Goal: Task Accomplishment & Management: Manage account settings

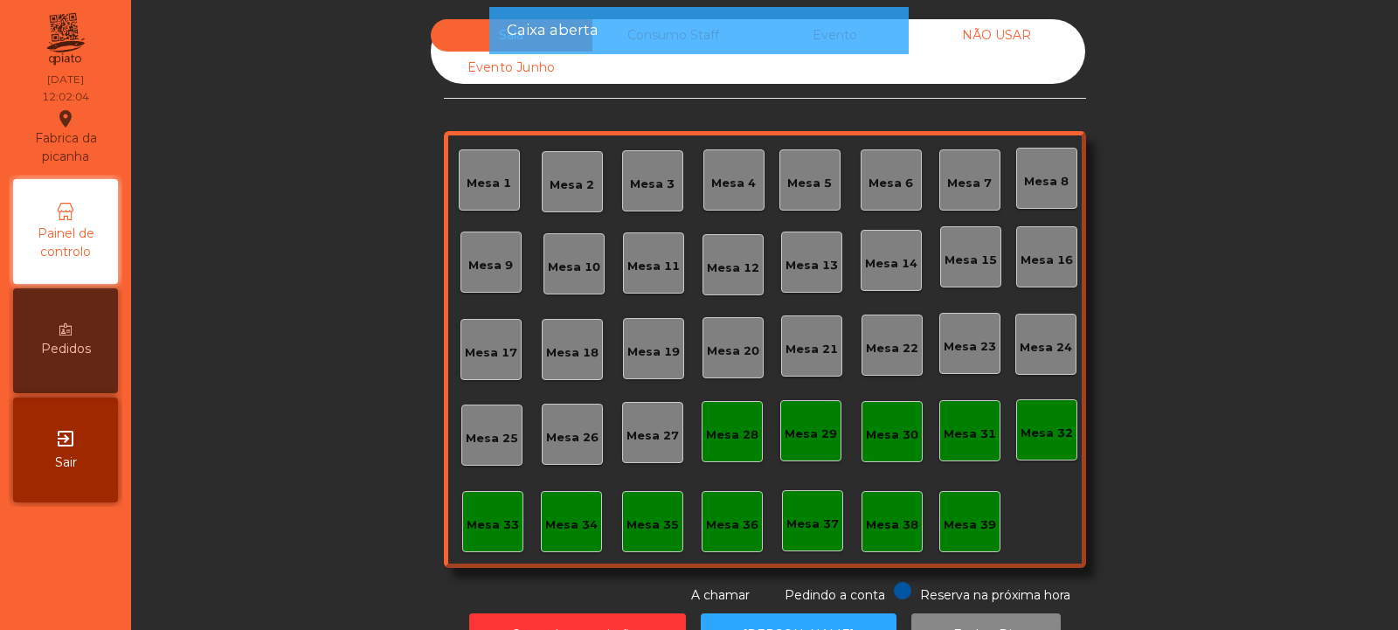
scroll to position [59, 0]
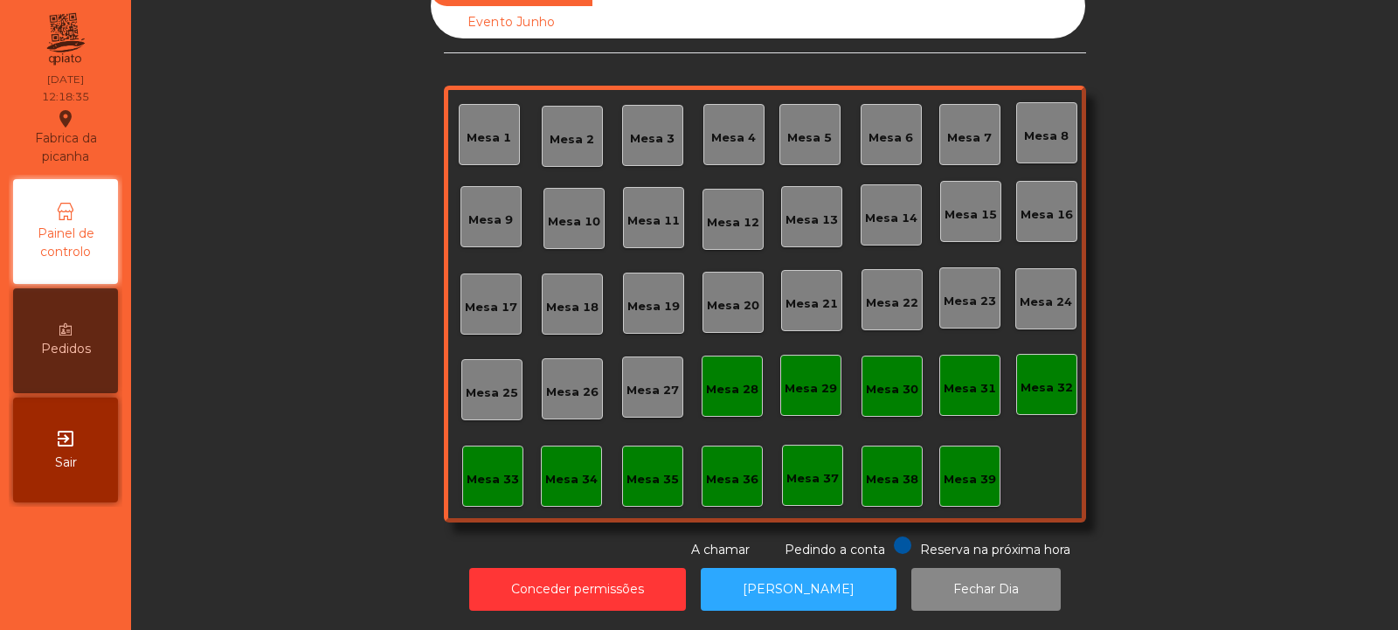
click at [973, 471] on div "Mesa 39" at bounding box center [970, 479] width 52 height 17
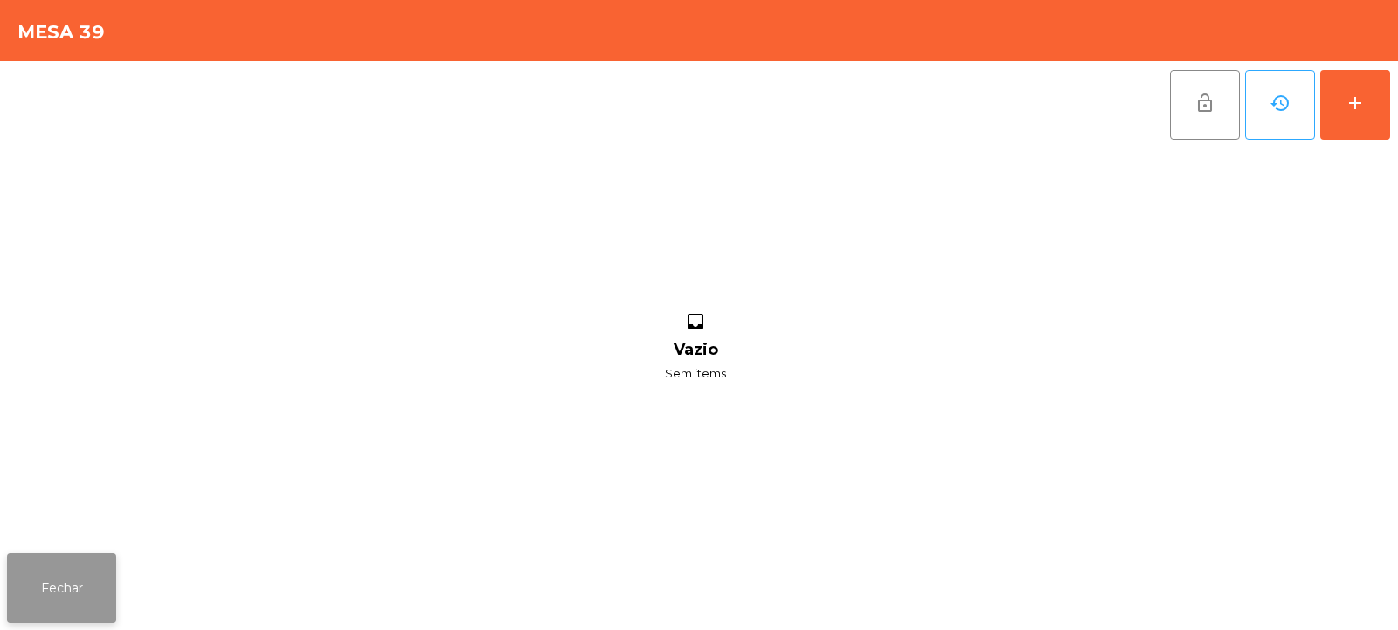
click at [86, 567] on button "Fechar" at bounding box center [61, 588] width 109 height 70
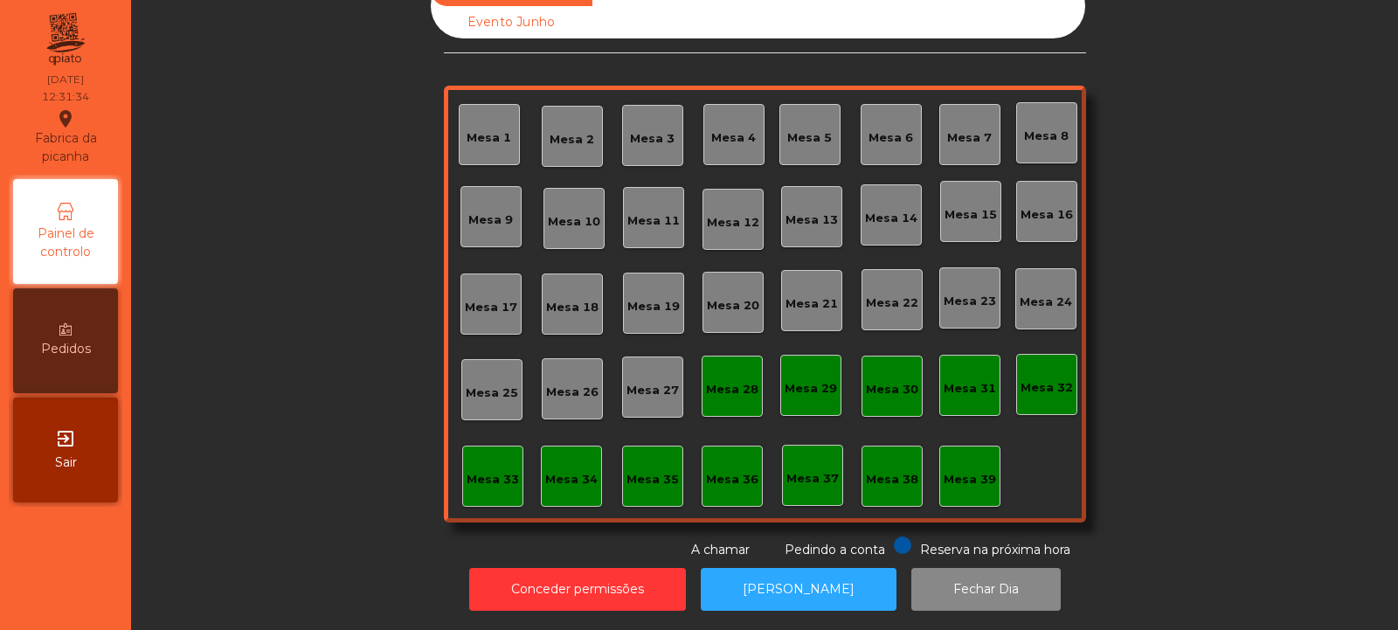
click at [883, 224] on div "Mesa 14" at bounding box center [891, 214] width 61 height 61
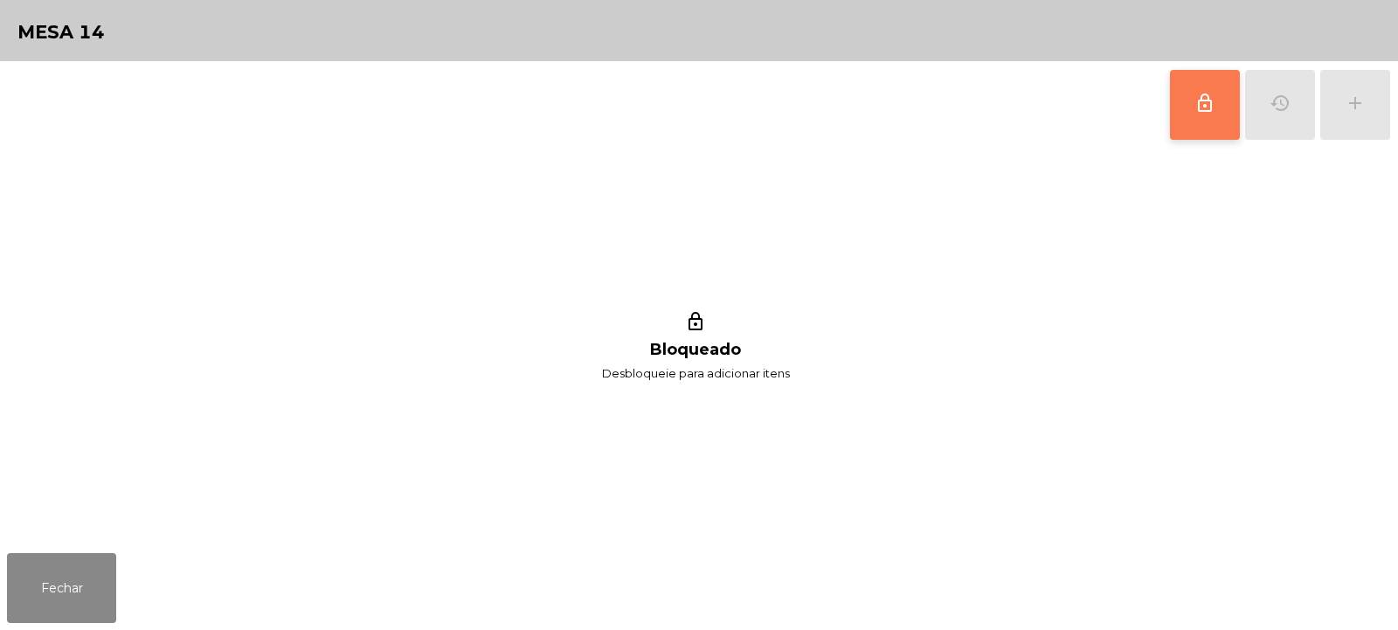
click at [1185, 98] on button "lock_outline" at bounding box center [1205, 105] width 70 height 70
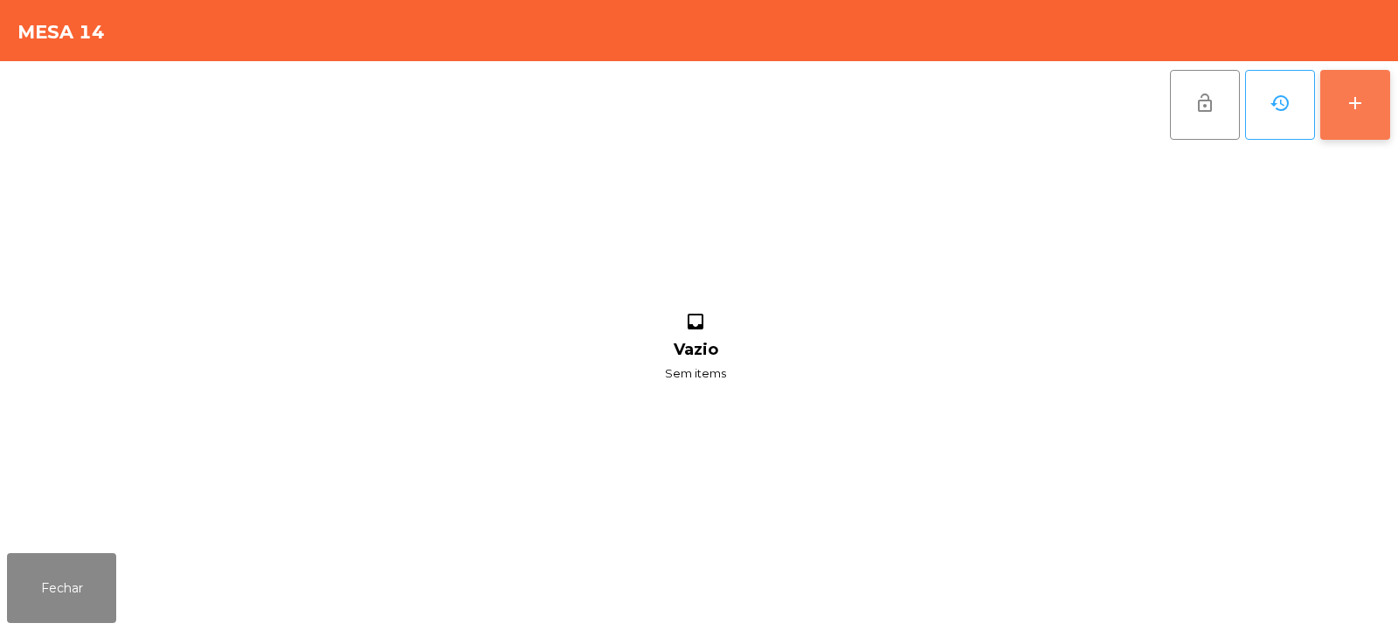
click at [1378, 110] on button "add" at bounding box center [1355, 105] width 70 height 70
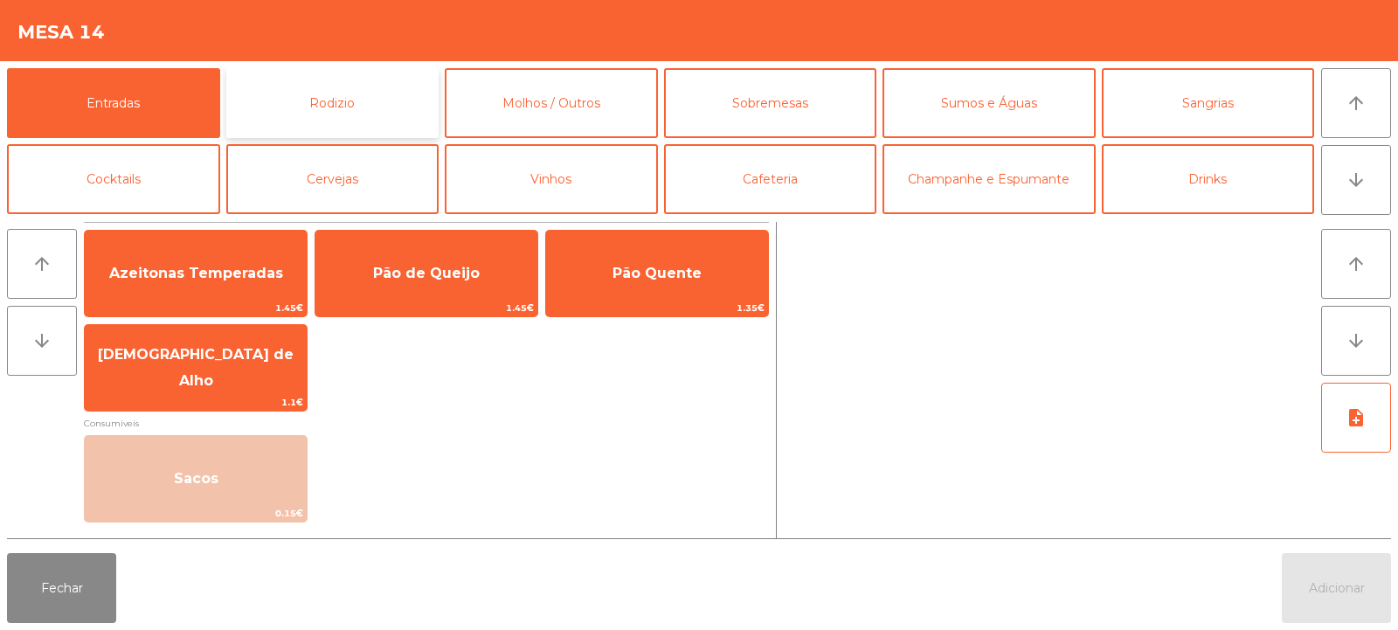
click at [340, 94] on button "Rodizio" at bounding box center [332, 103] width 213 height 70
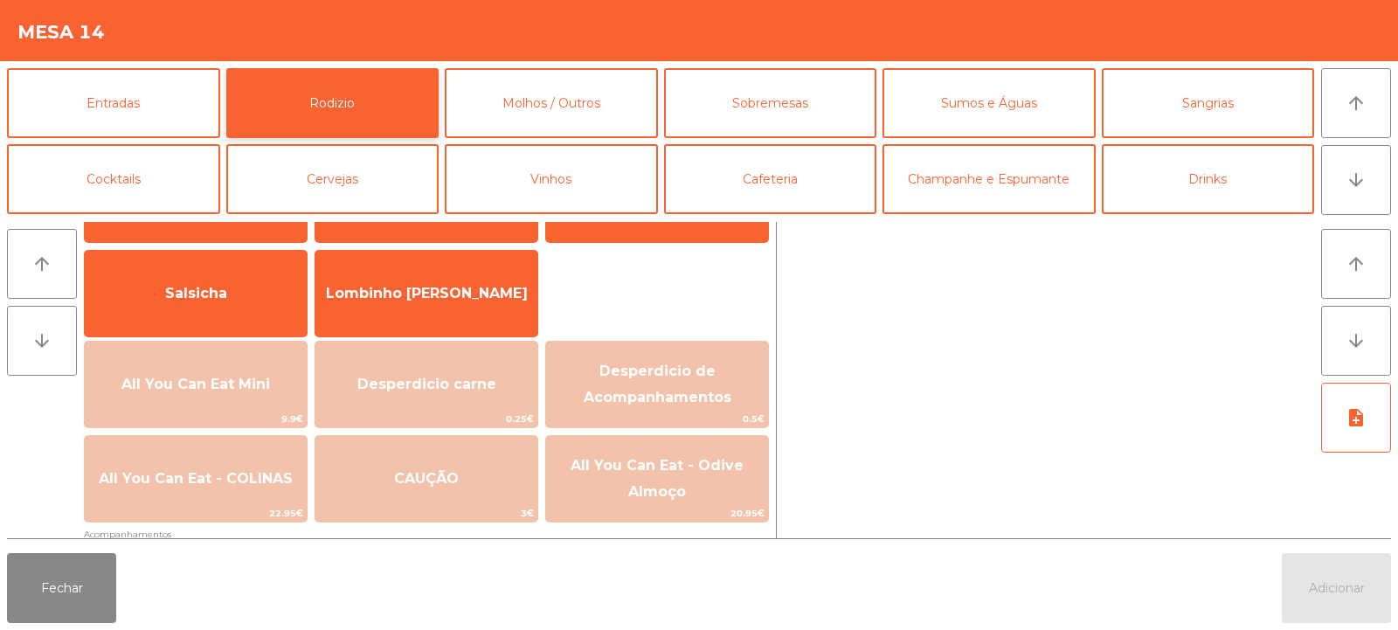
scroll to position [123, 0]
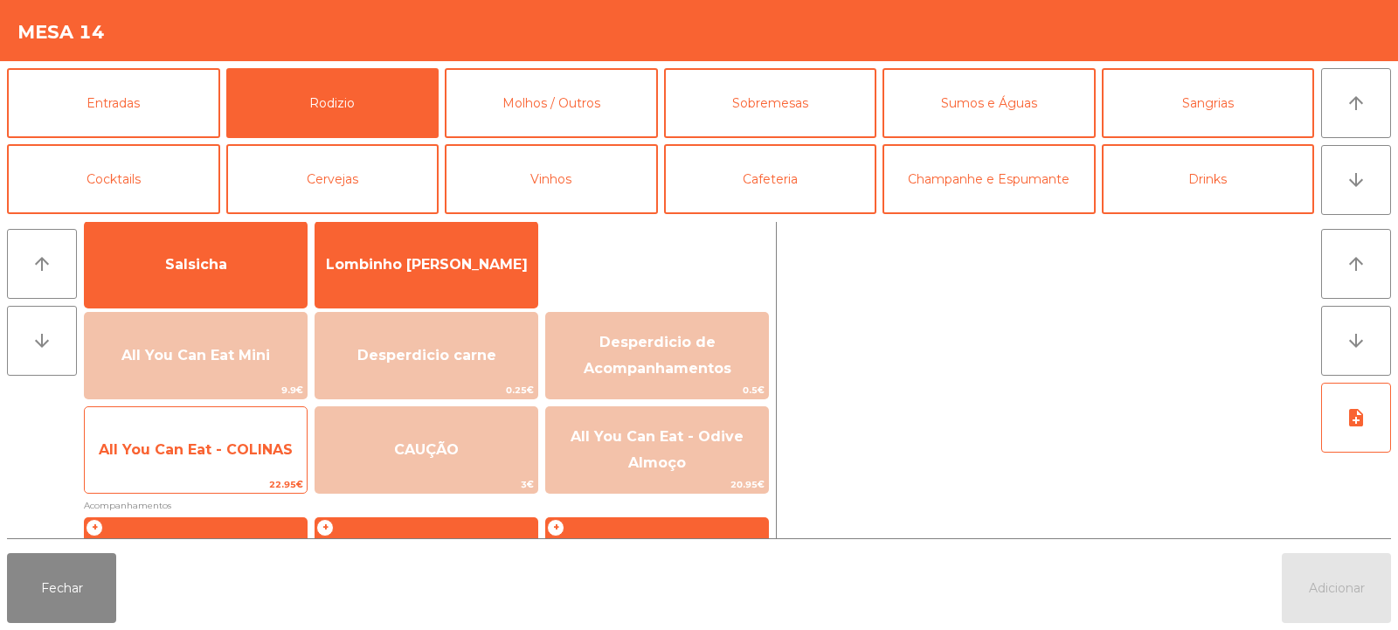
click at [213, 456] on span "All You Can Eat - COLINAS" at bounding box center [196, 449] width 194 height 17
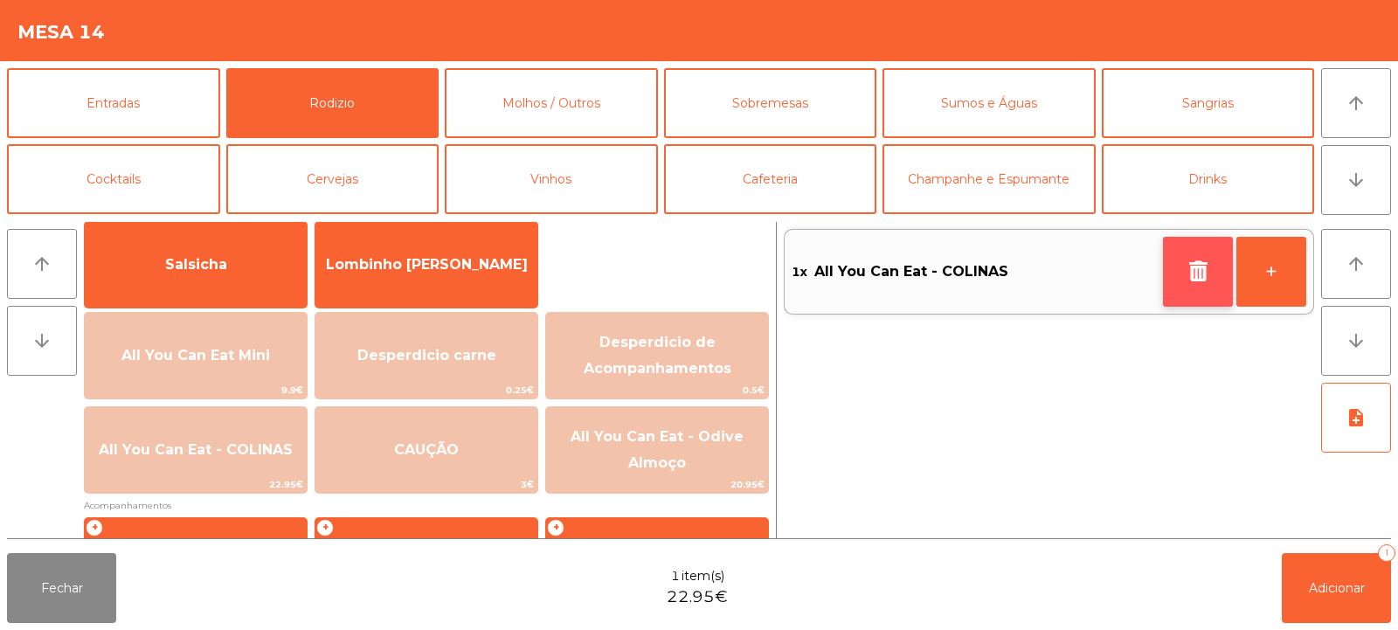
click at [1173, 262] on button "button" at bounding box center [1198, 272] width 70 height 70
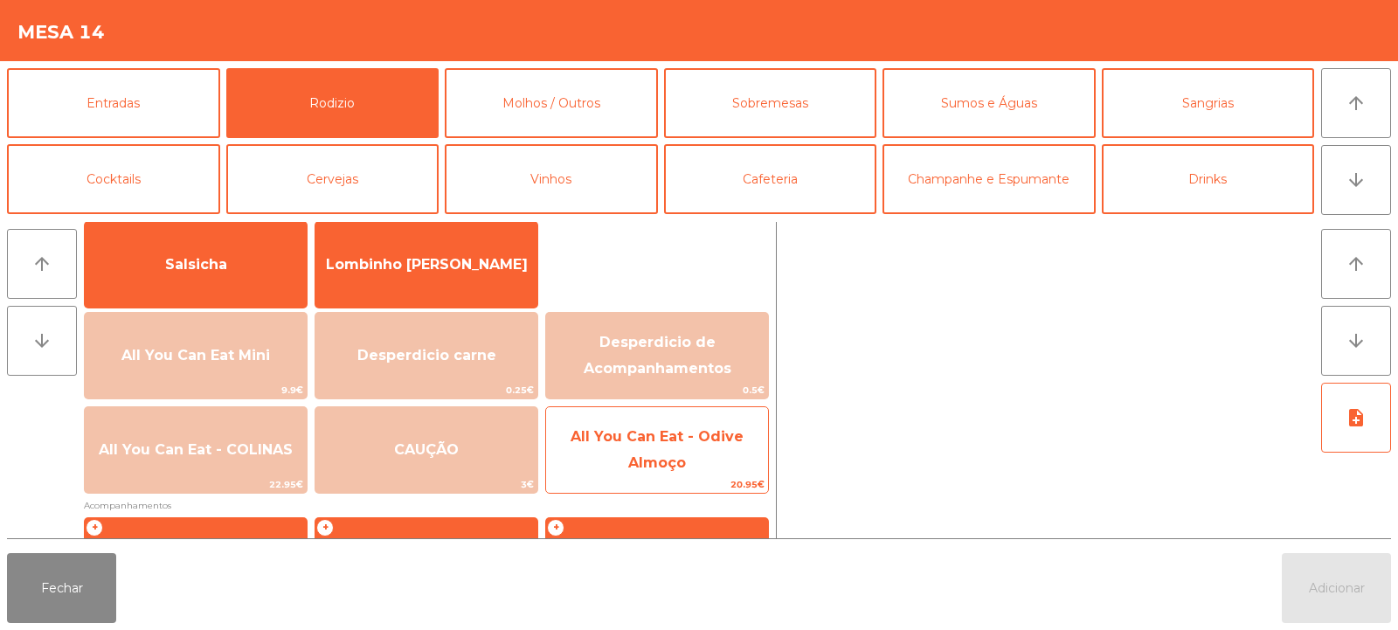
click at [675, 449] on span "All You Can Eat - Odive Almoço" at bounding box center [657, 450] width 222 height 74
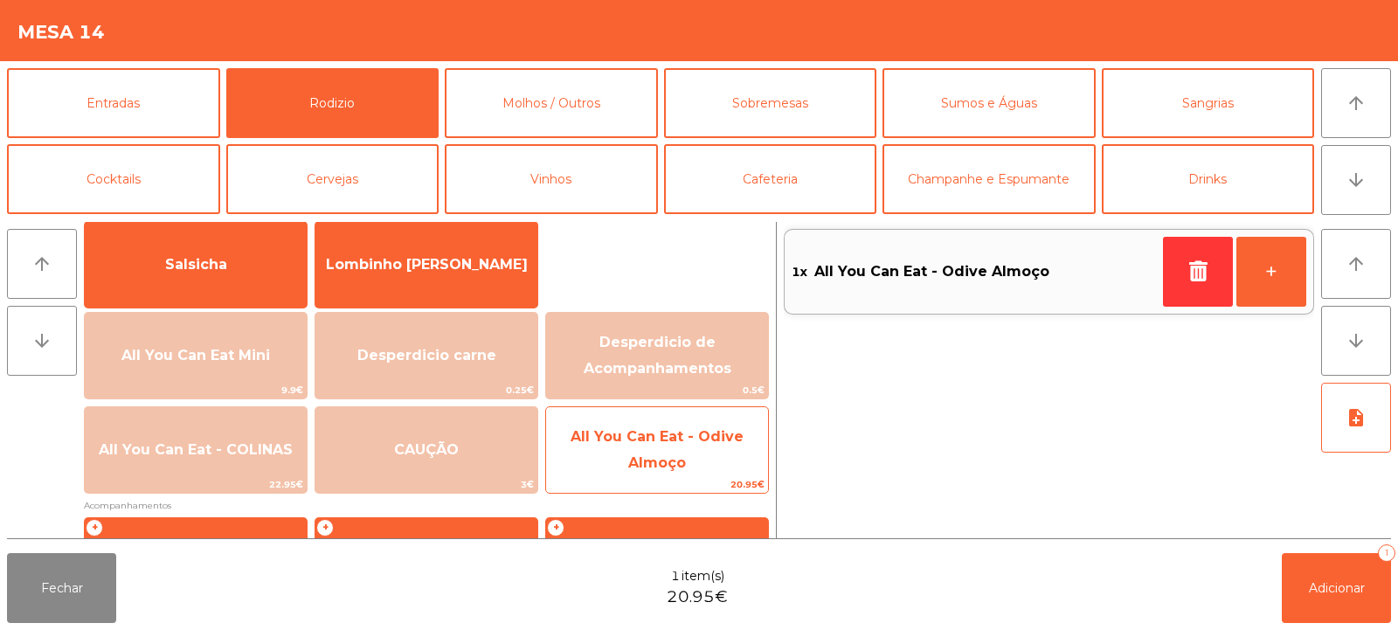
click at [666, 456] on span "All You Can Eat - Odive Almoço" at bounding box center [657, 449] width 173 height 43
click at [669, 455] on span "All You Can Eat - Odive Almoço" at bounding box center [657, 449] width 173 height 43
click at [671, 454] on span "All You Can Eat - Odive Almoço" at bounding box center [657, 449] width 173 height 43
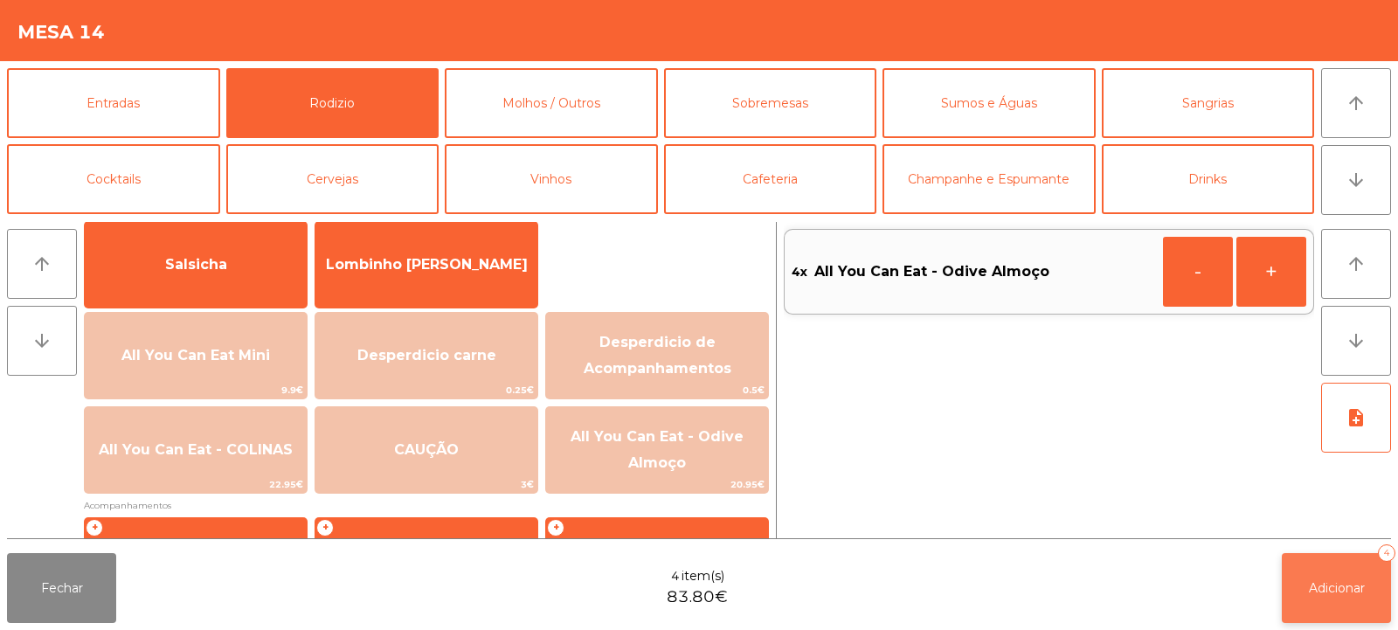
click at [1340, 601] on button "Adicionar 4" at bounding box center [1336, 588] width 109 height 70
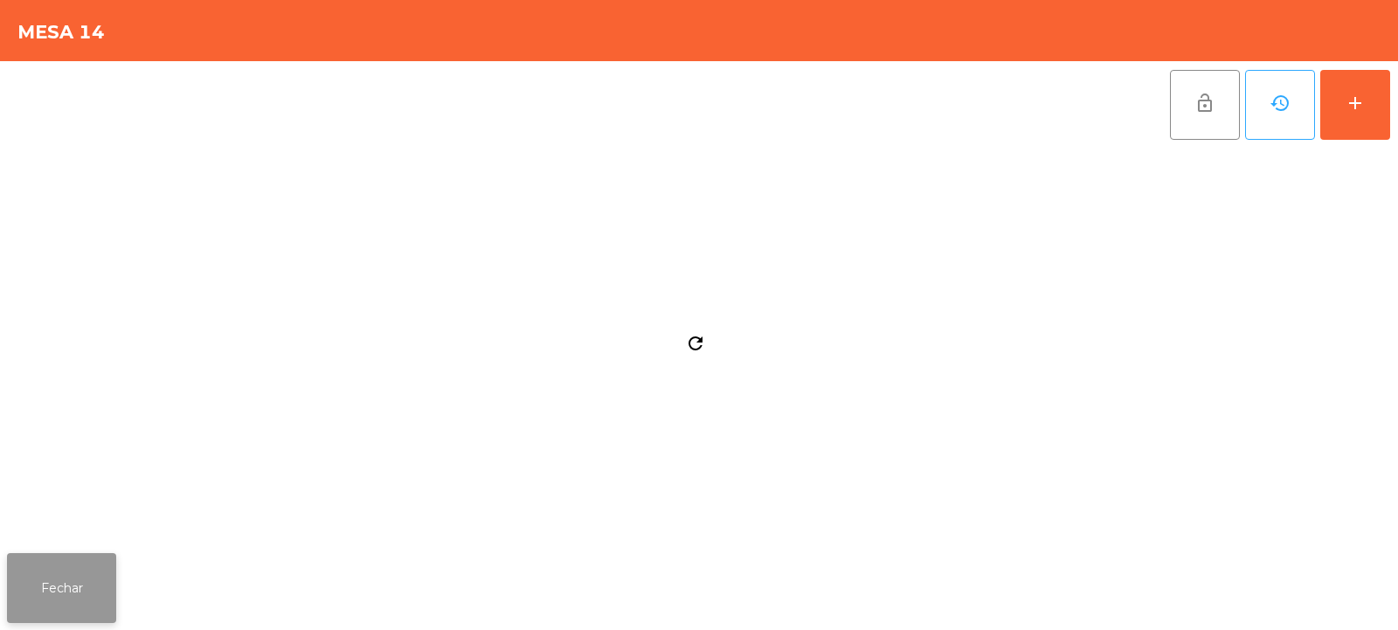
click at [50, 583] on button "Fechar" at bounding box center [61, 588] width 109 height 70
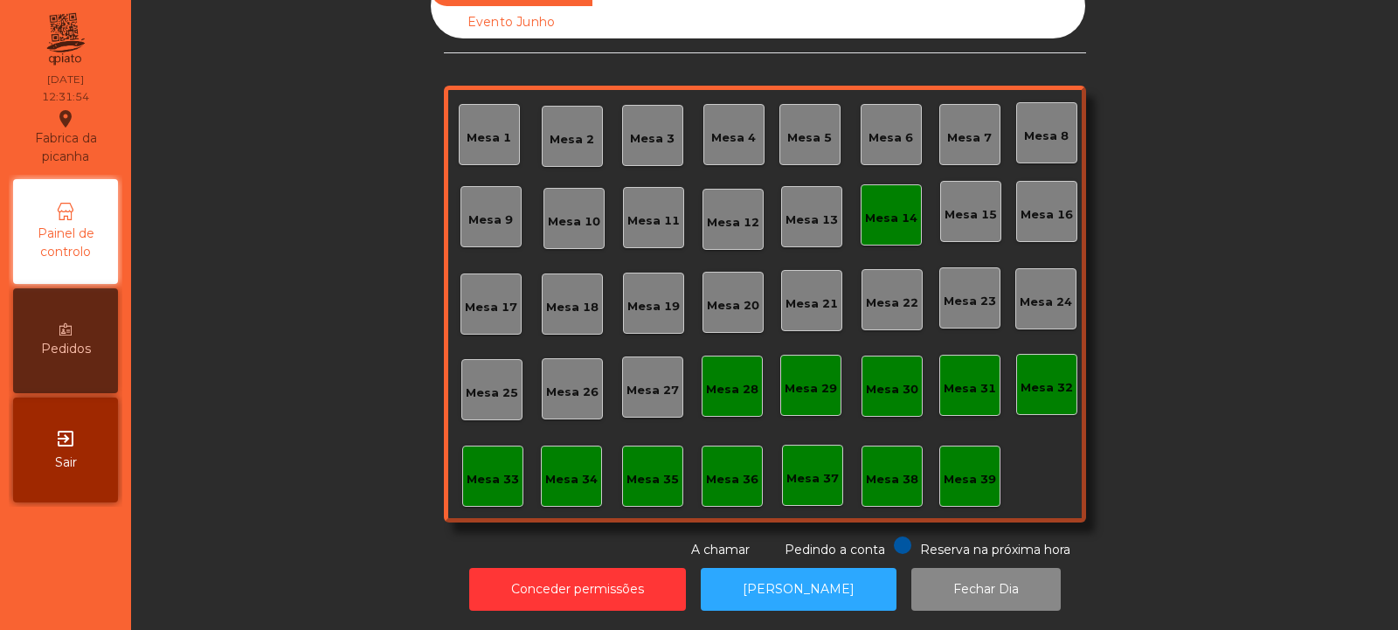
click at [488, 471] on div "Mesa 33" at bounding box center [493, 479] width 52 height 17
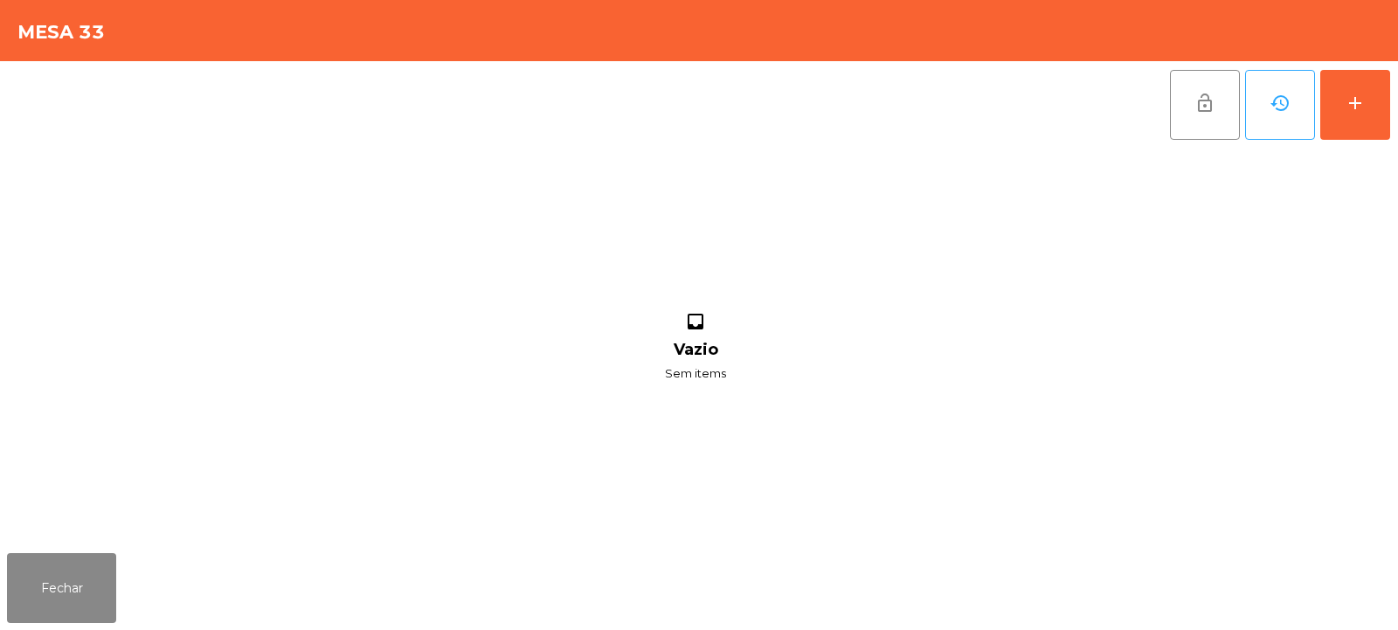
click at [1390, 97] on div "lock_open history add" at bounding box center [1280, 104] width 222 height 87
click at [1354, 114] on button "add" at bounding box center [1355, 105] width 70 height 70
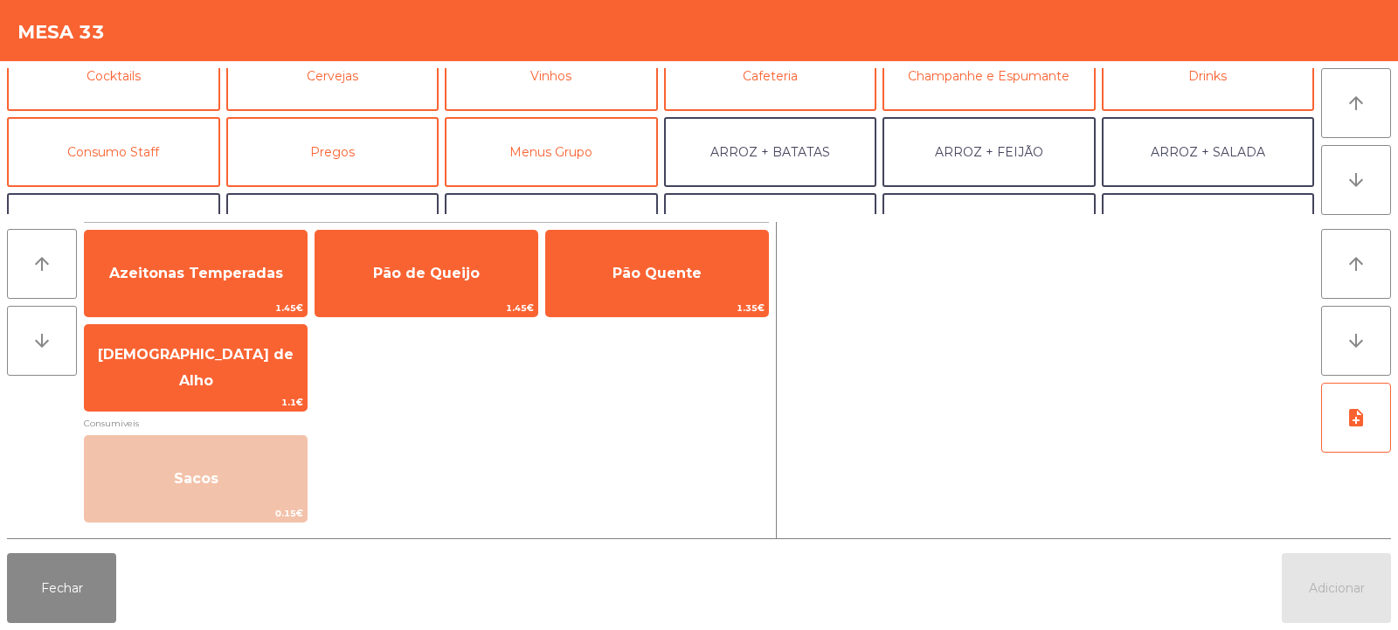
scroll to position [101, 0]
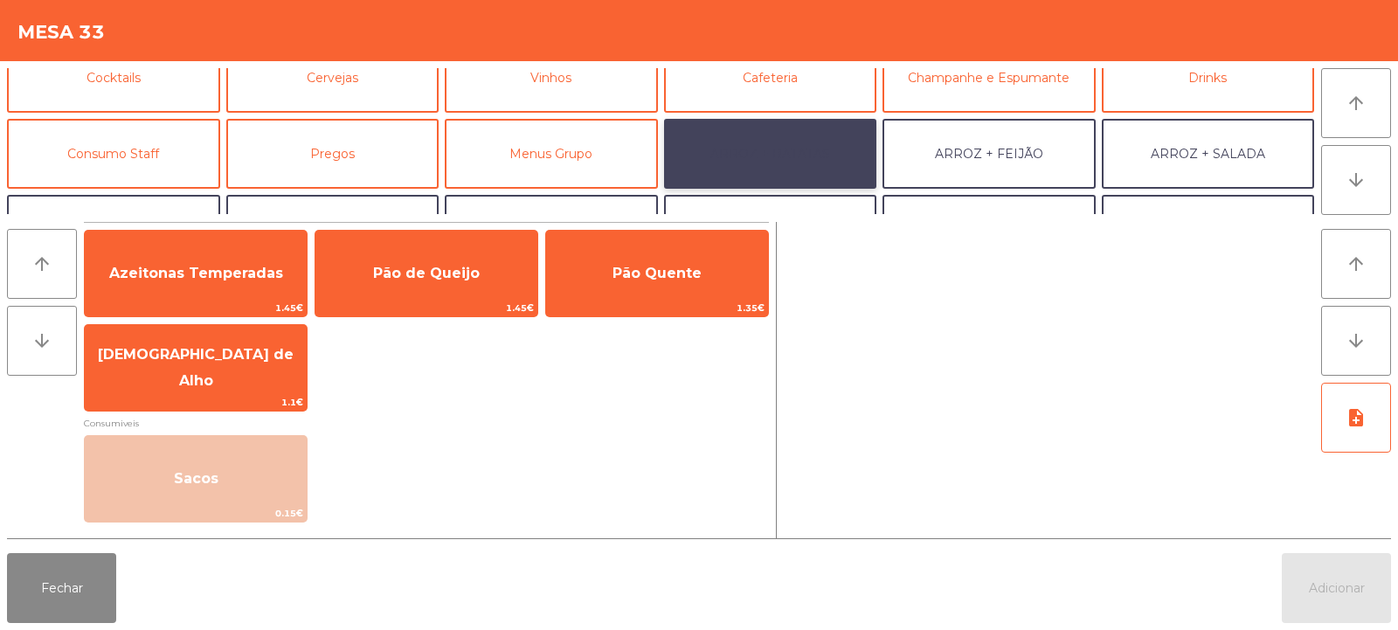
click at [794, 131] on button "ARROZ + BATATAS" at bounding box center [770, 154] width 213 height 70
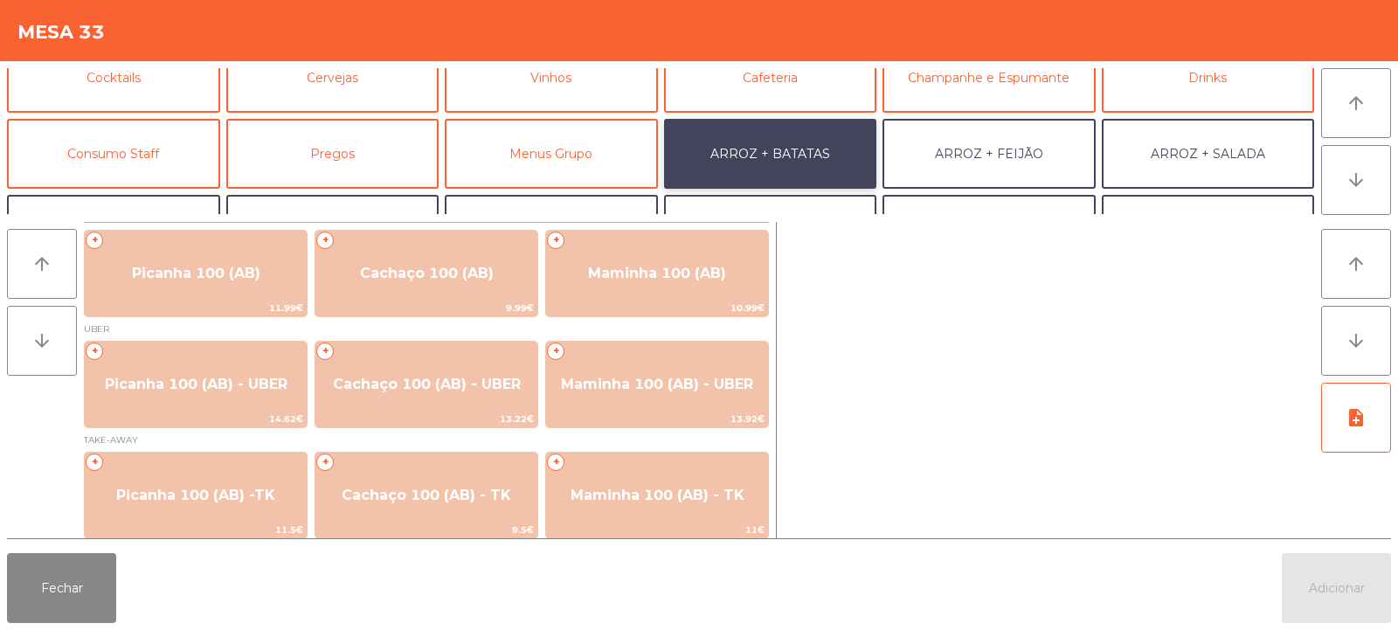
scroll to position [8, 0]
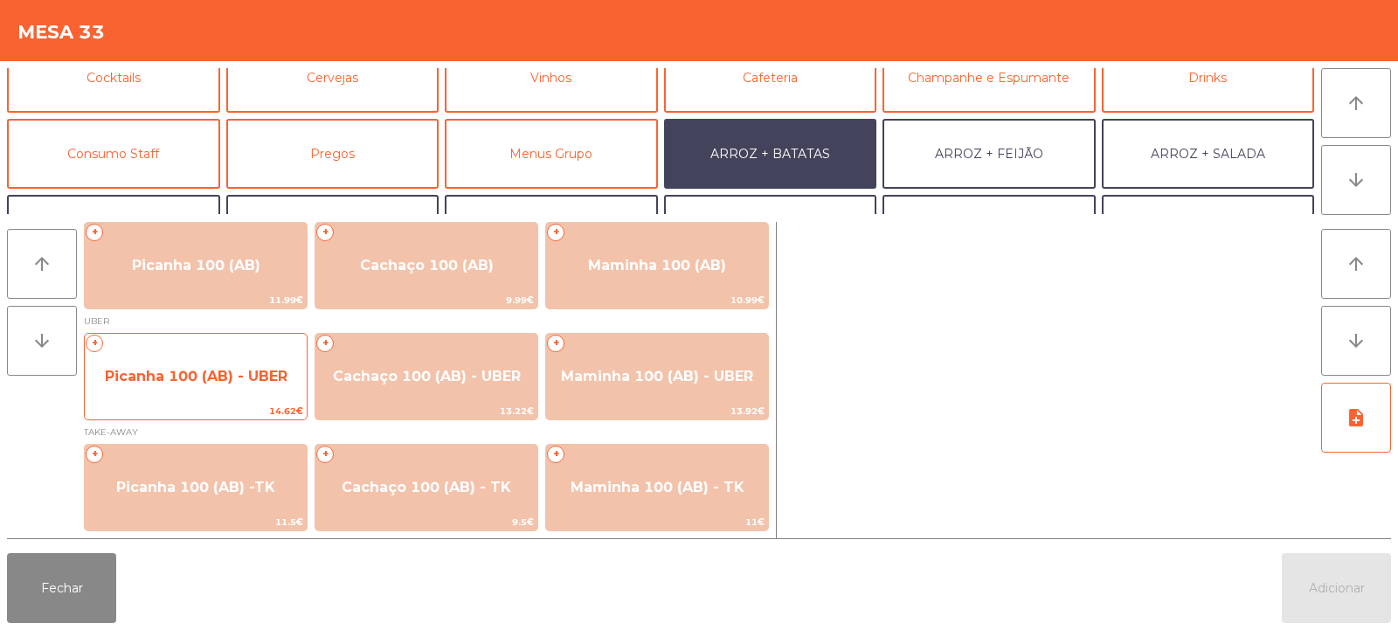
click at [187, 371] on span "Picanha 100 (AB) - UBER" at bounding box center [196, 376] width 183 height 17
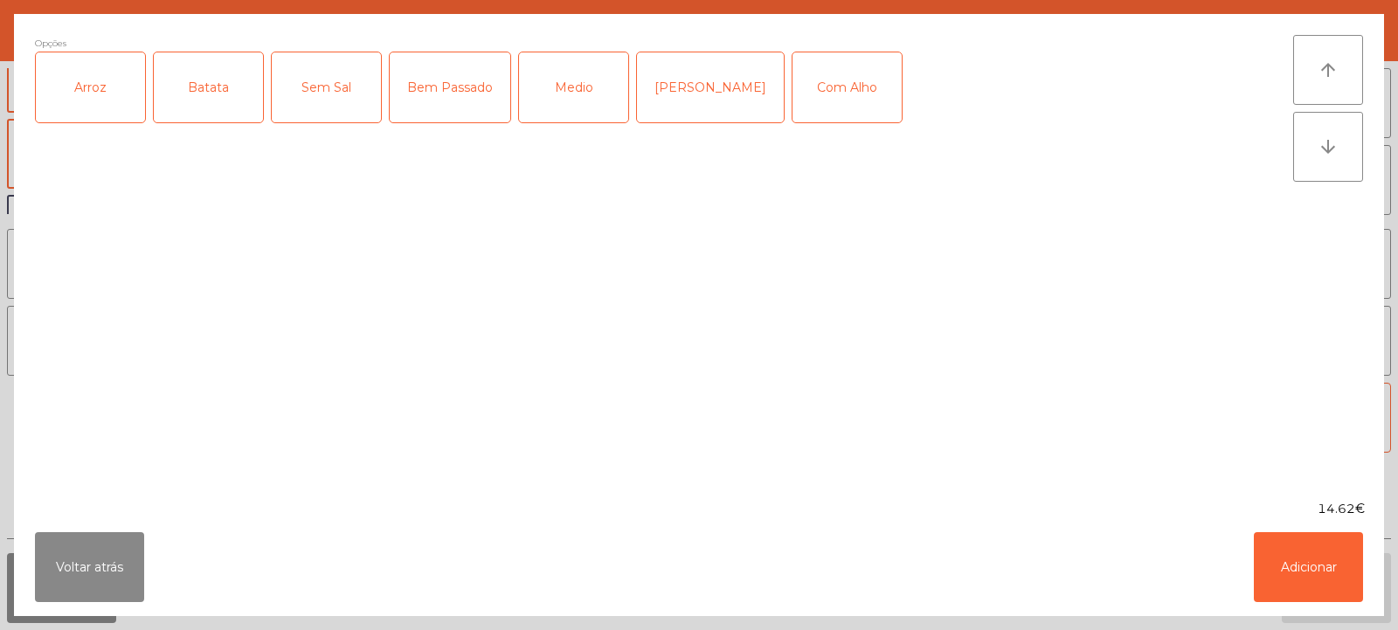
click at [106, 114] on div "Arroz" at bounding box center [90, 87] width 109 height 70
click at [216, 106] on div "Batata" at bounding box center [208, 87] width 109 height 70
click at [134, 573] on button "Voltar atrás" at bounding box center [89, 567] width 109 height 70
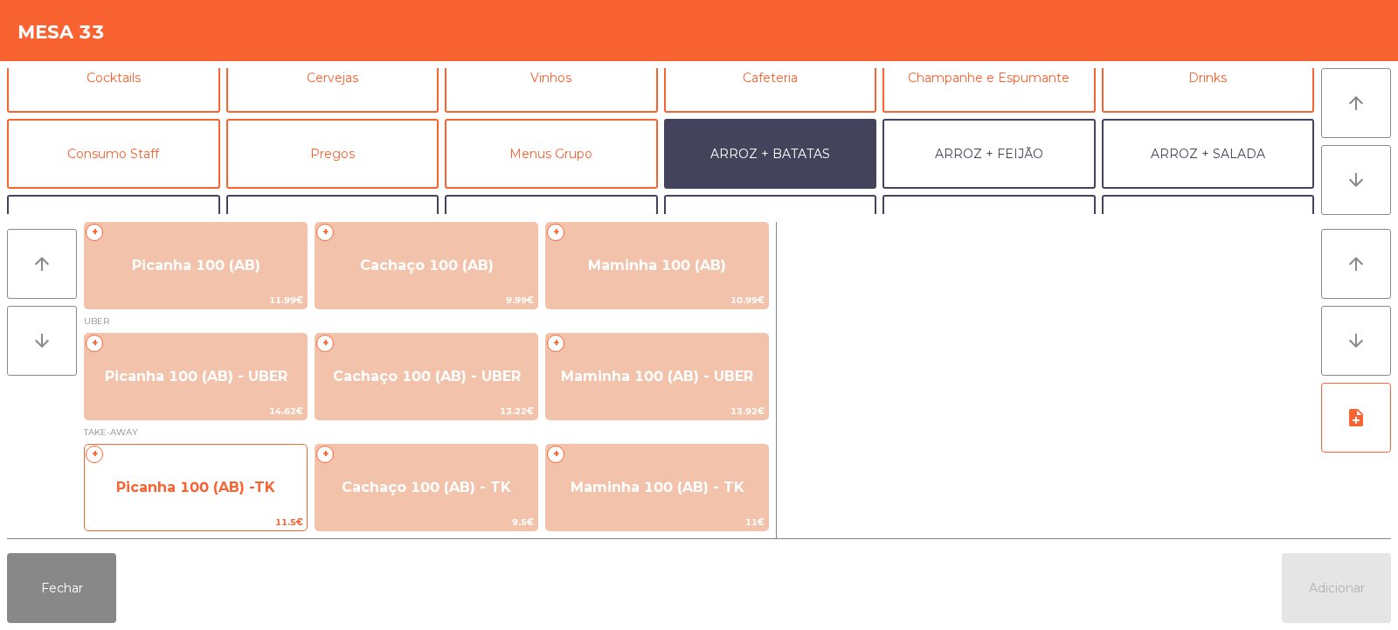
click at [233, 475] on span "Picanha 100 (AB) -TK" at bounding box center [196, 487] width 222 height 47
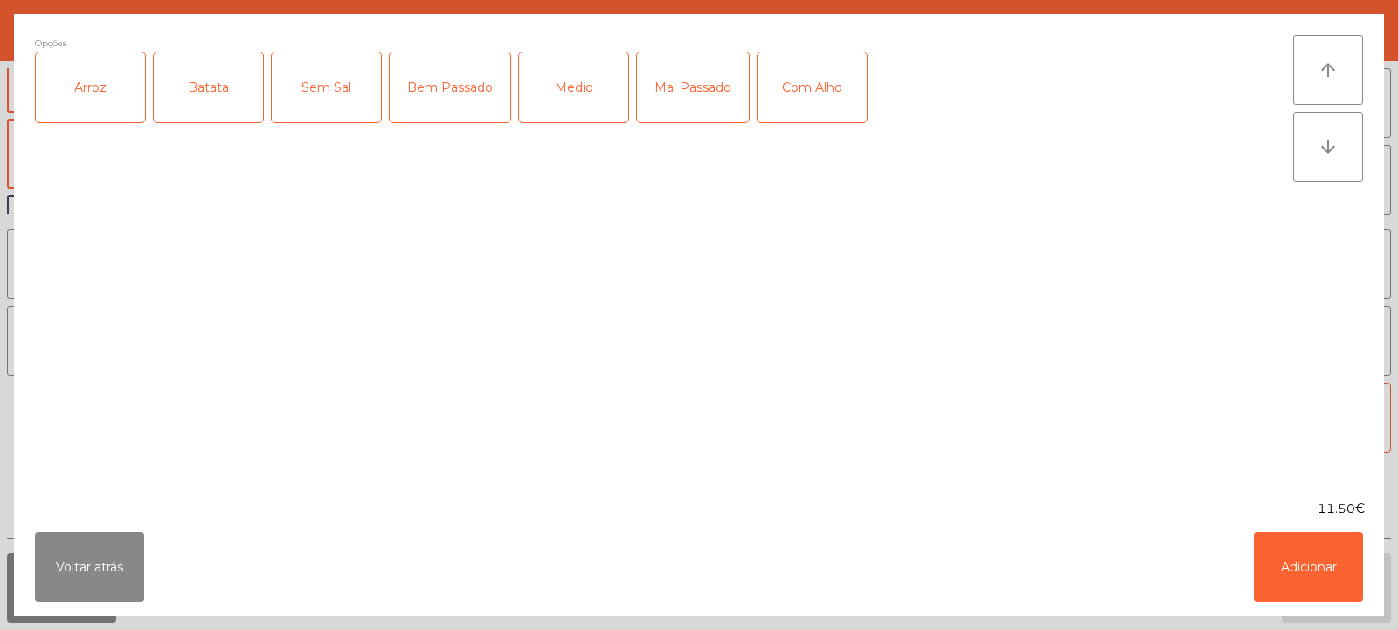
click at [87, 104] on div "Arroz" at bounding box center [90, 87] width 109 height 70
click at [204, 81] on div "Batata" at bounding box center [208, 87] width 109 height 70
click at [575, 72] on div "Medio" at bounding box center [573, 87] width 109 height 70
click at [454, 82] on div "Bem Passado" at bounding box center [450, 87] width 121 height 70
click at [805, 97] on div "Com Alho" at bounding box center [812, 87] width 109 height 70
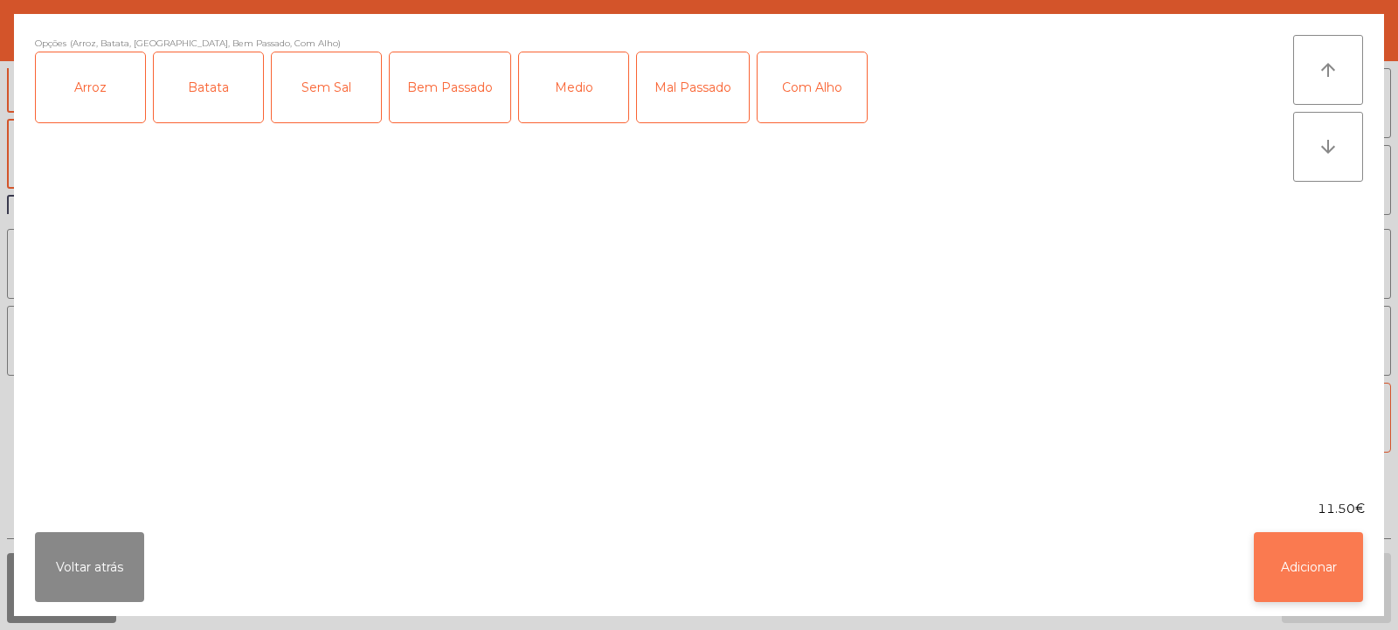
click at [1306, 584] on button "Adicionar" at bounding box center [1308, 567] width 109 height 70
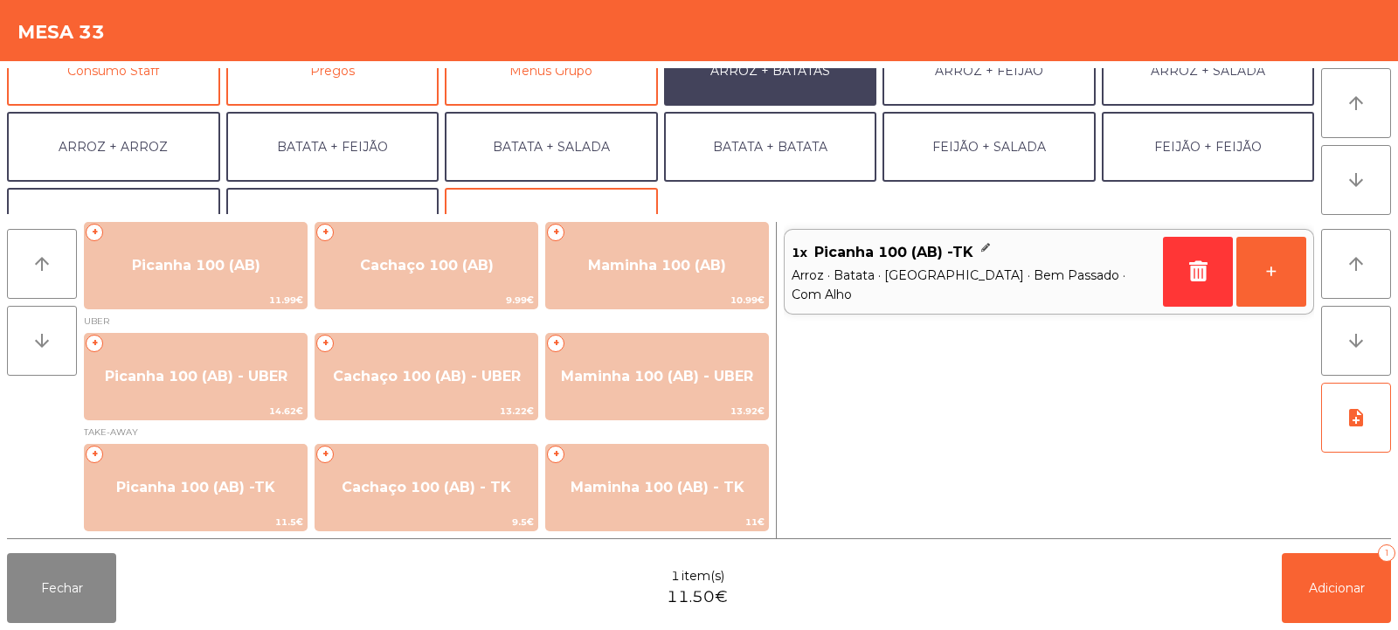
scroll to position [228, 0]
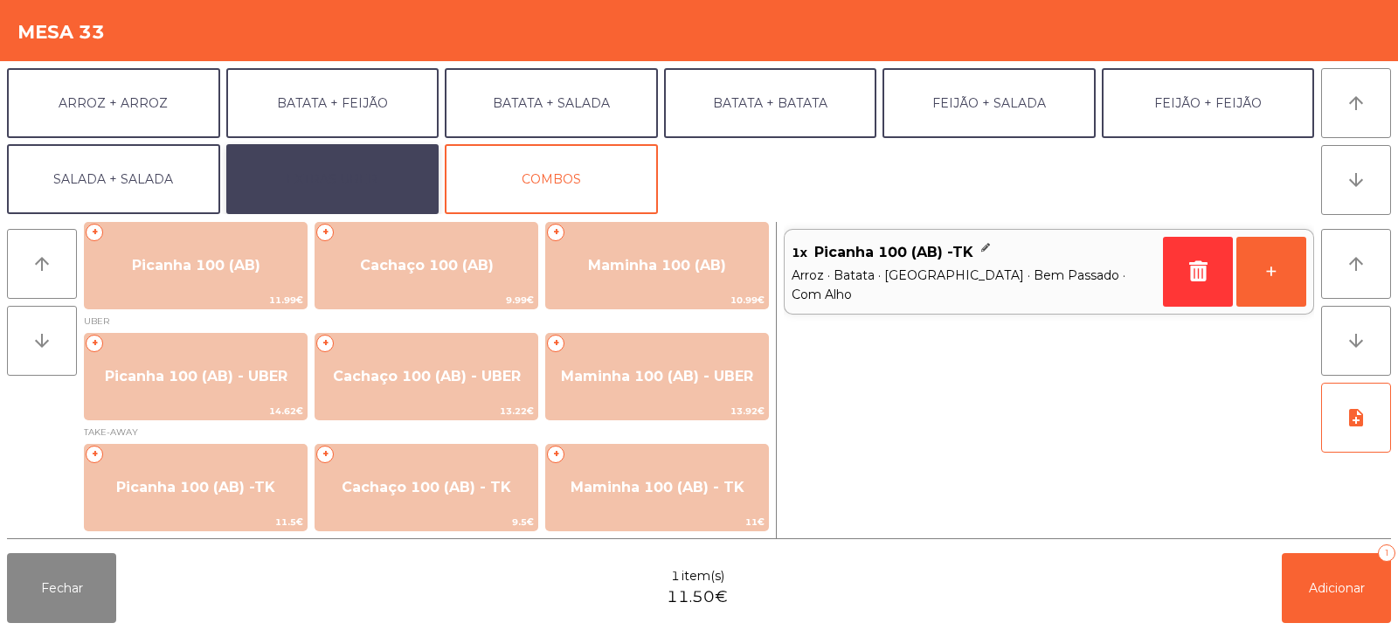
click at [356, 169] on button "EXTRAS UBER" at bounding box center [332, 179] width 213 height 70
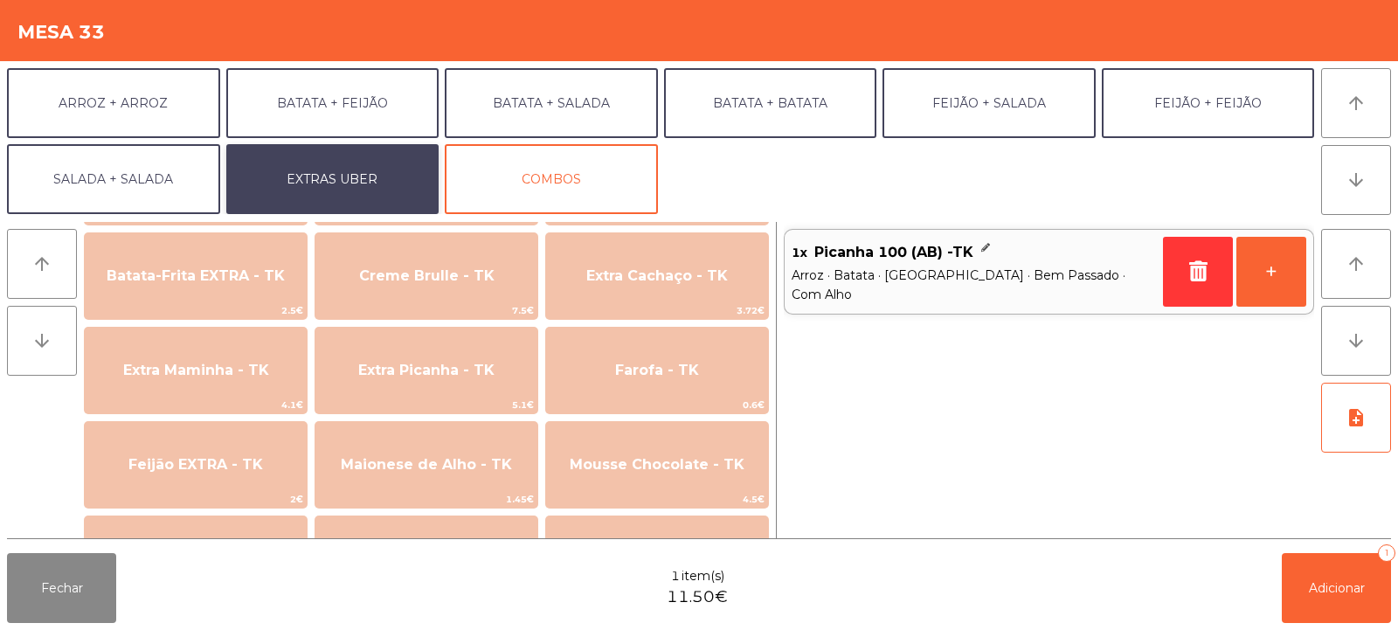
scroll to position [791, 0]
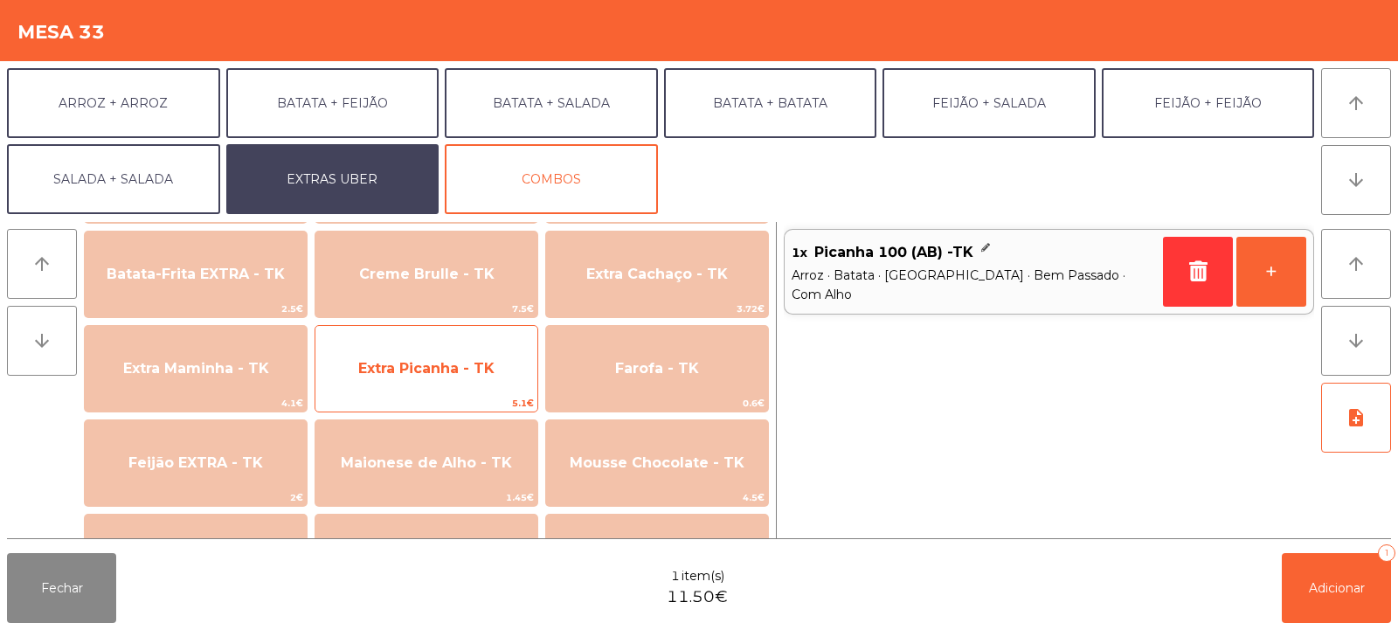
click at [442, 352] on span "Extra Picanha - TK" at bounding box center [426, 368] width 222 height 47
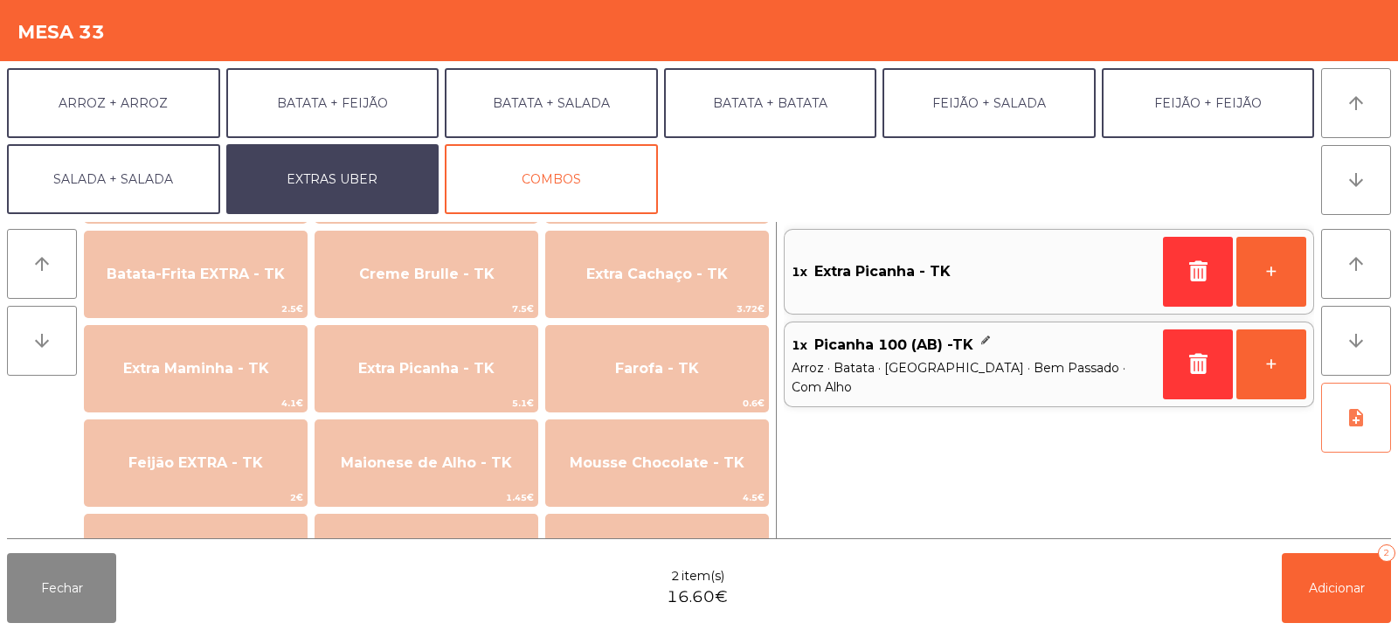
click at [1366, 415] on icon "note_add" at bounding box center [1356, 417] width 21 height 21
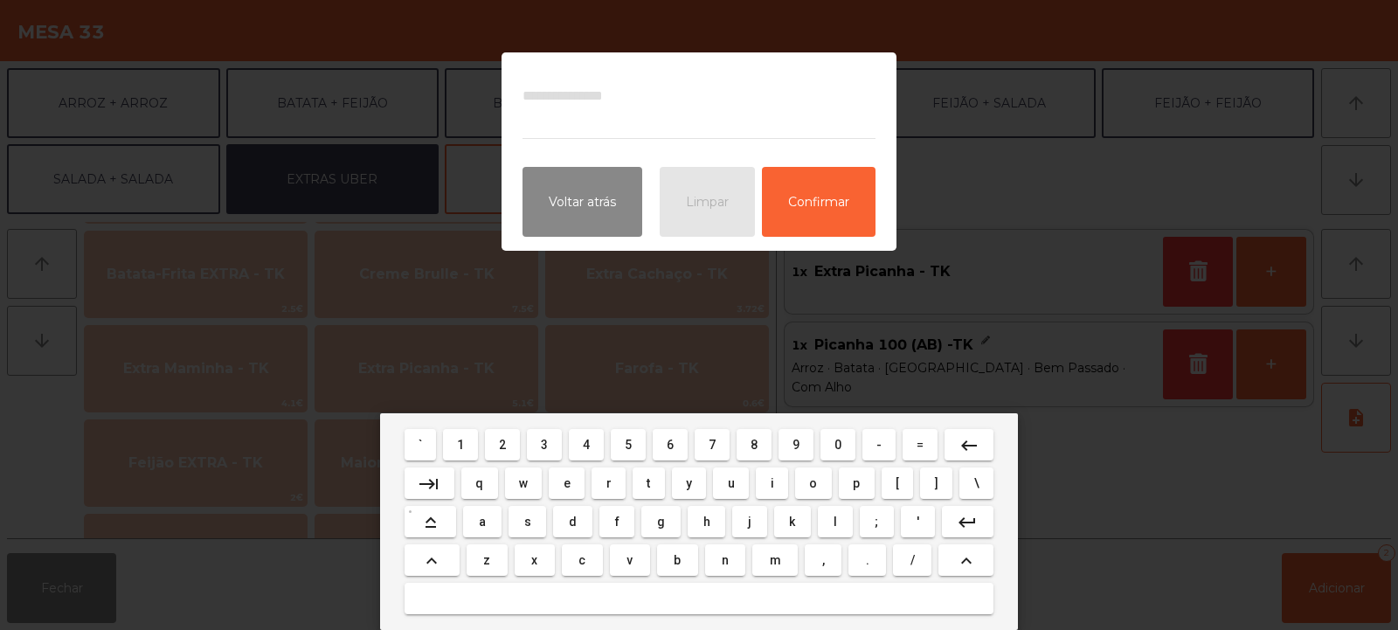
click at [728, 468] on button "u" at bounding box center [731, 483] width 36 height 31
type textarea "**********"
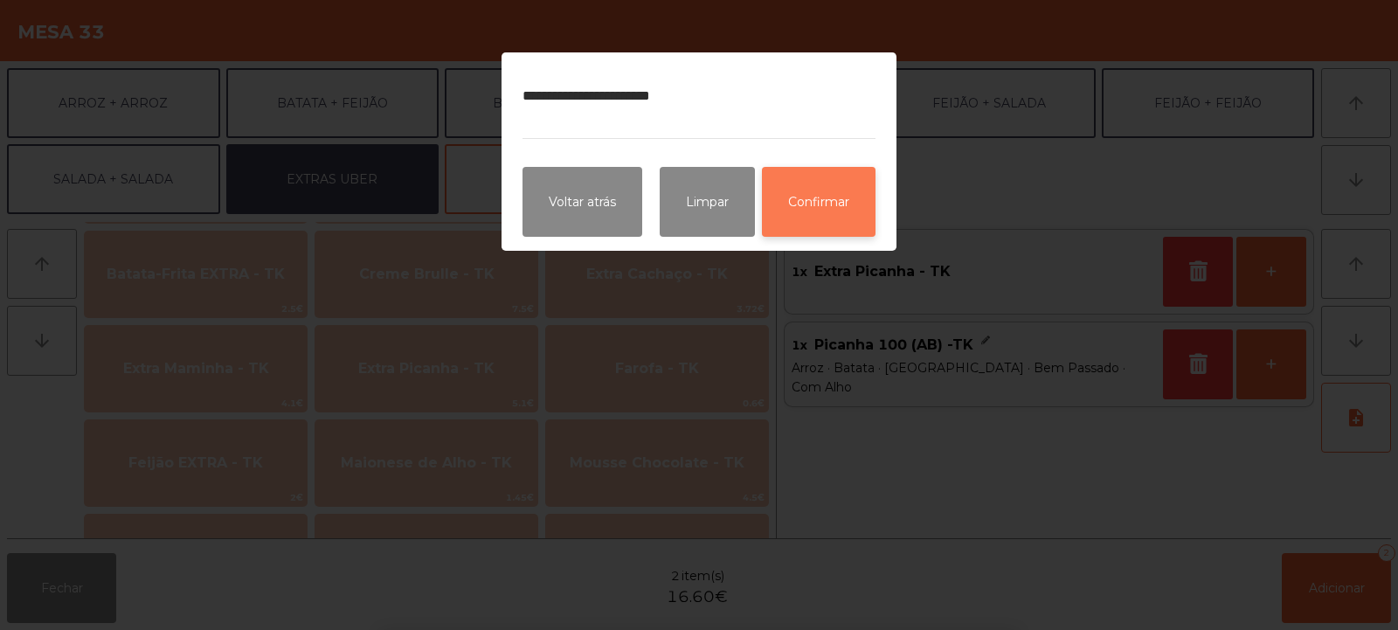
click at [836, 191] on button "Confirmar" at bounding box center [819, 202] width 114 height 70
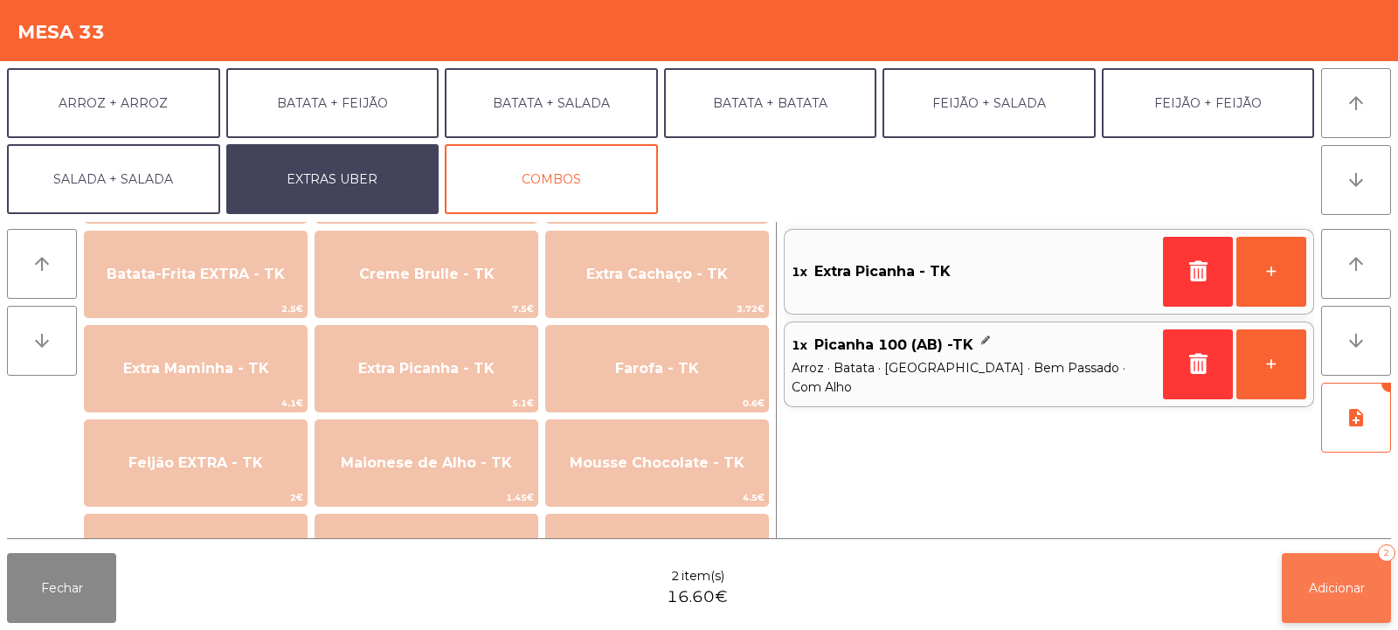
click at [1334, 582] on span "Adicionar" at bounding box center [1337, 588] width 56 height 16
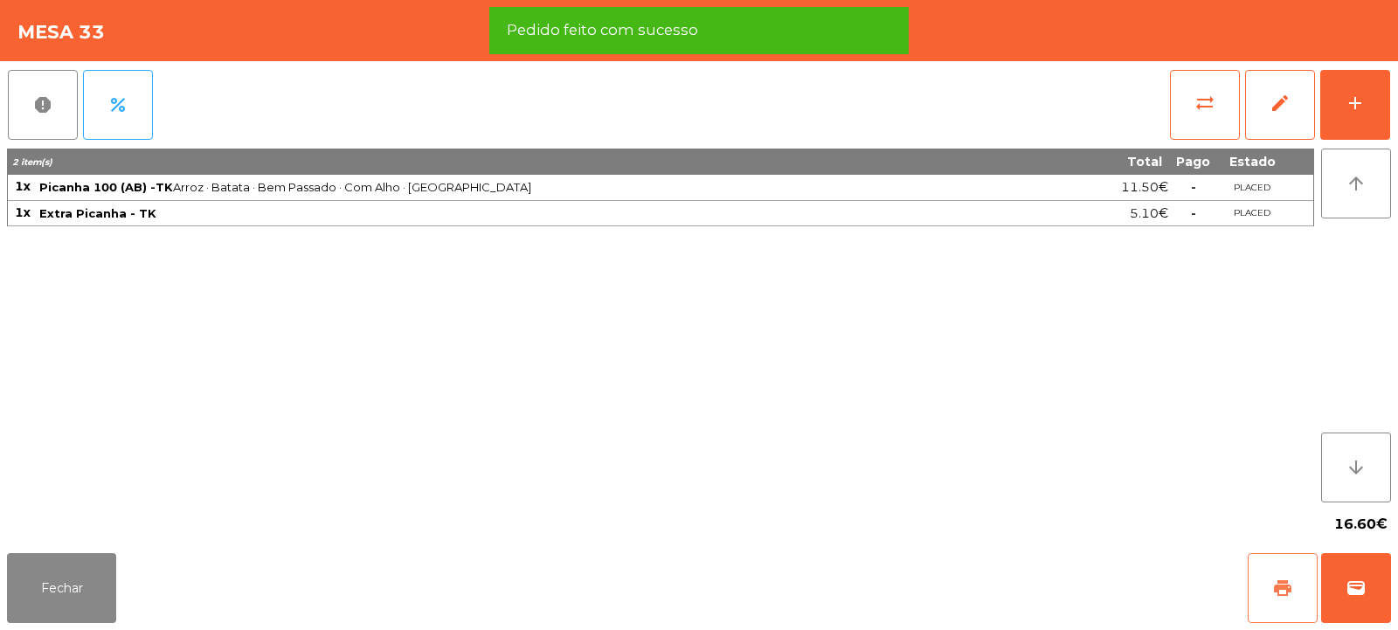
click at [1266, 604] on button "print" at bounding box center [1283, 588] width 70 height 70
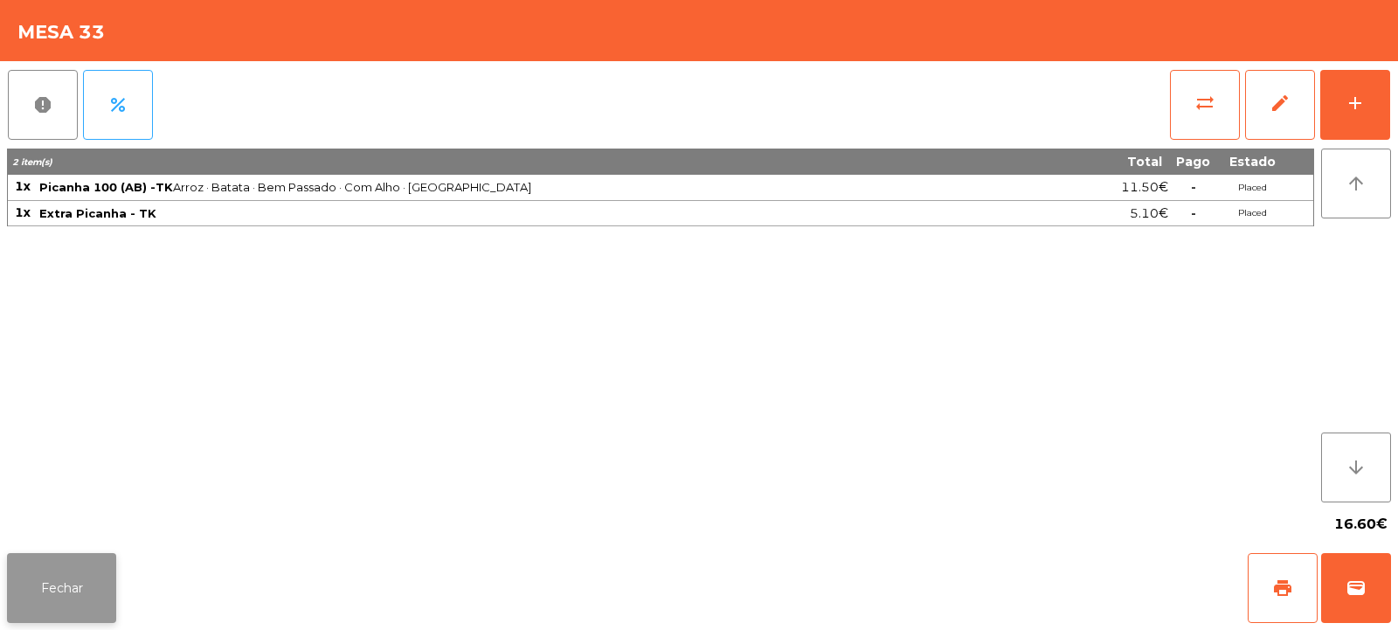
click at [52, 582] on button "Fechar" at bounding box center [61, 588] width 109 height 70
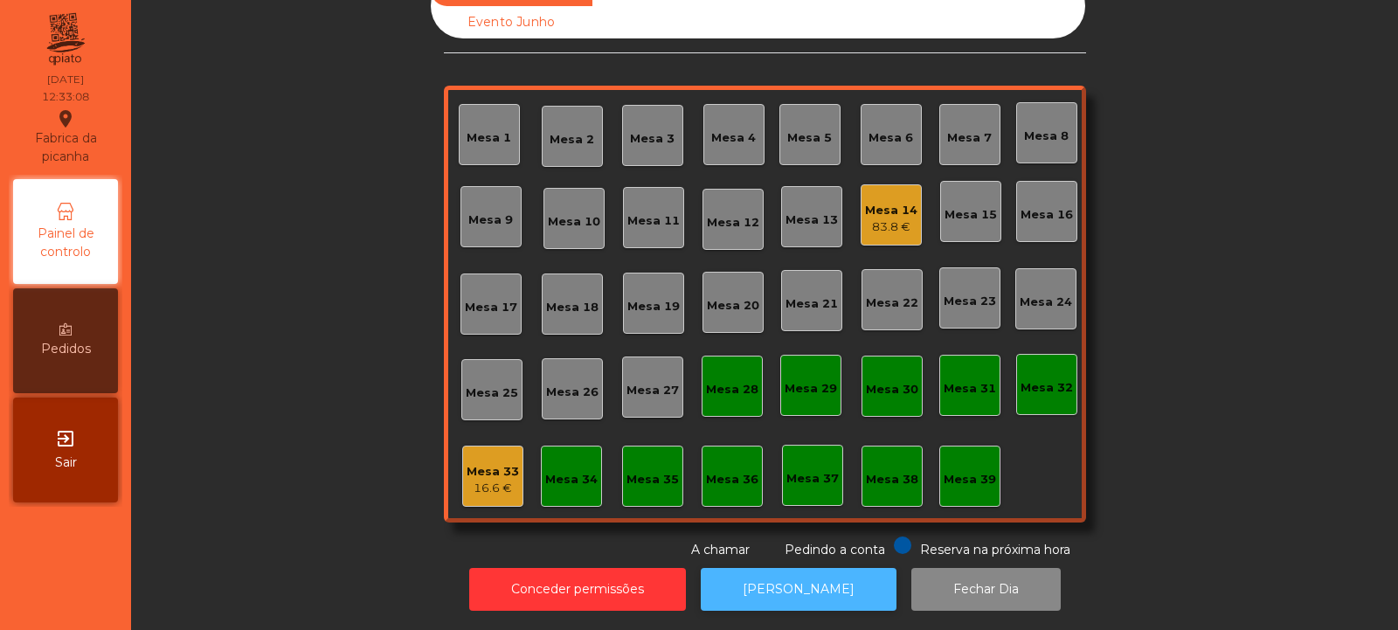
click at [768, 570] on button "[PERSON_NAME]" at bounding box center [799, 589] width 196 height 43
click at [484, 463] on div "Mesa 33" at bounding box center [493, 471] width 52 height 17
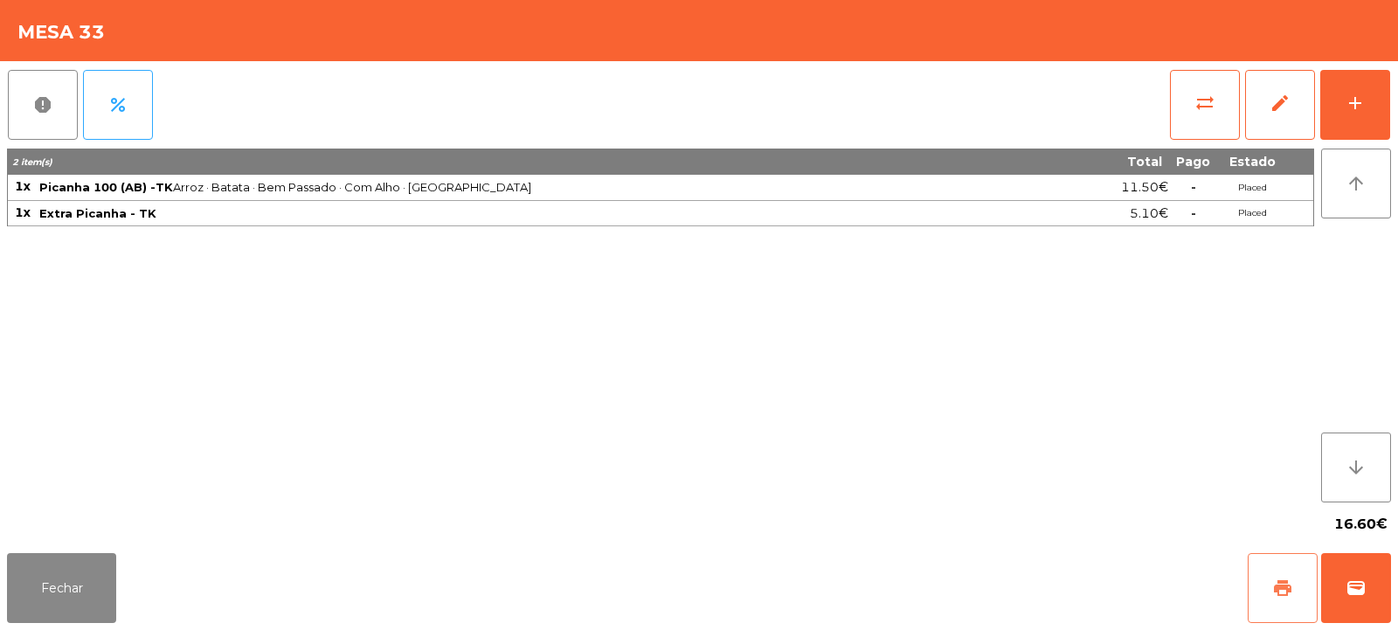
click at [1284, 599] on button "print" at bounding box center [1283, 588] width 70 height 70
click at [1185, 95] on button "sync_alt" at bounding box center [1205, 105] width 70 height 70
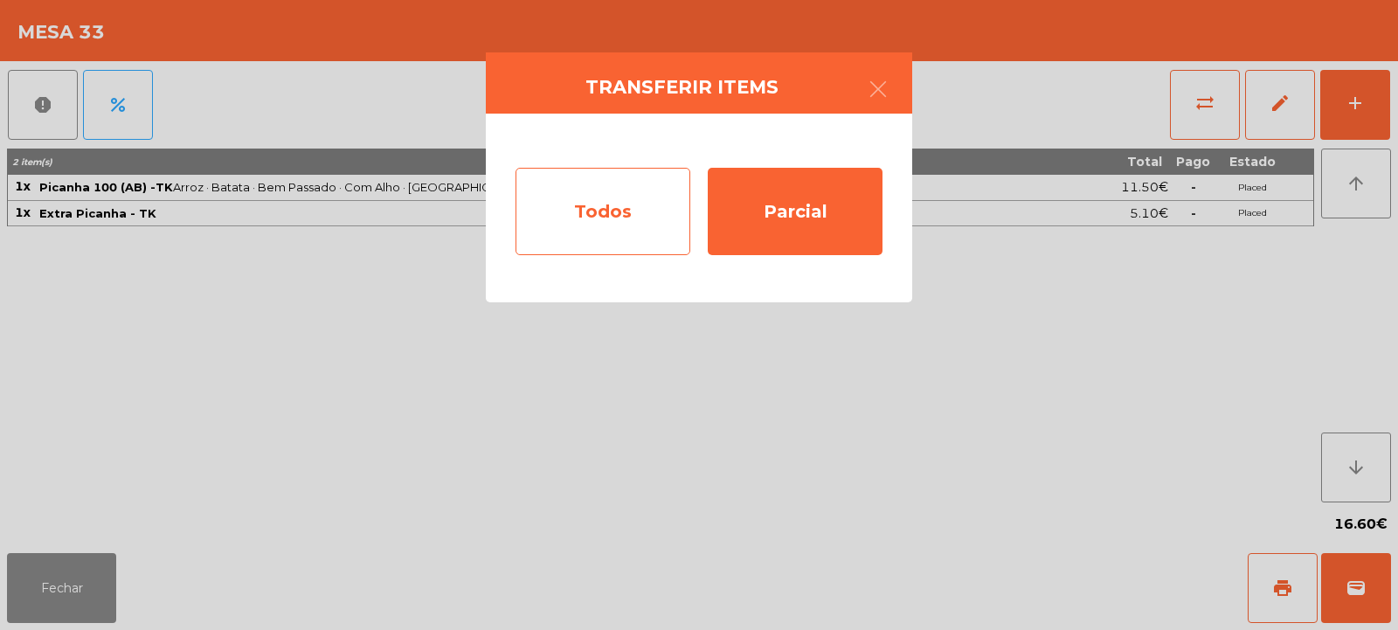
click at [556, 196] on div "Todos" at bounding box center [603, 211] width 175 height 87
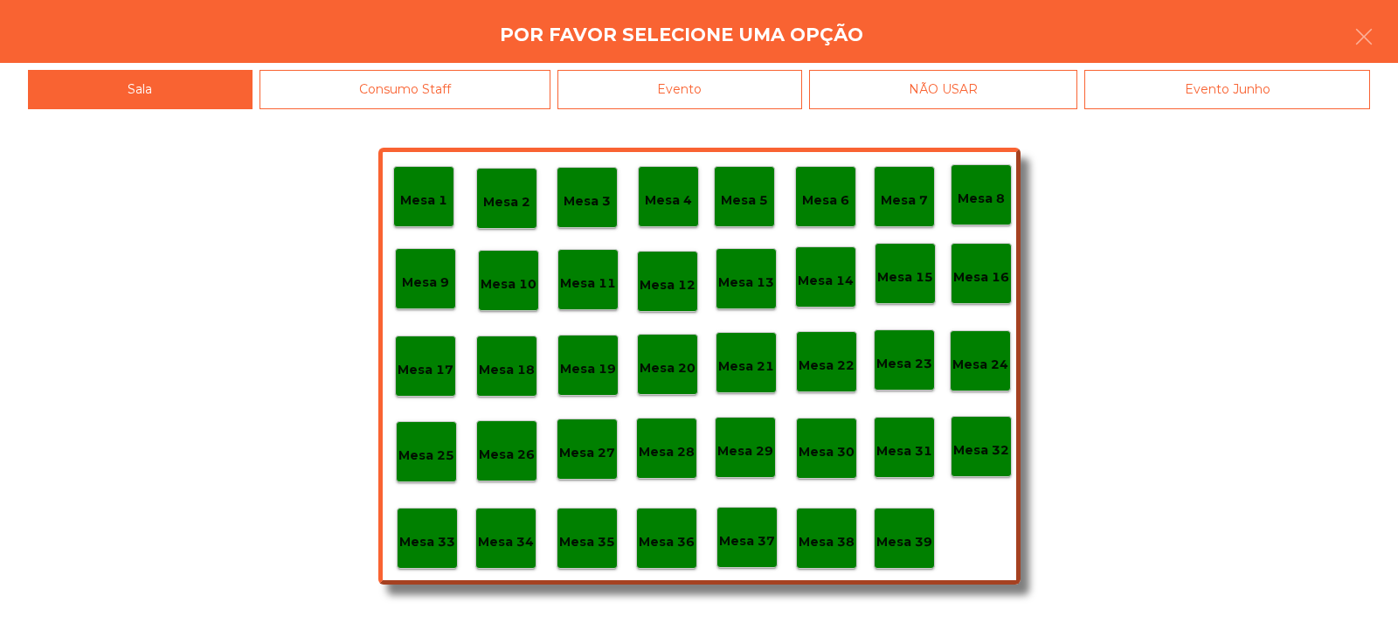
click at [764, 106] on div "Evento" at bounding box center [680, 89] width 245 height 39
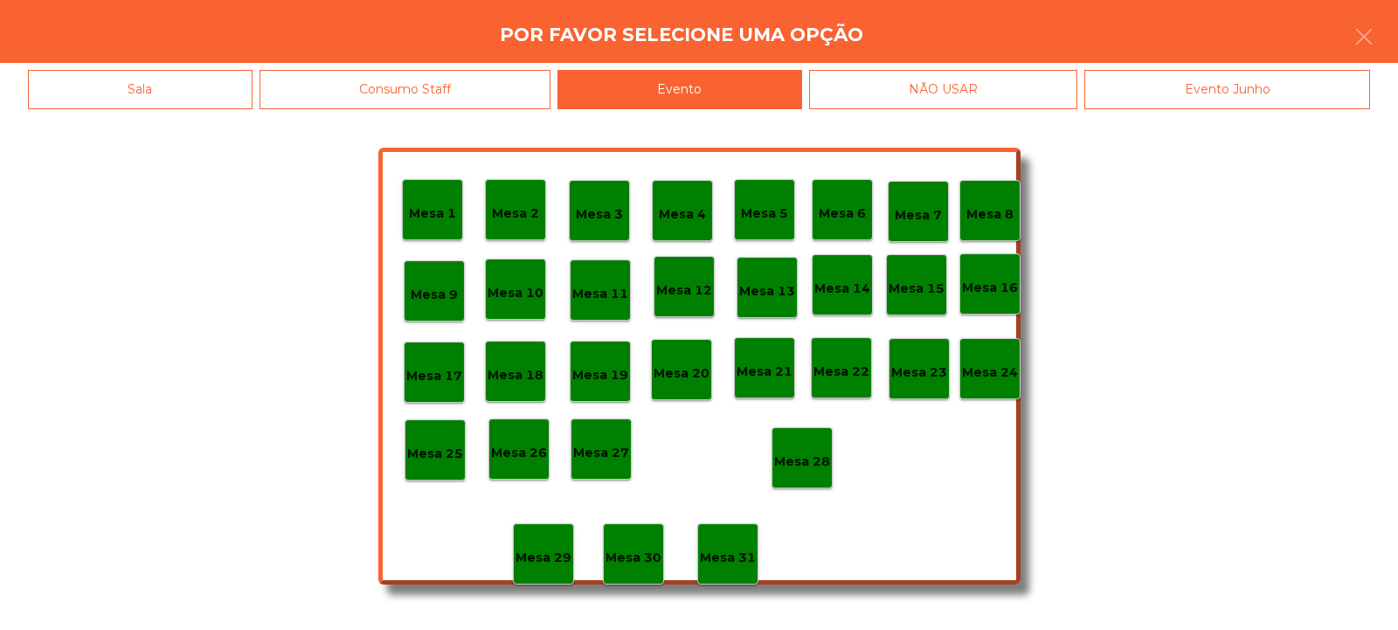
click at [793, 470] on p "Mesa 28" at bounding box center [802, 462] width 56 height 20
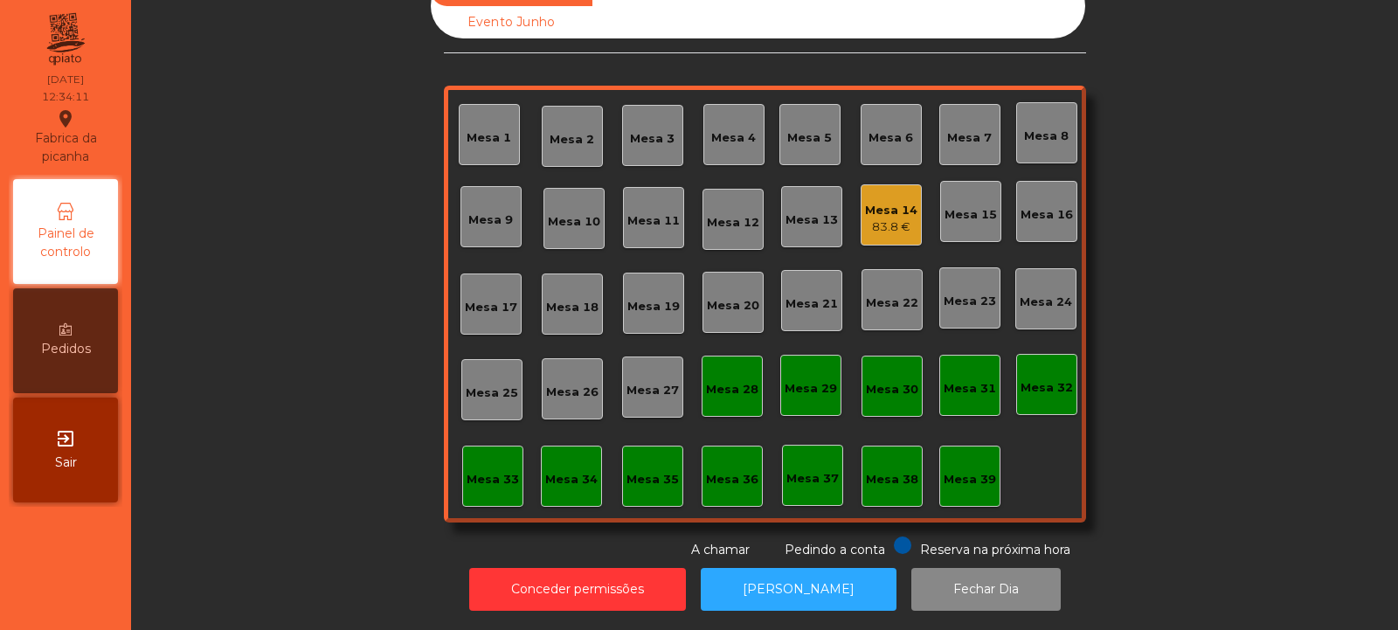
click at [482, 471] on div "Mesa 33" at bounding box center [493, 479] width 52 height 17
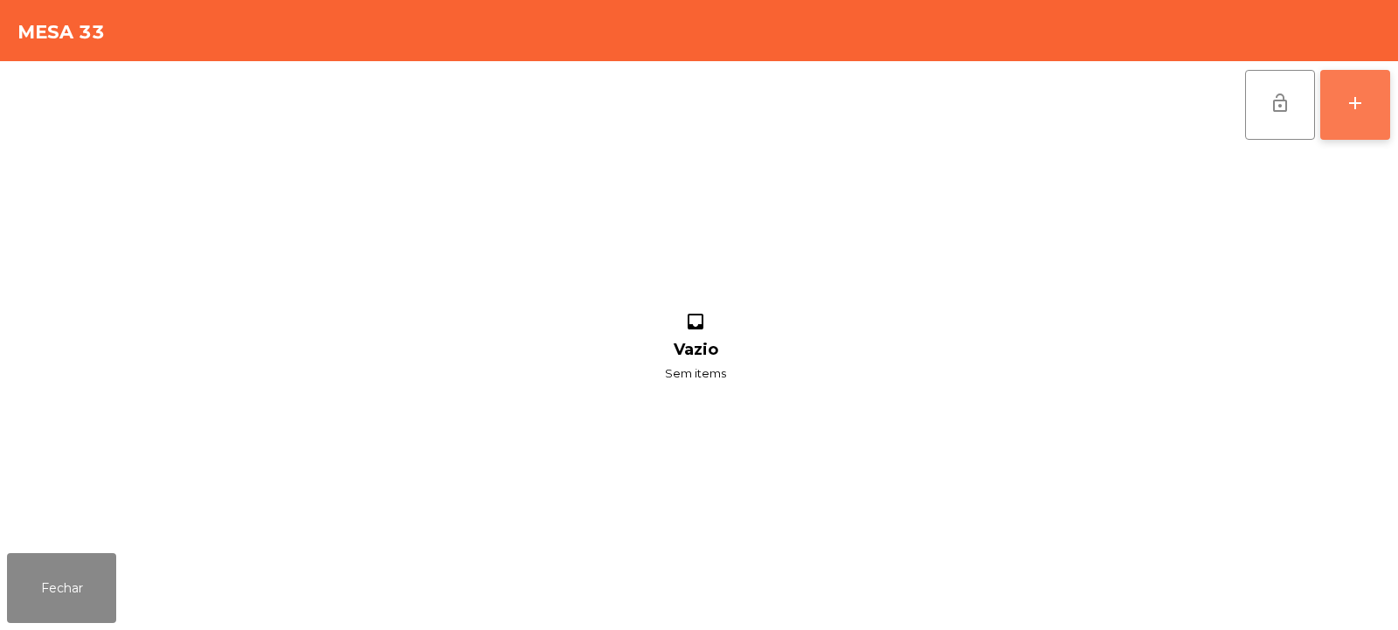
click at [1383, 108] on button "add" at bounding box center [1355, 105] width 70 height 70
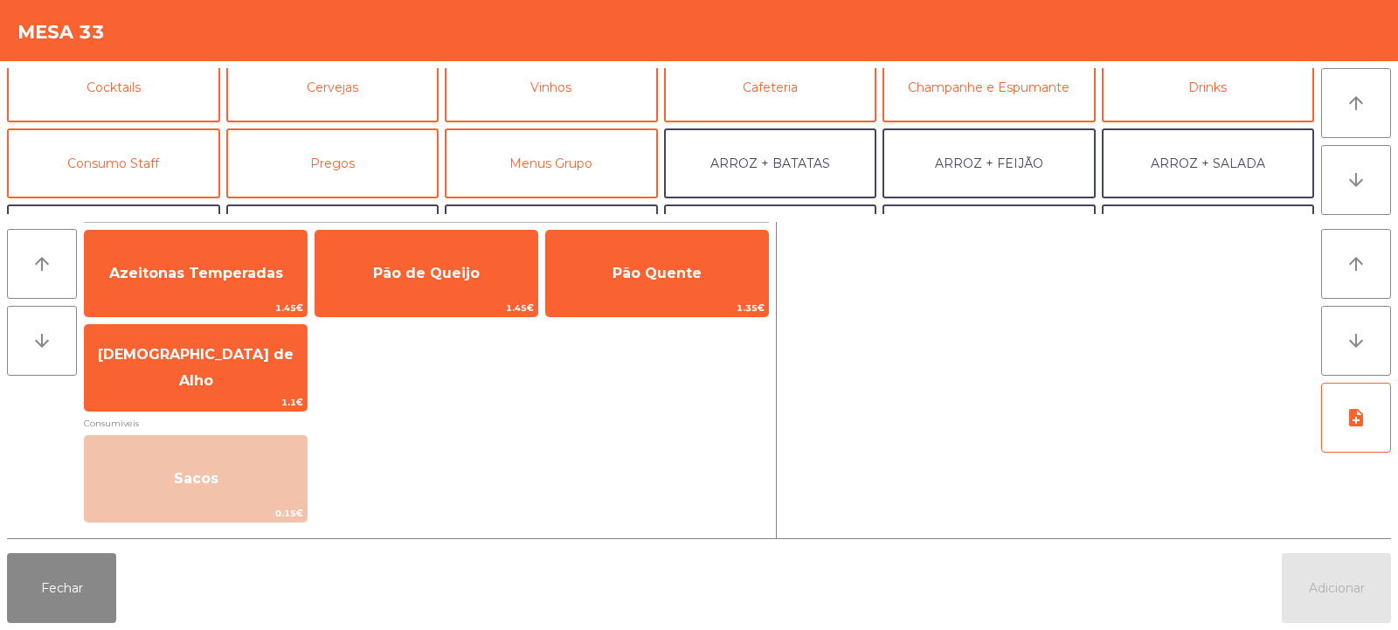
scroll to position [109, 0]
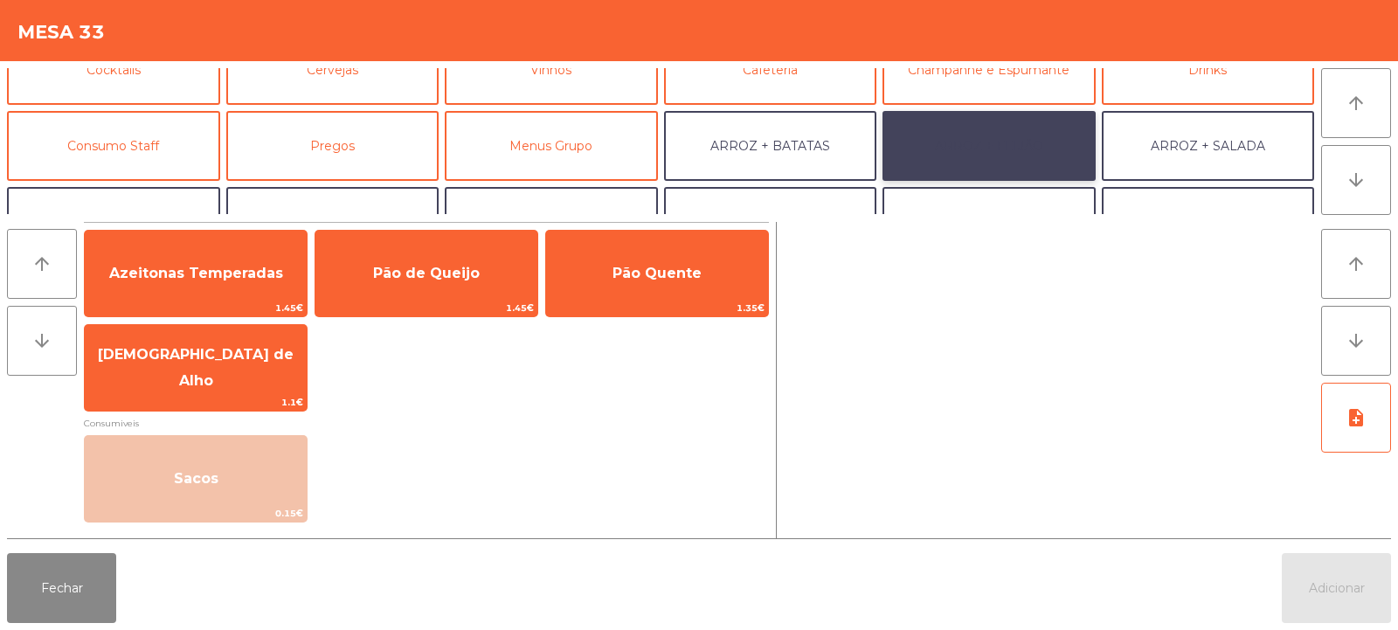
click at [993, 145] on button "ARROZ + FEIJÃO" at bounding box center [989, 146] width 213 height 70
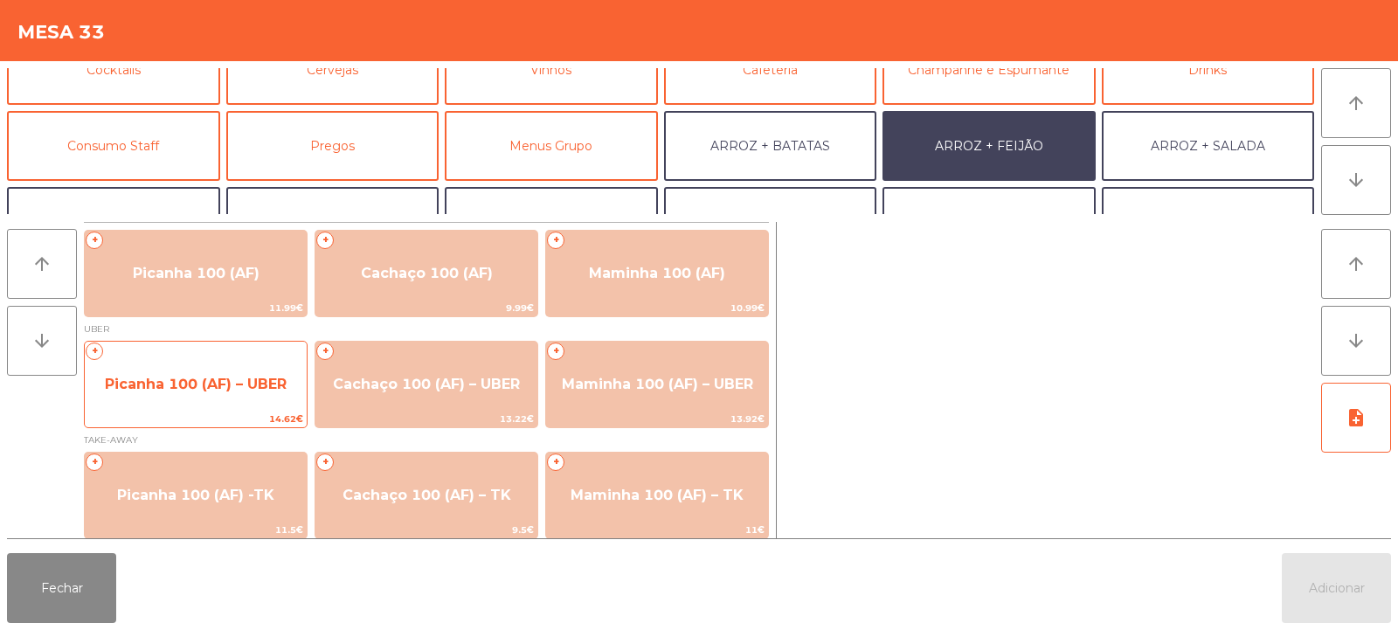
click at [193, 377] on span "Picanha 100 (AF) – UBER" at bounding box center [196, 384] width 182 height 17
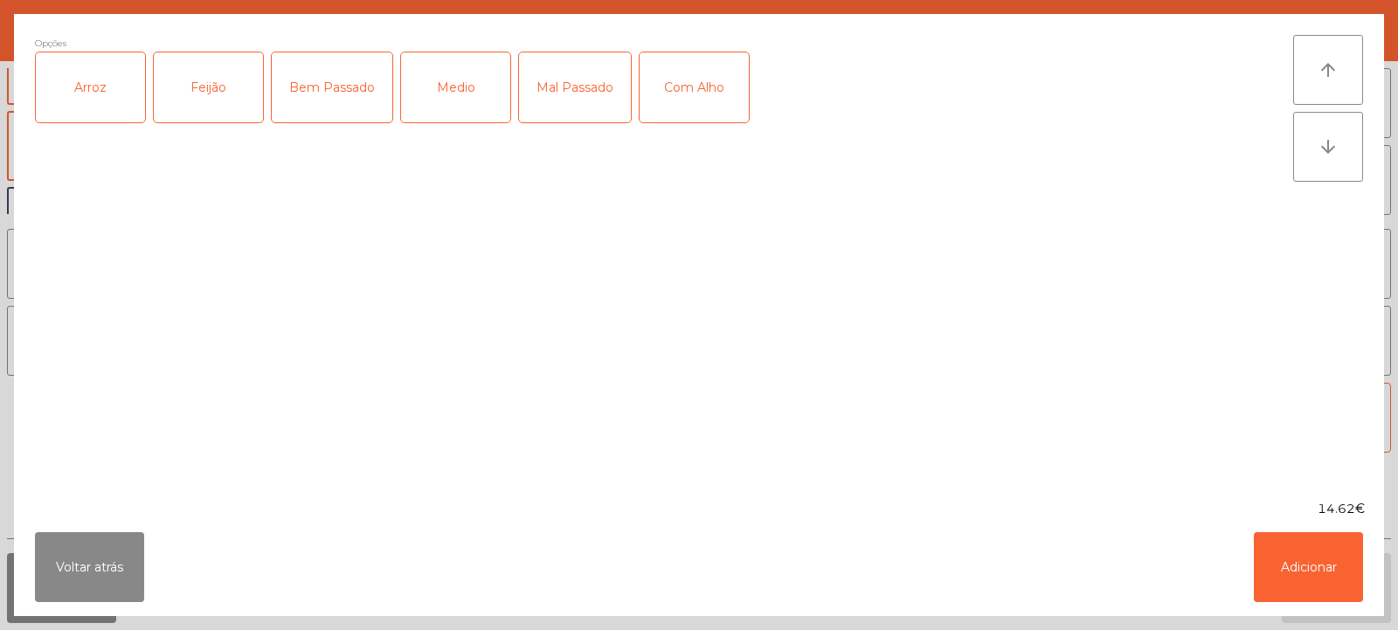
click at [99, 97] on div "Arroz" at bounding box center [90, 87] width 109 height 70
click at [177, 80] on div "Feijão" at bounding box center [208, 87] width 109 height 70
click at [335, 96] on div "Bem Passado" at bounding box center [332, 87] width 121 height 70
click at [1325, 579] on button "Adicionar" at bounding box center [1308, 567] width 109 height 70
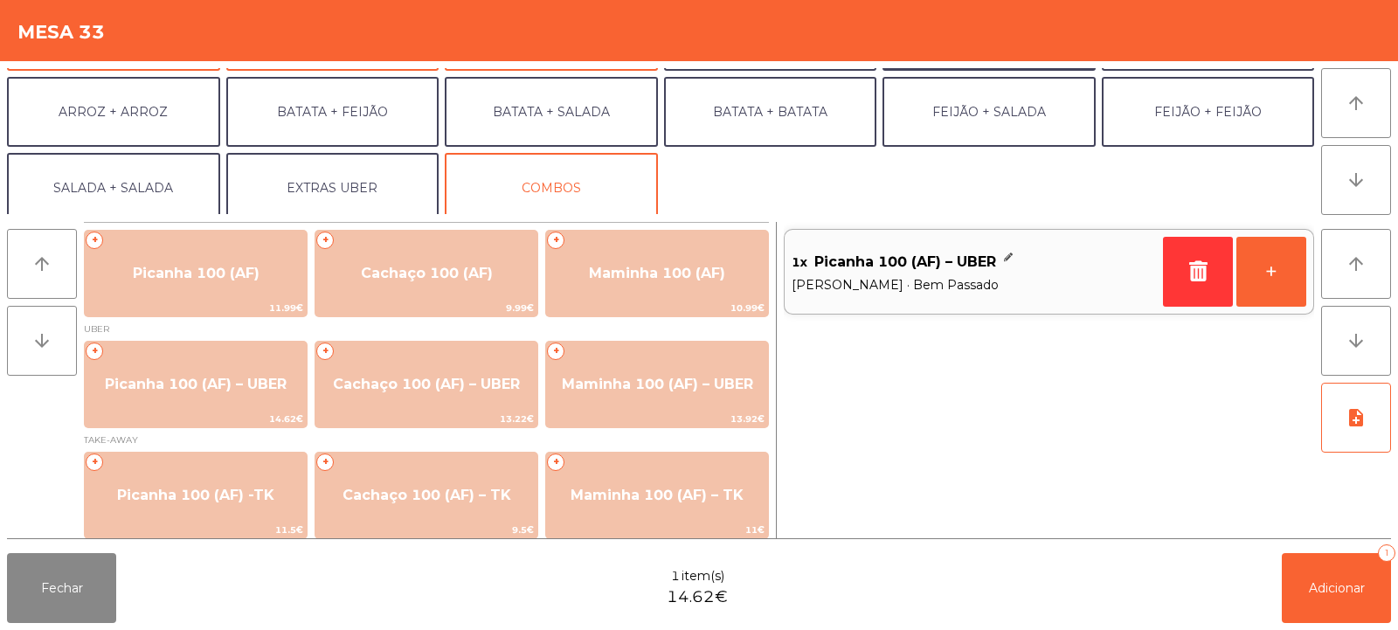
scroll to position [227, 0]
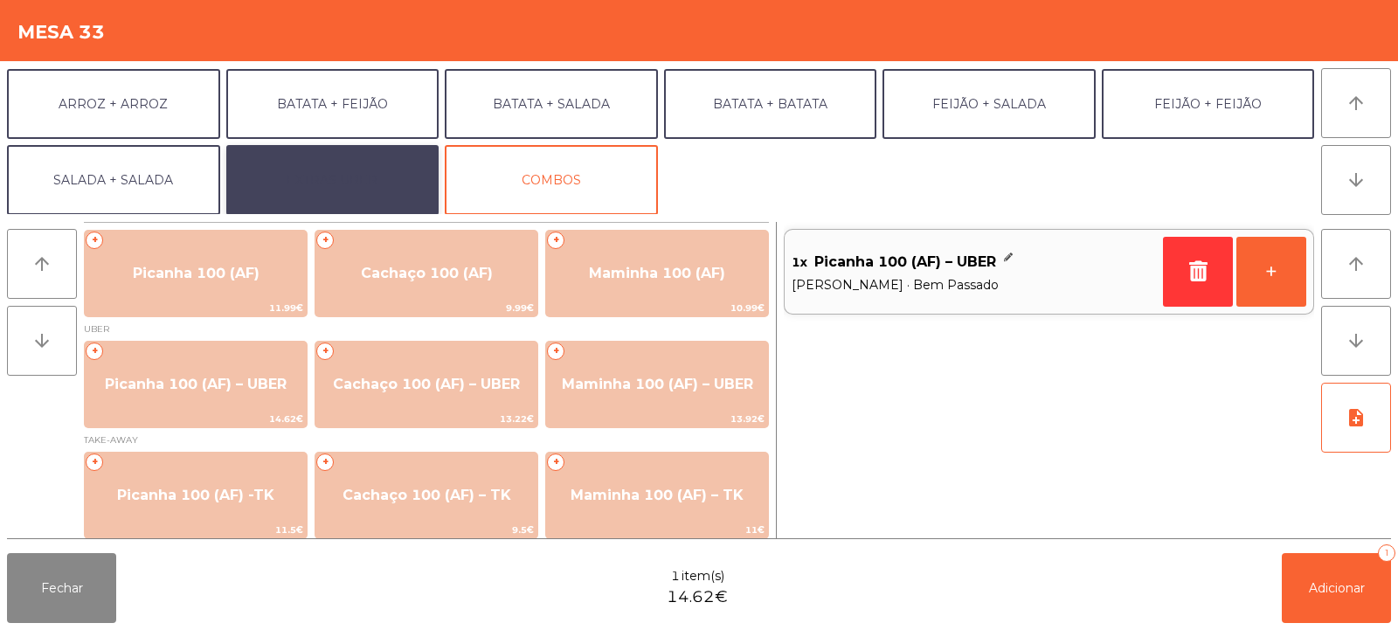
click at [366, 170] on button "EXTRAS UBER" at bounding box center [332, 180] width 213 height 70
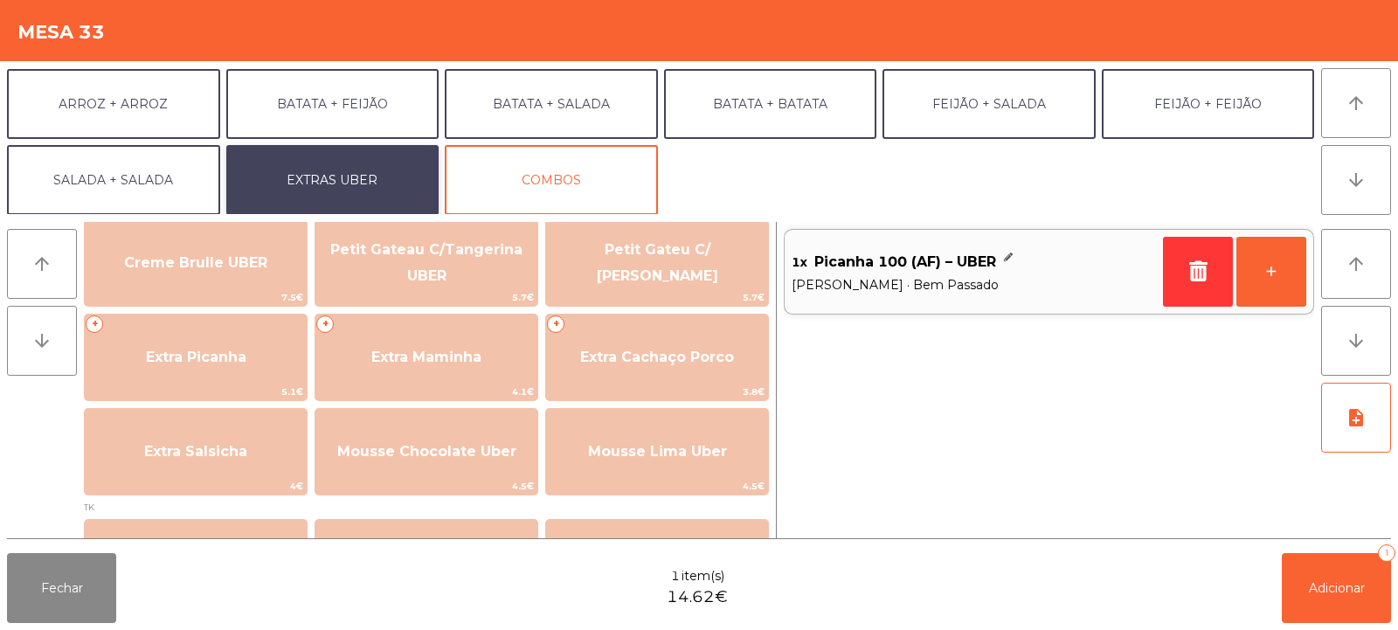
scroll to position [409, 0]
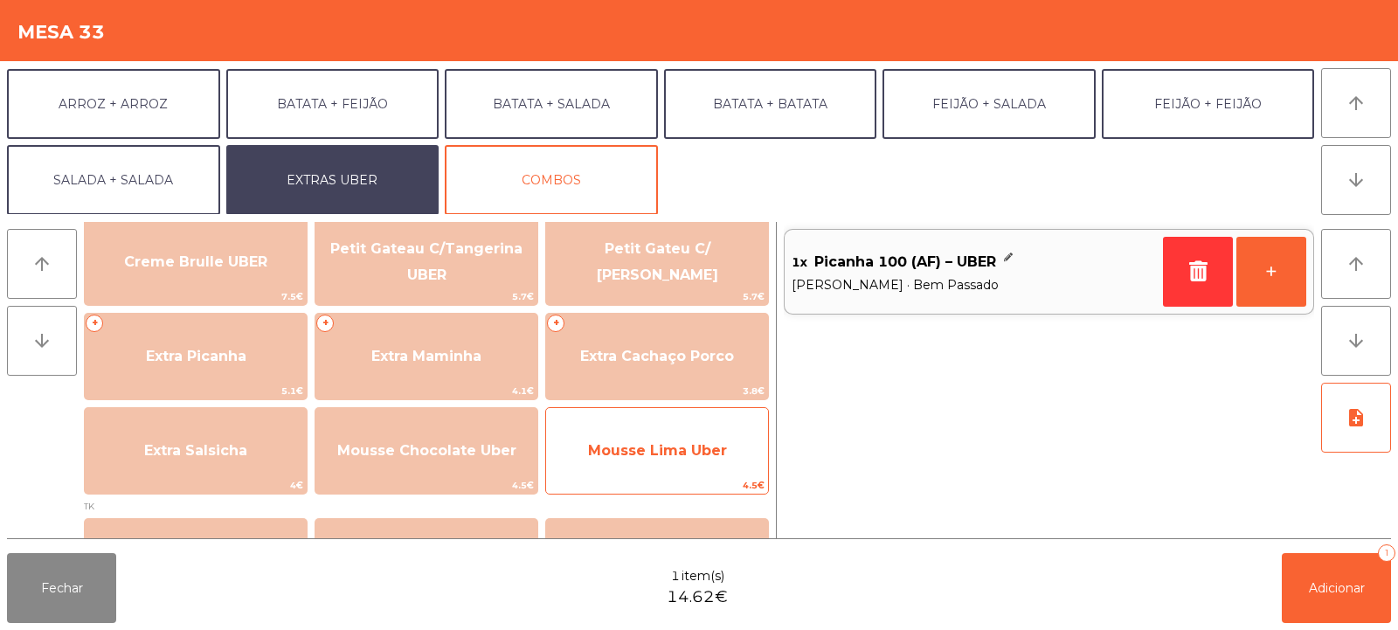
click at [601, 452] on span "Mousse Lima Uber" at bounding box center [657, 450] width 139 height 17
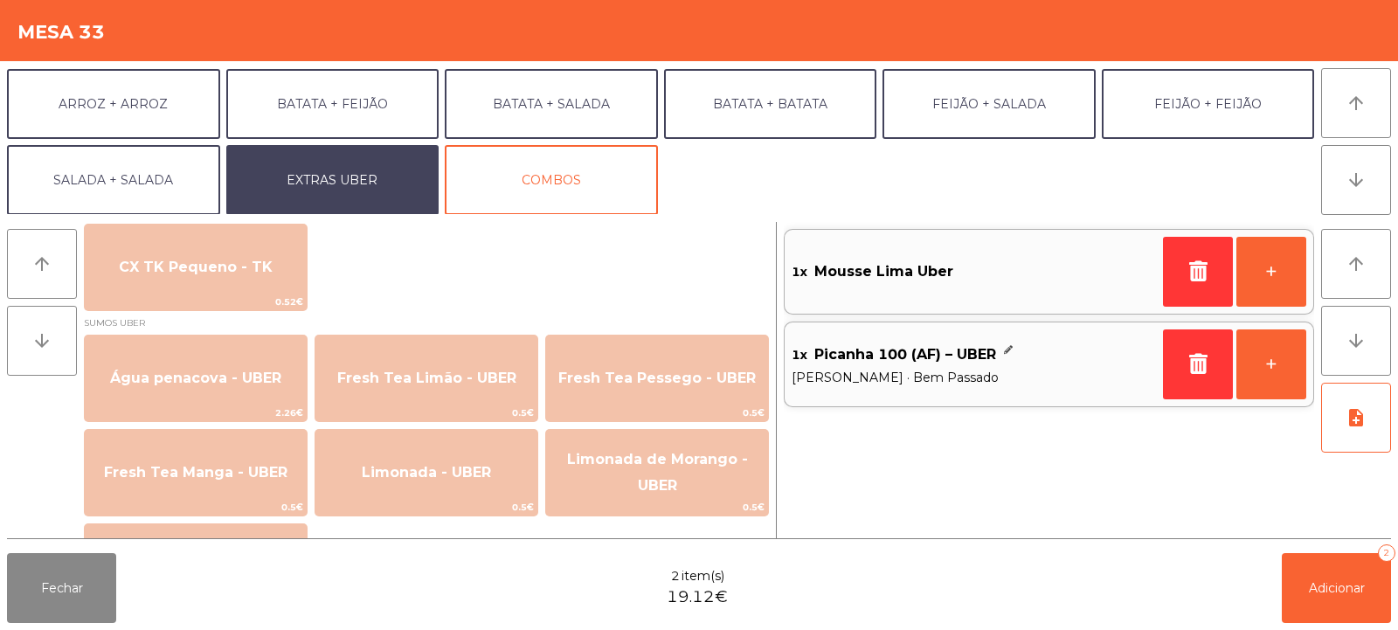
scroll to position [1444, 0]
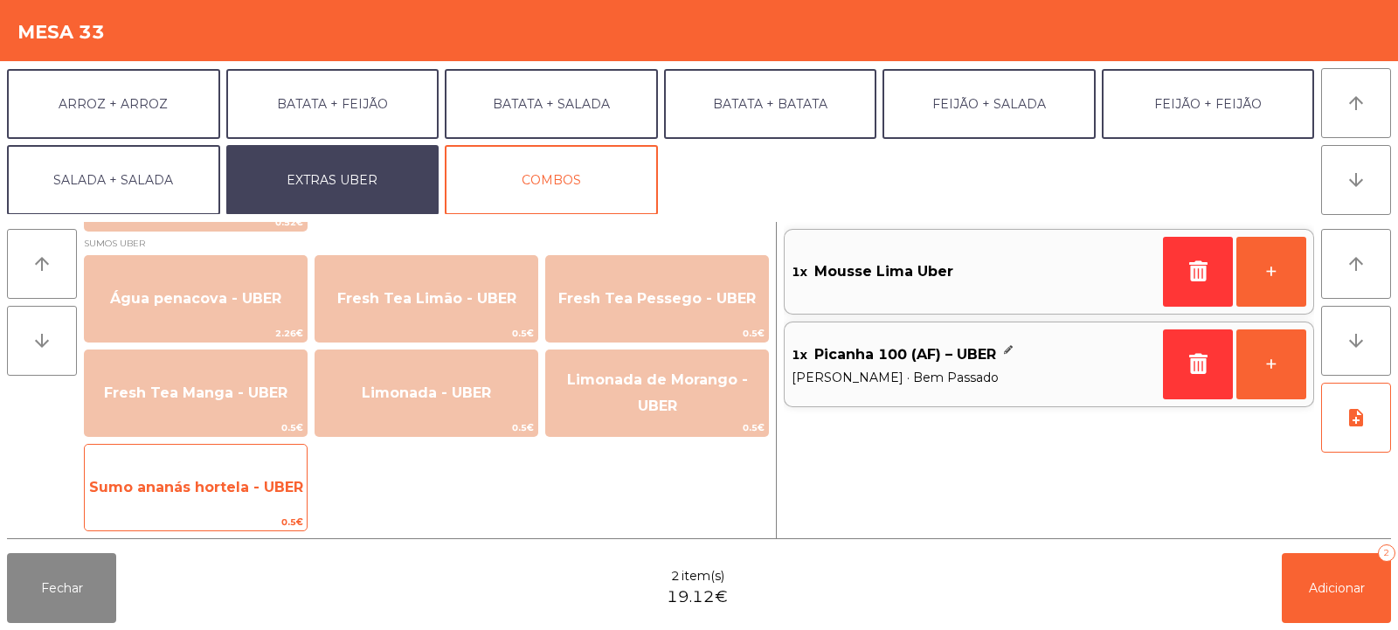
click at [260, 500] on span "Sumo ananás hortela - UBER" at bounding box center [196, 487] width 222 height 47
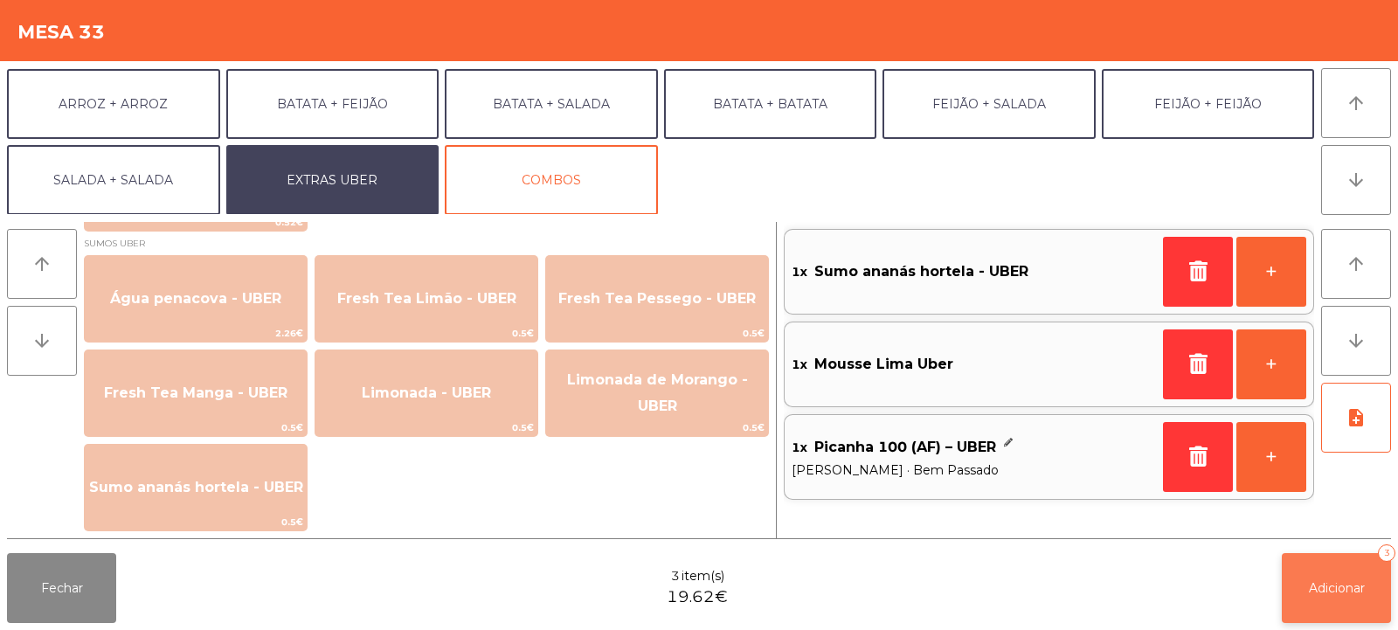
click at [1343, 599] on button "Adicionar 3" at bounding box center [1336, 588] width 109 height 70
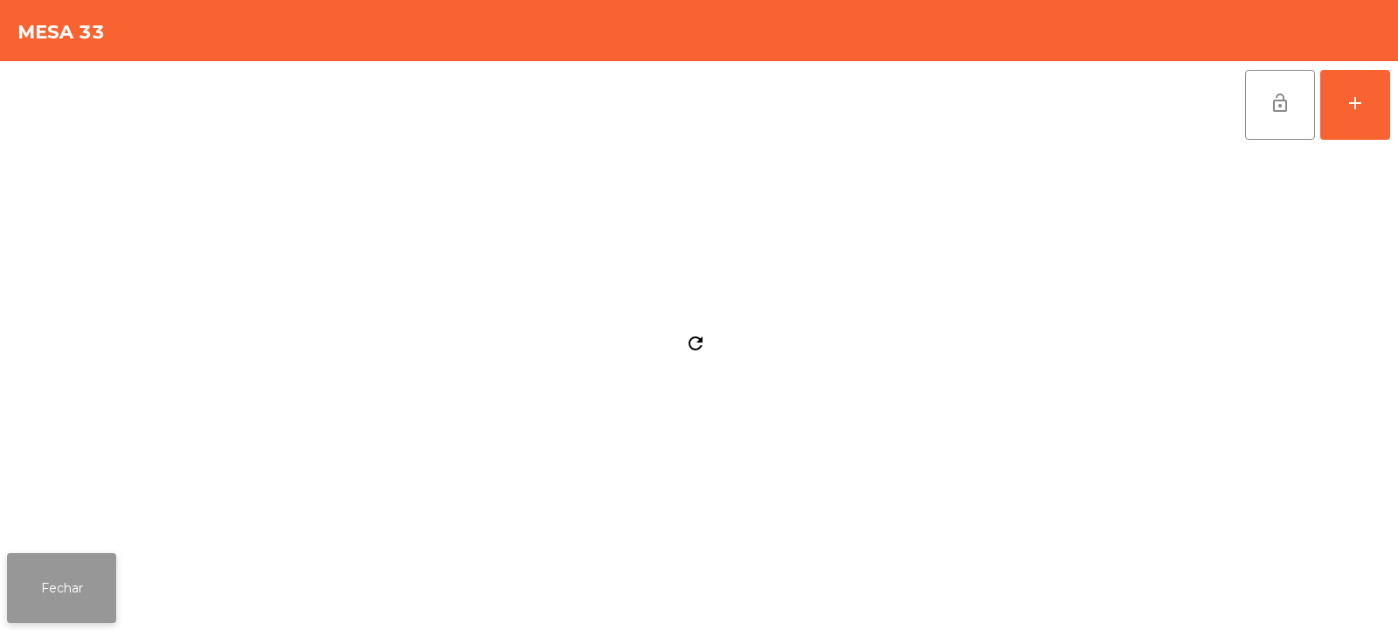
click at [75, 576] on button "Fechar" at bounding box center [61, 588] width 109 height 70
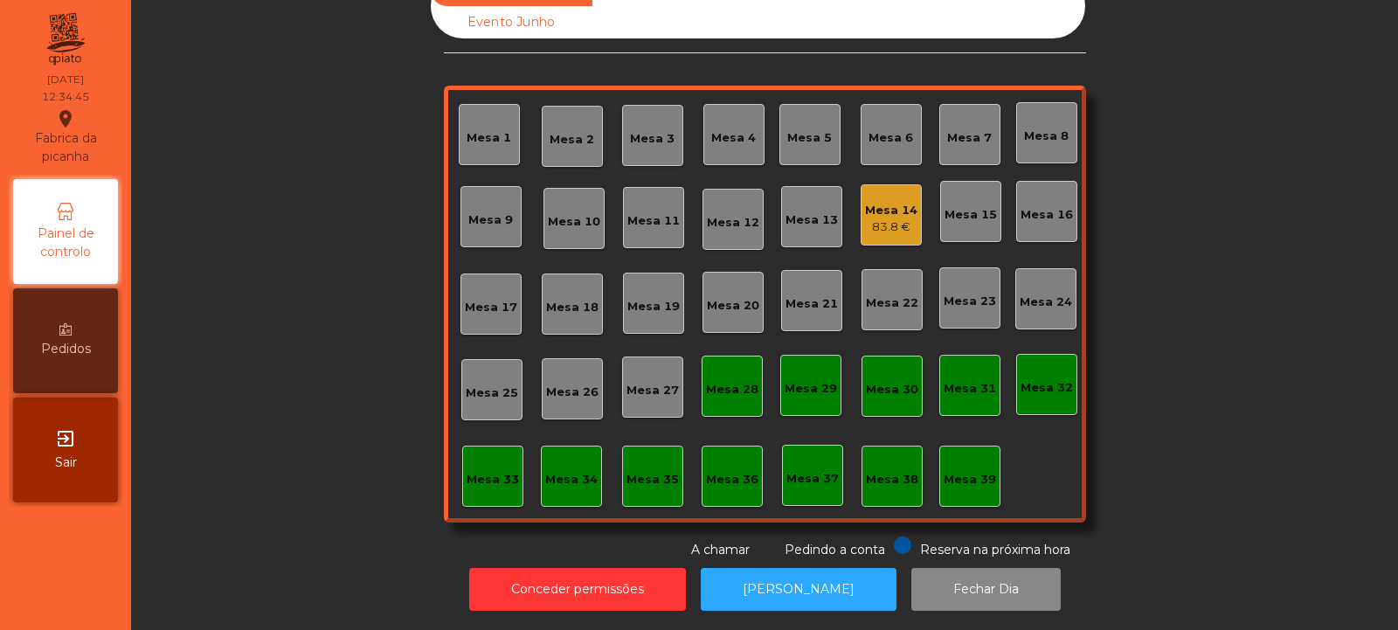
click at [633, 298] on div "Mesa 19" at bounding box center [653, 306] width 52 height 17
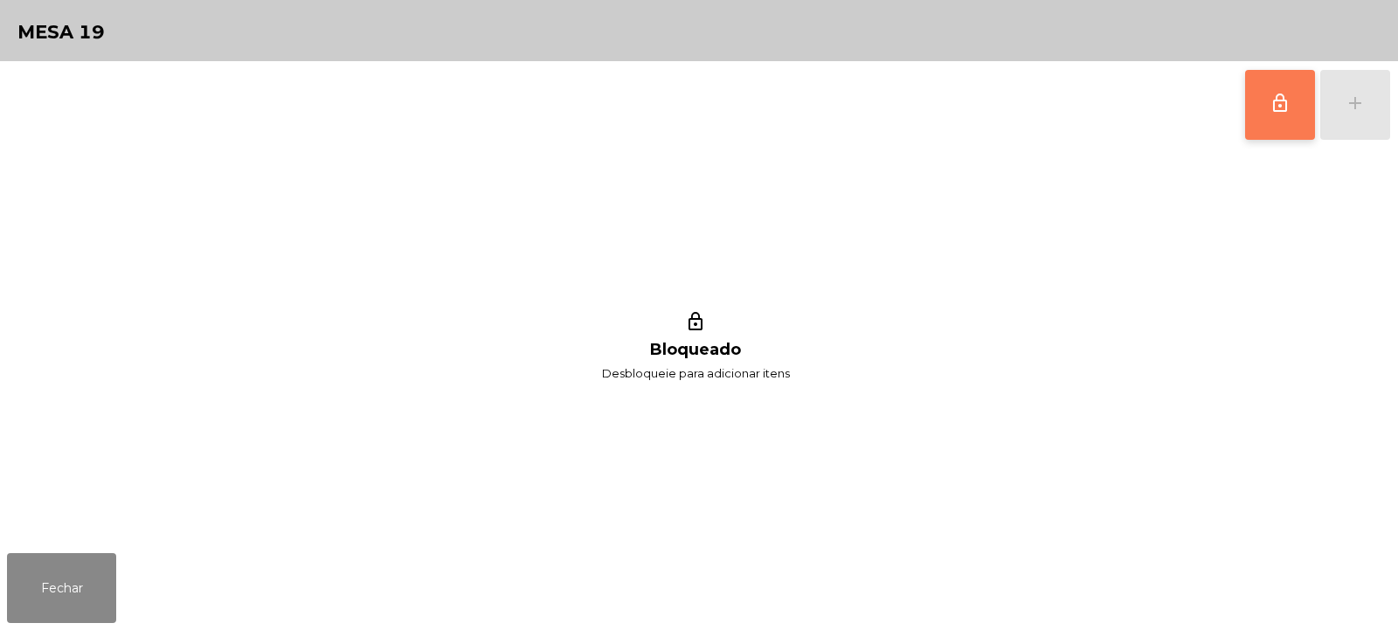
click at [1275, 93] on span "lock_outline" at bounding box center [1280, 103] width 21 height 21
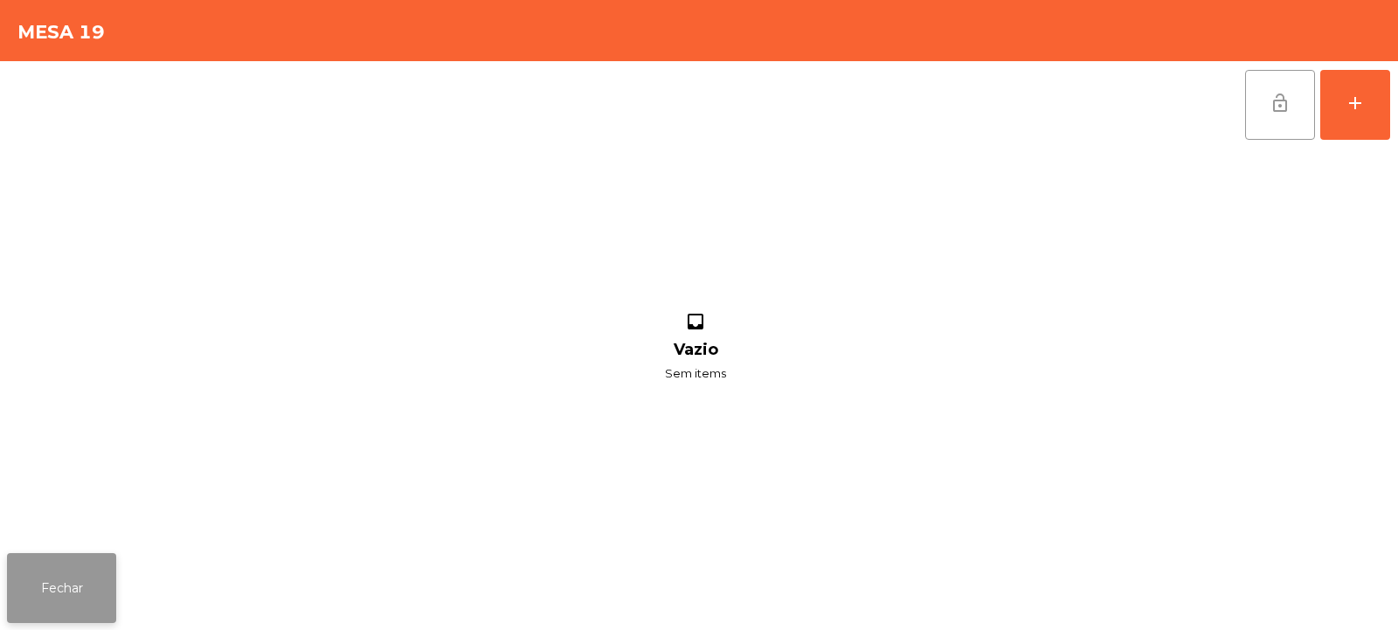
click at [58, 579] on button "Fechar" at bounding box center [61, 588] width 109 height 70
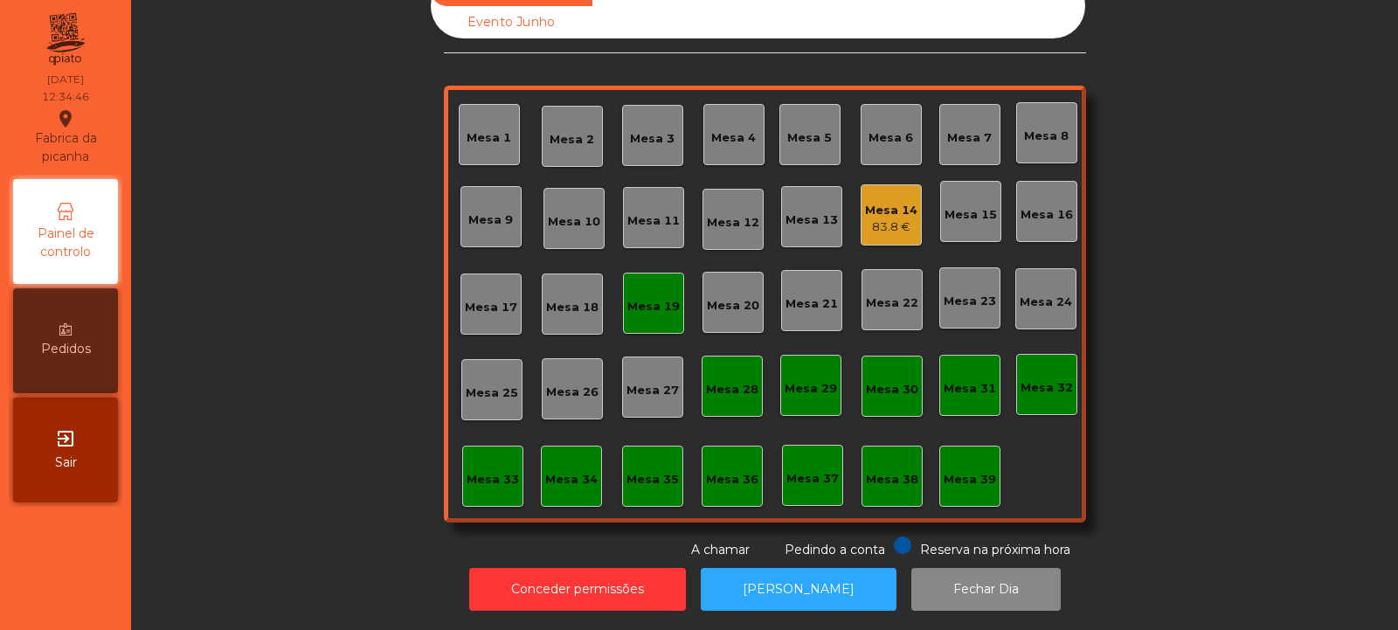
click at [882, 218] on div "83.8 €" at bounding box center [891, 226] width 52 height 17
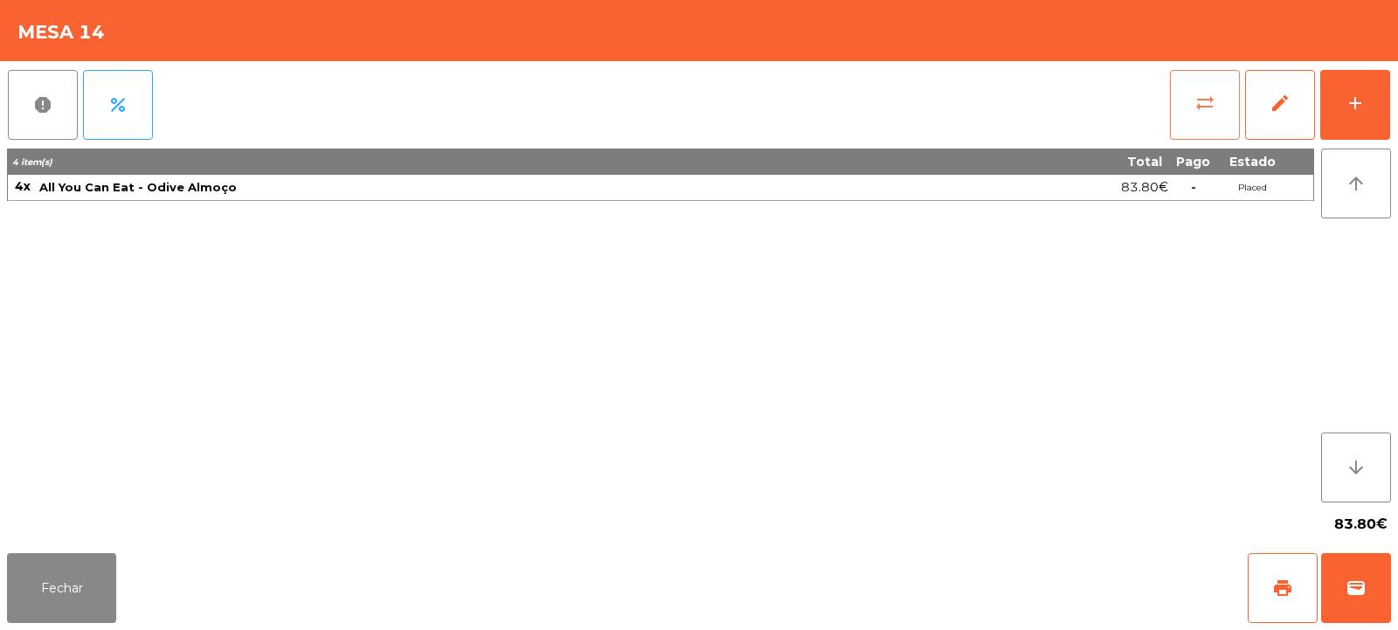
click at [1234, 111] on button "sync_alt" at bounding box center [1205, 105] width 70 height 70
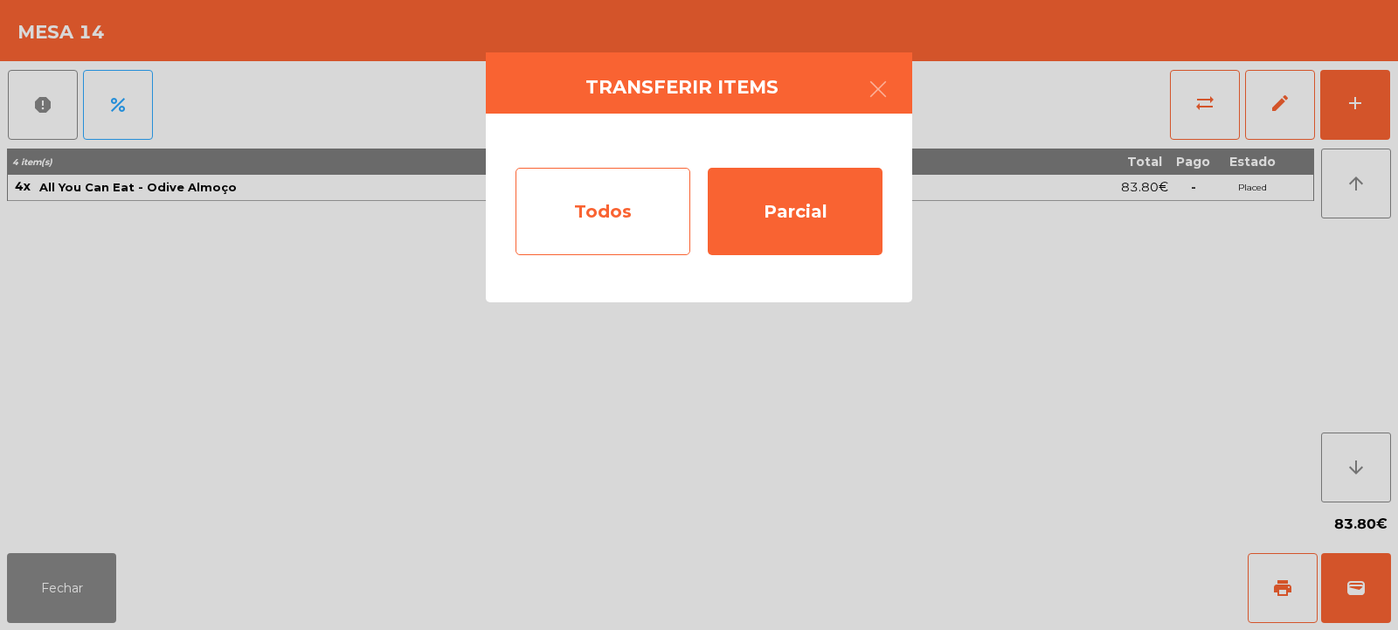
click at [592, 217] on div "Todos" at bounding box center [603, 211] width 175 height 87
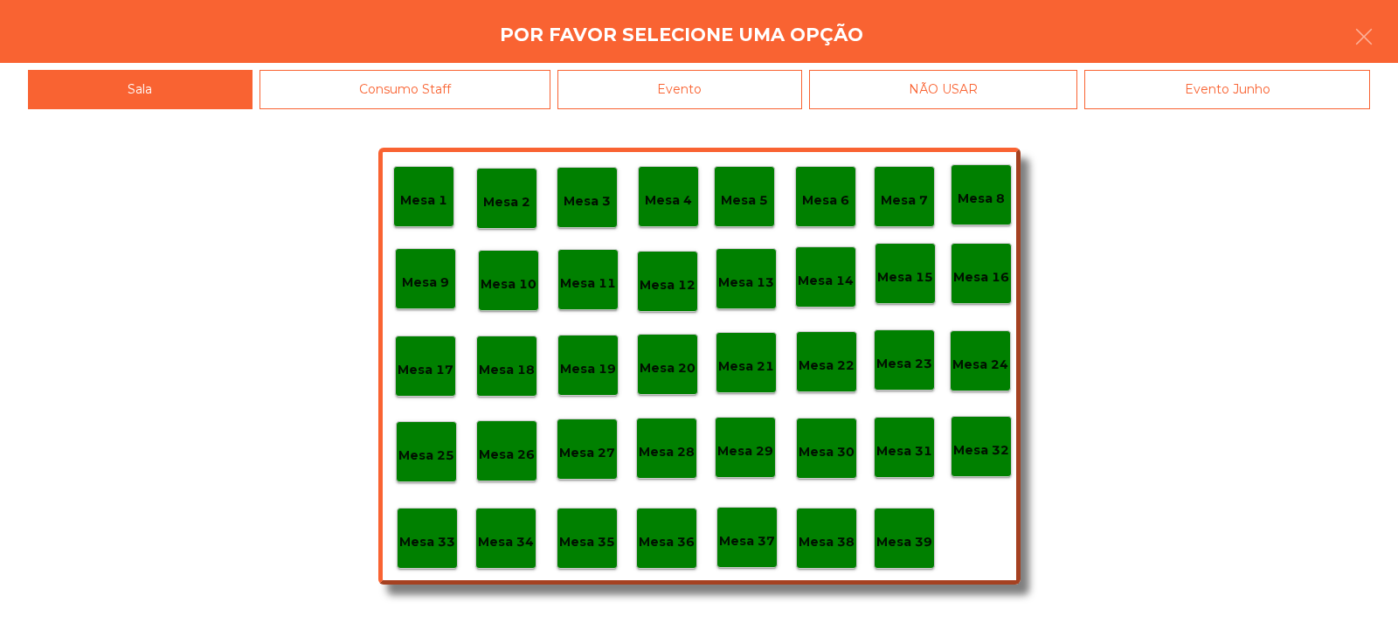
click at [576, 354] on div "Mesa 19" at bounding box center [588, 365] width 56 height 27
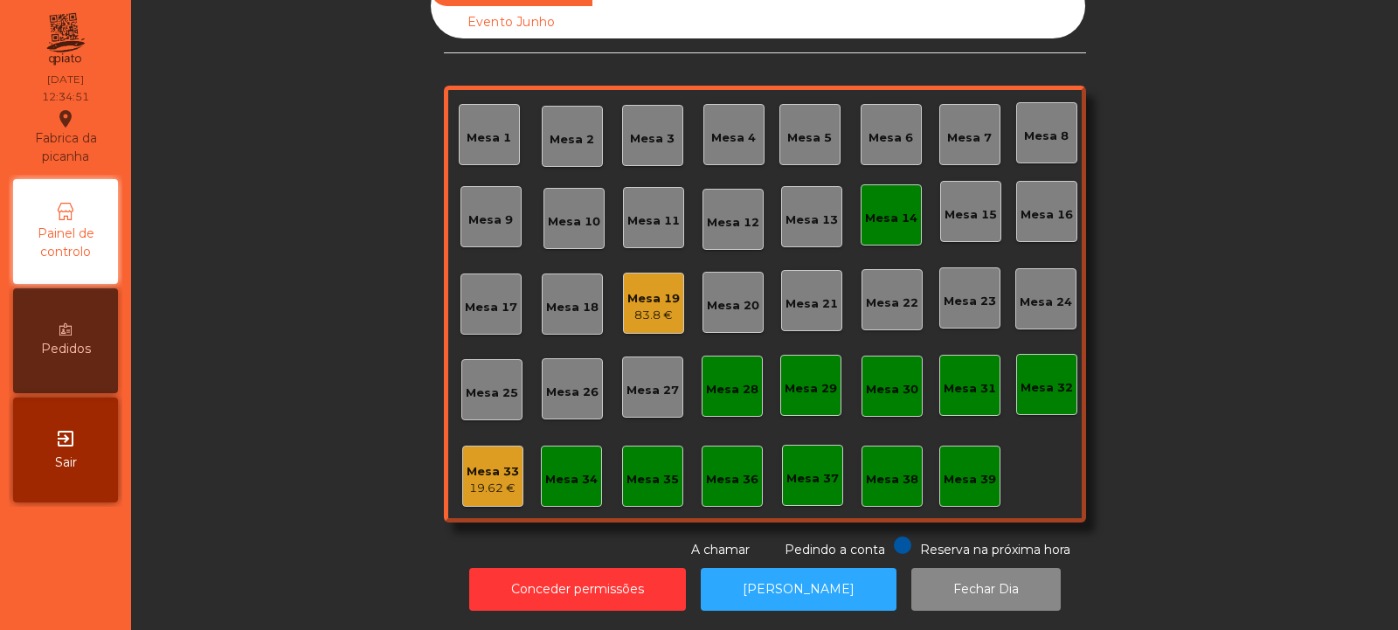
click at [504, 464] on div "Mesa 33" at bounding box center [493, 471] width 52 height 17
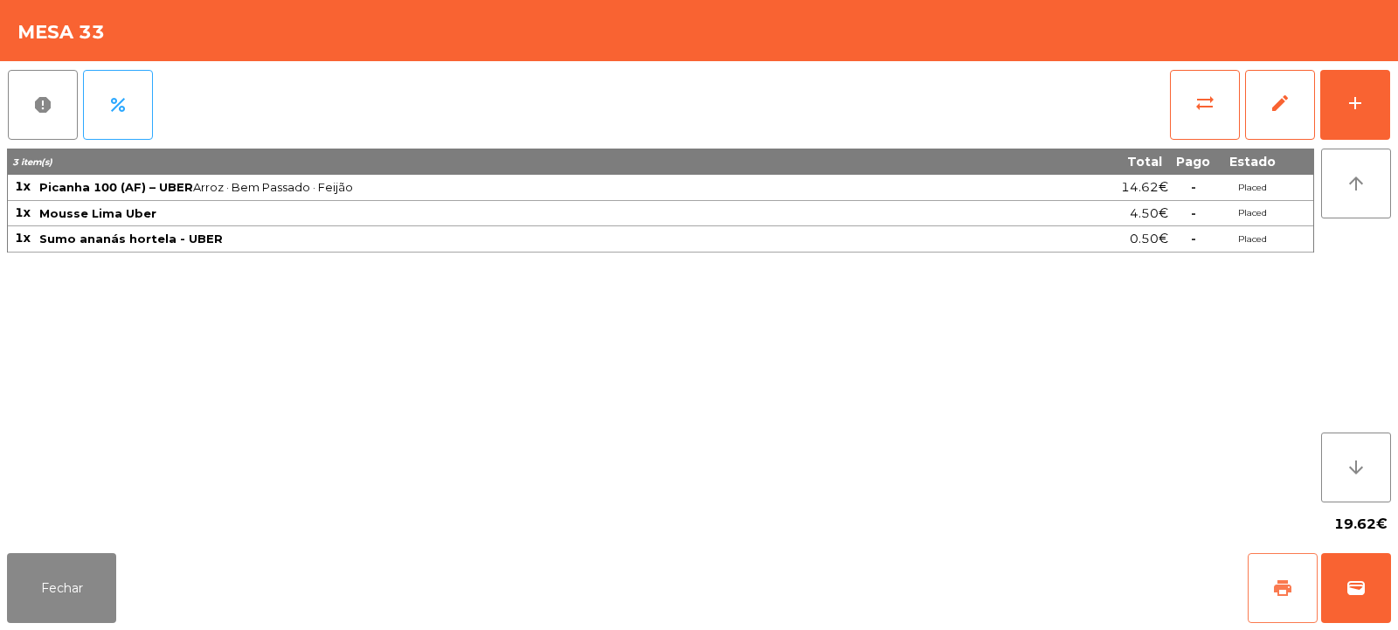
click at [1295, 589] on button "print" at bounding box center [1283, 588] width 70 height 70
click at [1362, 606] on button "wallet" at bounding box center [1356, 588] width 70 height 70
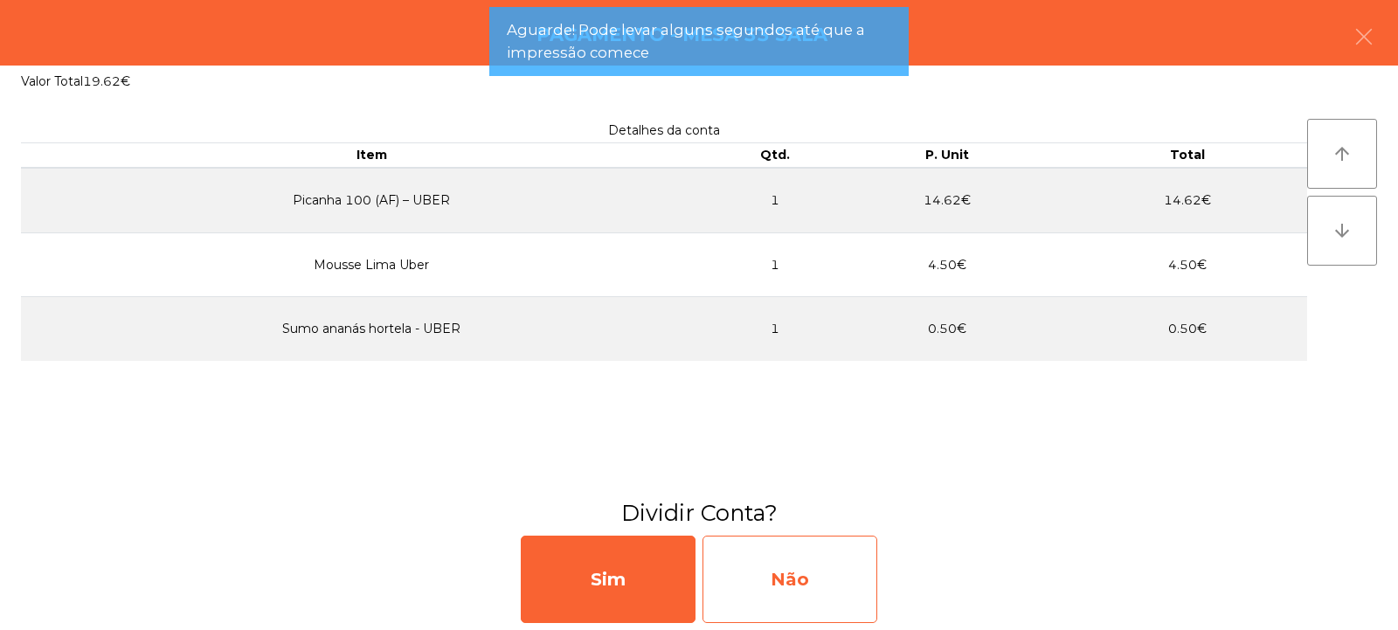
click at [830, 579] on div "Não" at bounding box center [790, 579] width 175 height 87
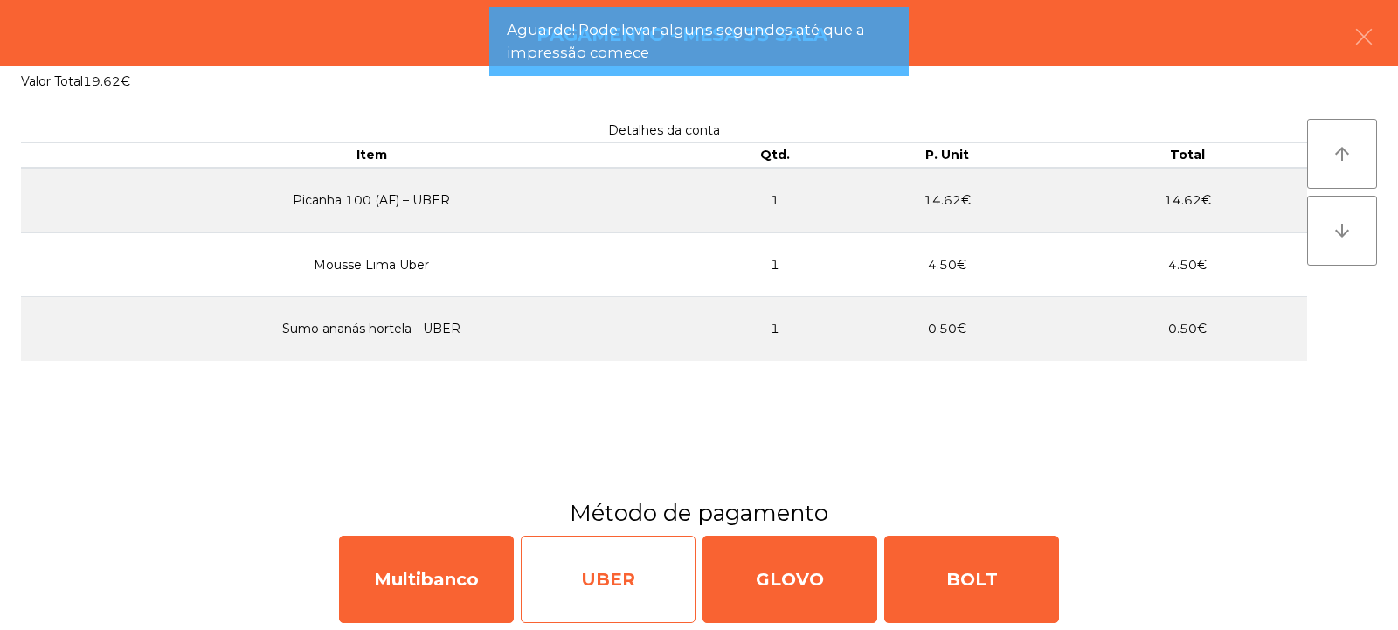
click at [620, 561] on div "UBER" at bounding box center [608, 579] width 175 height 87
select select "**"
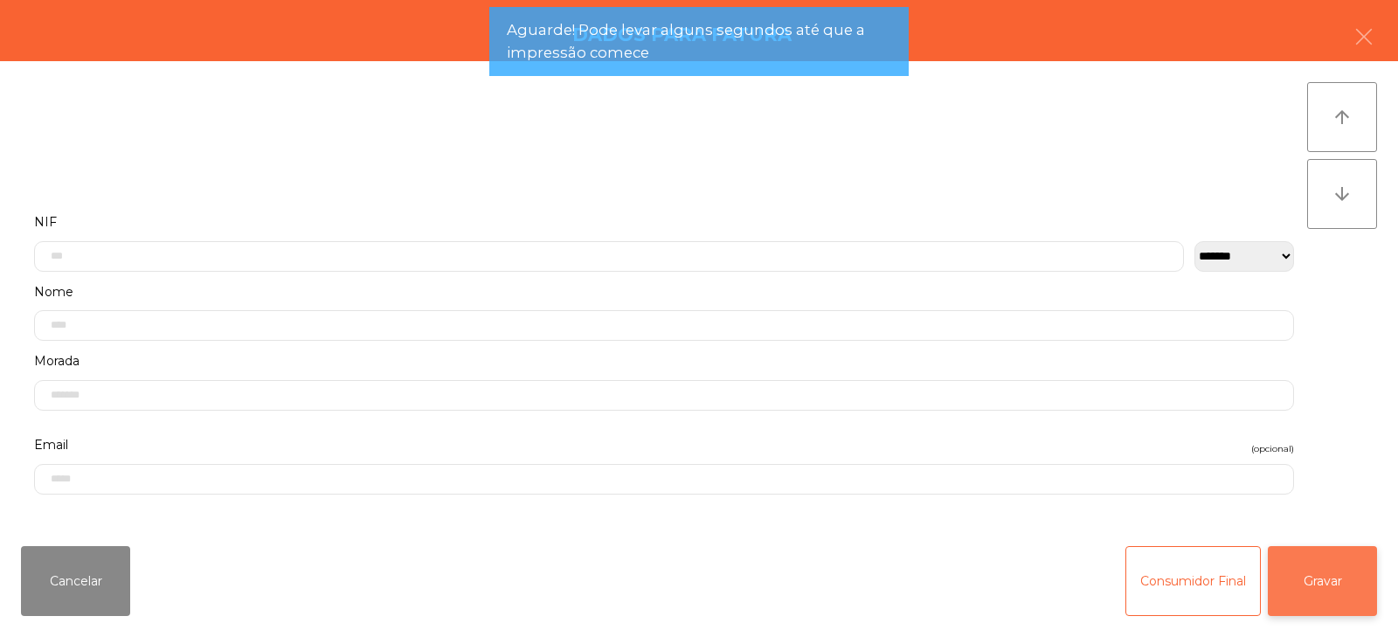
click at [1299, 598] on button "Gravar" at bounding box center [1322, 581] width 109 height 70
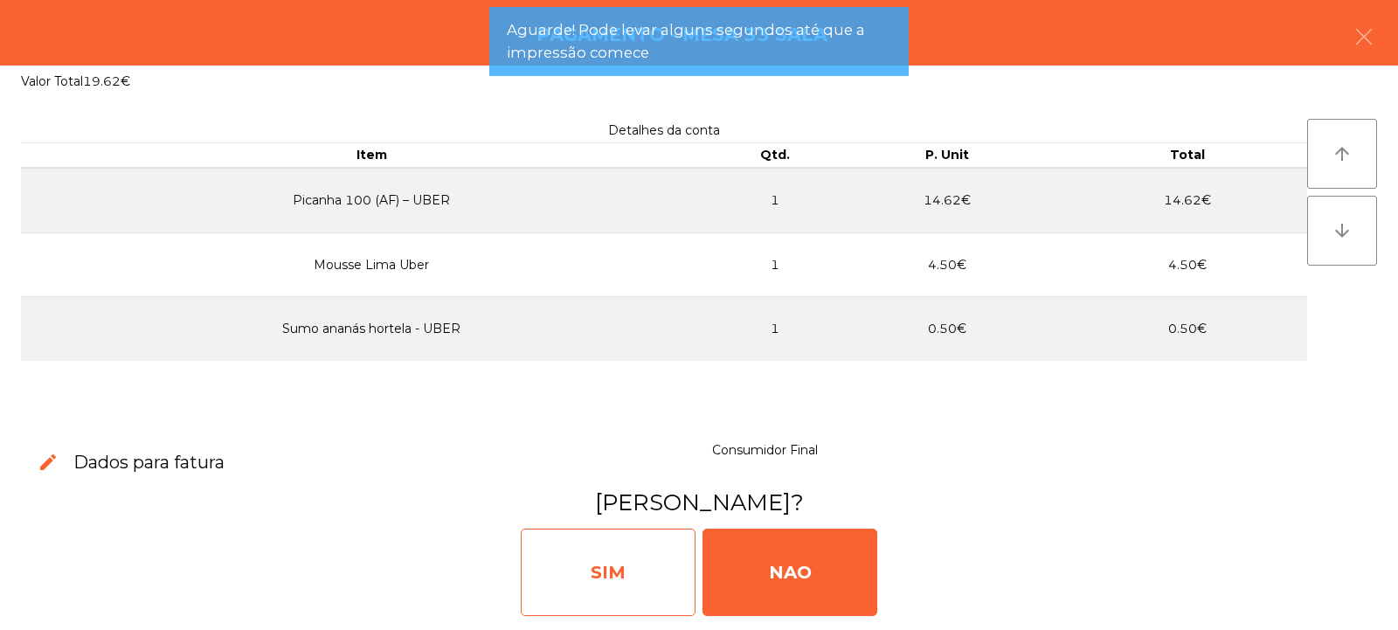
click at [645, 566] on div "SIM" at bounding box center [608, 572] width 175 height 87
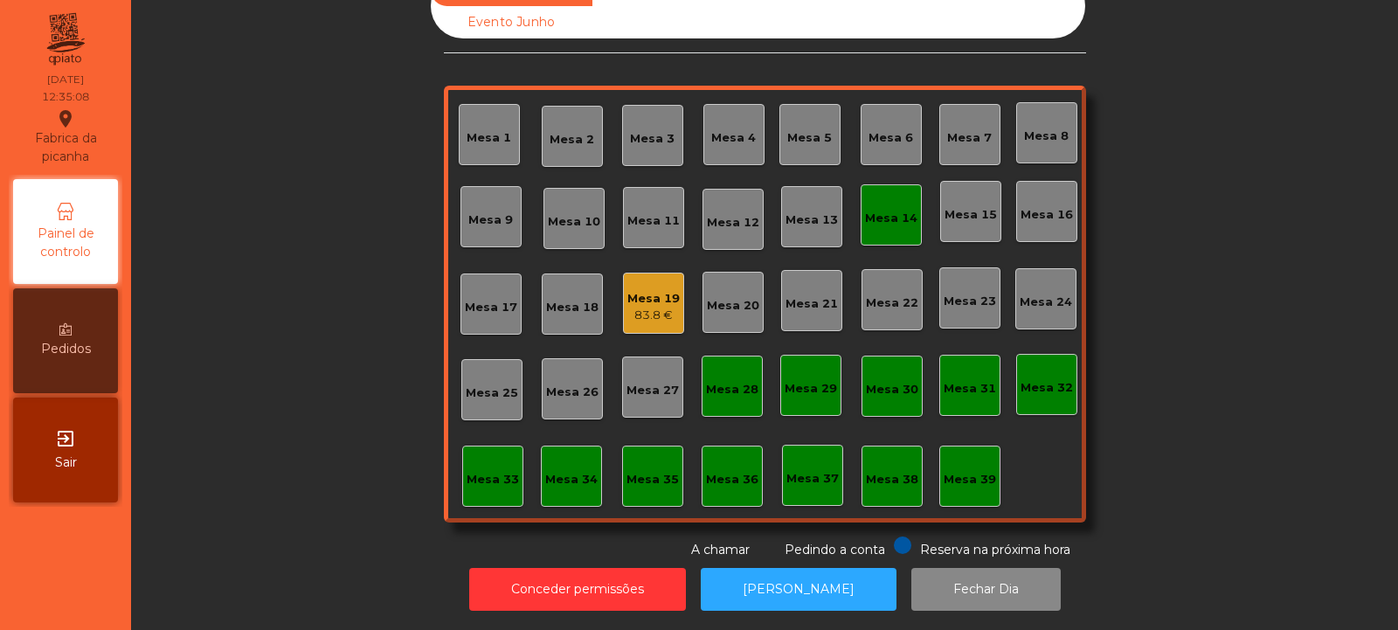
click at [470, 481] on div "Mesa 33" at bounding box center [492, 476] width 61 height 61
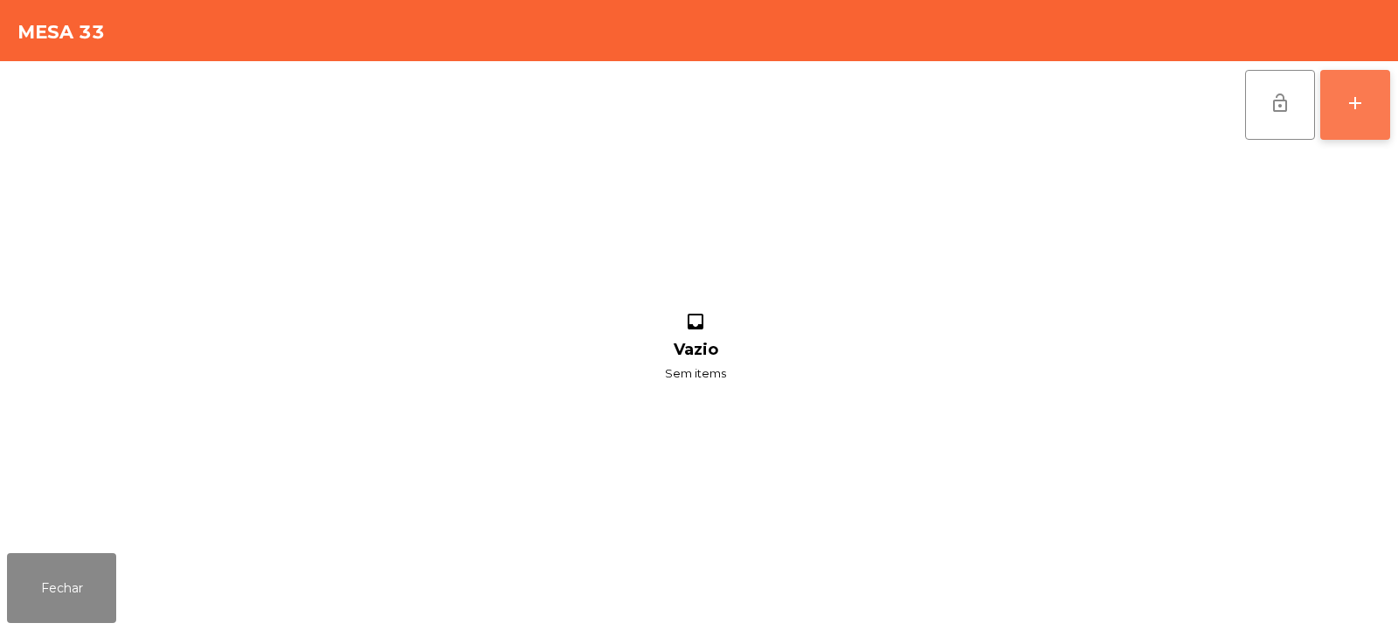
click at [1370, 117] on button "add" at bounding box center [1355, 105] width 70 height 70
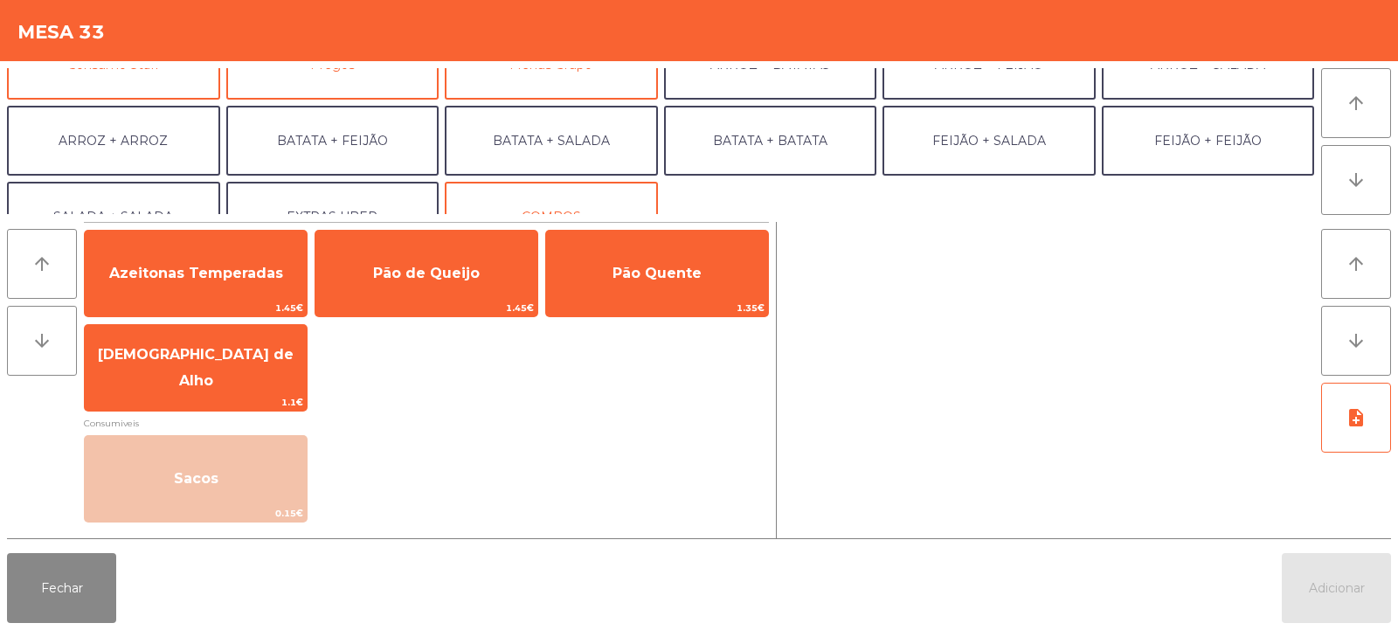
scroll to position [228, 0]
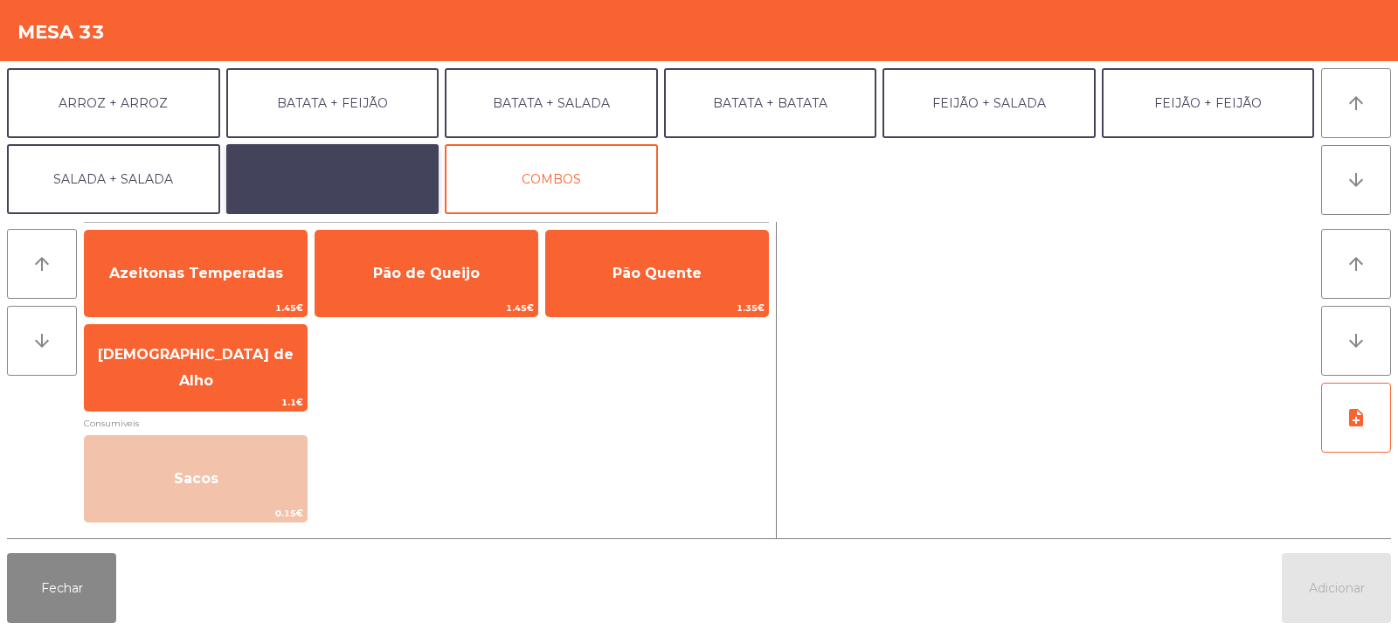
click at [401, 184] on button "EXTRAS UBER" at bounding box center [332, 179] width 213 height 70
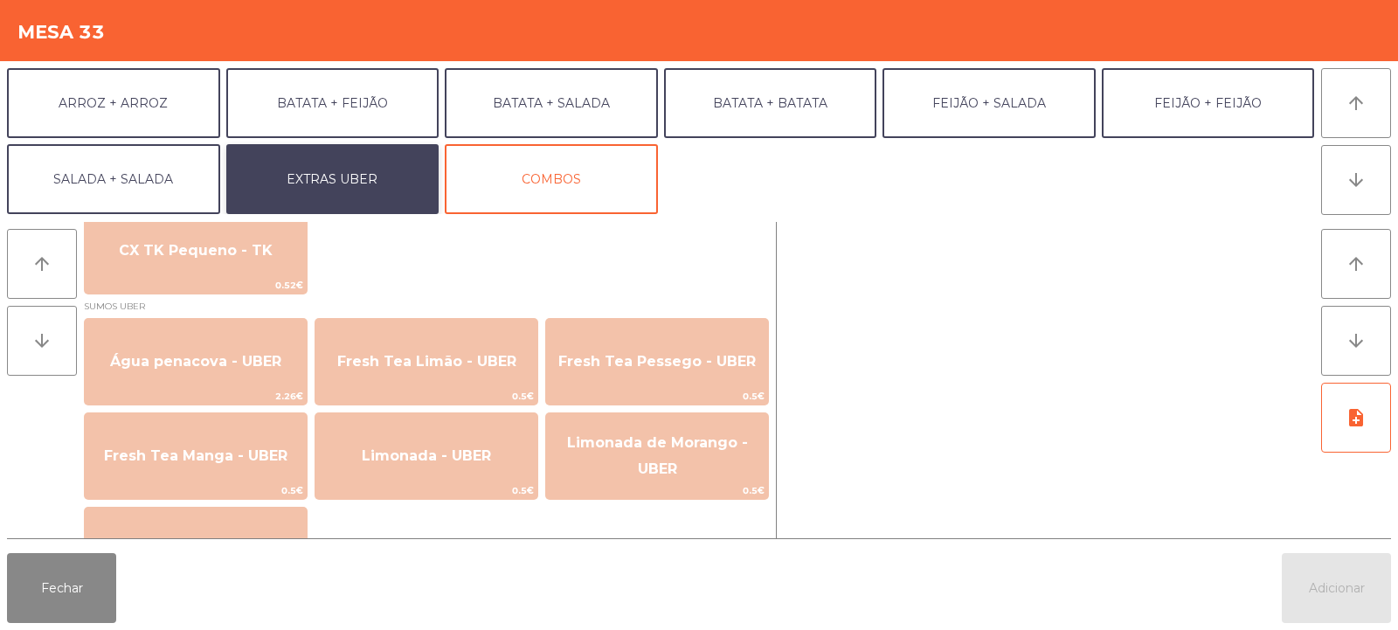
scroll to position [1444, 0]
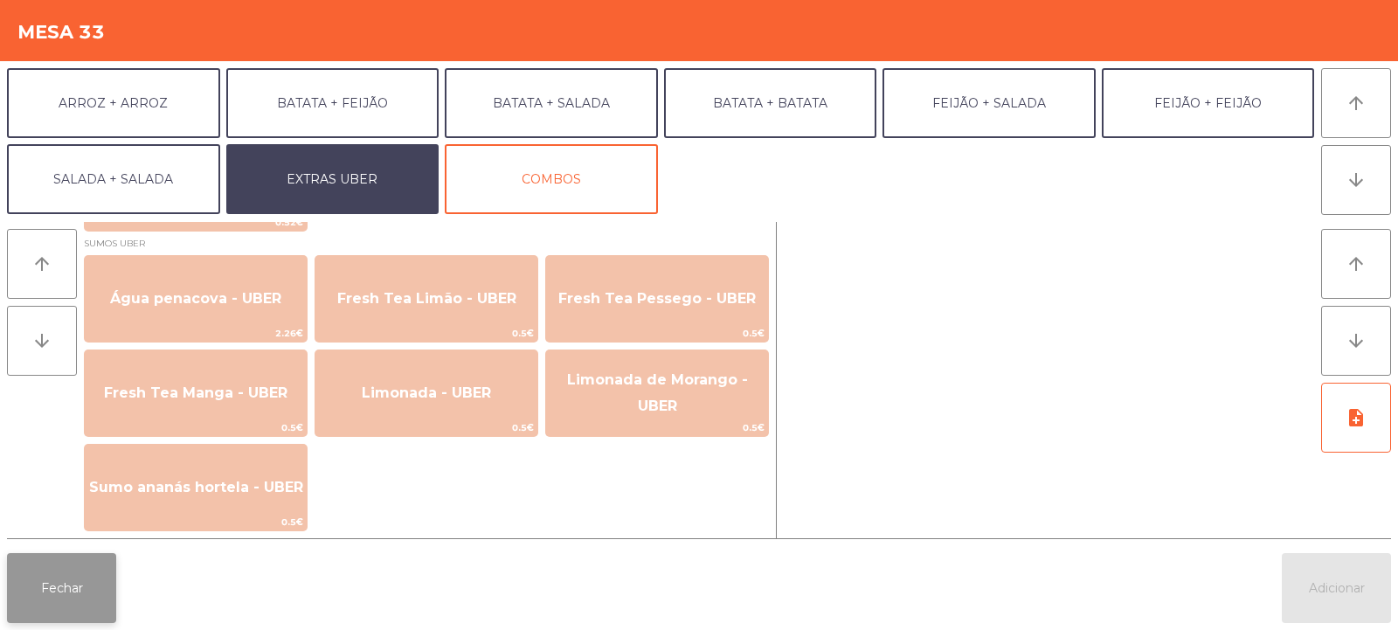
click at [48, 583] on button "Fechar" at bounding box center [61, 588] width 109 height 70
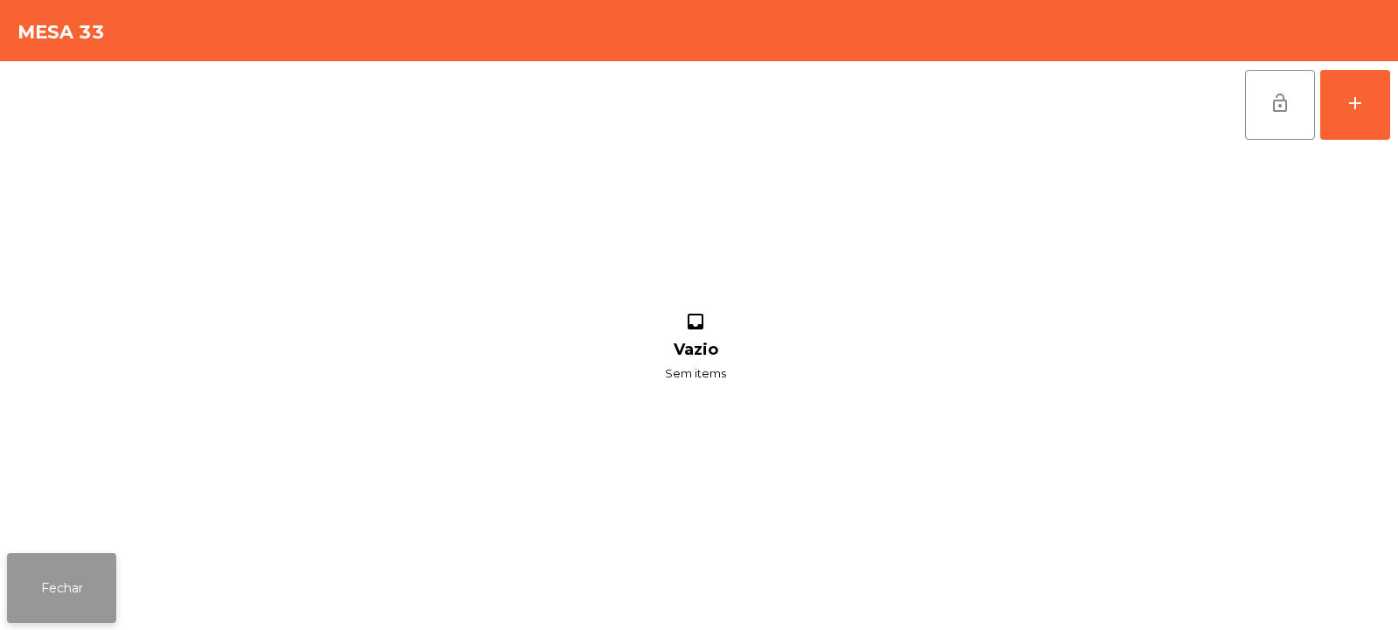
click at [79, 586] on button "Fechar" at bounding box center [61, 588] width 109 height 70
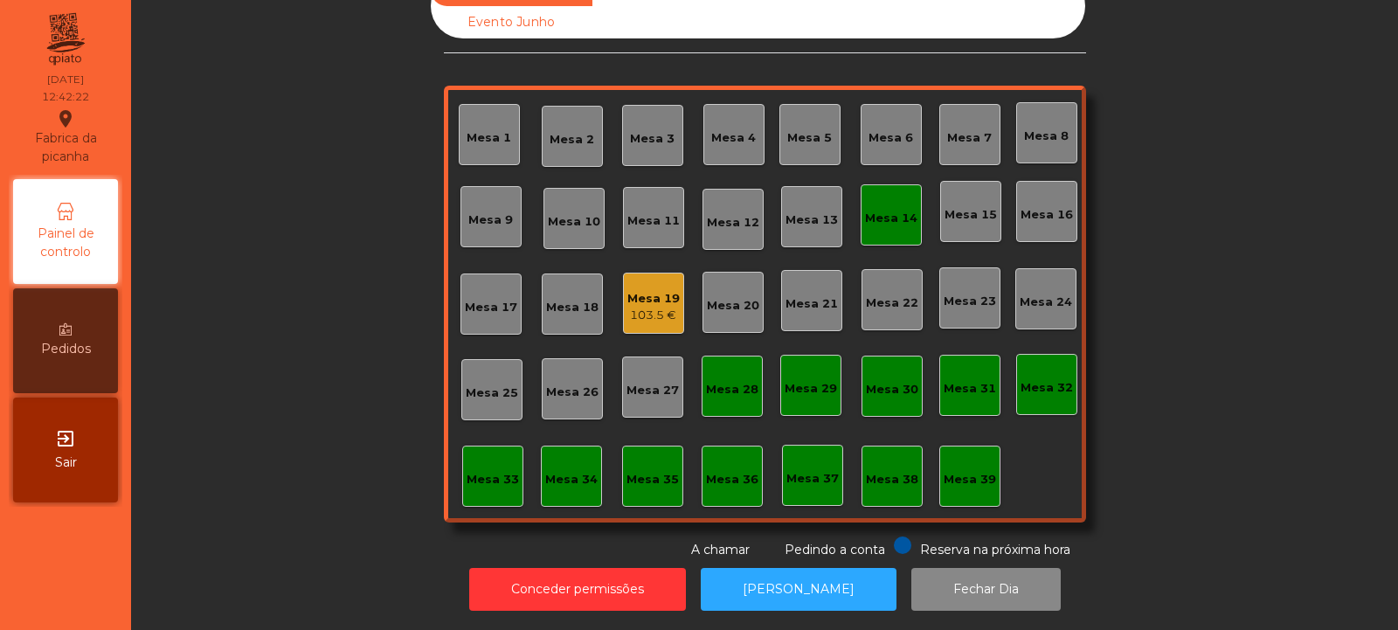
click at [886, 374] on div "Mesa 30" at bounding box center [892, 386] width 52 height 24
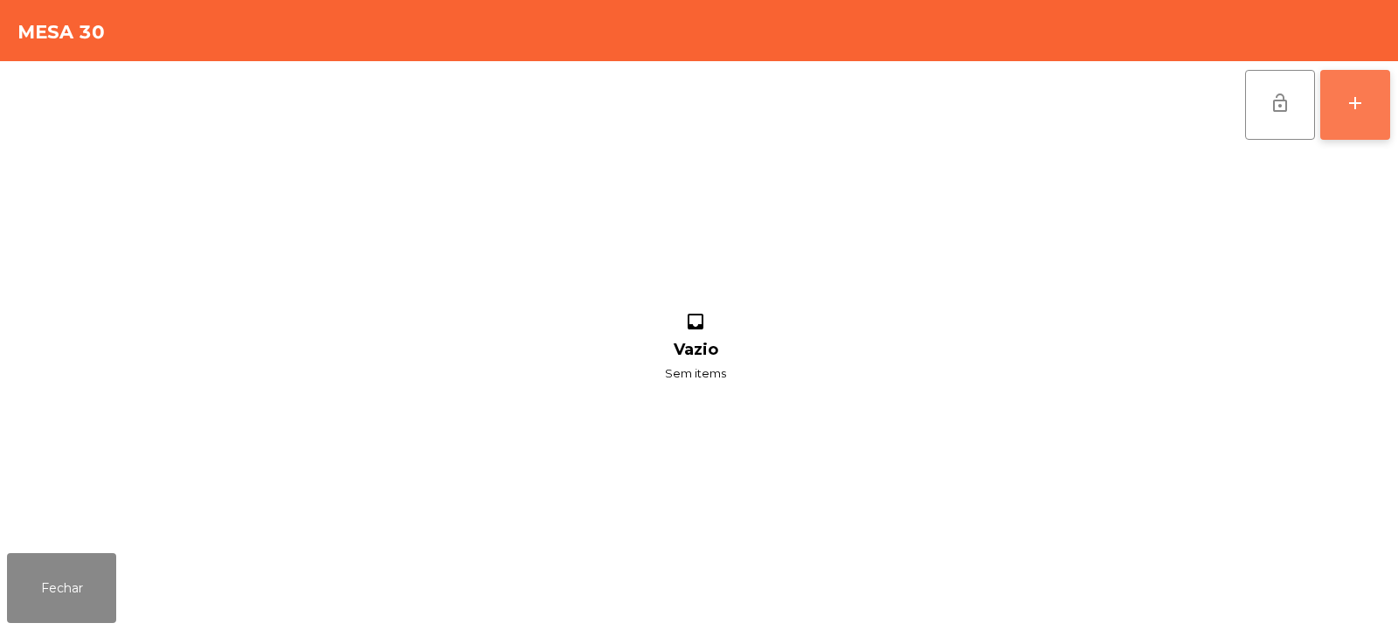
click at [1382, 117] on button "add" at bounding box center [1355, 105] width 70 height 70
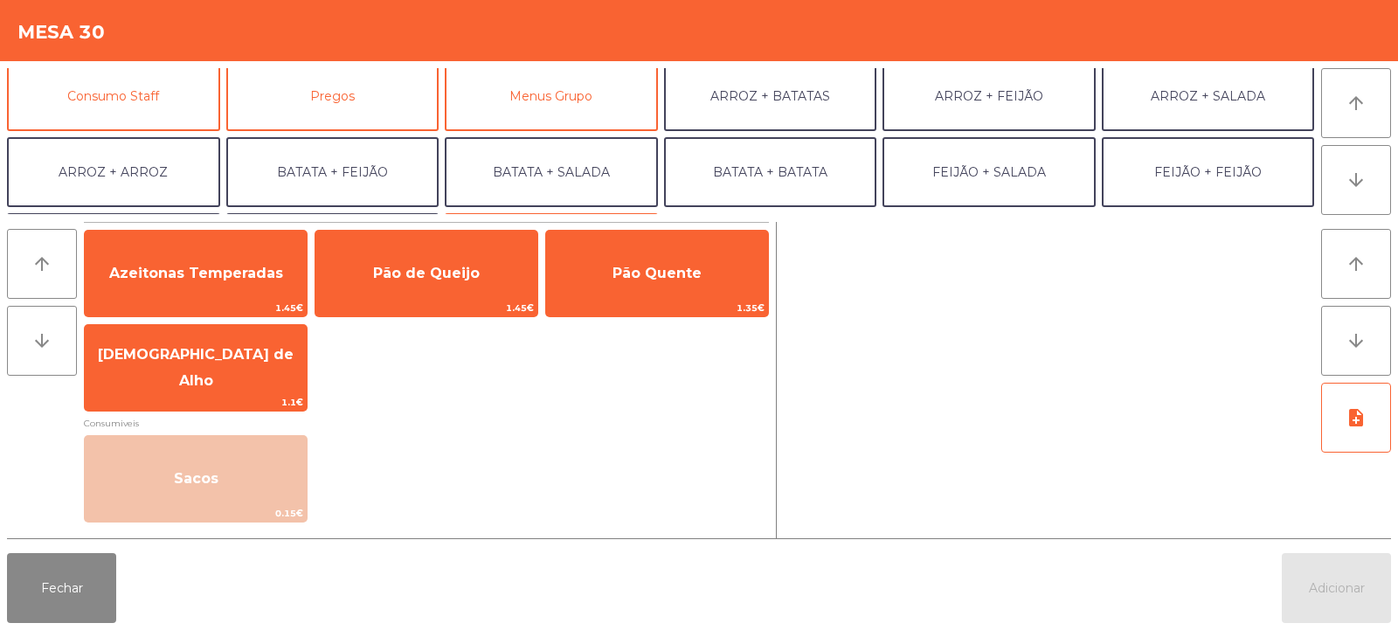
scroll to position [161, 0]
click at [1001, 66] on div "Entradas Rodizio Molhos / Outros Sobremesas Sumos e Águas Sangrias Cocktails Ce…" at bounding box center [699, 138] width 1398 height 154
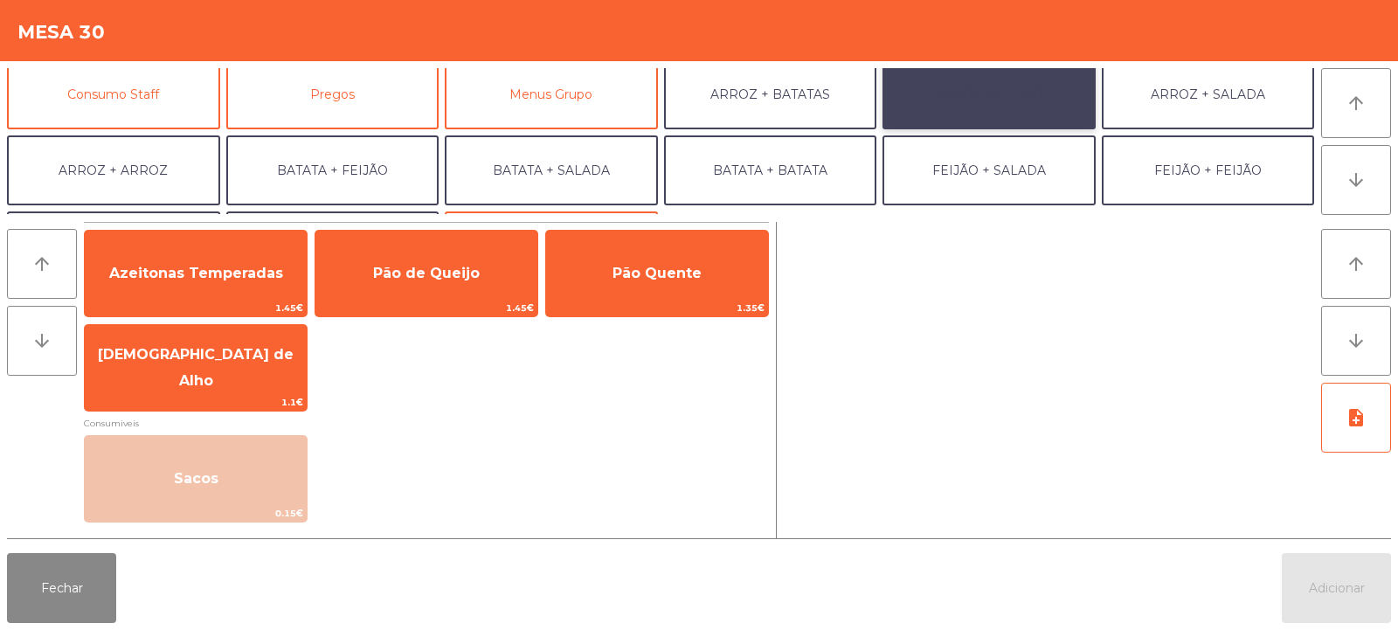
click at [1015, 97] on button "ARROZ + FEIJÃO" at bounding box center [989, 94] width 213 height 70
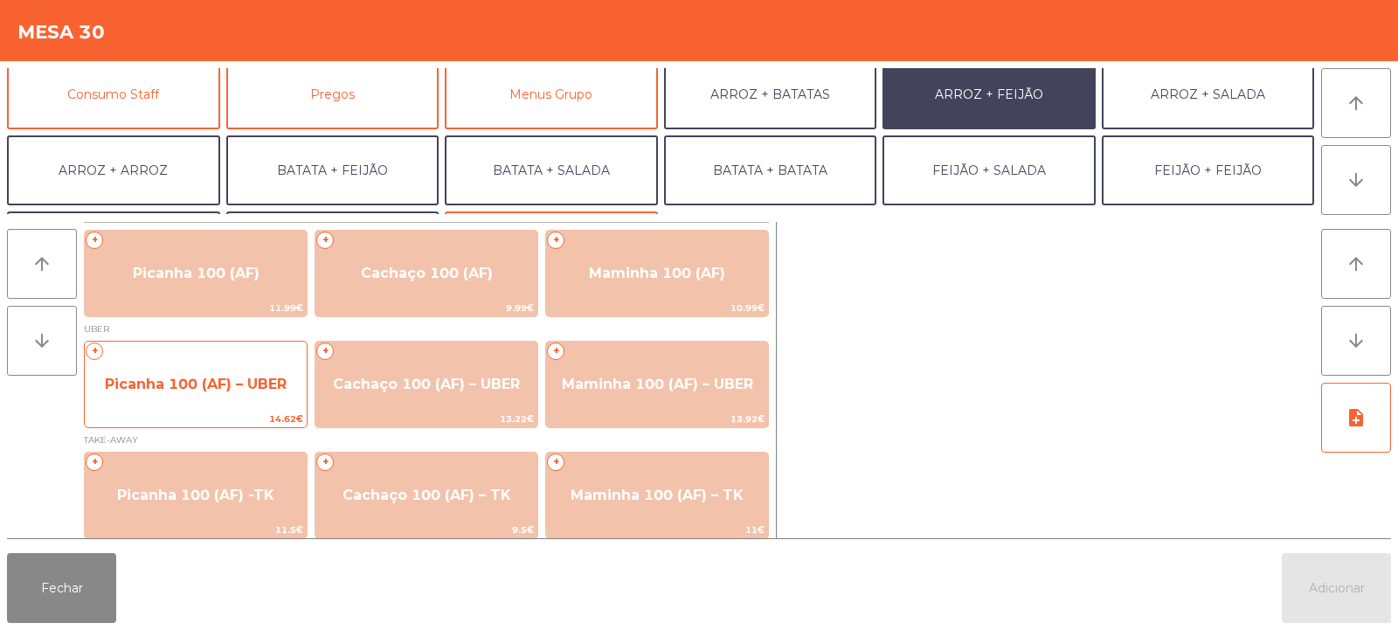
click at [211, 369] on span "Picanha 100 (AF) – UBER" at bounding box center [196, 384] width 222 height 47
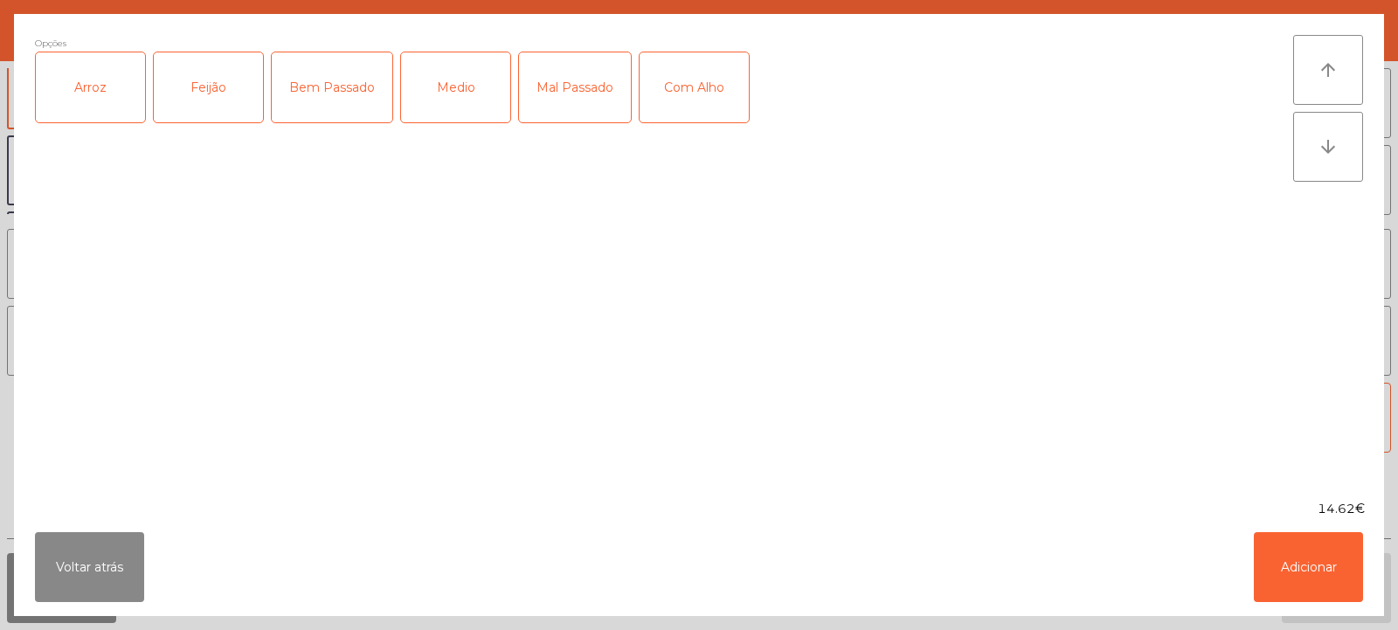
click at [108, 75] on div "Arroz" at bounding box center [90, 87] width 109 height 70
click at [207, 92] on div "Feijão" at bounding box center [208, 87] width 109 height 70
click at [454, 89] on div "Medio" at bounding box center [455, 87] width 109 height 70
click at [690, 90] on div "Com Alho" at bounding box center [694, 87] width 109 height 70
click at [1316, 547] on button "Adicionar" at bounding box center [1308, 567] width 109 height 70
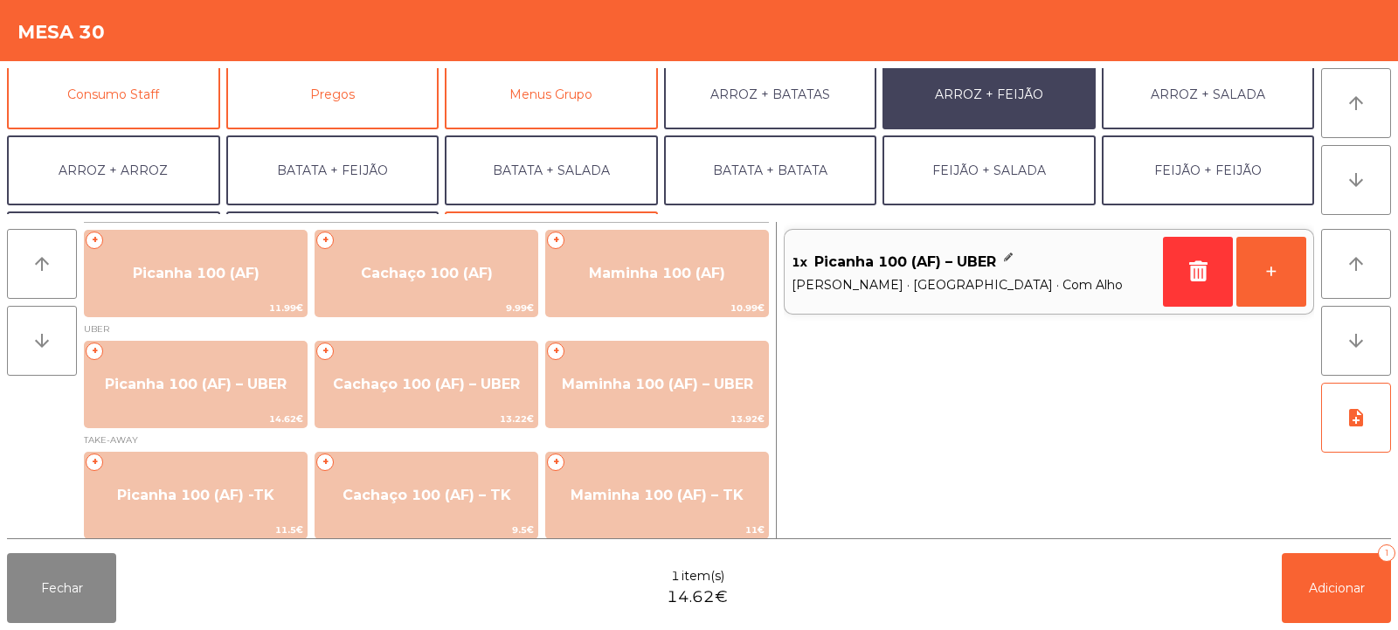
scroll to position [228, 0]
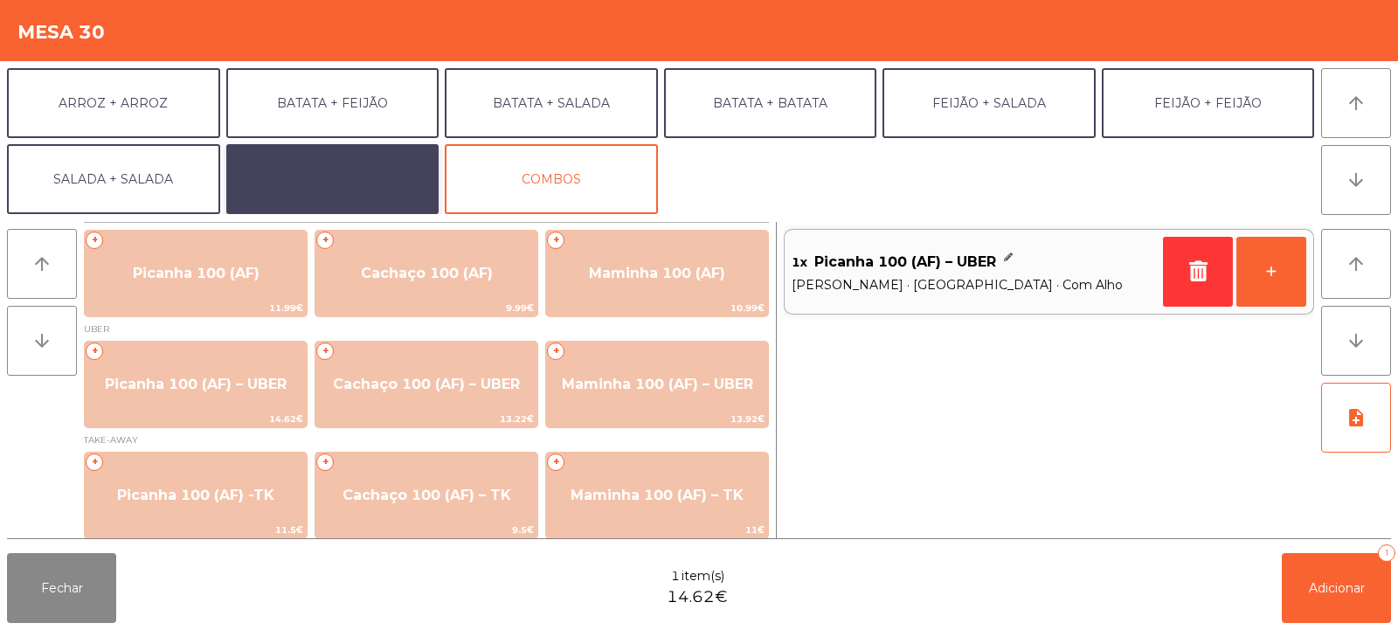
click at [331, 186] on button "EXTRAS UBER" at bounding box center [332, 179] width 213 height 70
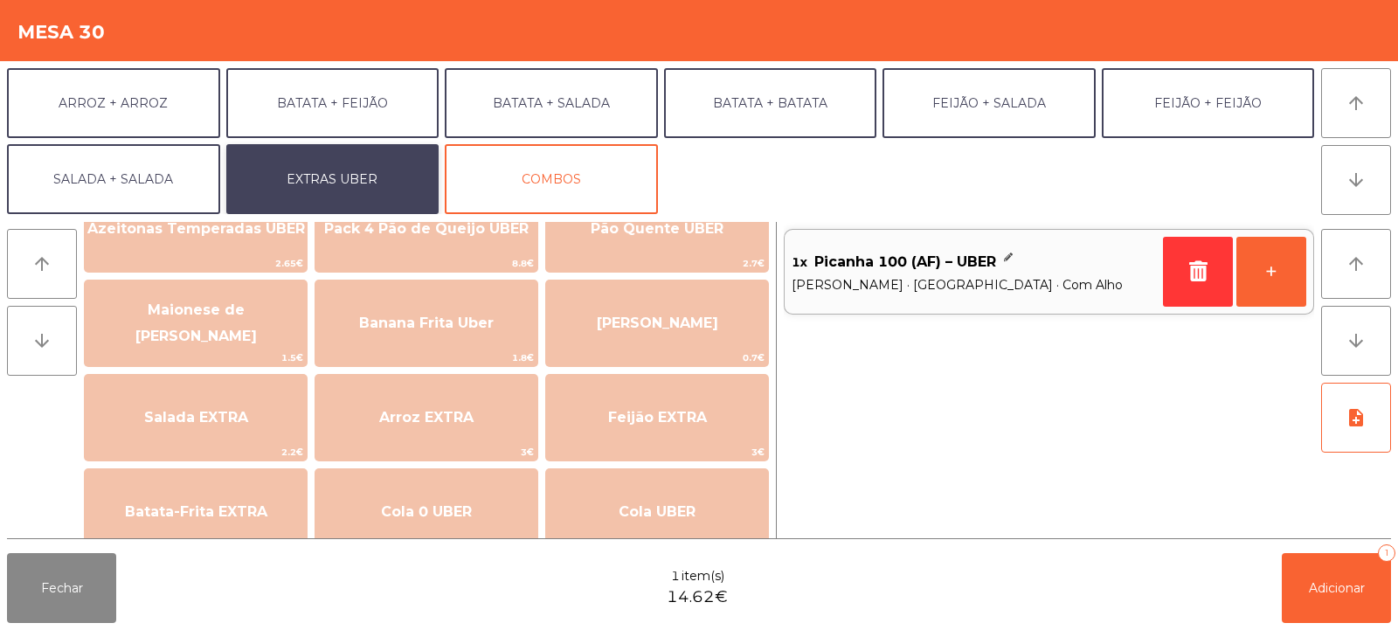
scroll to position [90, 0]
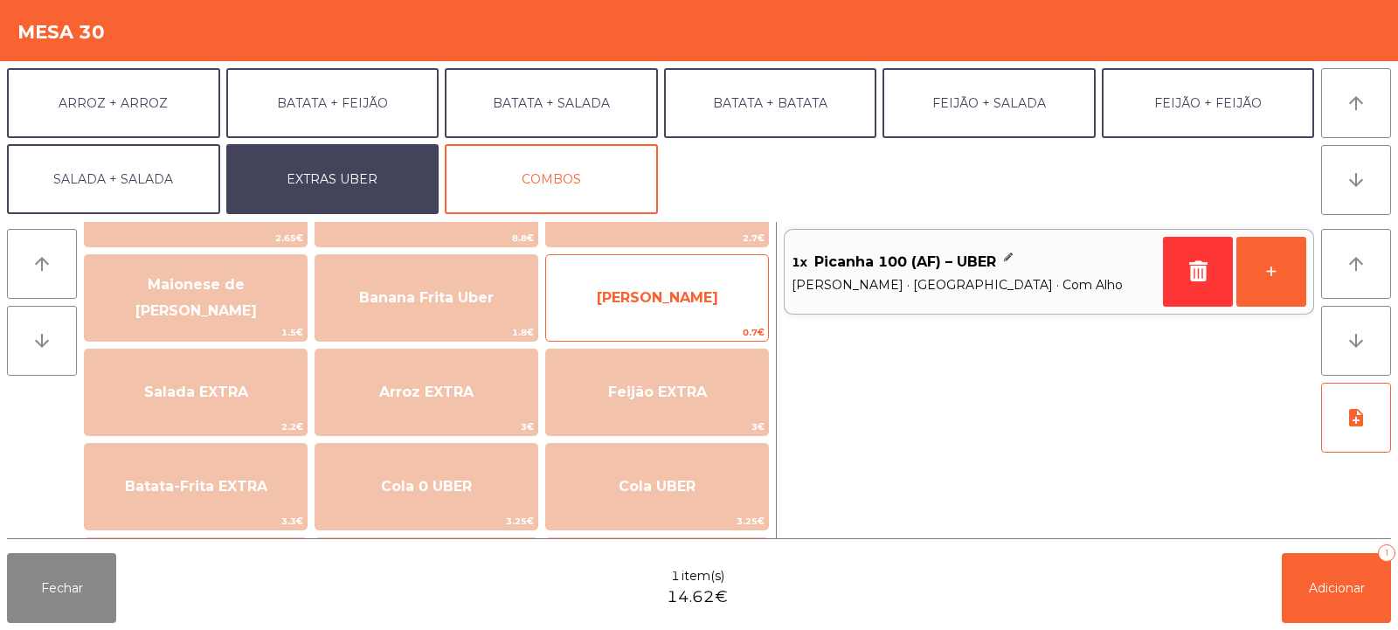
click at [651, 301] on span "[PERSON_NAME]" at bounding box center [657, 297] width 121 height 17
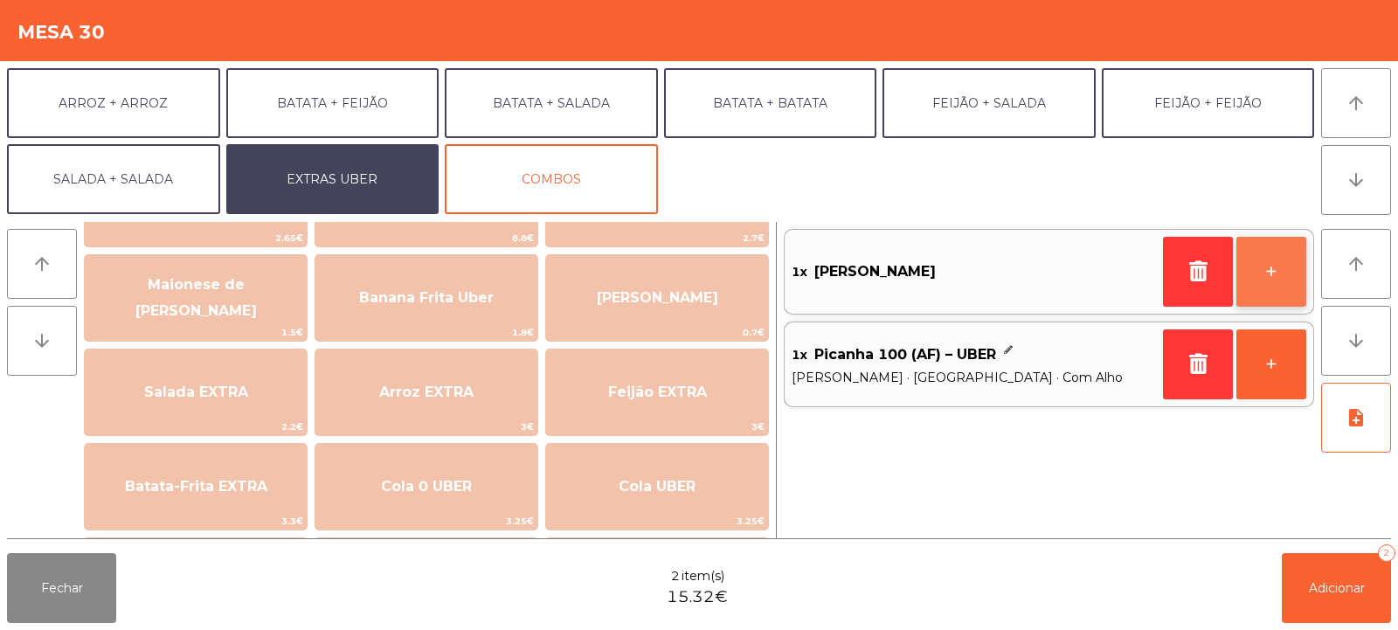
click at [1283, 268] on button "+" at bounding box center [1272, 272] width 70 height 70
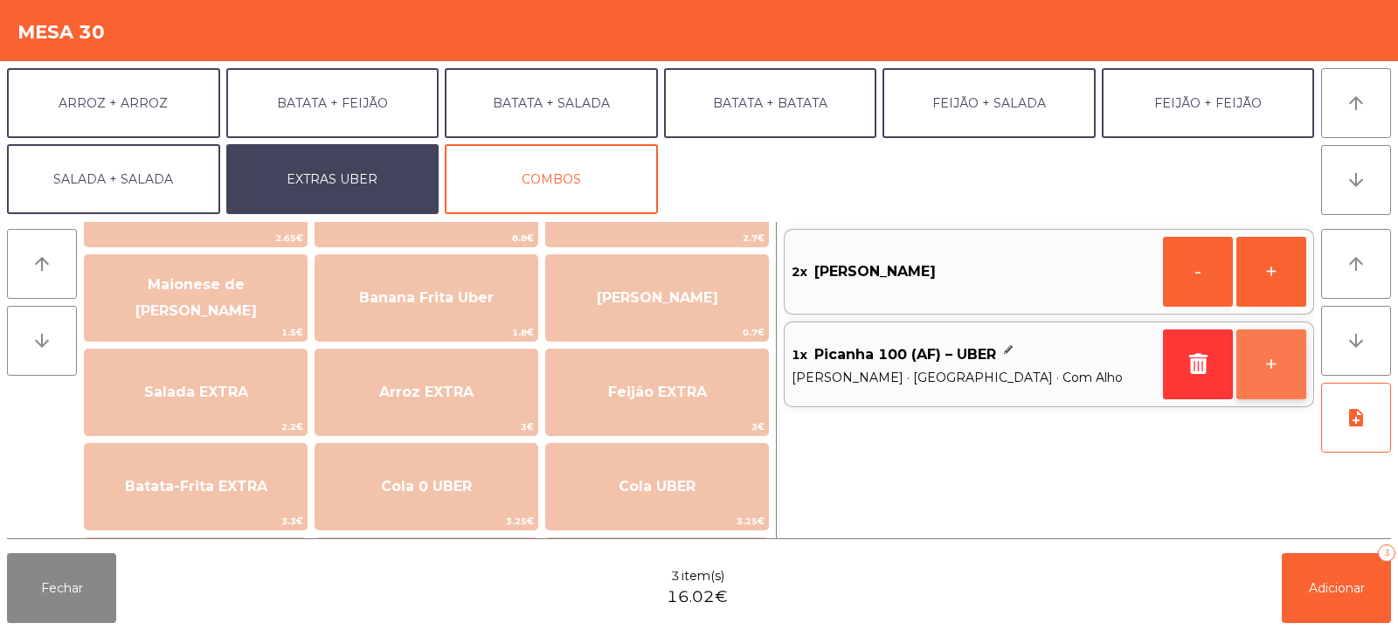
click at [1271, 372] on button "+" at bounding box center [1272, 364] width 70 height 70
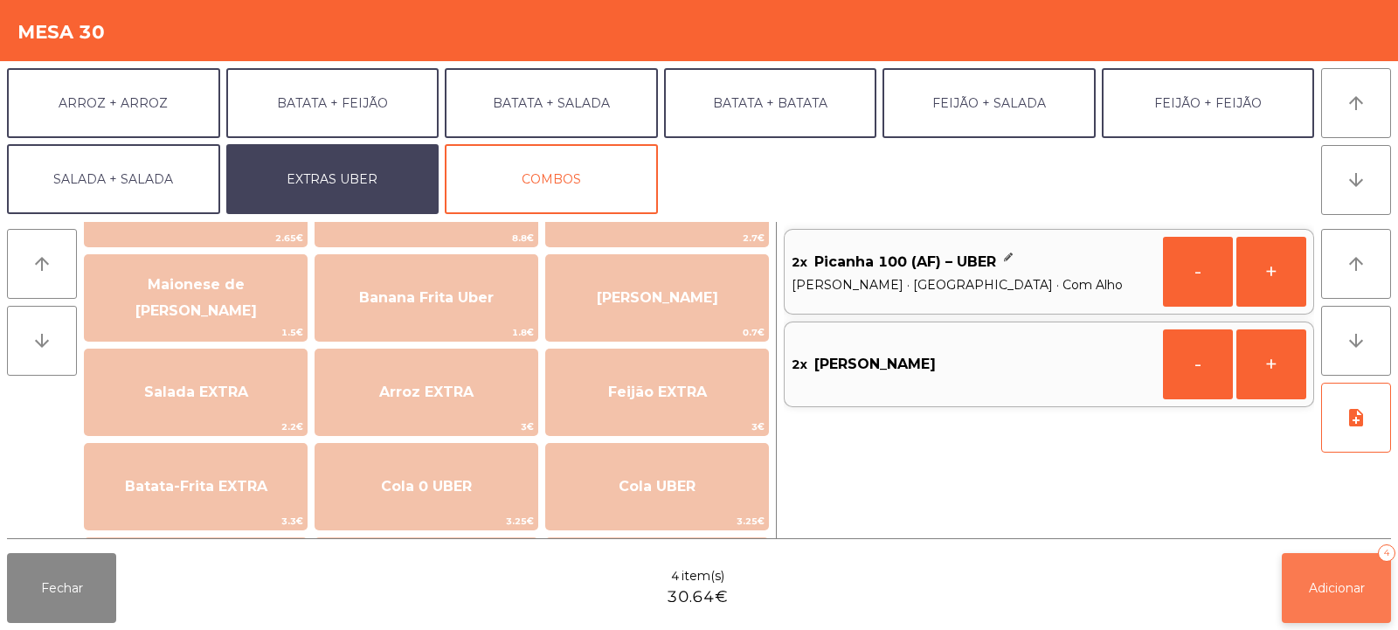
click at [1332, 595] on span "Adicionar" at bounding box center [1337, 588] width 56 height 16
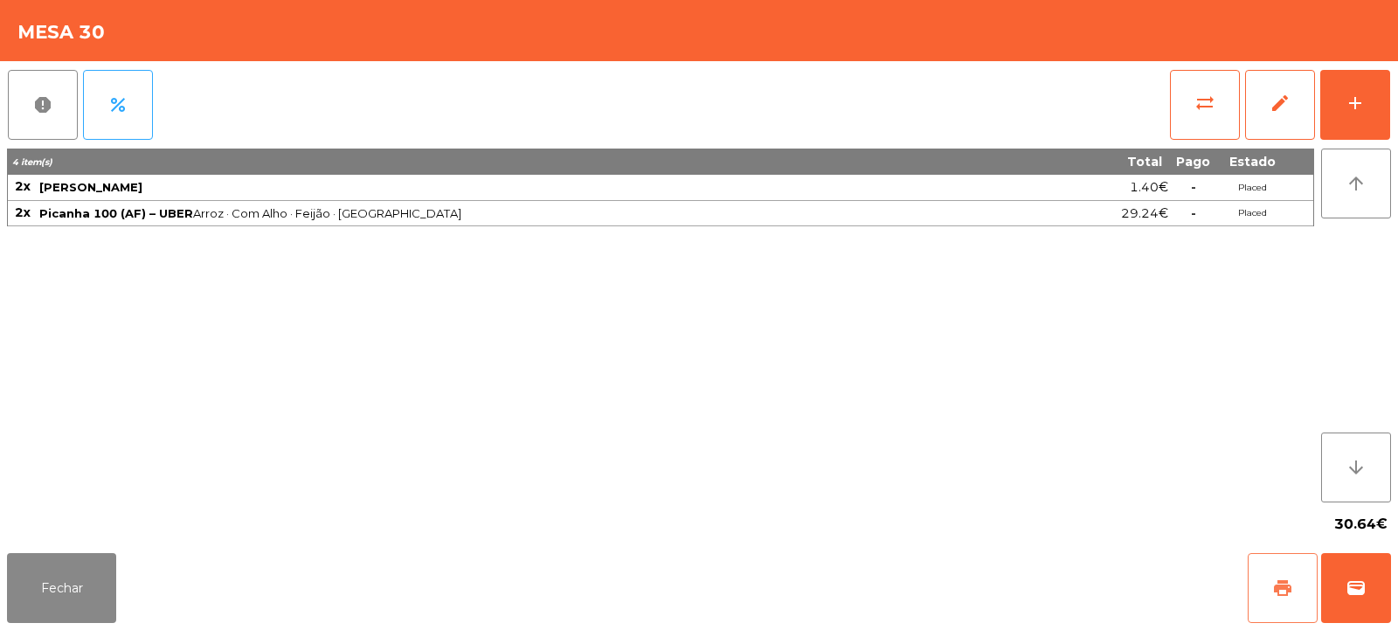
click at [1276, 585] on span "print" at bounding box center [1282, 588] width 21 height 21
click at [67, 593] on button "Fechar" at bounding box center [61, 588] width 109 height 70
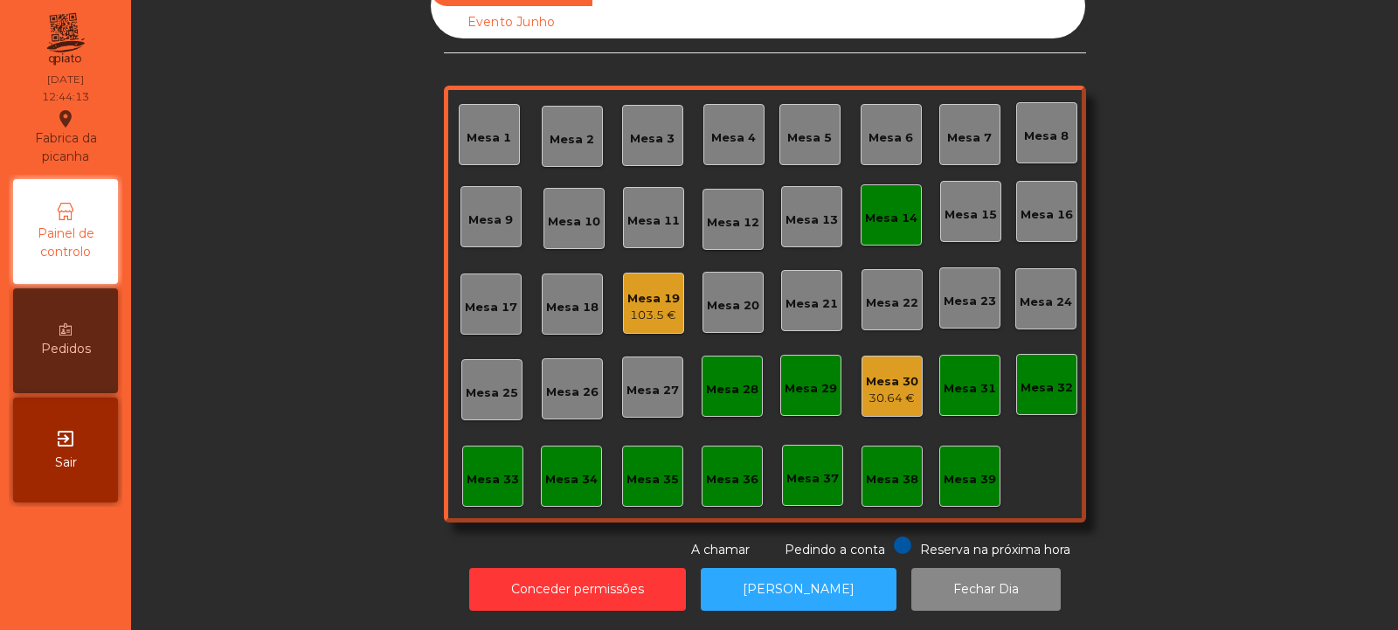
click at [644, 130] on div "Mesa 3" at bounding box center [652, 138] width 45 height 17
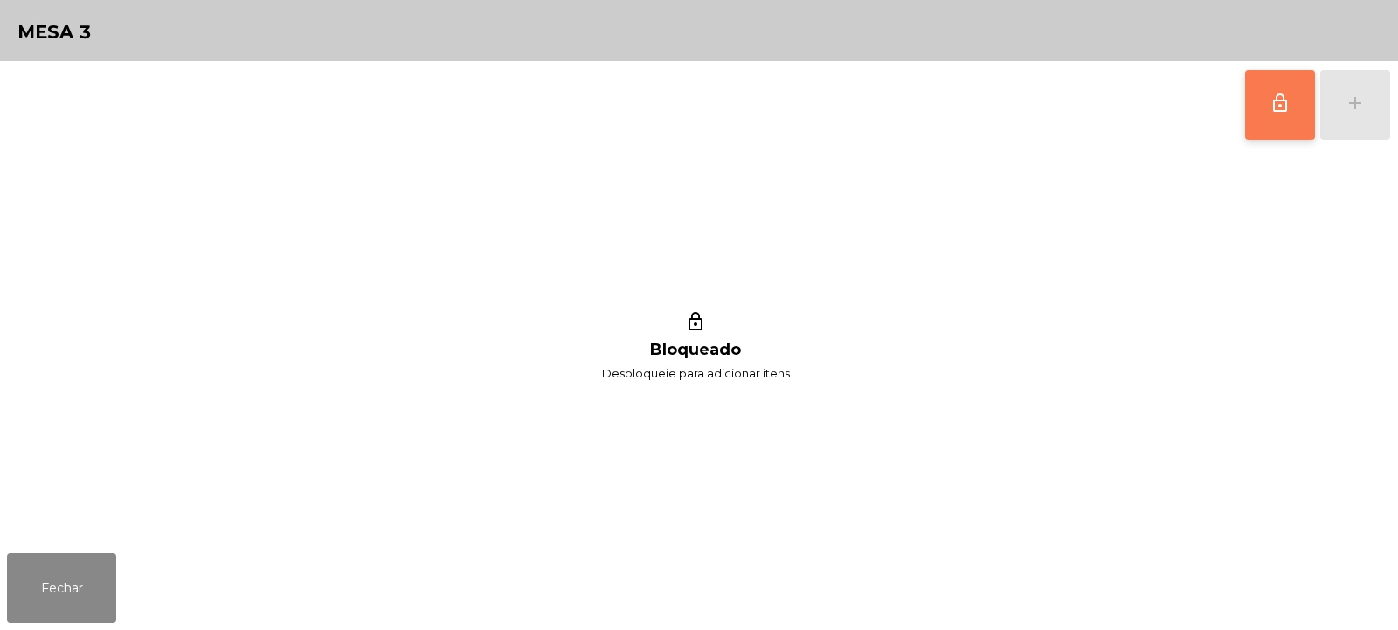
click at [1264, 104] on button "lock_outline" at bounding box center [1280, 105] width 70 height 70
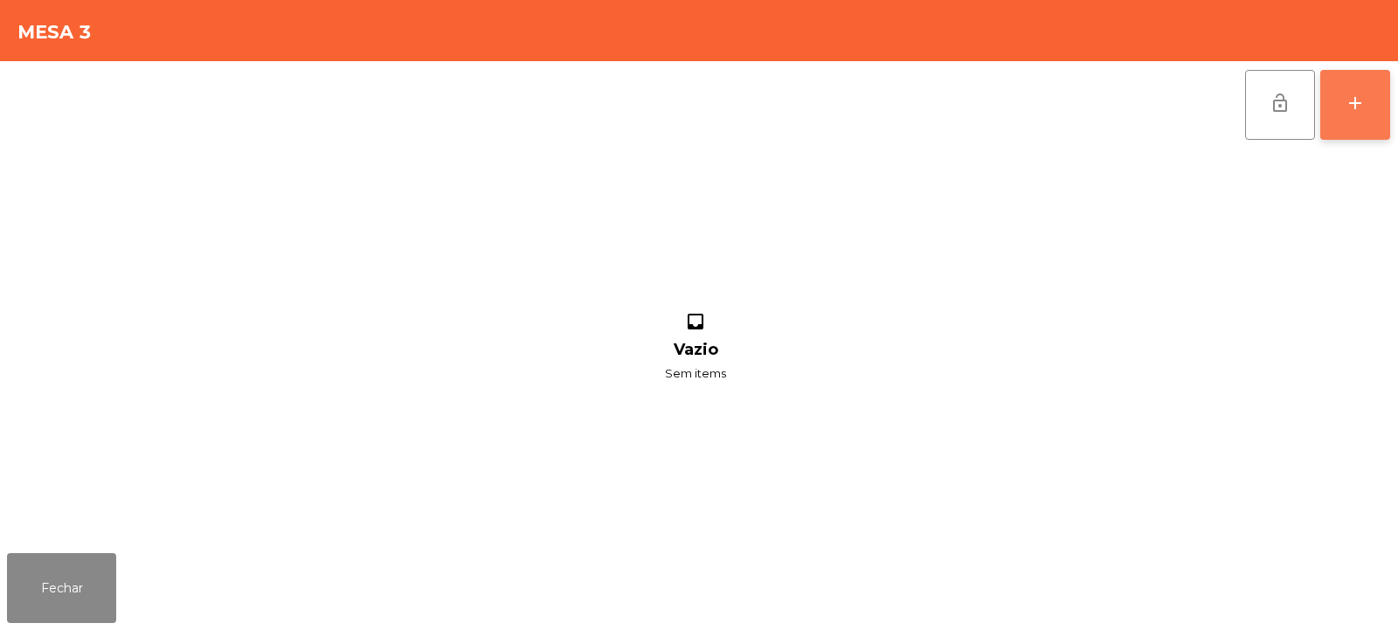
click at [1362, 115] on button "add" at bounding box center [1355, 105] width 70 height 70
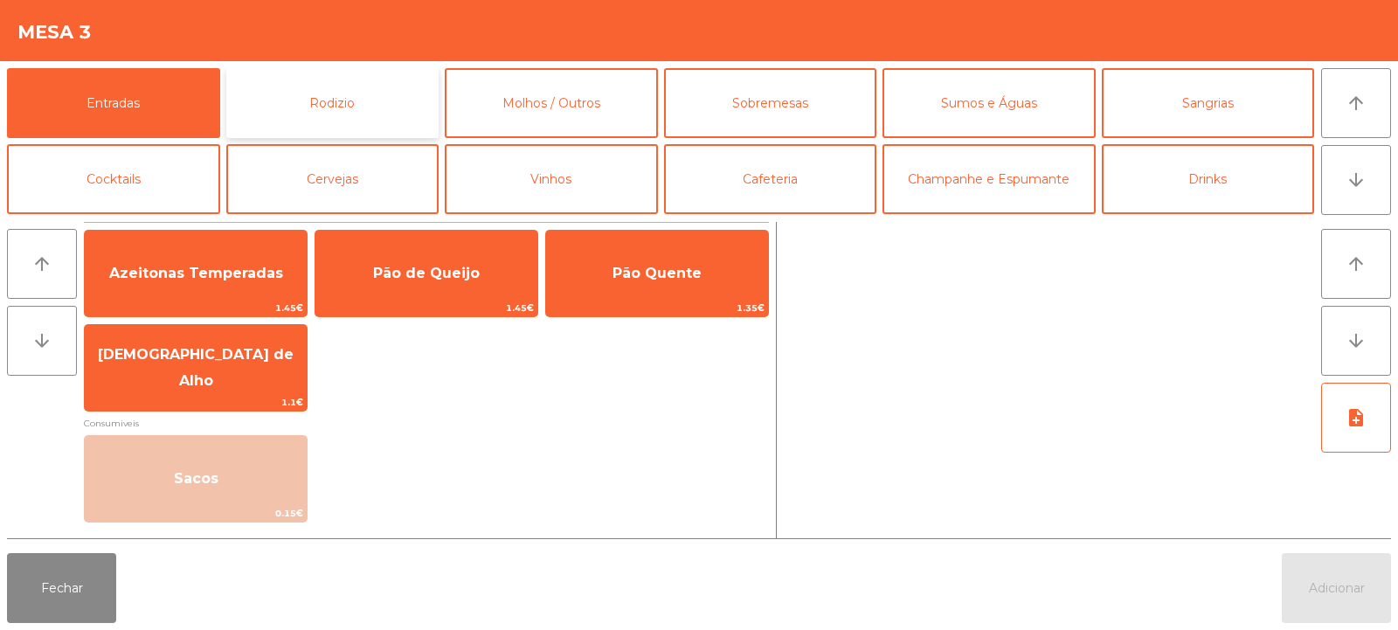
click at [340, 95] on button "Rodizio" at bounding box center [332, 103] width 213 height 70
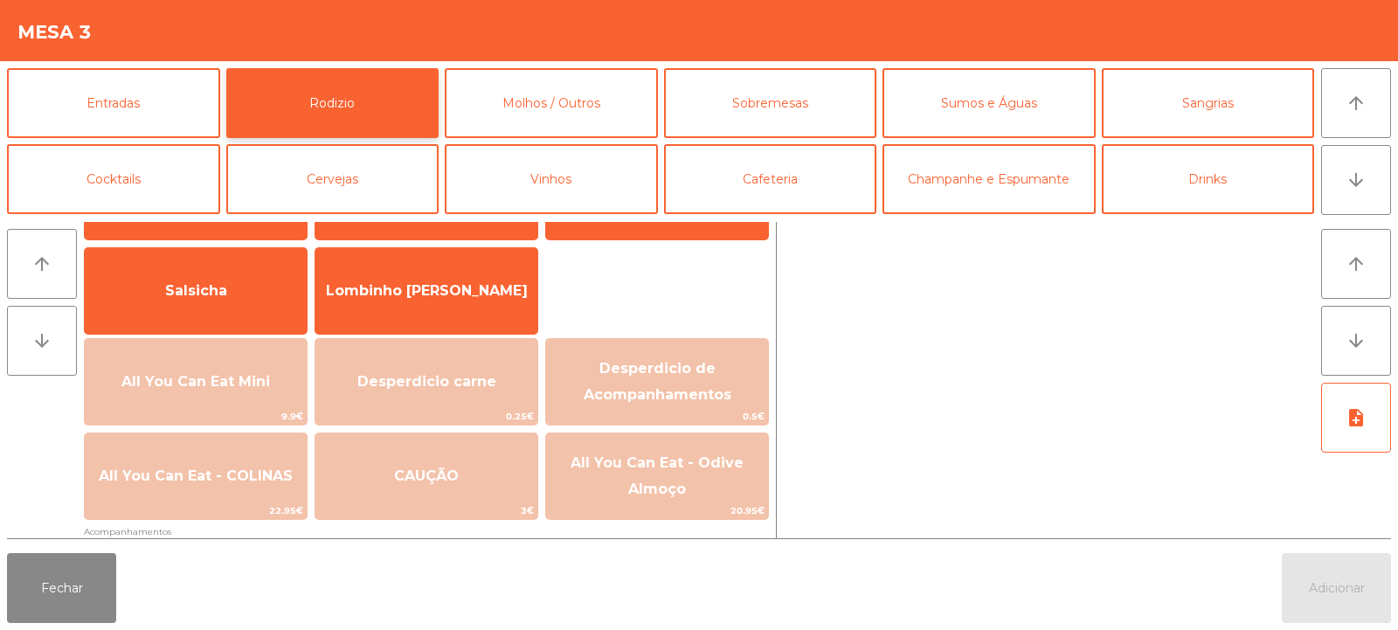
scroll to position [121, 0]
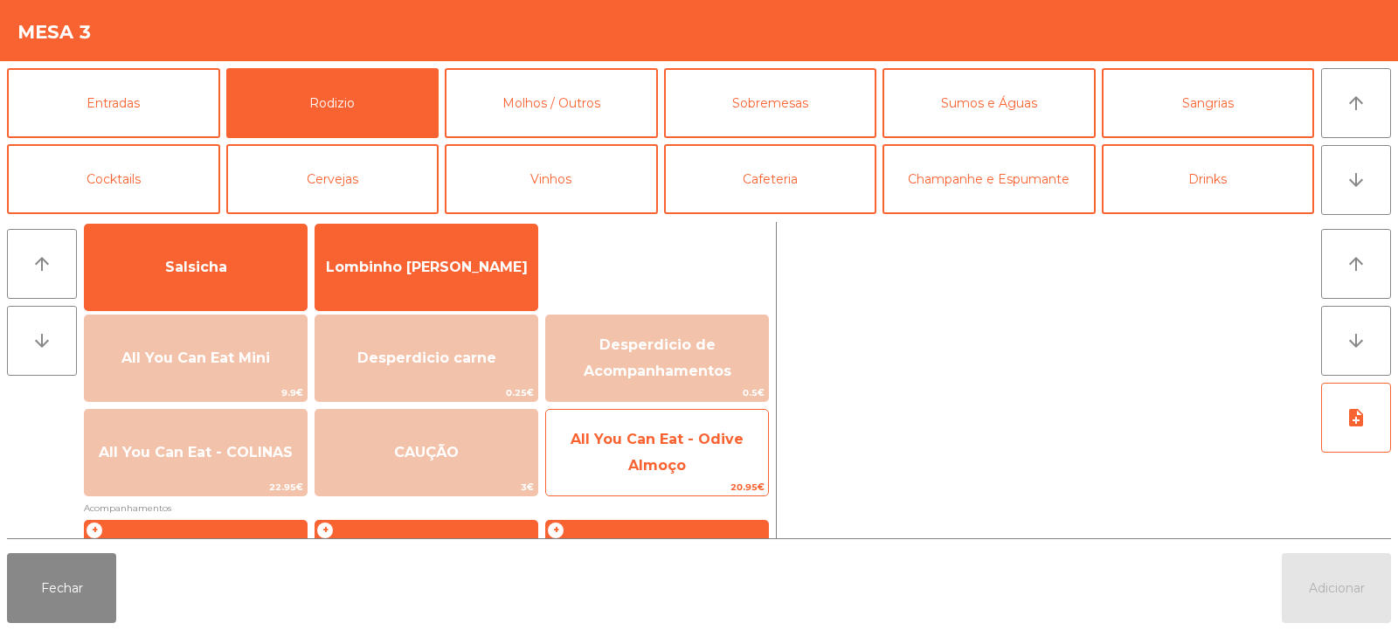
click at [672, 459] on span "All You Can Eat - Odive Almoço" at bounding box center [657, 452] width 173 height 43
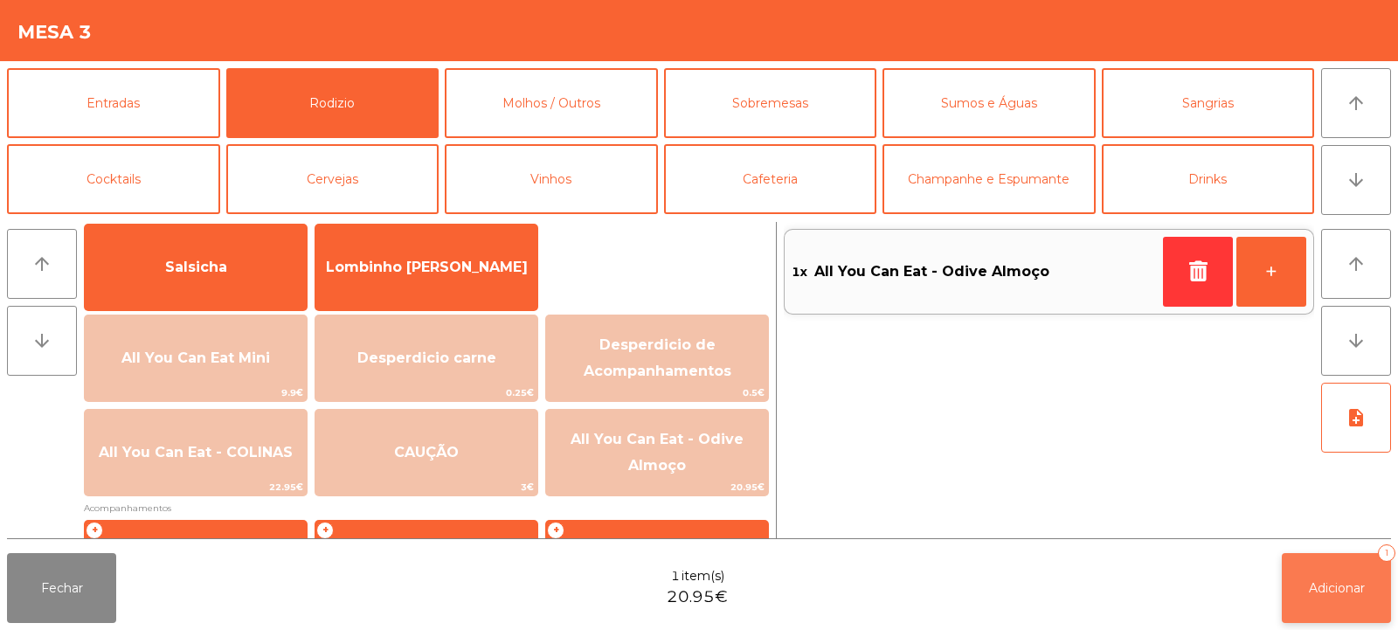
click at [1341, 590] on span "Adicionar" at bounding box center [1337, 588] width 56 height 16
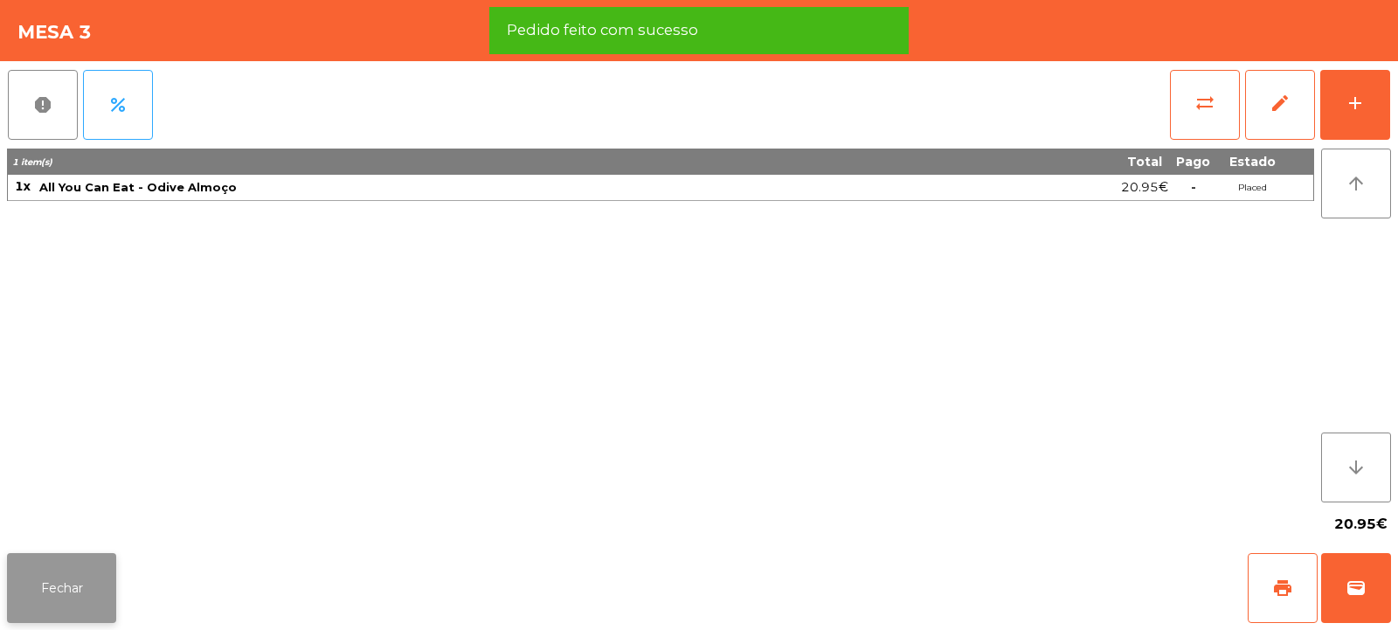
click at [64, 575] on button "Fechar" at bounding box center [61, 588] width 109 height 70
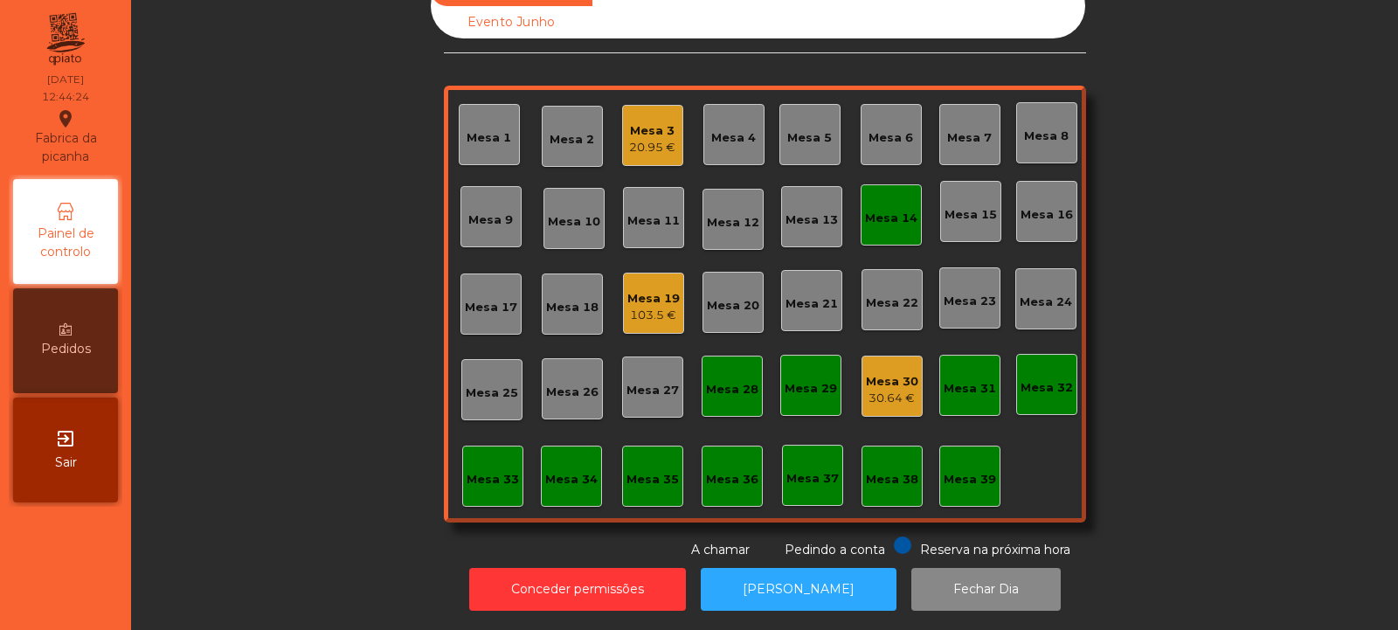
click at [889, 373] on div "Mesa 30" at bounding box center [892, 381] width 52 height 17
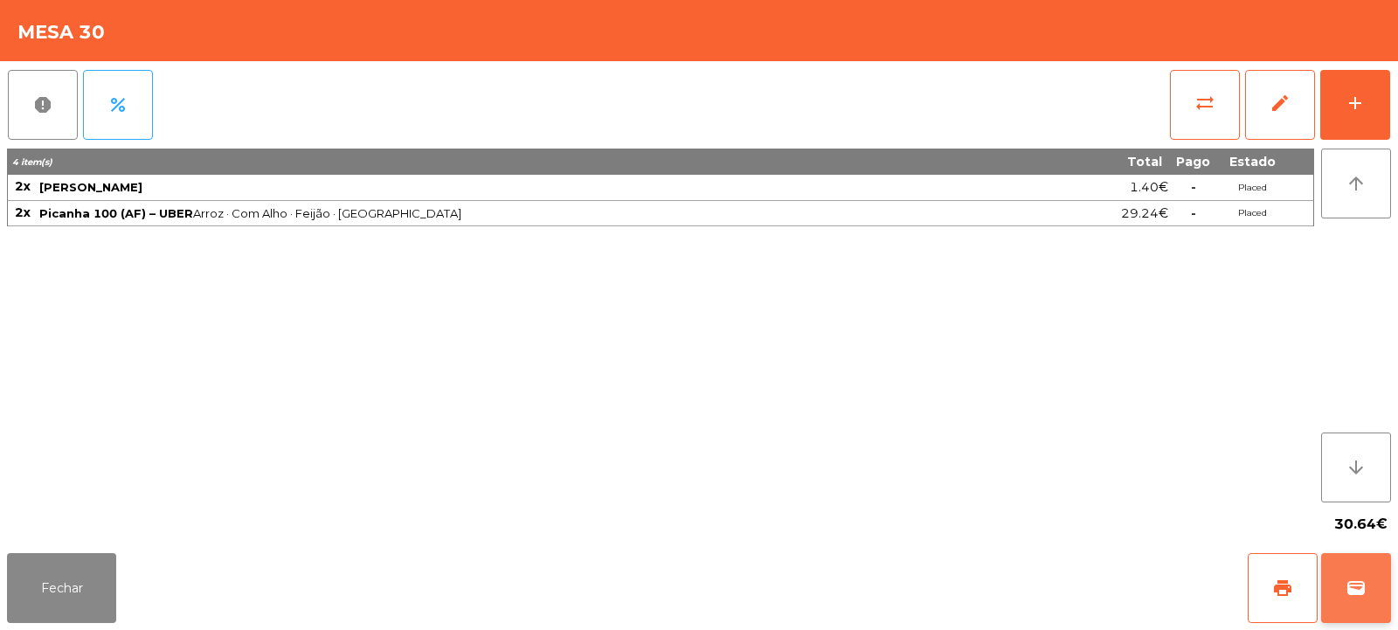
click at [1361, 580] on span "wallet" at bounding box center [1356, 588] width 21 height 21
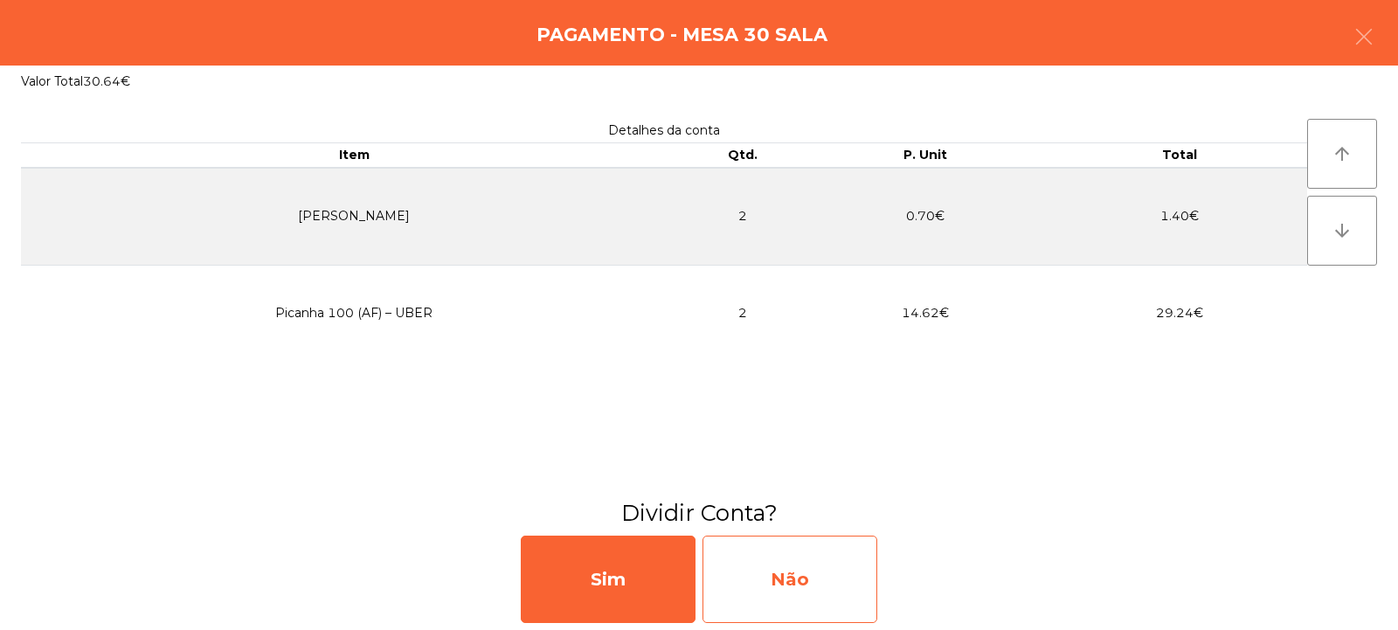
click at [814, 572] on div "Não" at bounding box center [790, 579] width 175 height 87
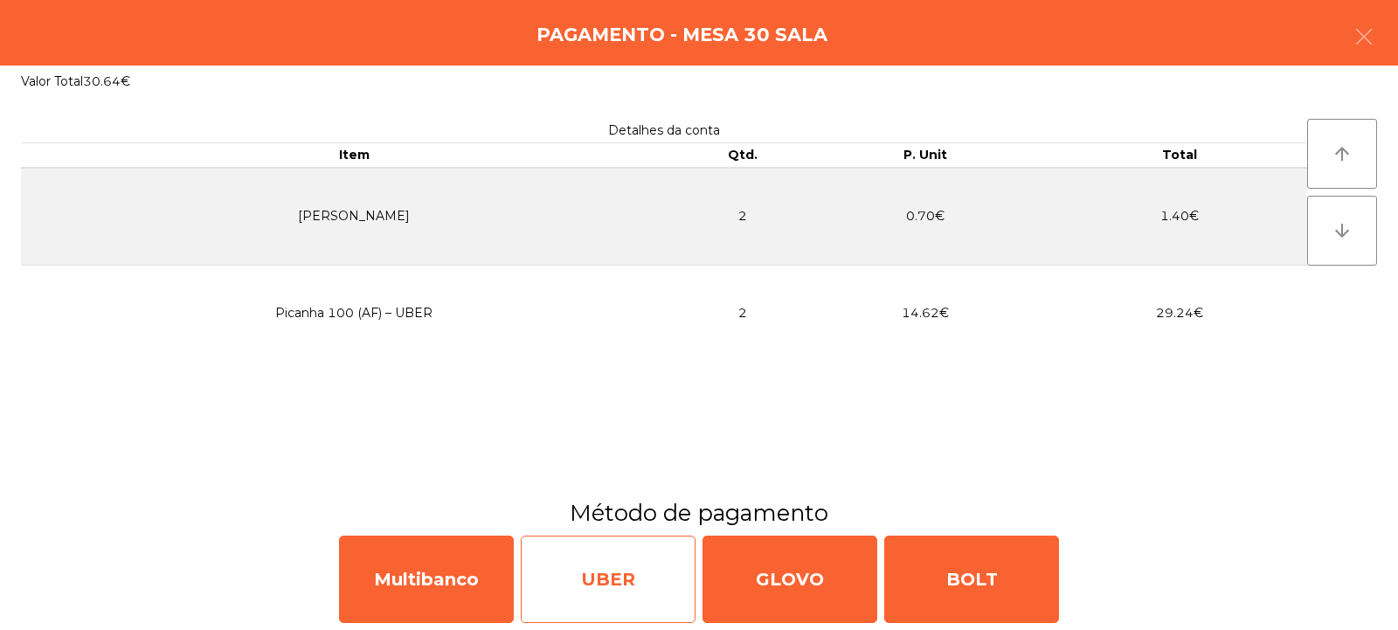
click at [609, 579] on div "UBER" at bounding box center [608, 579] width 175 height 87
select select "**"
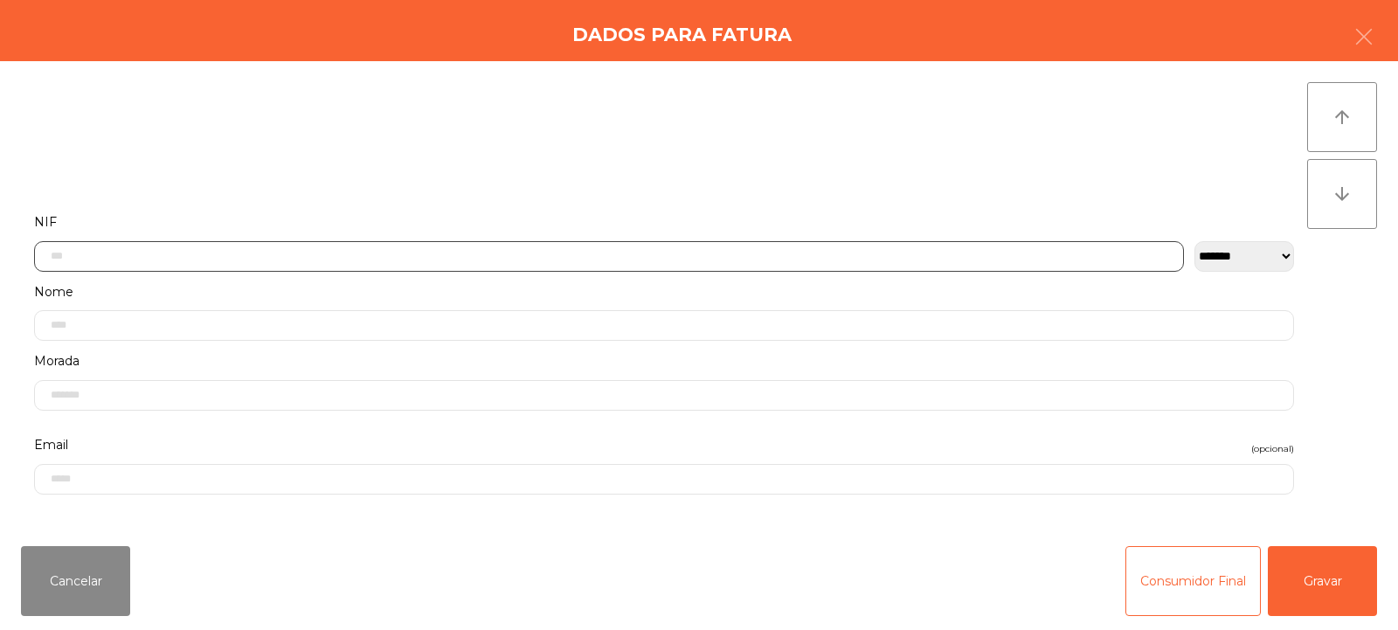
click at [218, 256] on input "text" at bounding box center [609, 256] width 1150 height 31
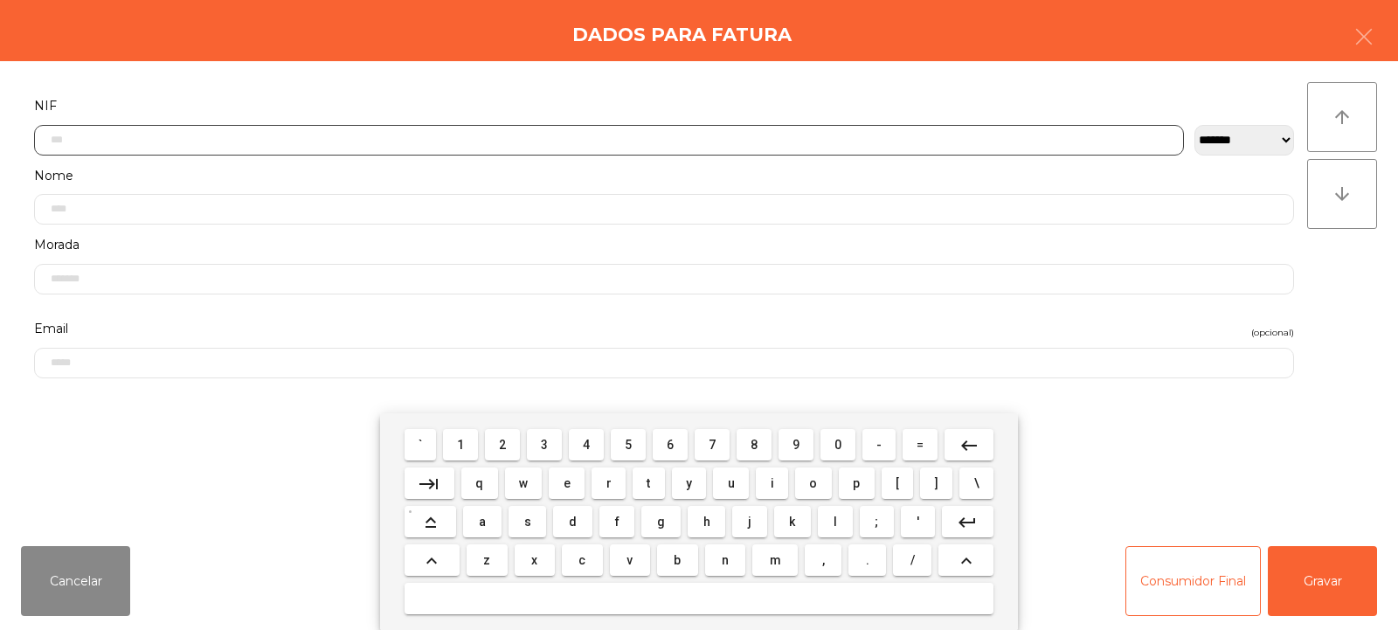
scroll to position [128, 0]
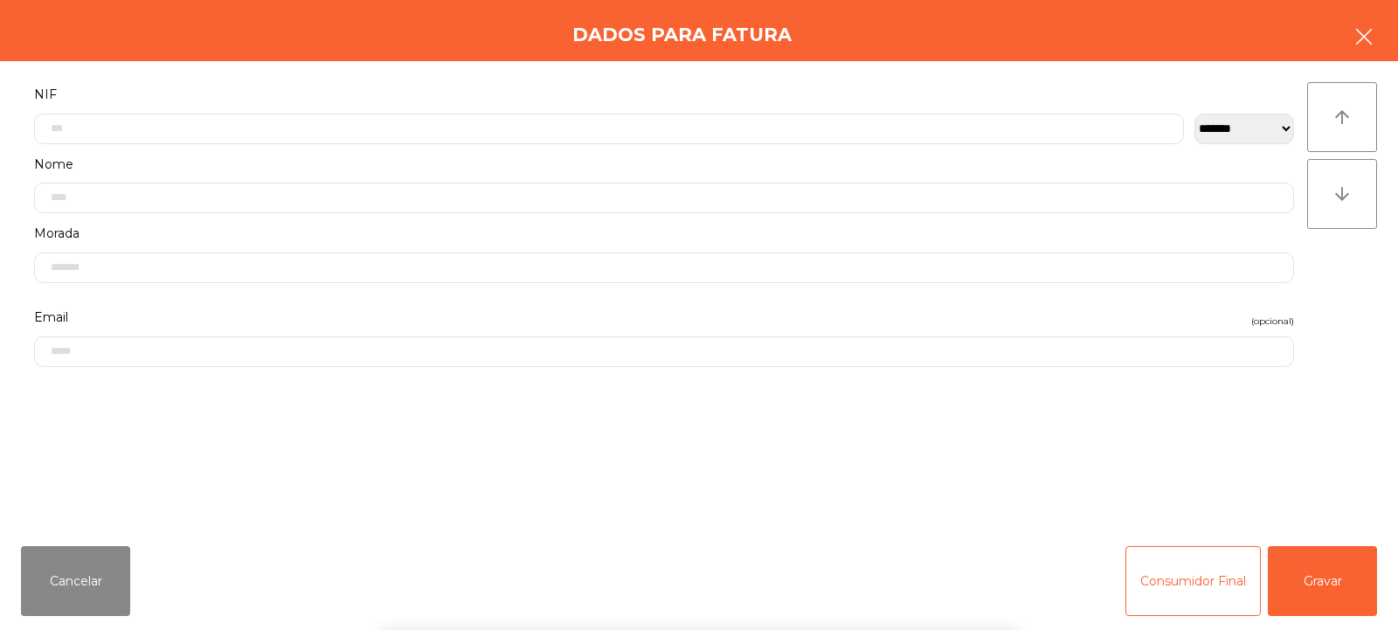
click at [1362, 28] on icon "button" at bounding box center [1364, 36] width 21 height 21
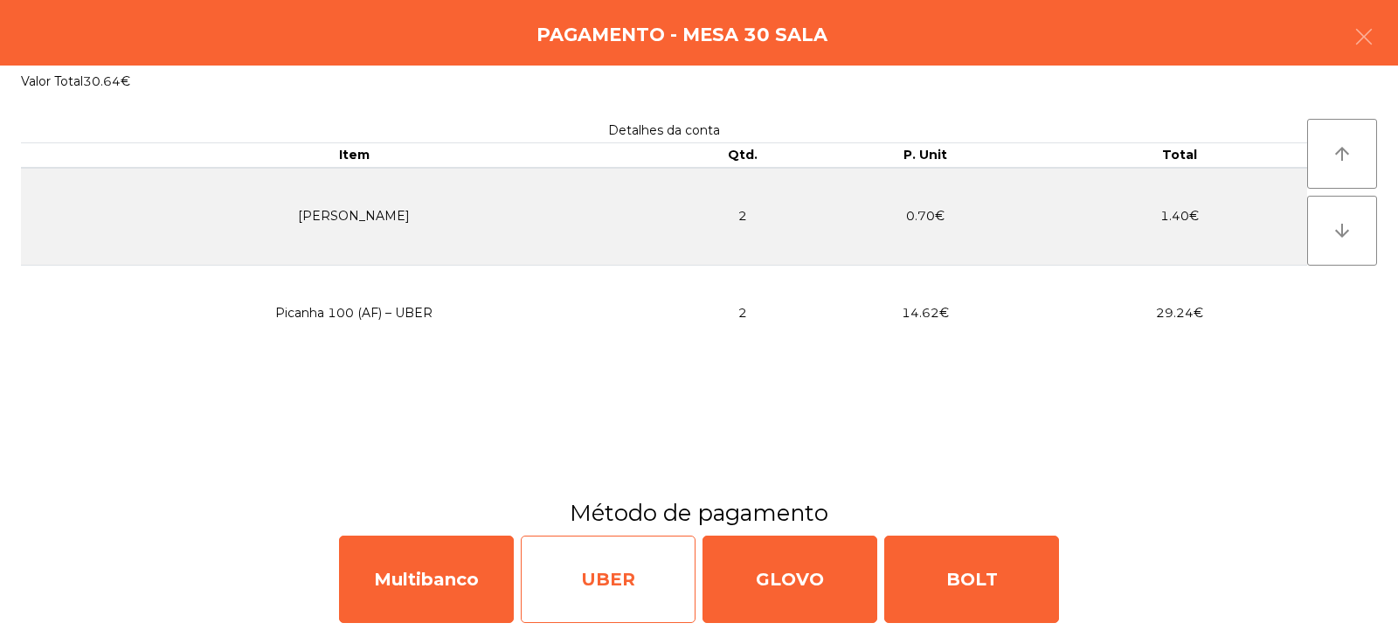
click at [610, 579] on div "UBER" at bounding box center [608, 579] width 175 height 87
select select "**"
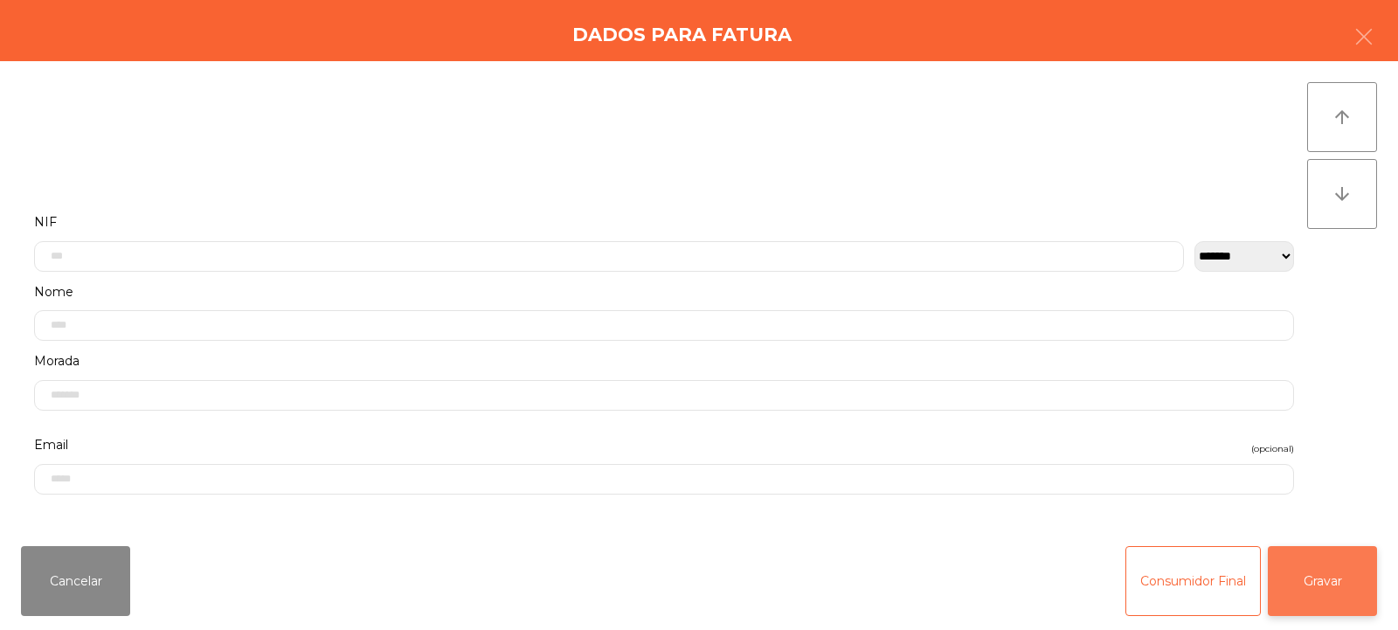
click at [1322, 579] on button "Gravar" at bounding box center [1322, 581] width 109 height 70
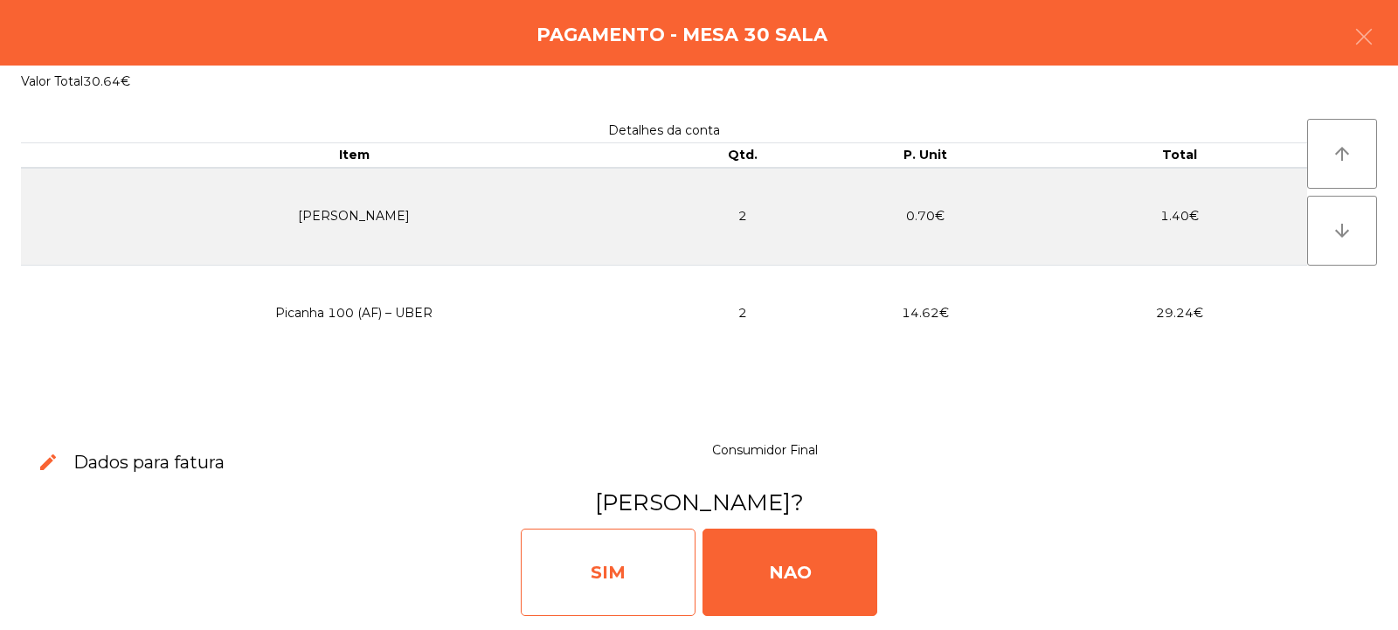
click at [599, 584] on div "SIM" at bounding box center [608, 572] width 175 height 87
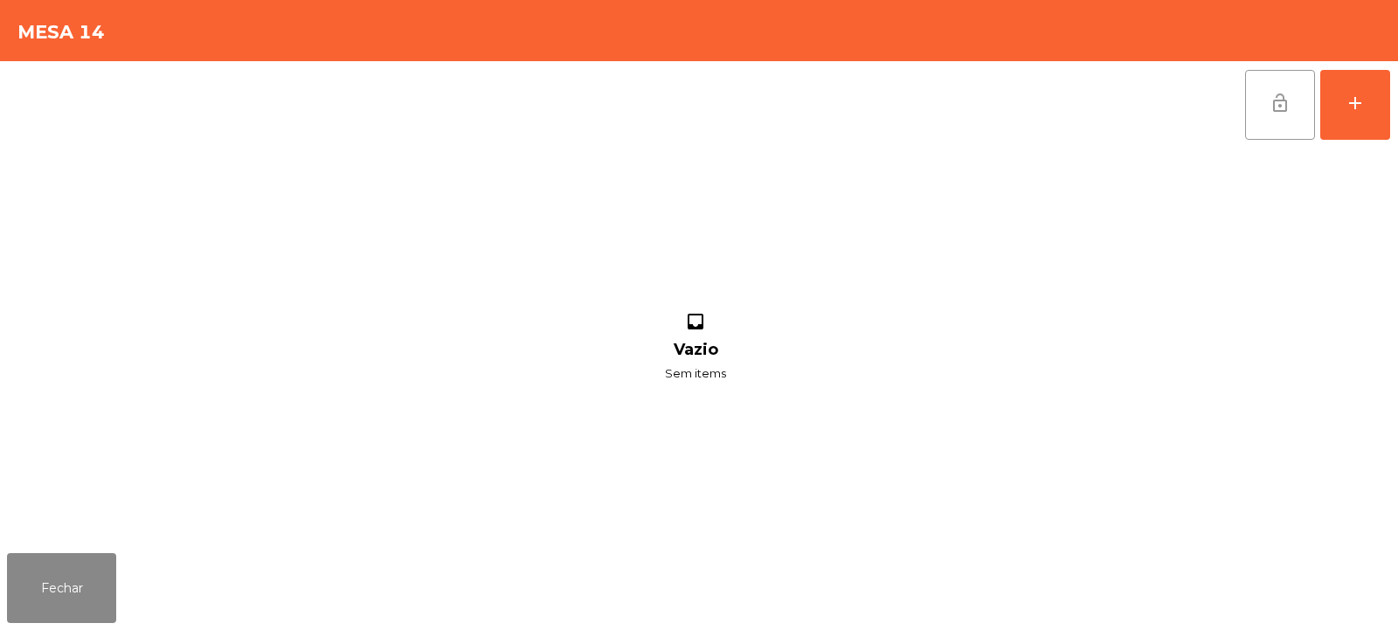
click at [1291, 114] on button "lock_open" at bounding box center [1280, 105] width 70 height 70
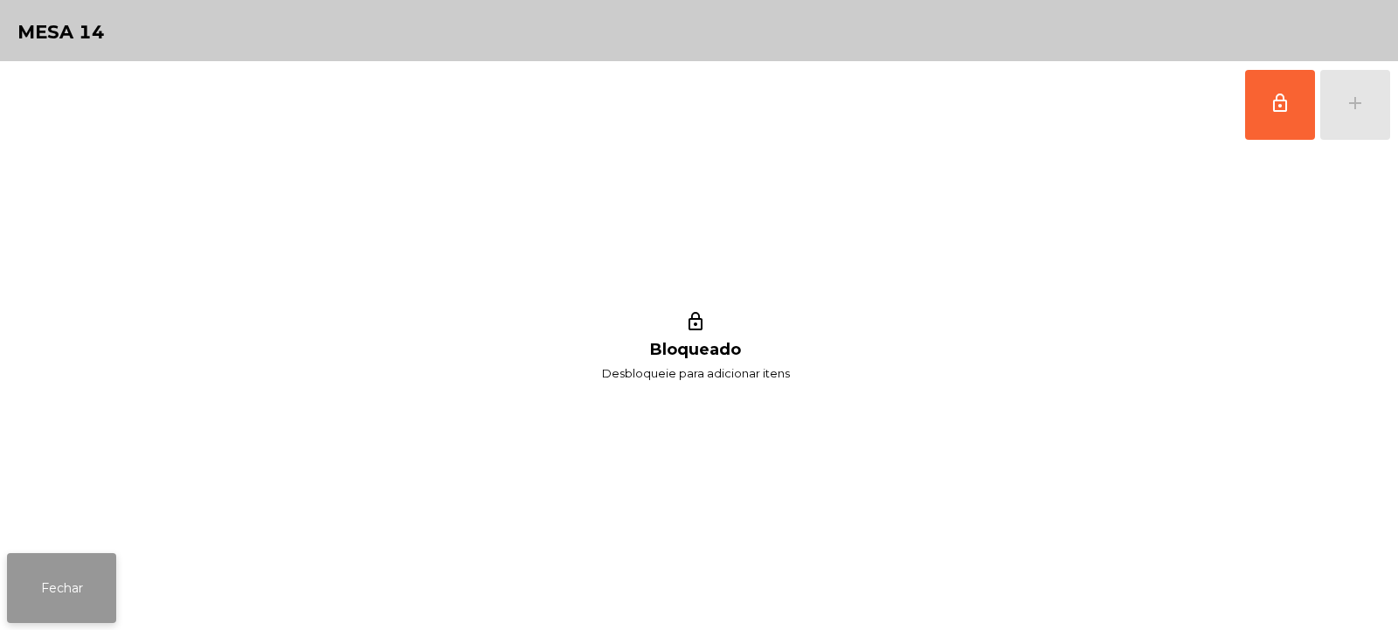
click at [51, 592] on button "Fechar" at bounding box center [61, 588] width 109 height 70
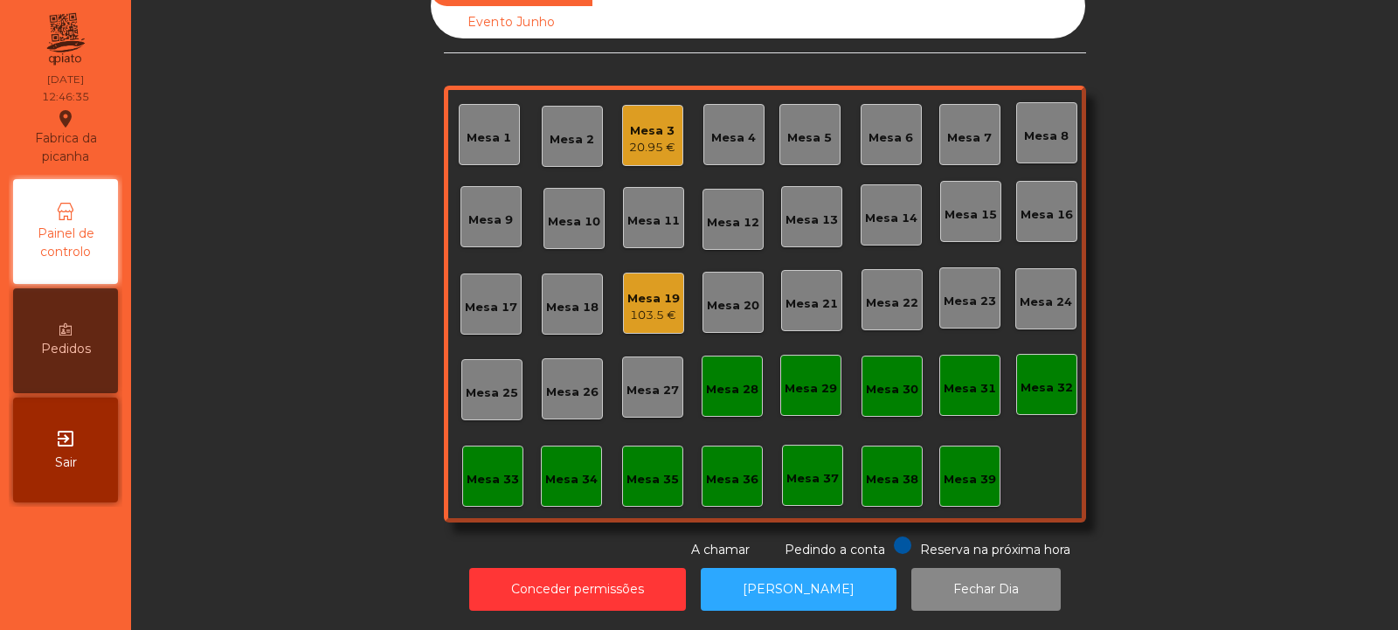
click at [814, 136] on div "Mesa 5" at bounding box center [810, 134] width 61 height 61
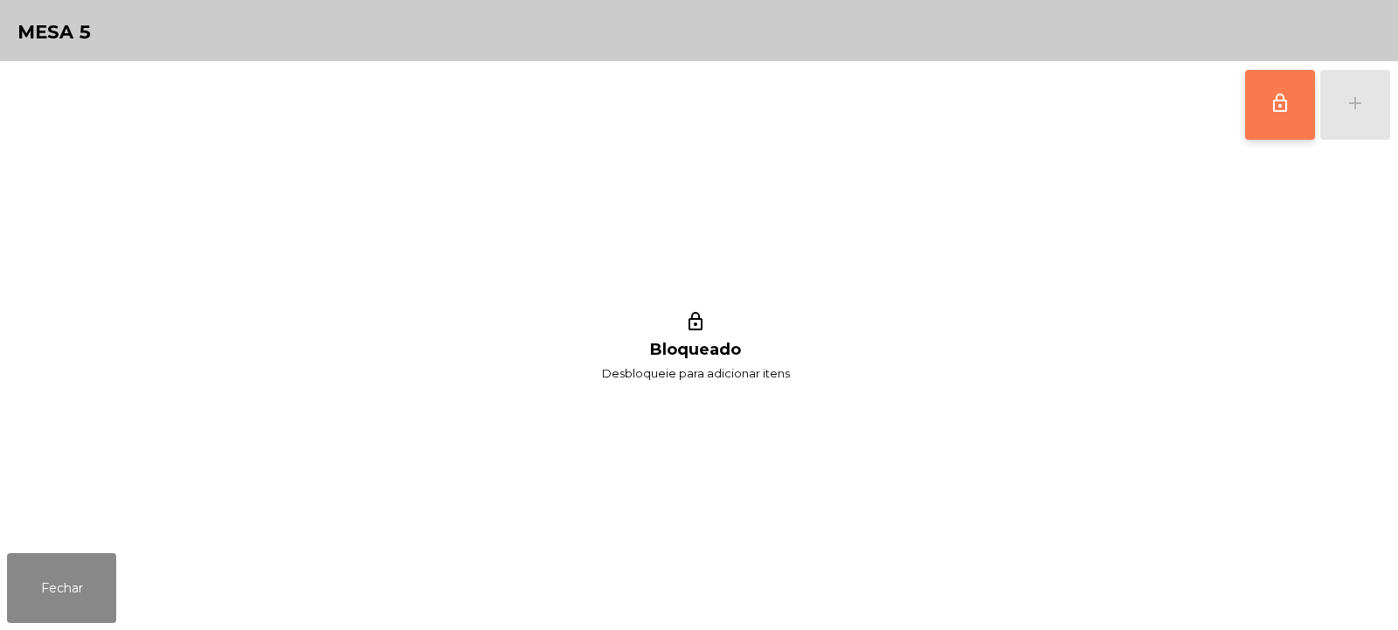
click at [1251, 125] on button "lock_outline" at bounding box center [1280, 105] width 70 height 70
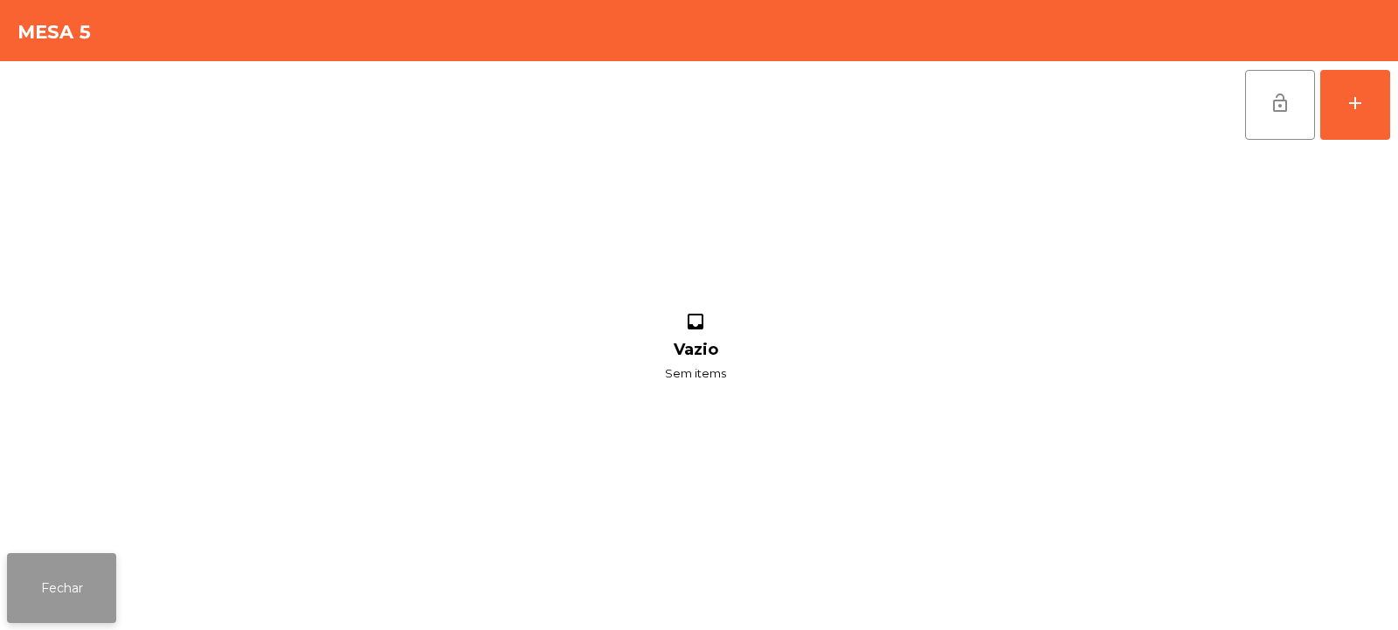
click at [59, 601] on button "Fechar" at bounding box center [61, 588] width 109 height 70
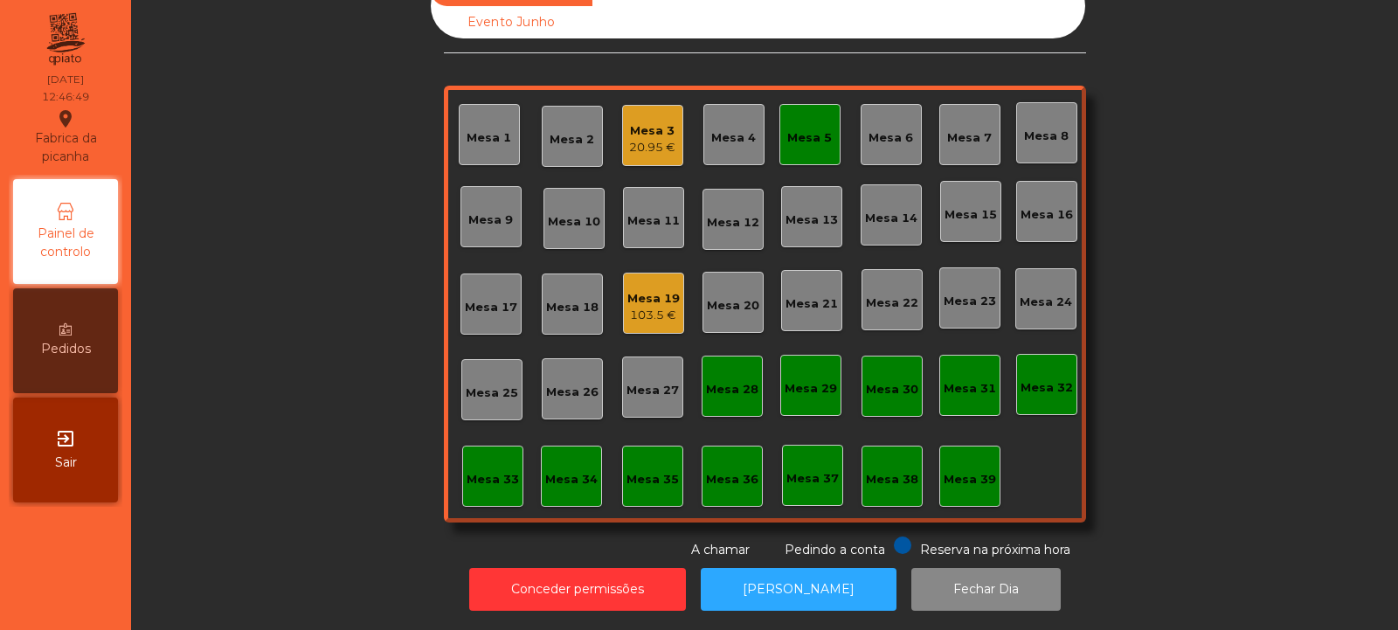
click at [662, 139] on div "20.95 €" at bounding box center [652, 147] width 46 height 17
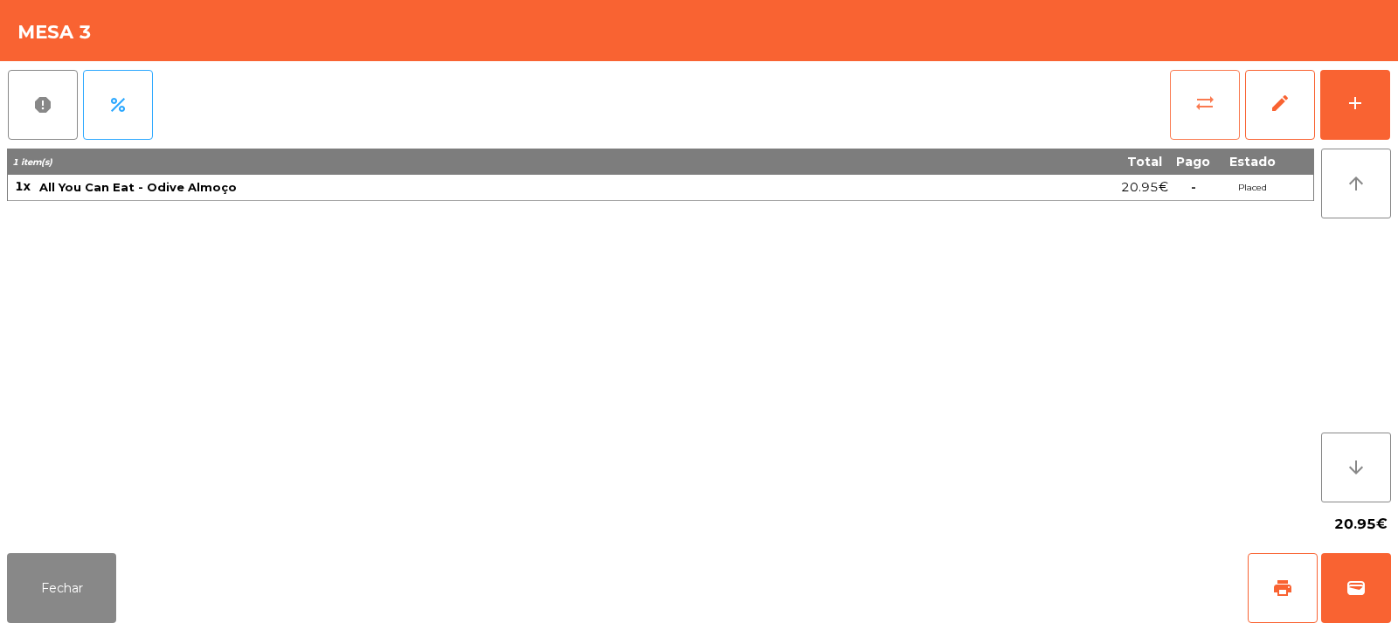
click at [1207, 94] on span "sync_alt" at bounding box center [1205, 103] width 21 height 21
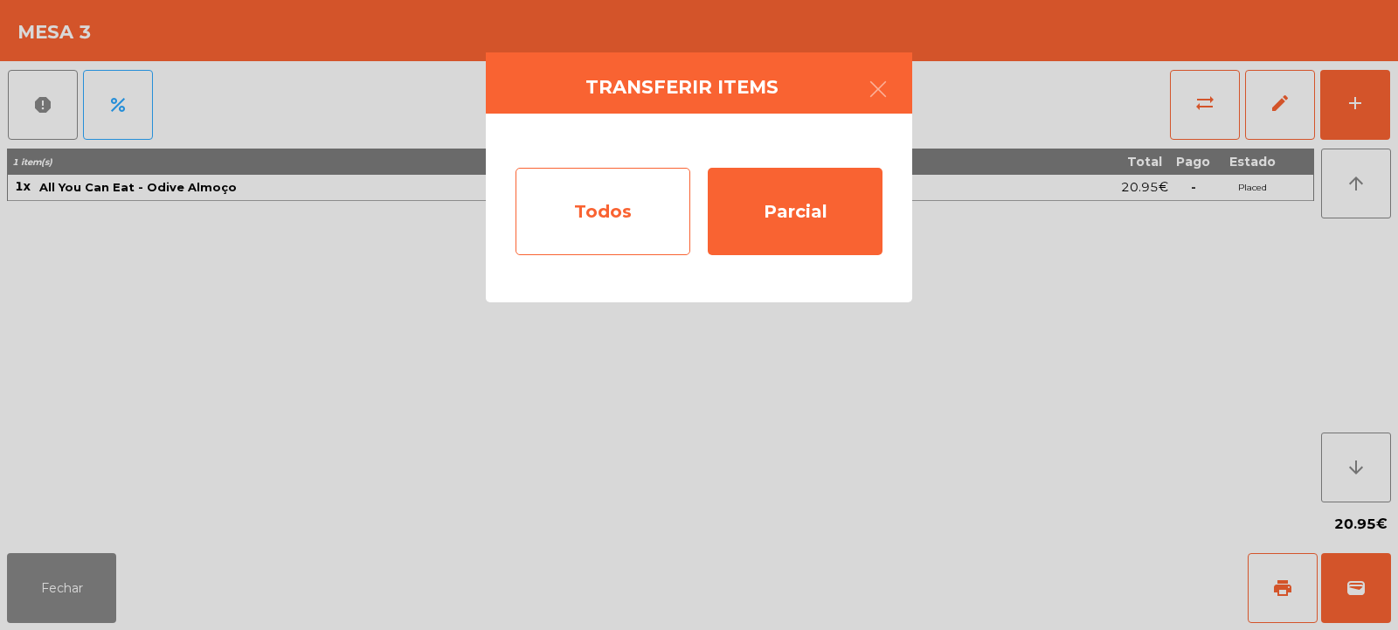
click at [592, 209] on div "Todos" at bounding box center [603, 211] width 175 height 87
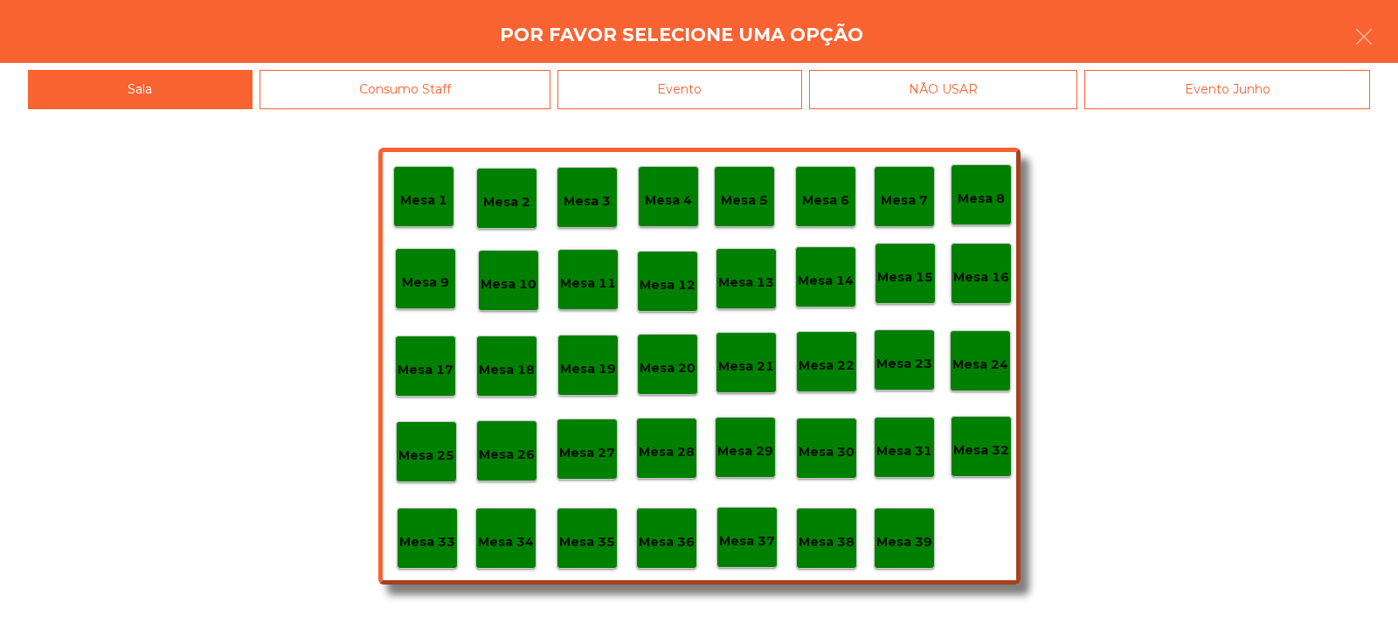
click at [737, 194] on p "Mesa 5" at bounding box center [744, 201] width 47 height 20
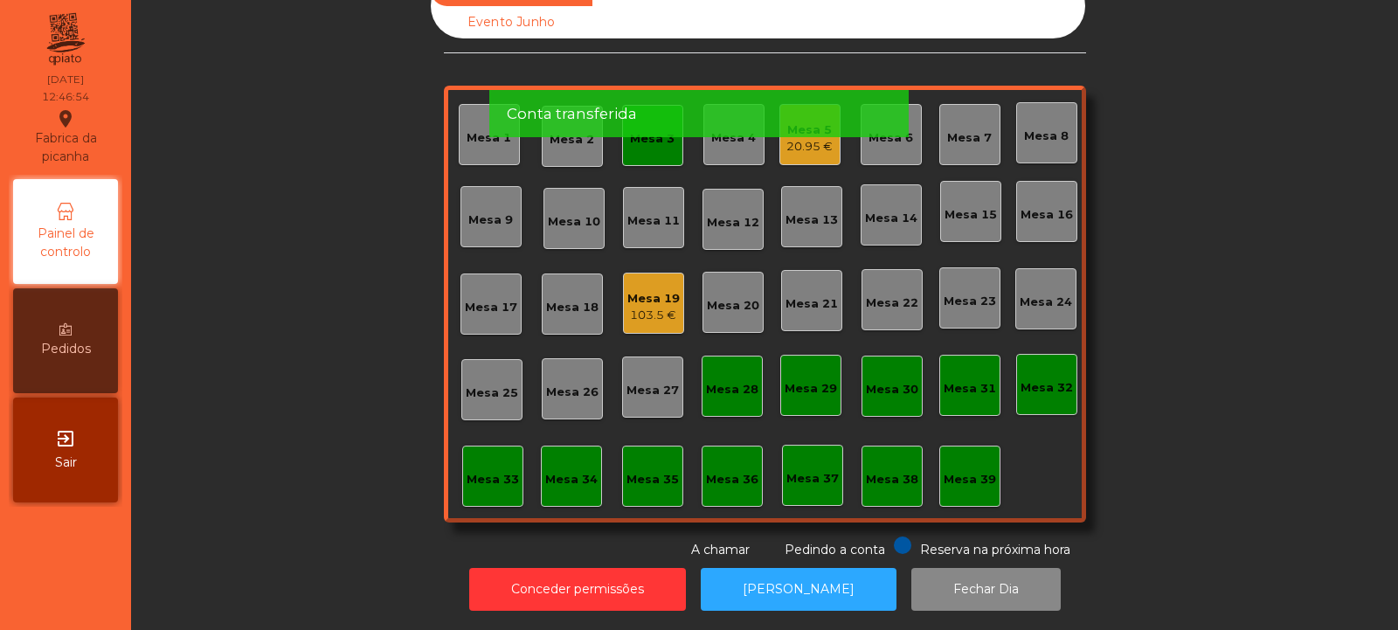
click at [648, 146] on app-alert "Por favor aguarde enquanto os items são transferidos Conta transferida" at bounding box center [698, 79] width 419 height 144
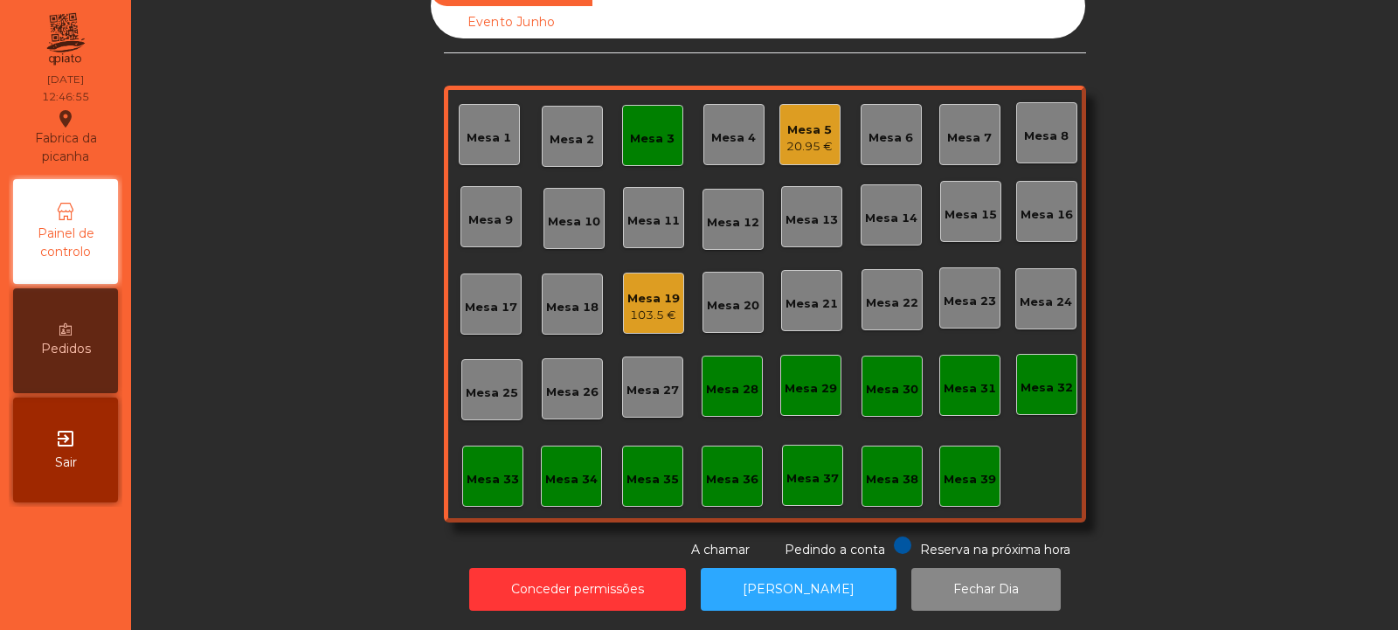
click at [646, 130] on div "Mesa 3" at bounding box center [652, 138] width 45 height 17
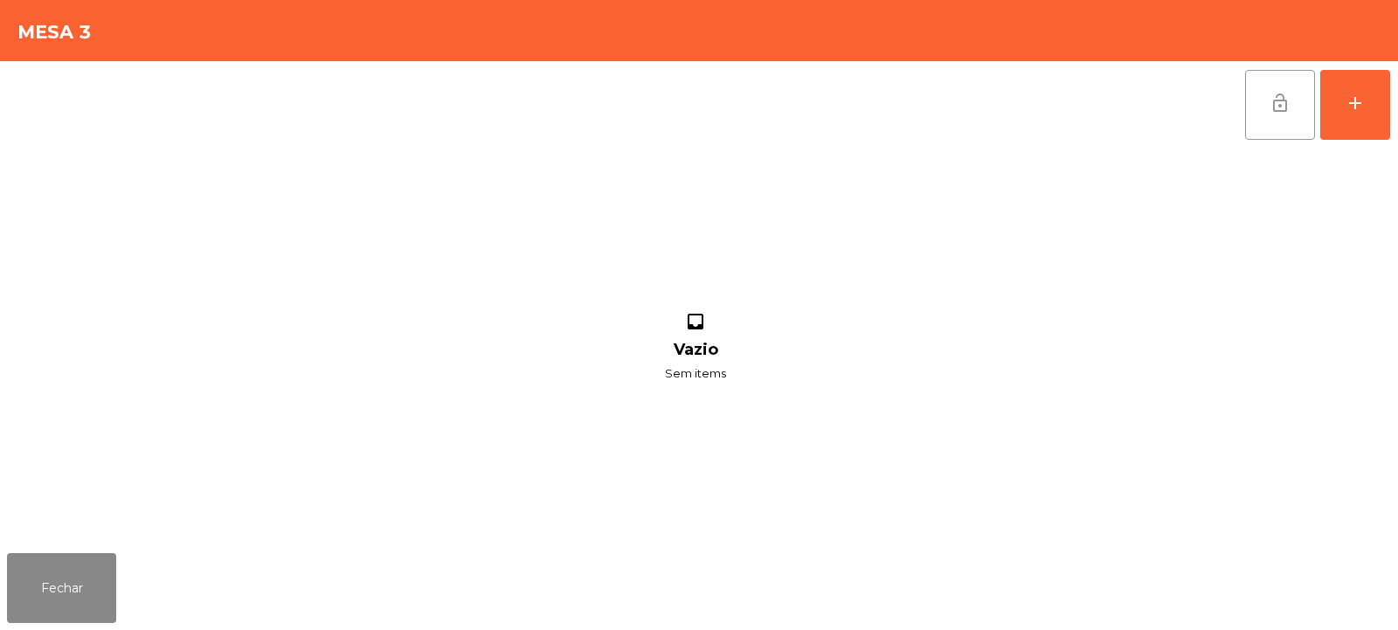
click at [1288, 113] on span "lock_open" at bounding box center [1280, 103] width 21 height 21
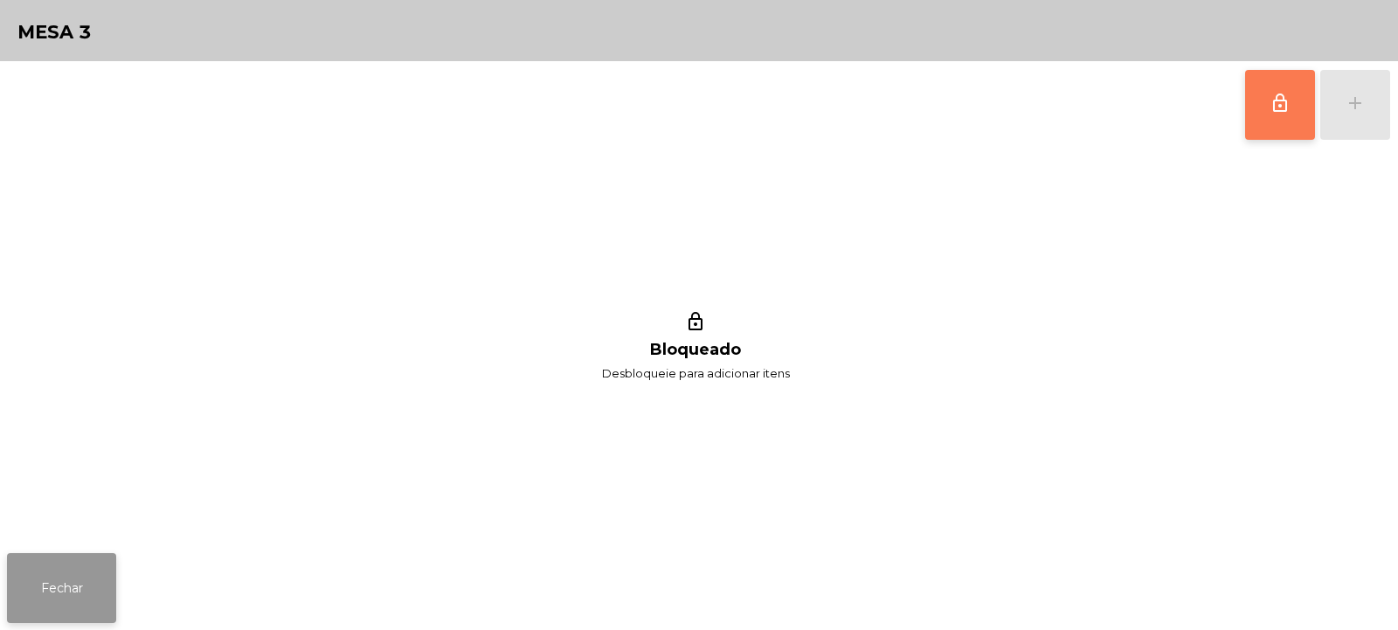
click at [73, 574] on button "Fechar" at bounding box center [61, 588] width 109 height 70
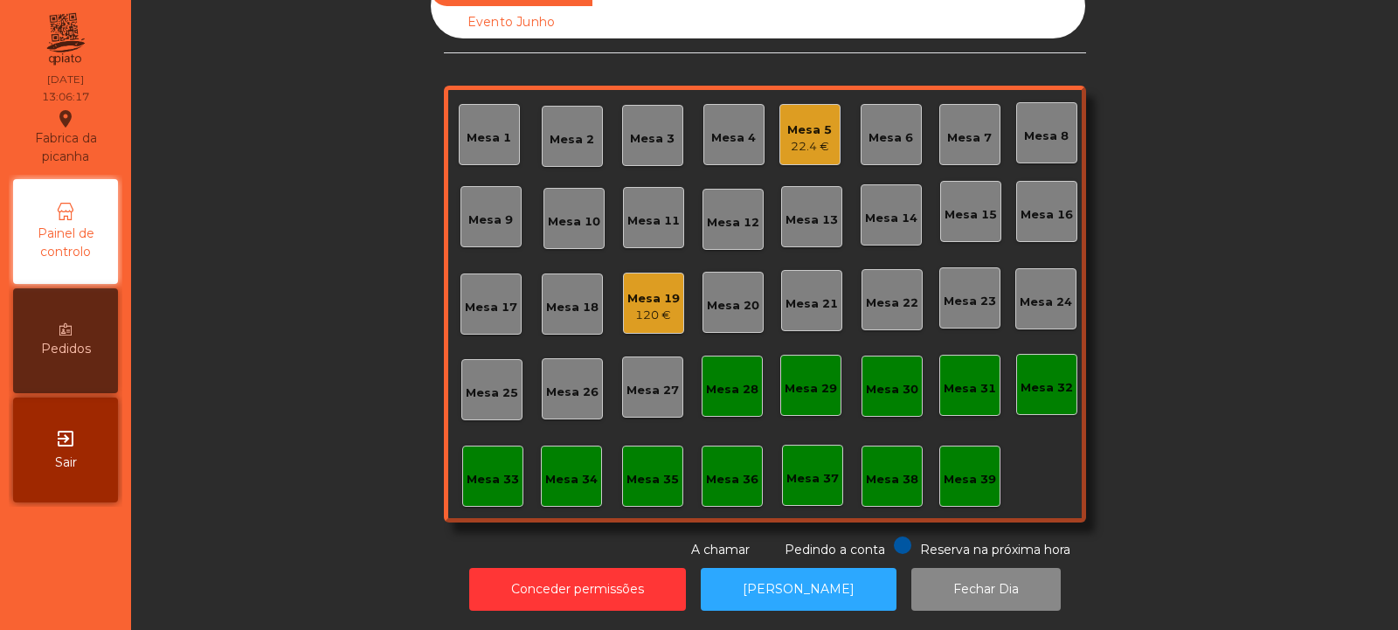
click at [806, 122] on div "Mesa 5" at bounding box center [809, 129] width 45 height 17
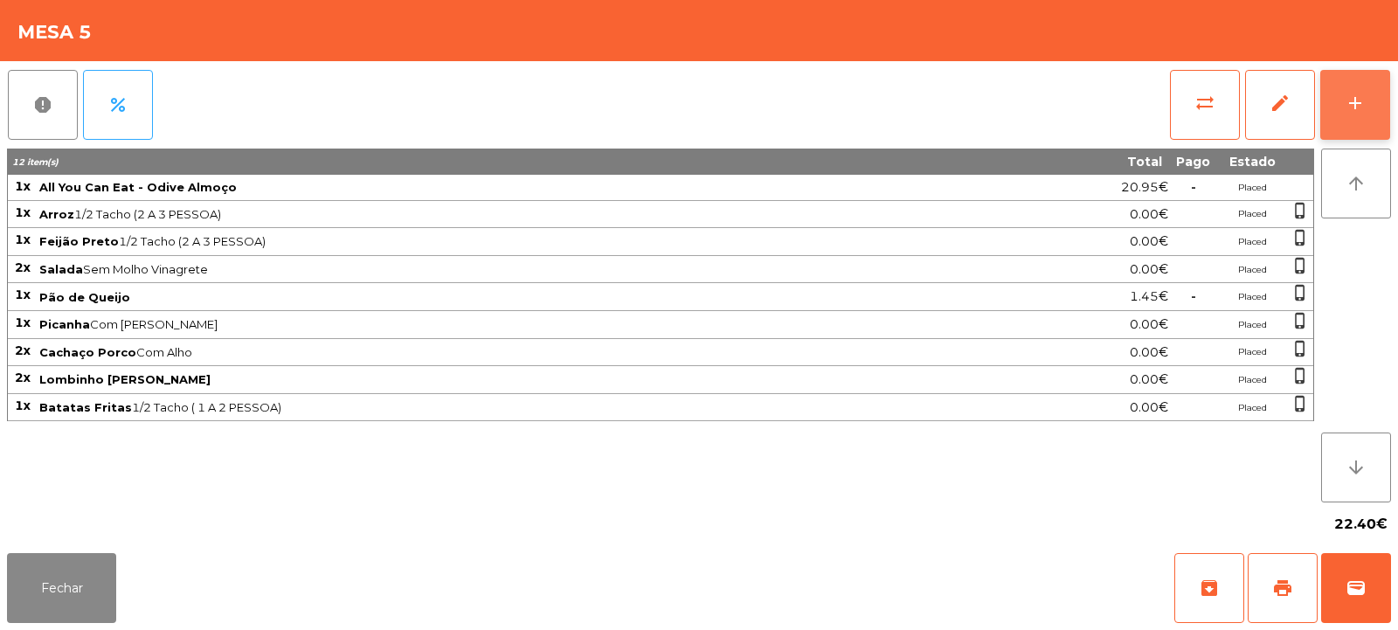
click at [1360, 109] on div "add" at bounding box center [1355, 103] width 21 height 21
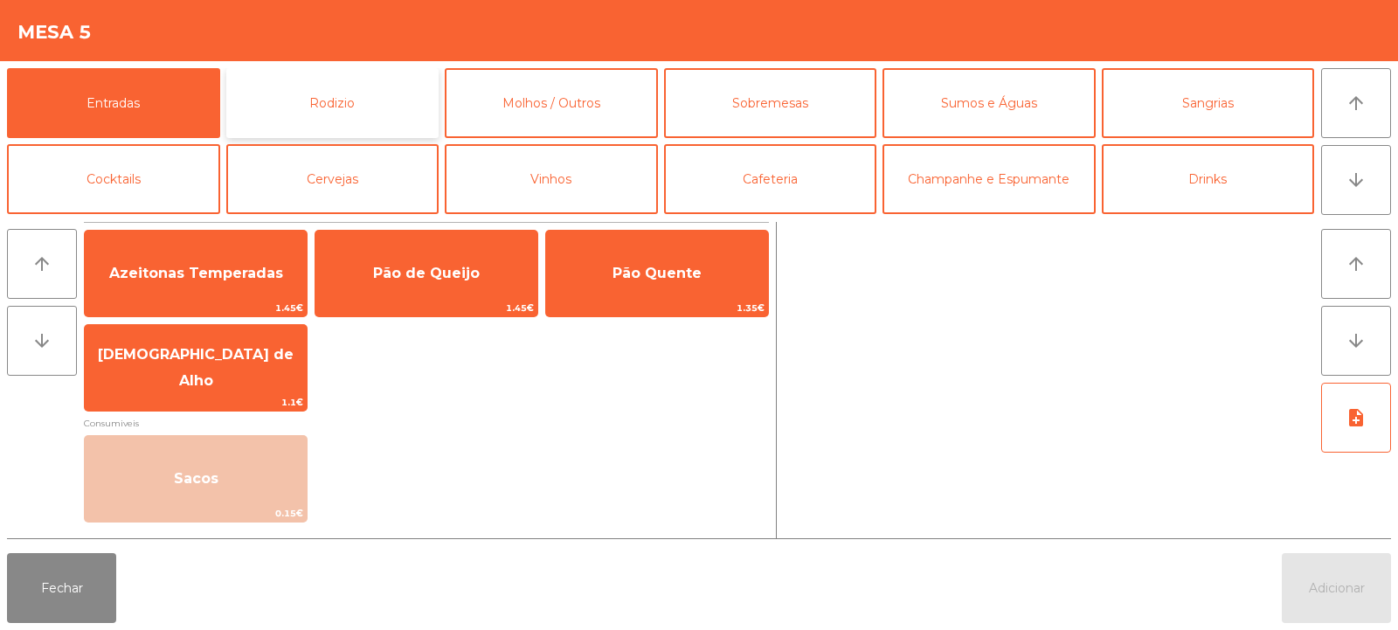
click at [365, 97] on button "Rodizio" at bounding box center [332, 103] width 213 height 70
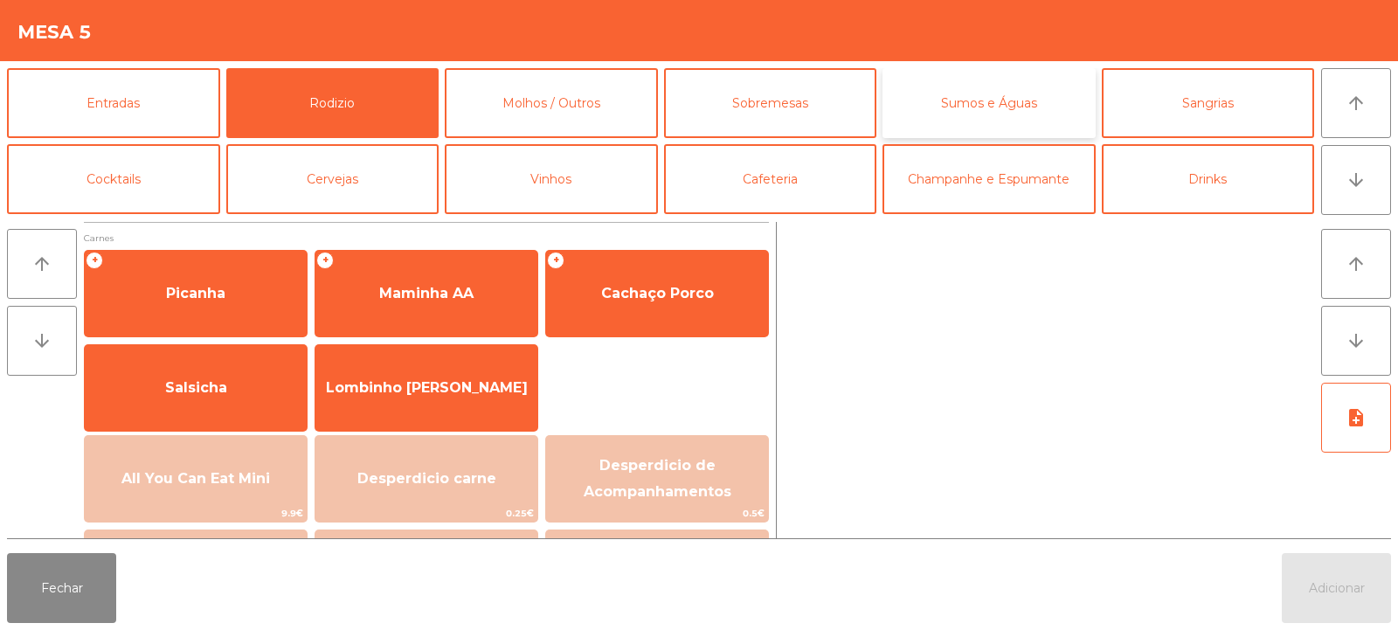
click at [1010, 112] on button "Sumos e Águas" at bounding box center [989, 103] width 213 height 70
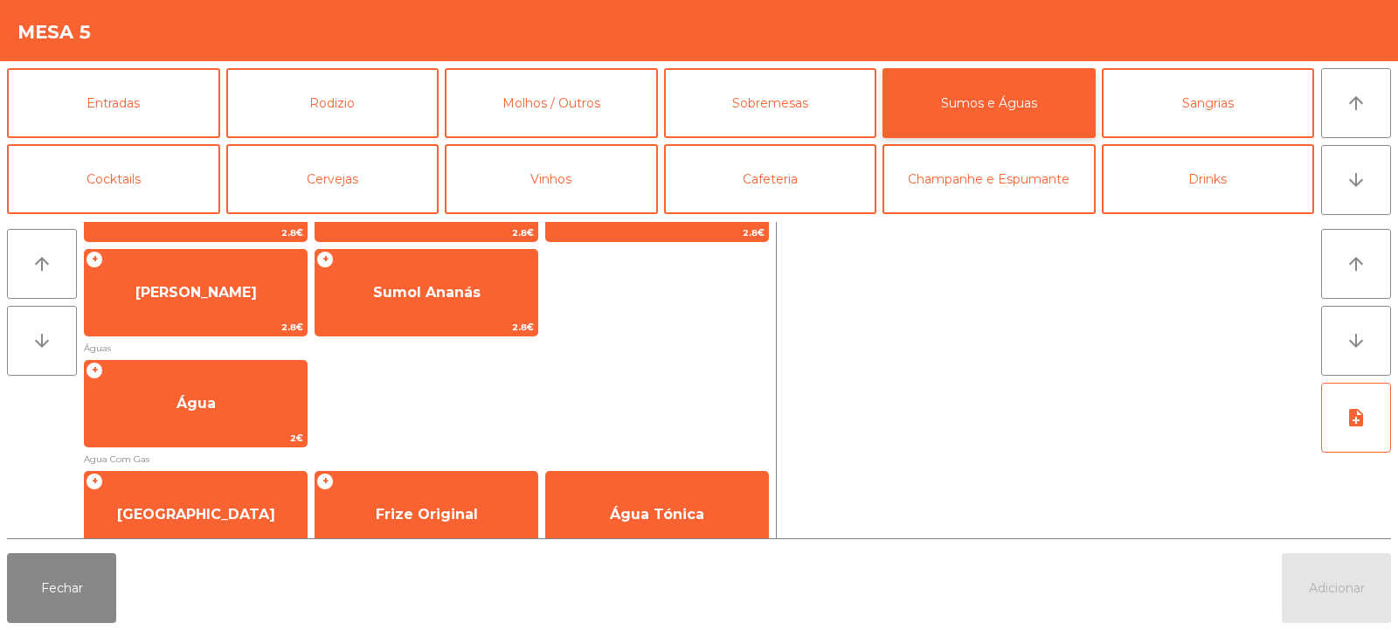
scroll to position [487, 0]
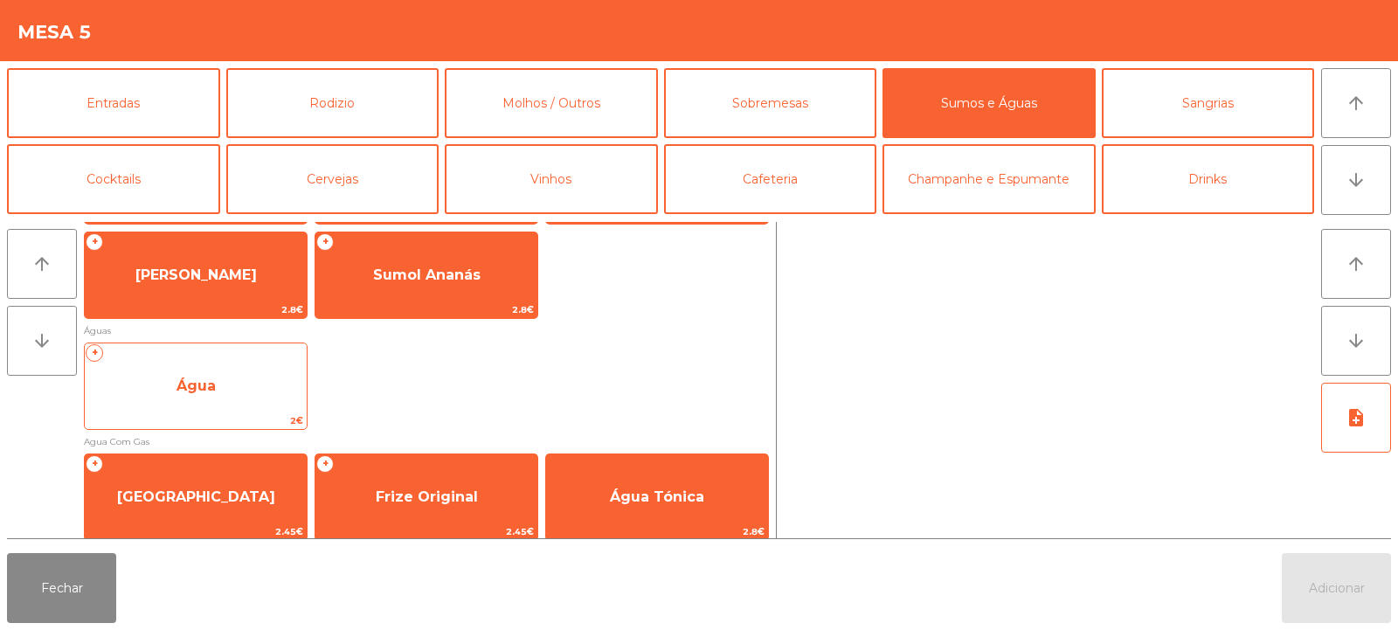
click at [222, 391] on span "Água" at bounding box center [196, 386] width 222 height 47
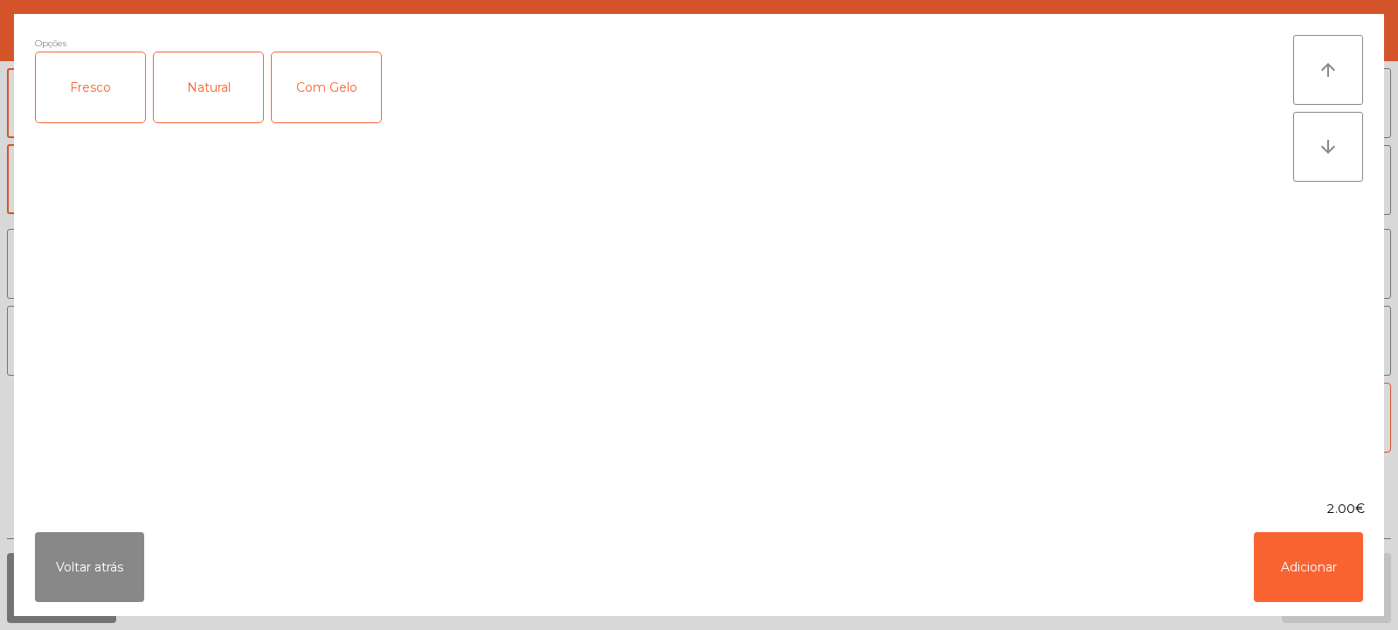
click at [200, 114] on div "Natural" at bounding box center [208, 87] width 109 height 70
click at [1319, 561] on button "Adicionar" at bounding box center [1308, 567] width 109 height 70
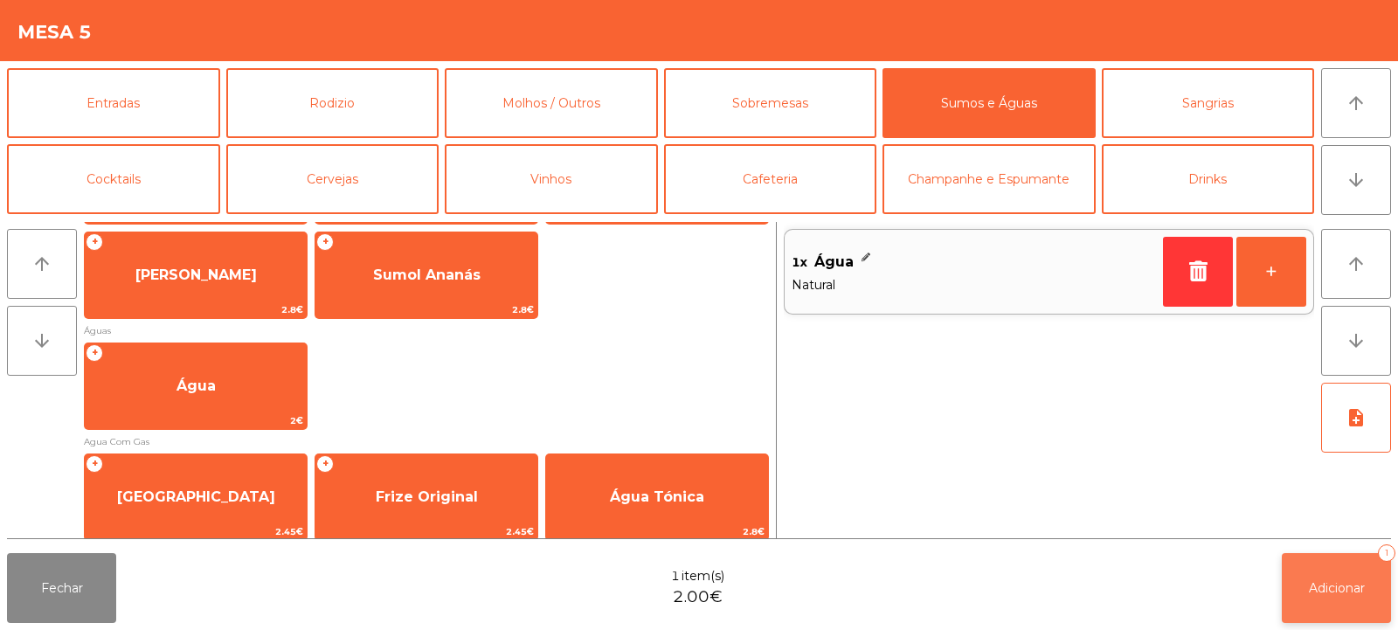
click at [1347, 582] on span "Adicionar" at bounding box center [1337, 588] width 56 height 16
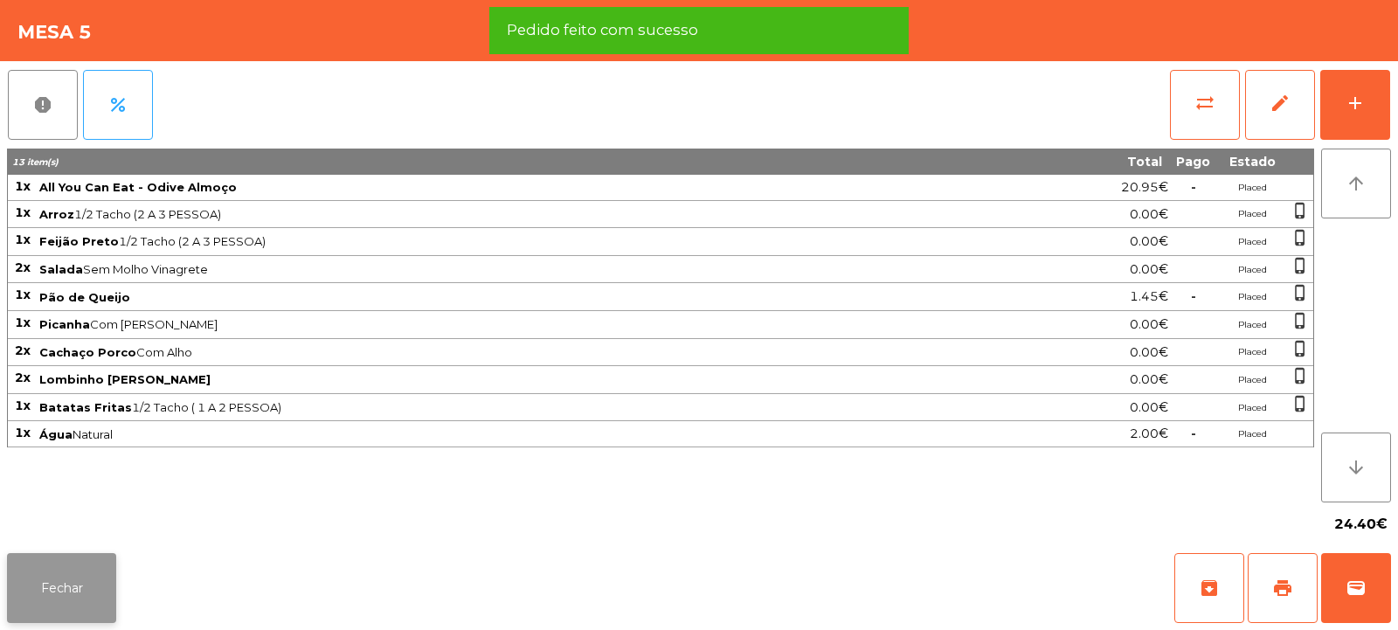
click at [39, 583] on button "Fechar" at bounding box center [61, 588] width 109 height 70
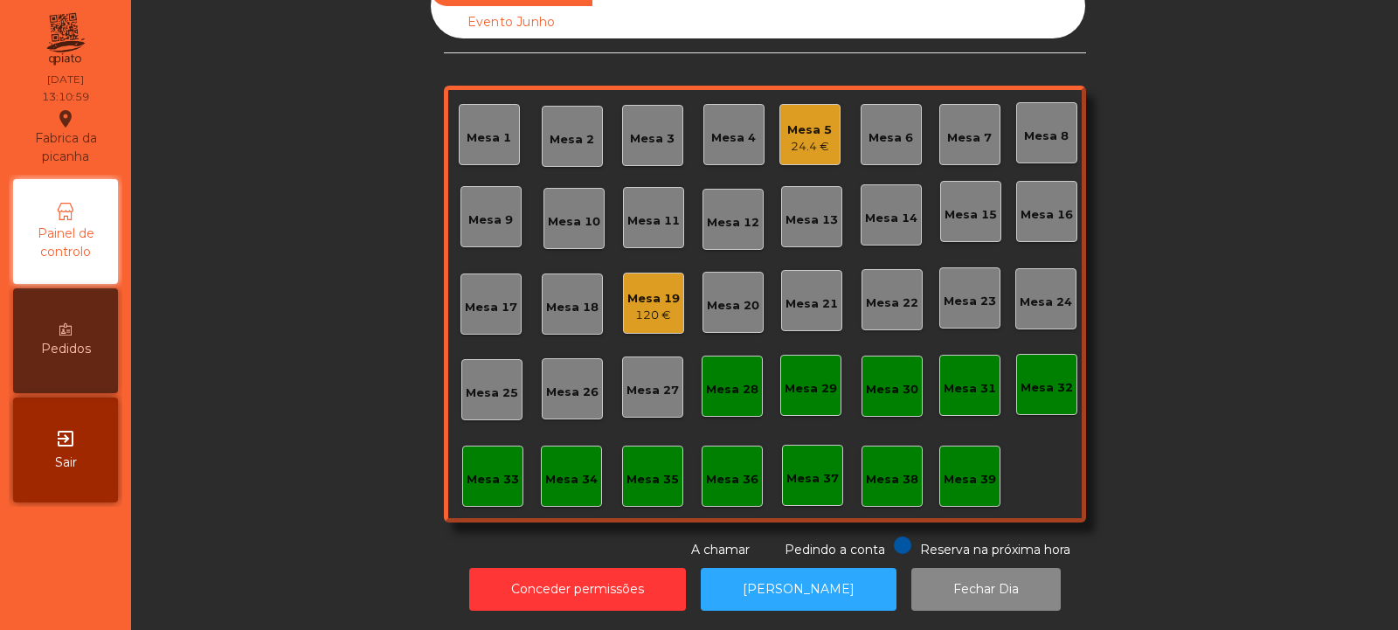
click at [648, 130] on div "Mesa 3" at bounding box center [652, 138] width 45 height 17
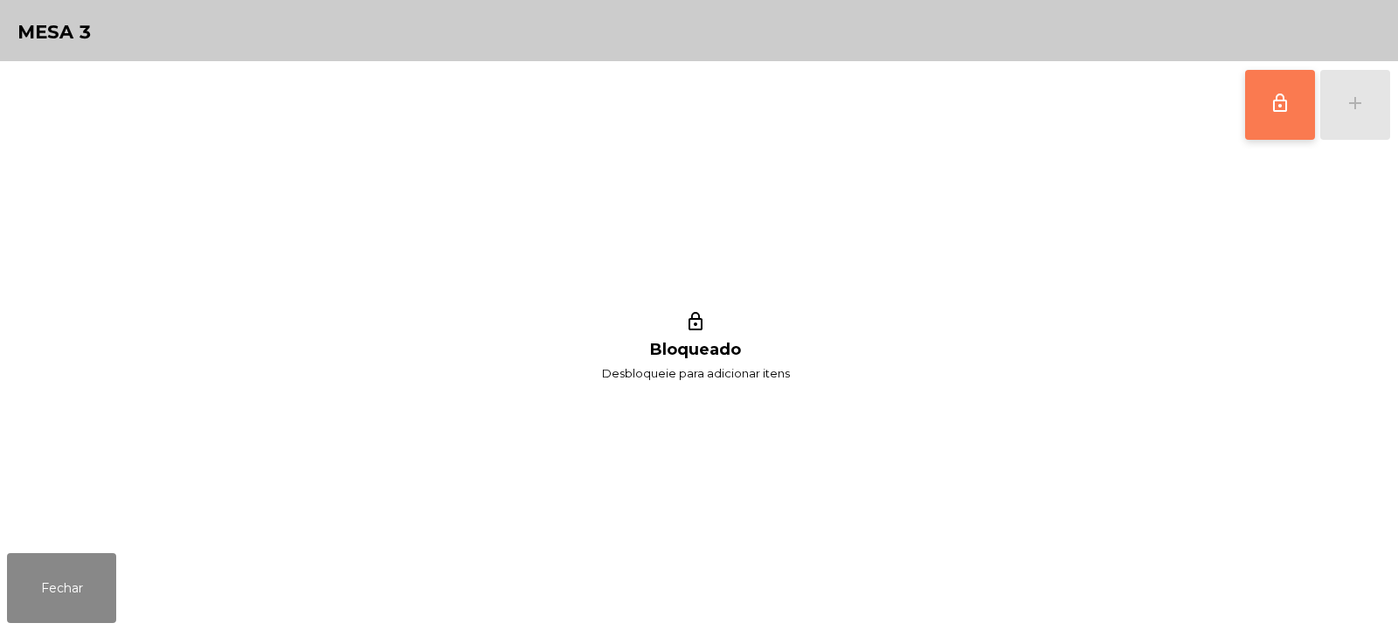
click at [1288, 109] on span "lock_outline" at bounding box center [1280, 103] width 21 height 21
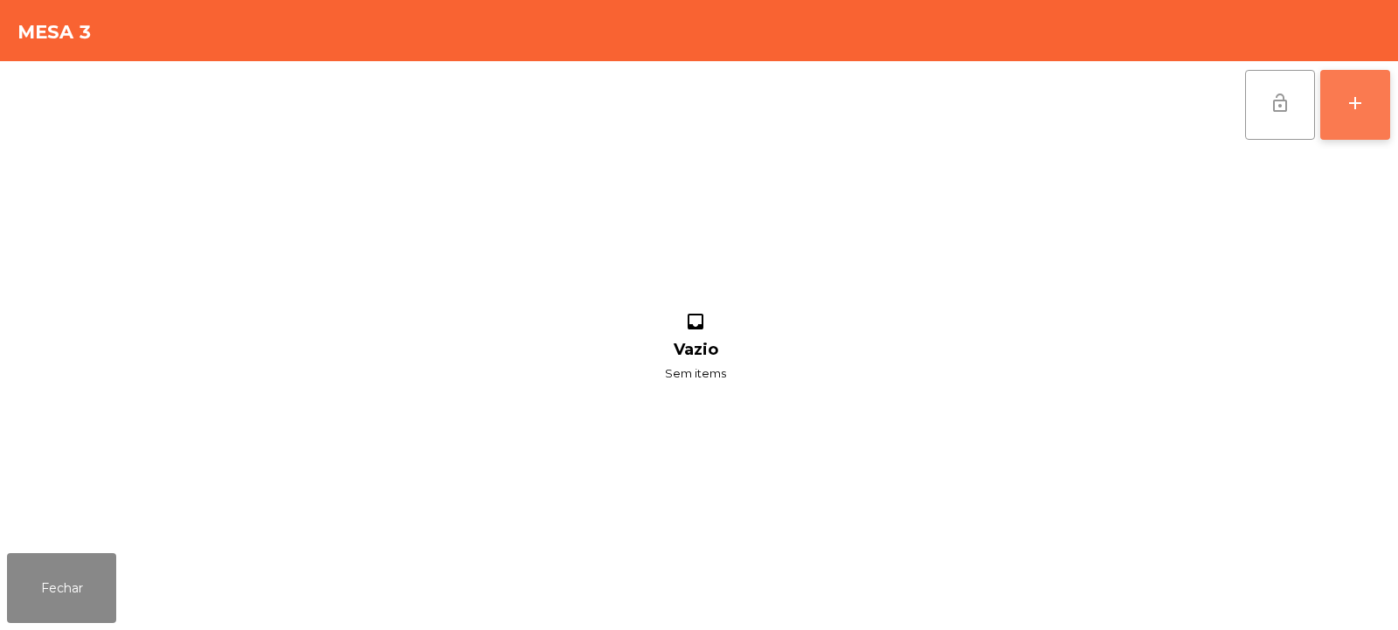
click at [1362, 108] on div "add" at bounding box center [1355, 103] width 21 height 21
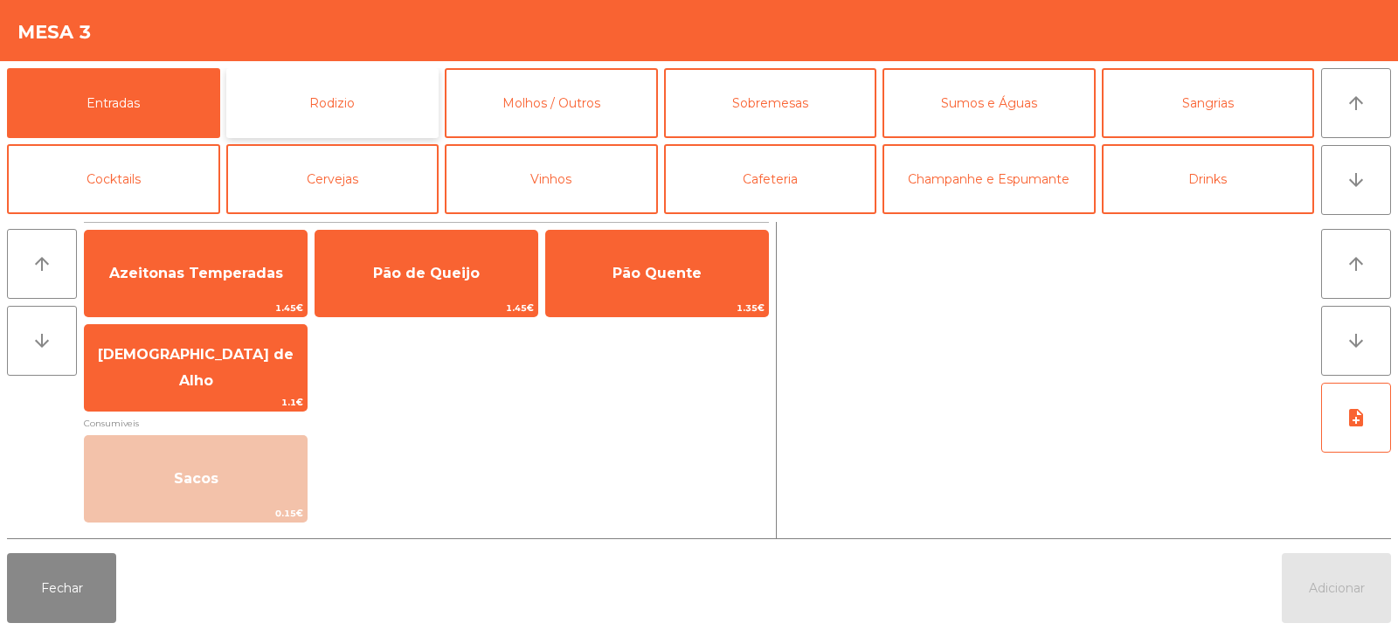
click at [348, 102] on button "Rodizio" at bounding box center [332, 103] width 213 height 70
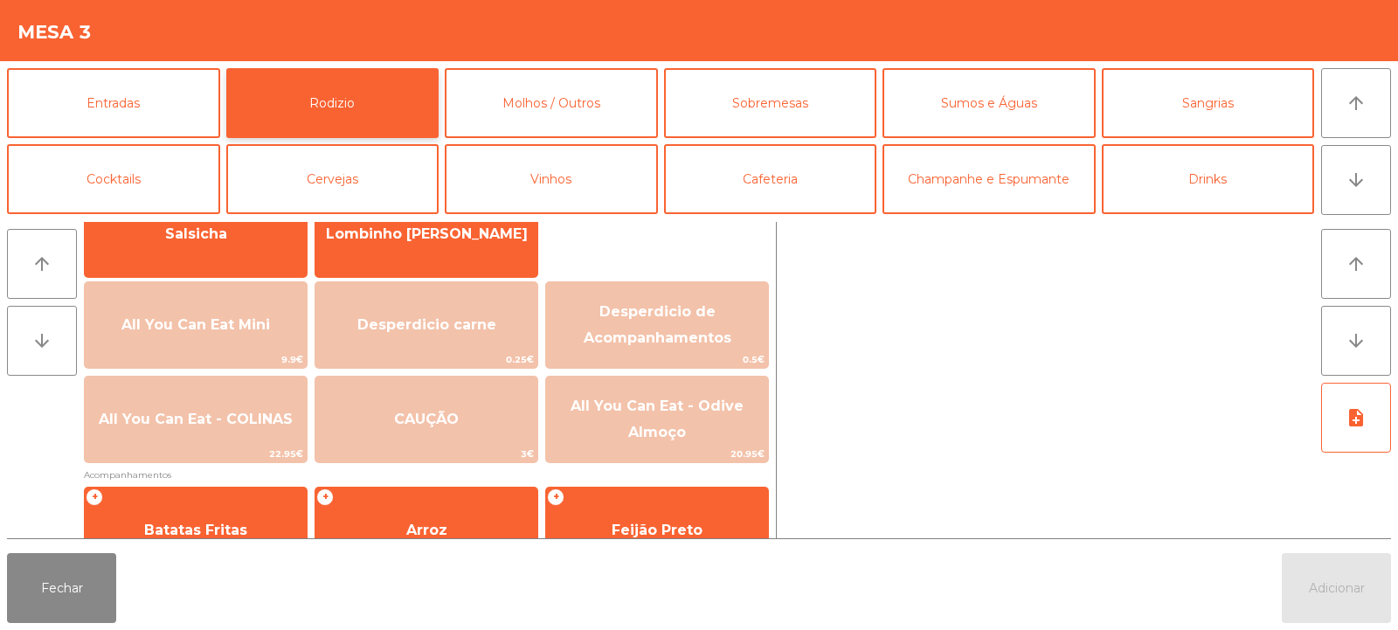
scroll to position [197, 0]
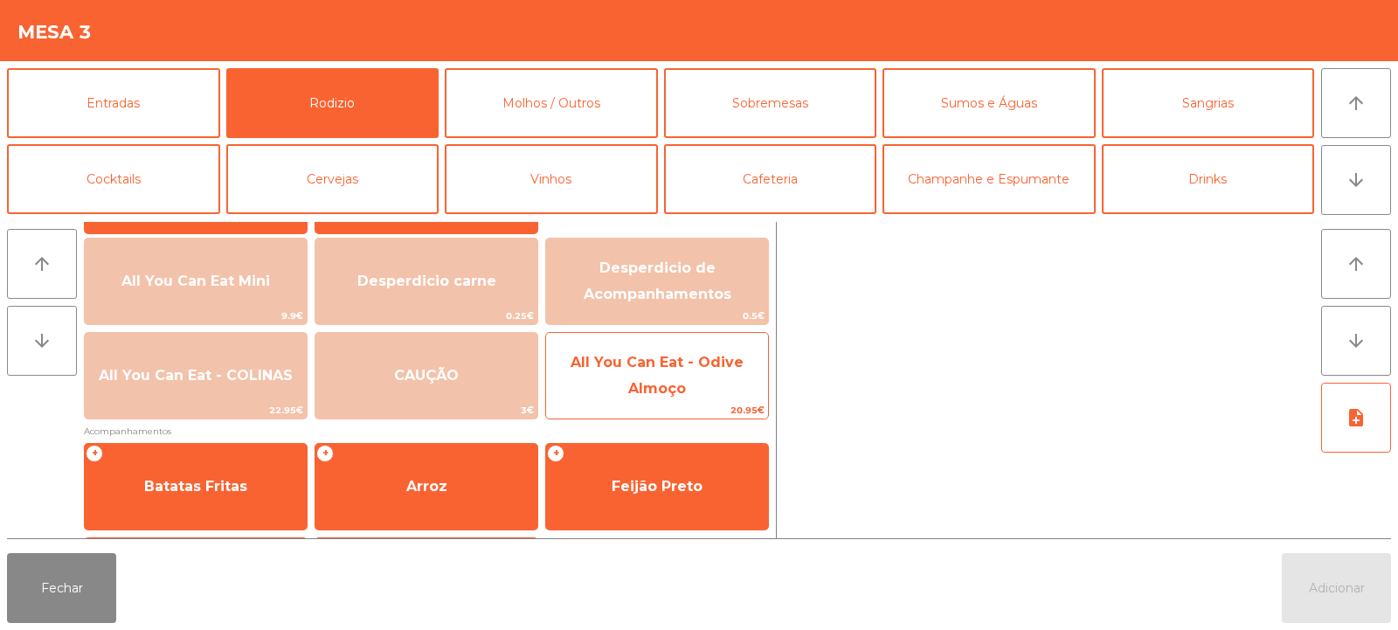
click at [674, 374] on span "All You Can Eat - Odive Almoço" at bounding box center [657, 376] width 222 height 74
click at [670, 357] on span "All You Can Eat - Odive Almoço" at bounding box center [657, 375] width 173 height 43
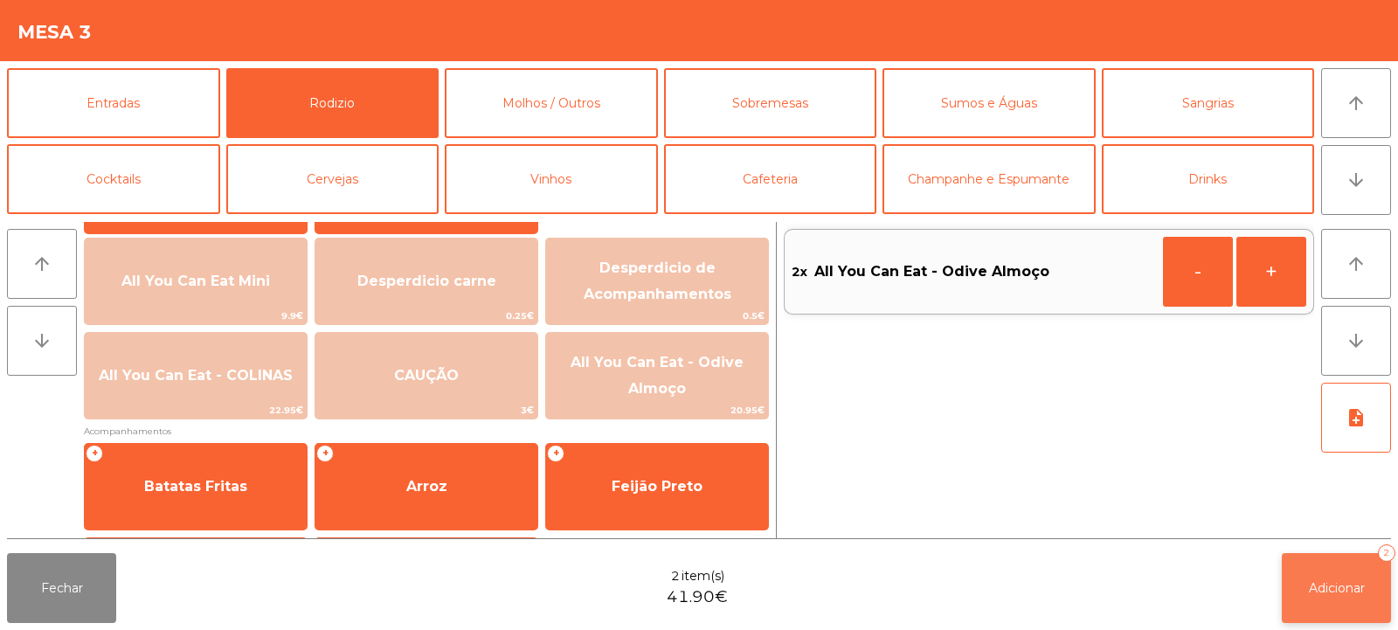
click at [1331, 582] on span "Adicionar" at bounding box center [1337, 588] width 56 height 16
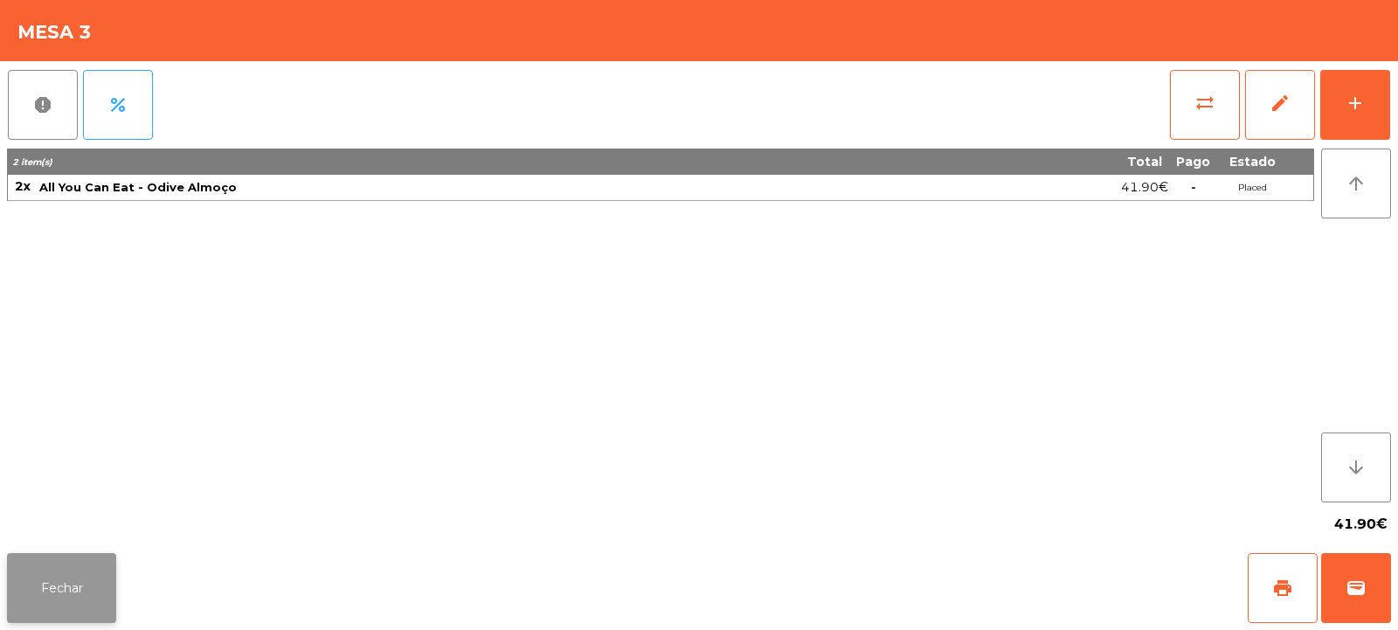
click at [61, 590] on button "Fechar" at bounding box center [61, 588] width 109 height 70
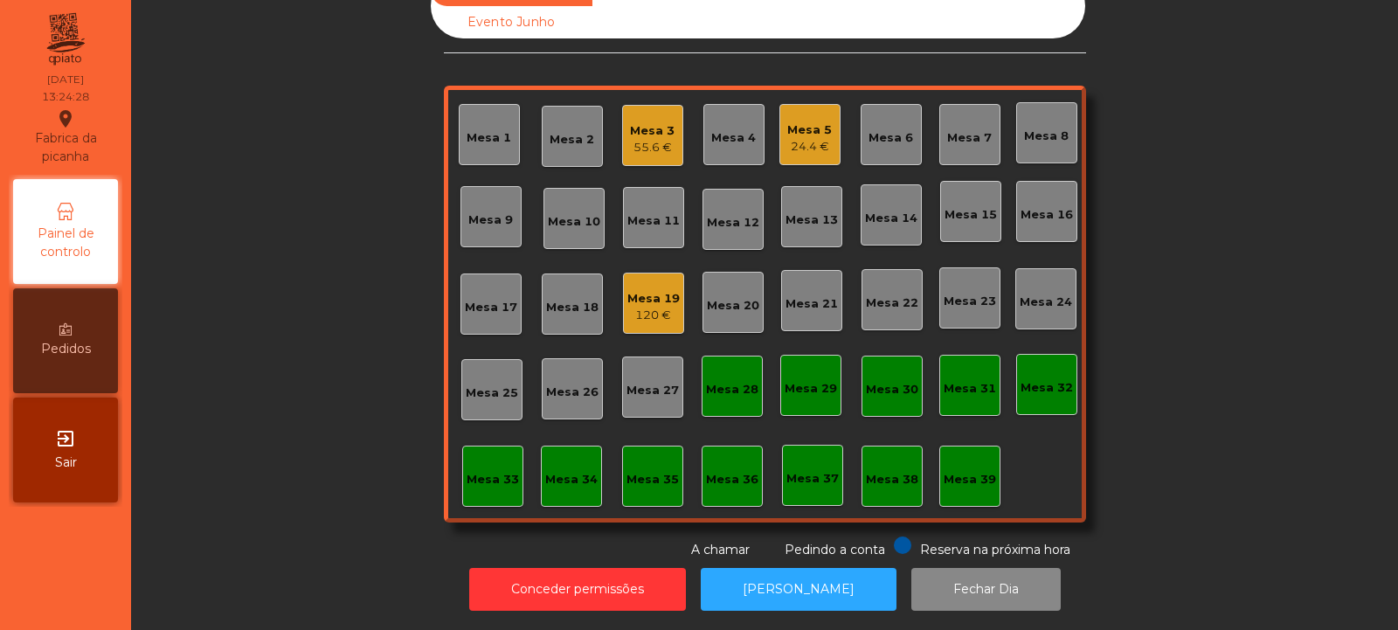
click at [799, 114] on div "Mesa 5 24.4 €" at bounding box center [809, 134] width 45 height 41
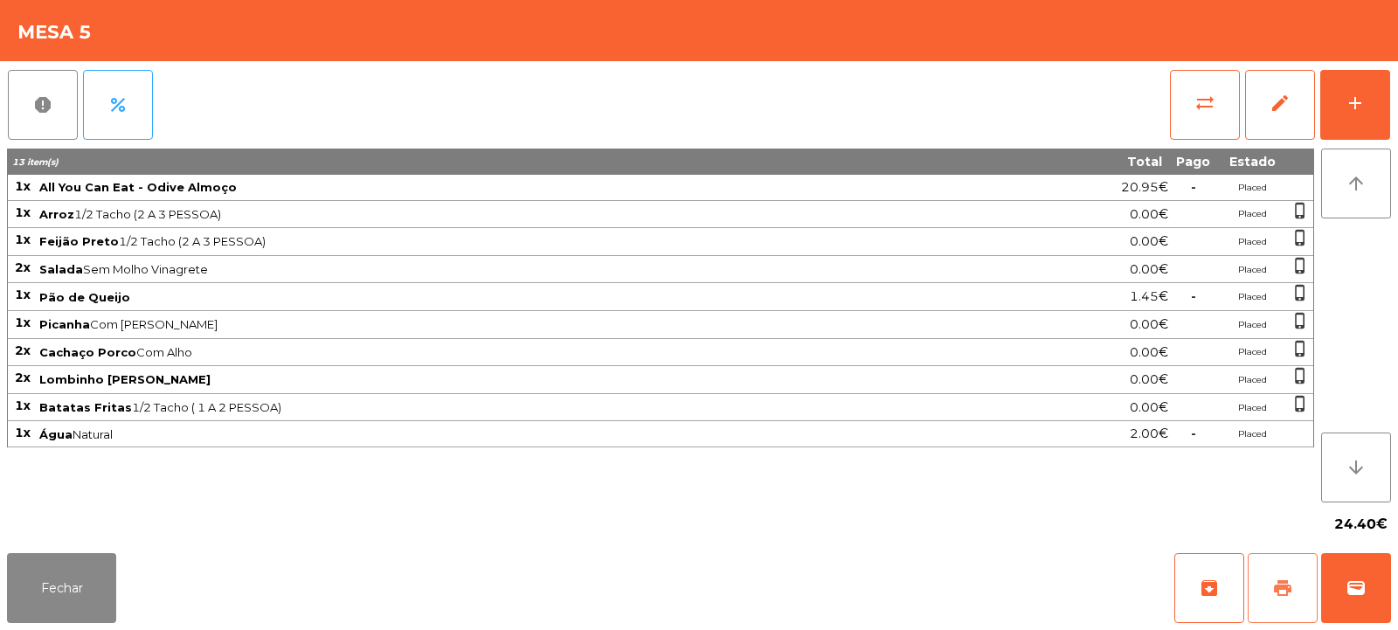
click at [1285, 585] on span "print" at bounding box center [1282, 588] width 21 height 21
click at [1281, 588] on span "print" at bounding box center [1282, 588] width 21 height 21
click at [1362, 589] on span "wallet" at bounding box center [1356, 588] width 21 height 21
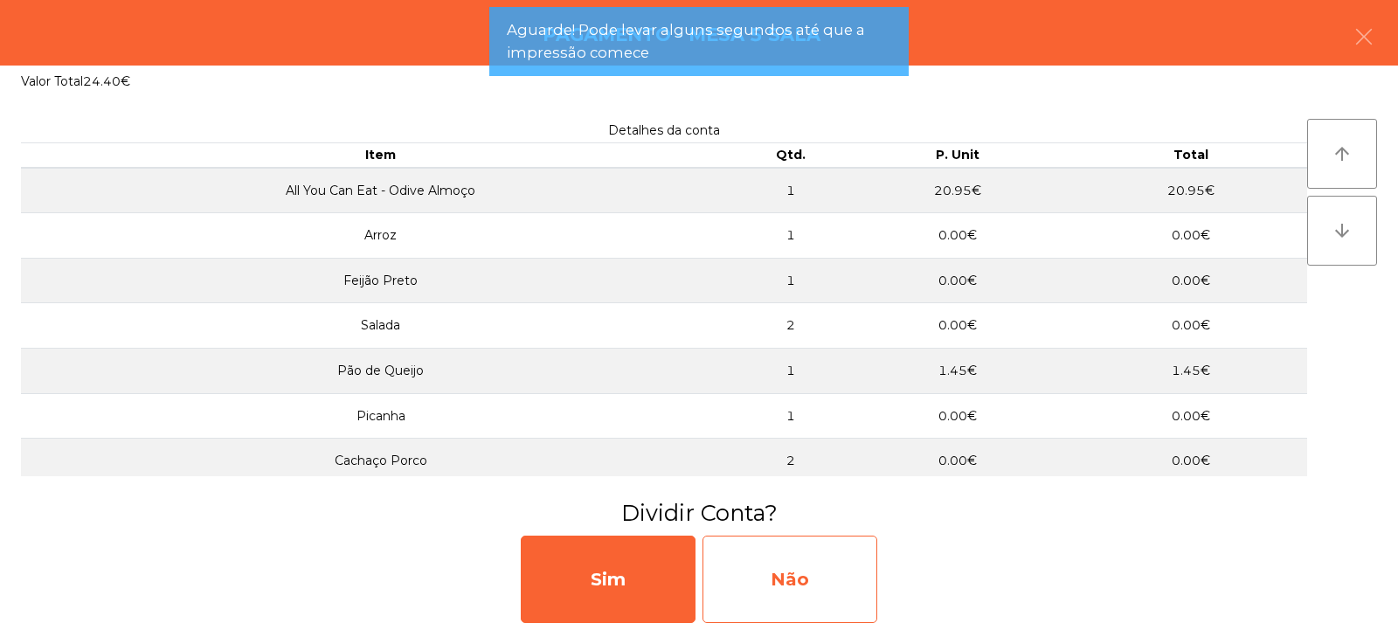
click at [782, 547] on div "Não" at bounding box center [790, 579] width 175 height 87
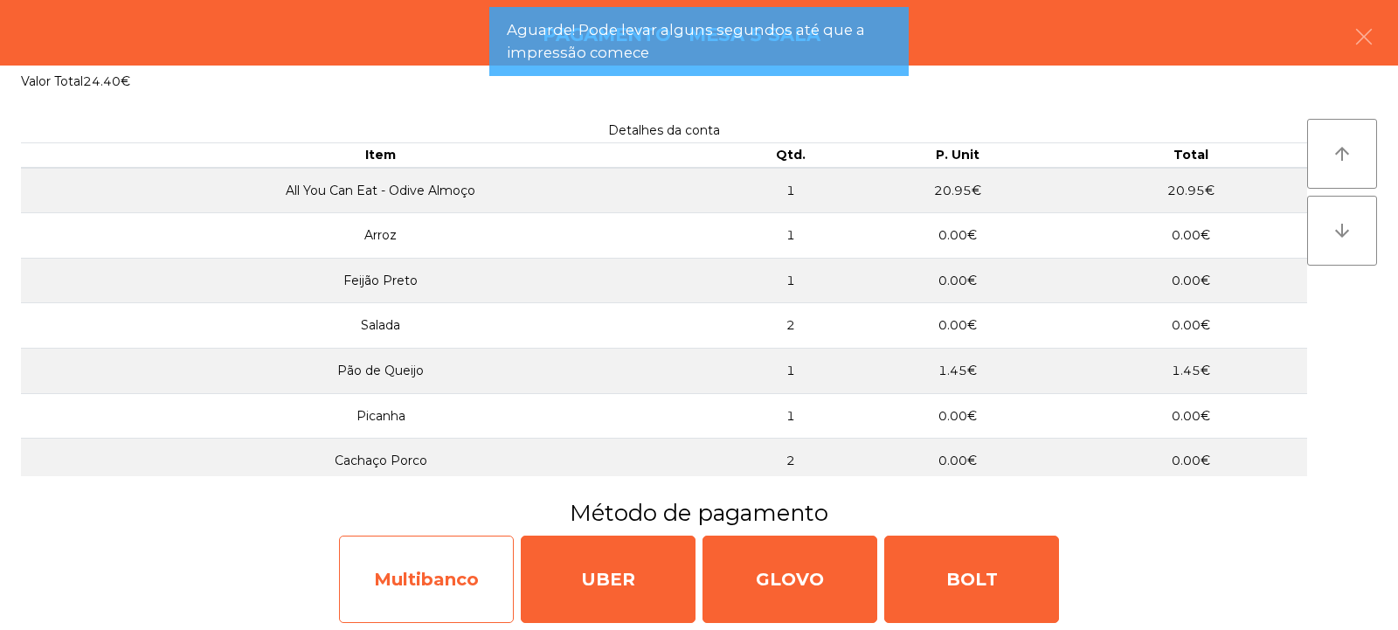
click at [444, 572] on div "Multibanco" at bounding box center [426, 579] width 175 height 87
select select "**"
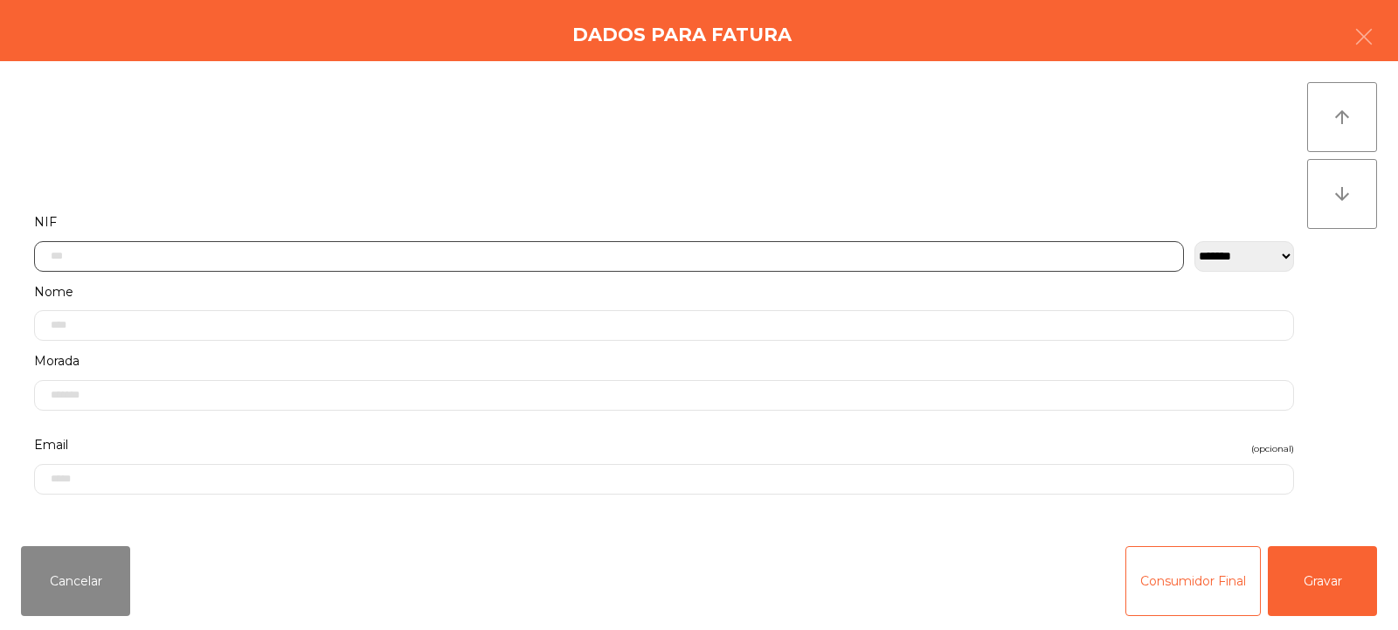
click at [318, 260] on input "text" at bounding box center [609, 256] width 1150 height 31
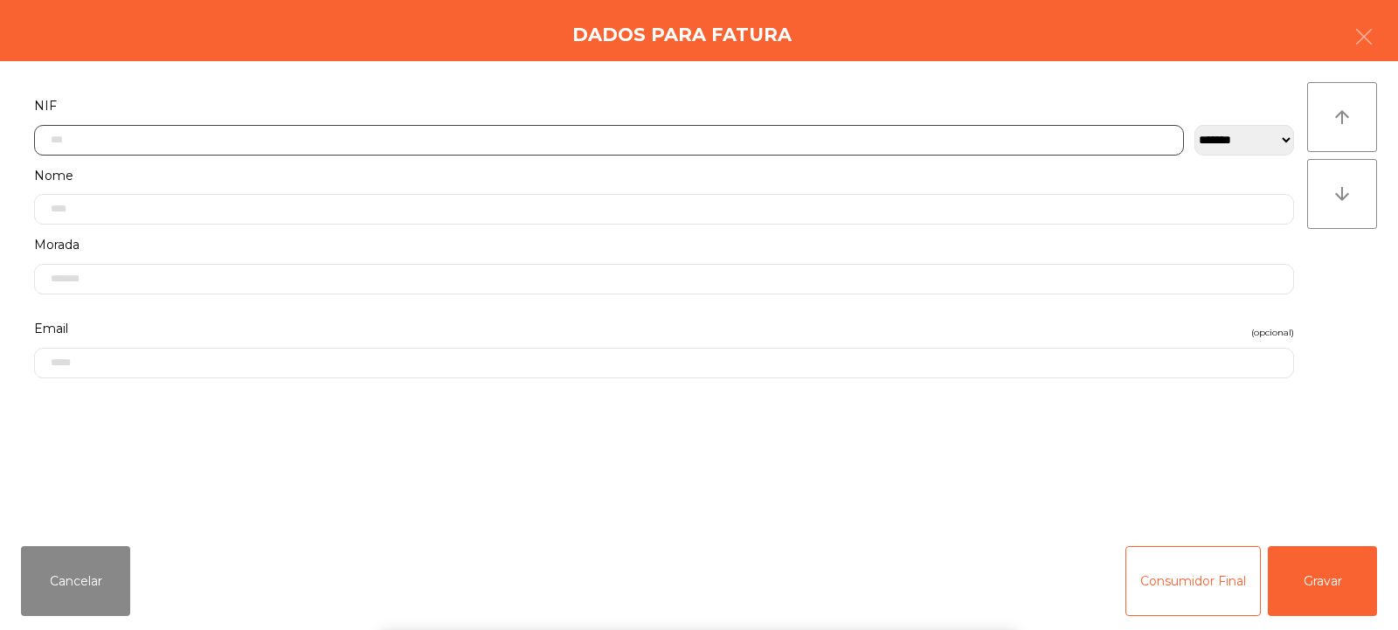
scroll to position [128, 0]
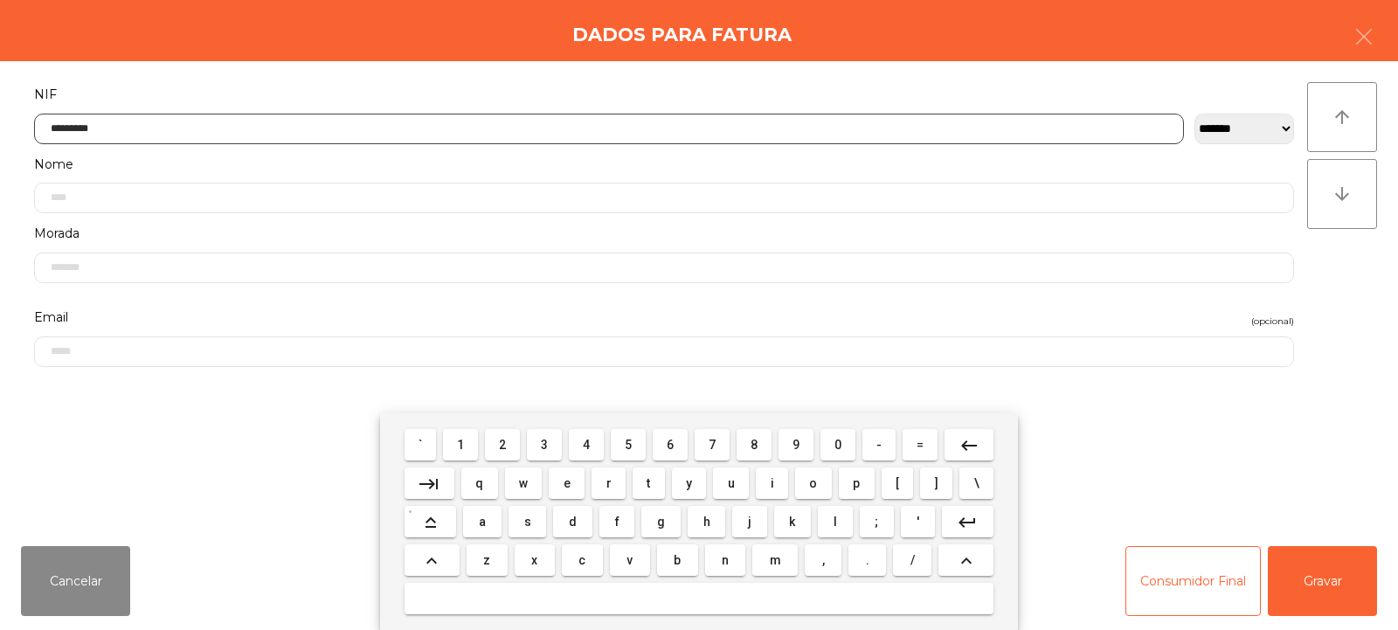
type input "*********"
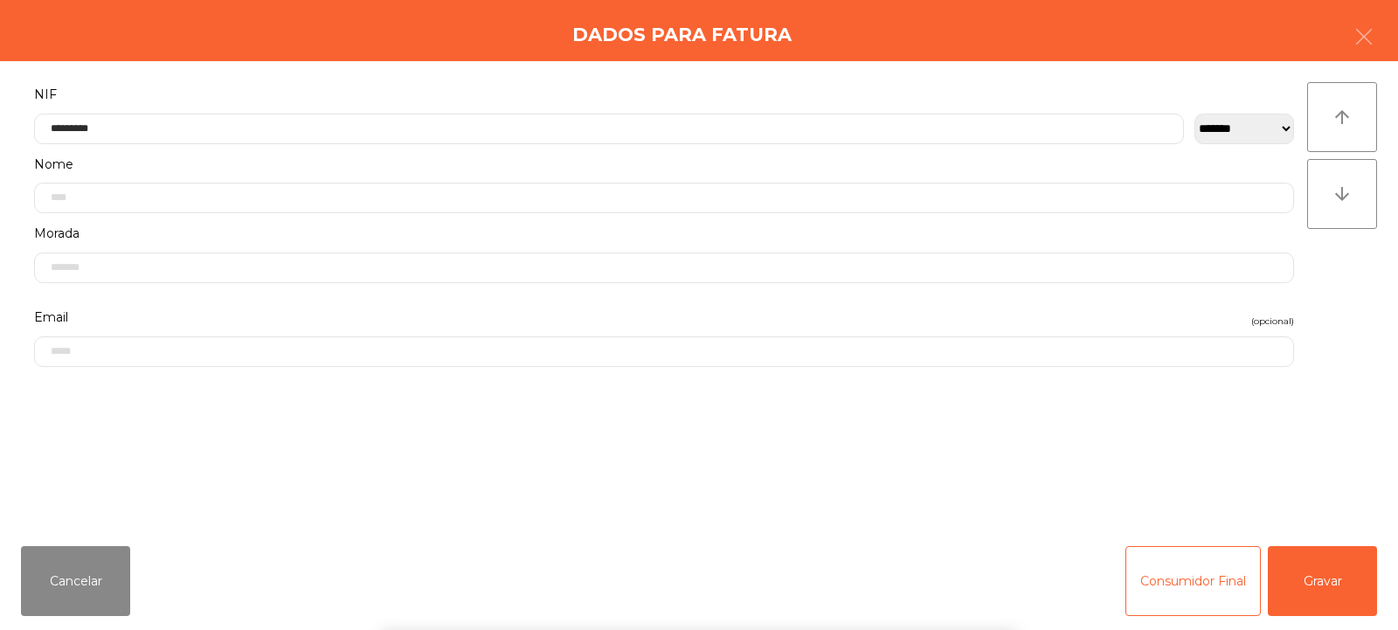
click at [1345, 582] on div "` 1 2 3 4 5 6 7 8 9 0 - = keyboard_backspace keyboard_tab q w e r t y u i o p […" at bounding box center [699, 521] width 1398 height 217
click at [1341, 579] on button "Gravar" at bounding box center [1322, 581] width 109 height 70
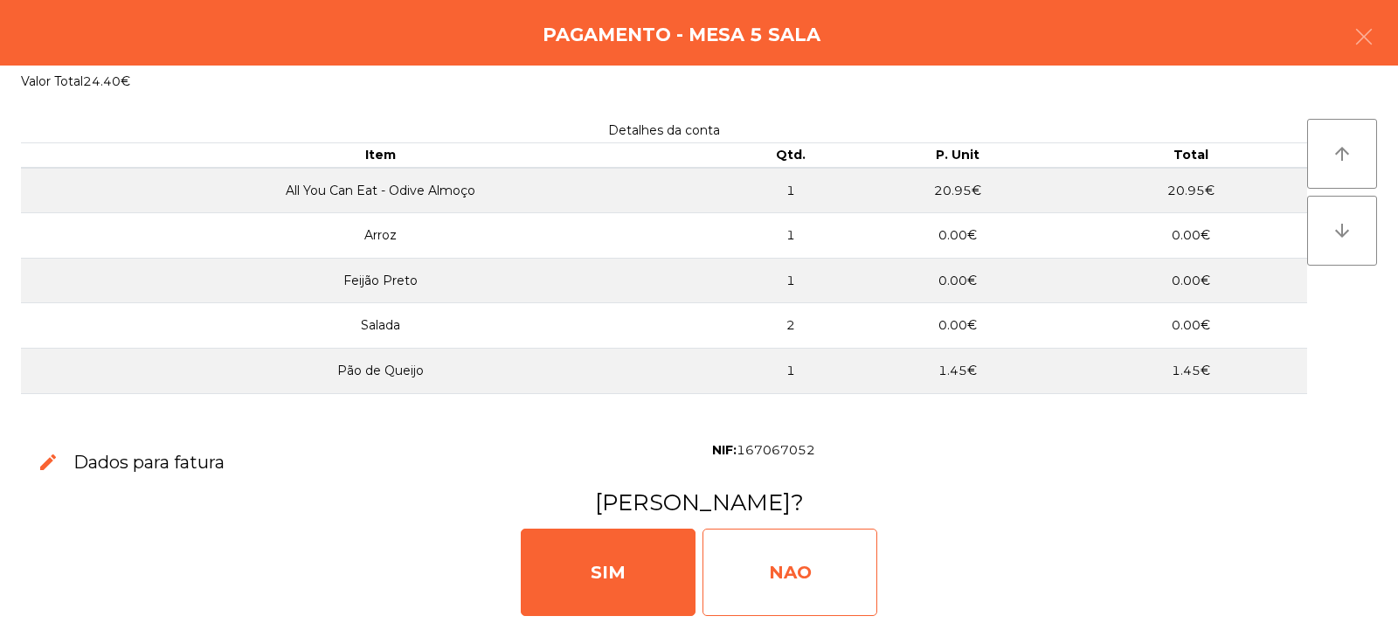
click at [792, 582] on div "NAO" at bounding box center [790, 572] width 175 height 87
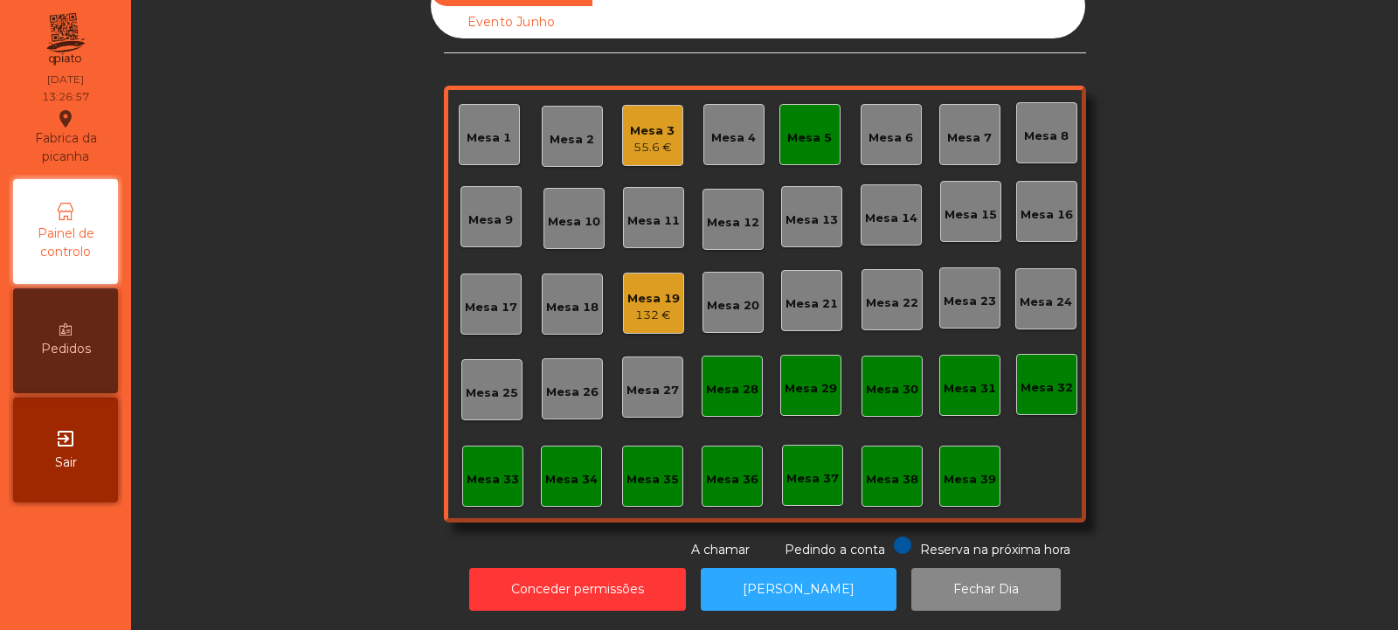
click at [827, 132] on div "Mesa 5" at bounding box center [810, 134] width 61 height 61
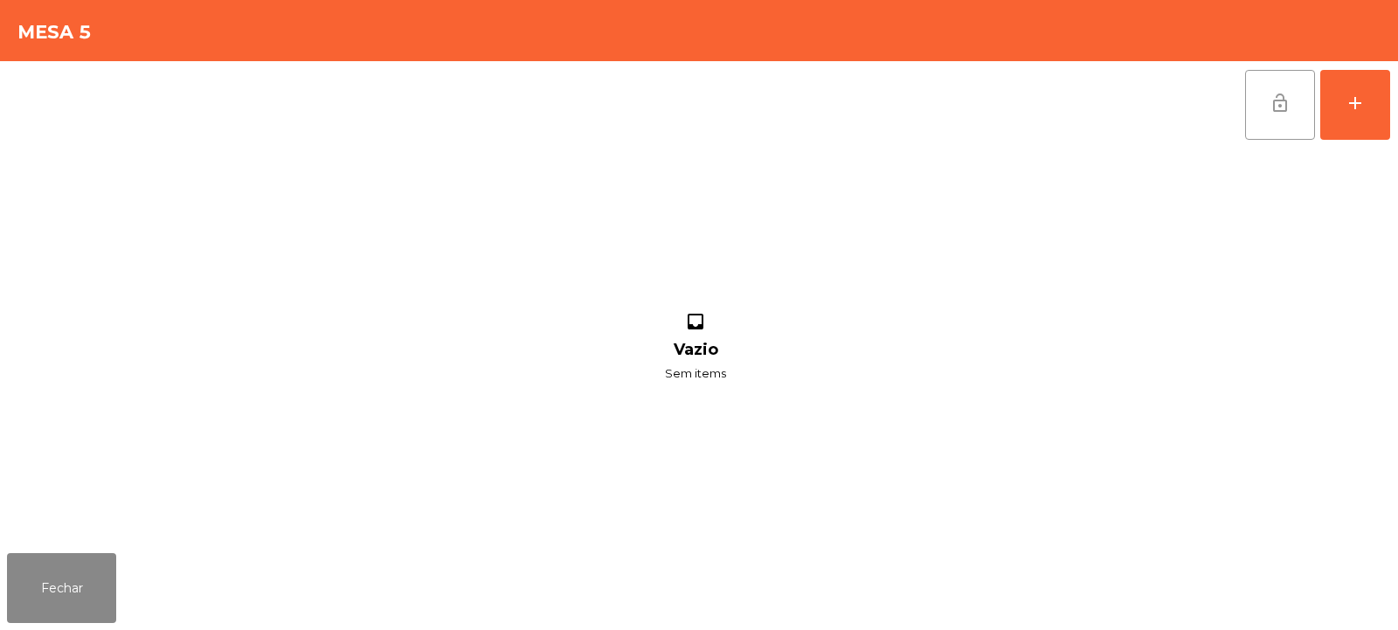
click at [1288, 109] on span "lock_open" at bounding box center [1280, 103] width 21 height 21
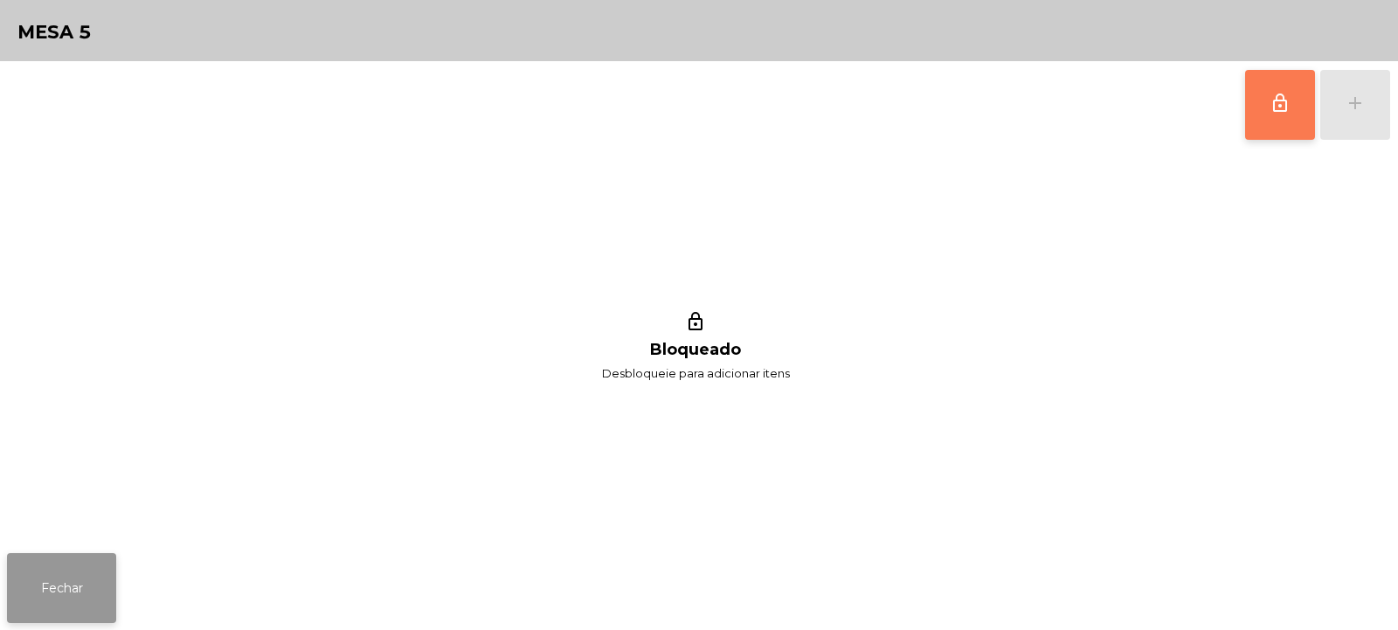
click at [81, 600] on button "Fechar" at bounding box center [61, 588] width 109 height 70
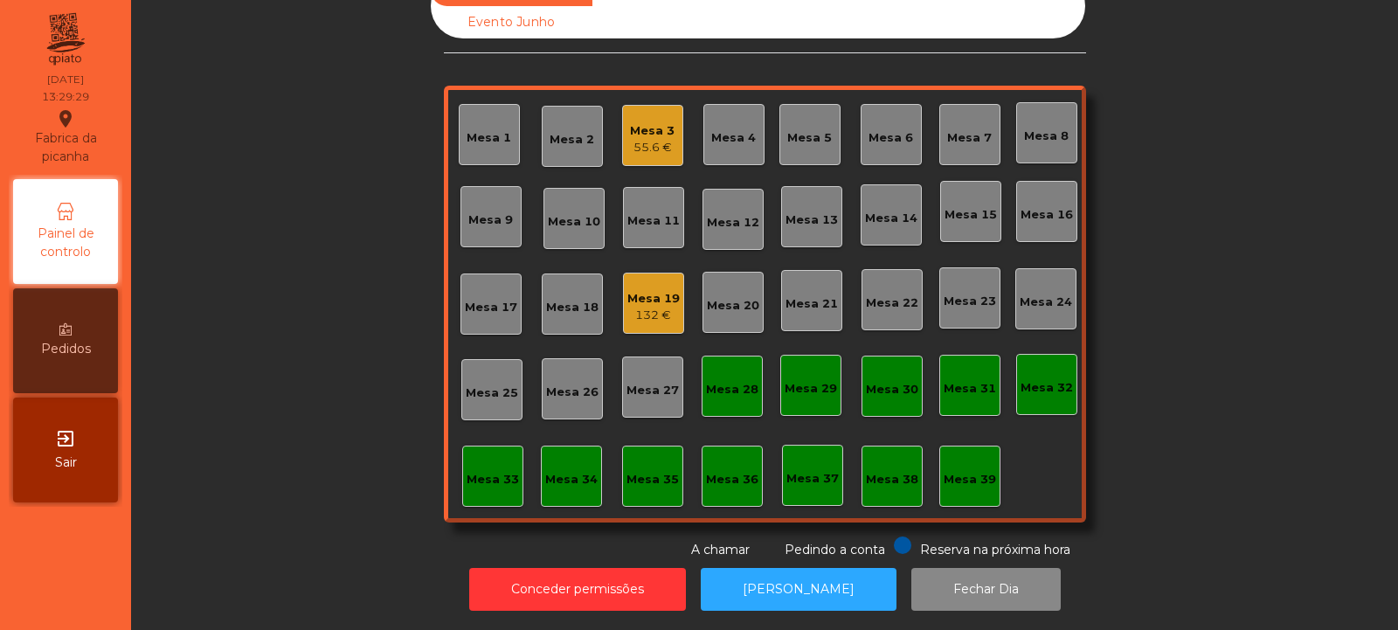
click at [821, 129] on div "Mesa 5" at bounding box center [809, 137] width 45 height 17
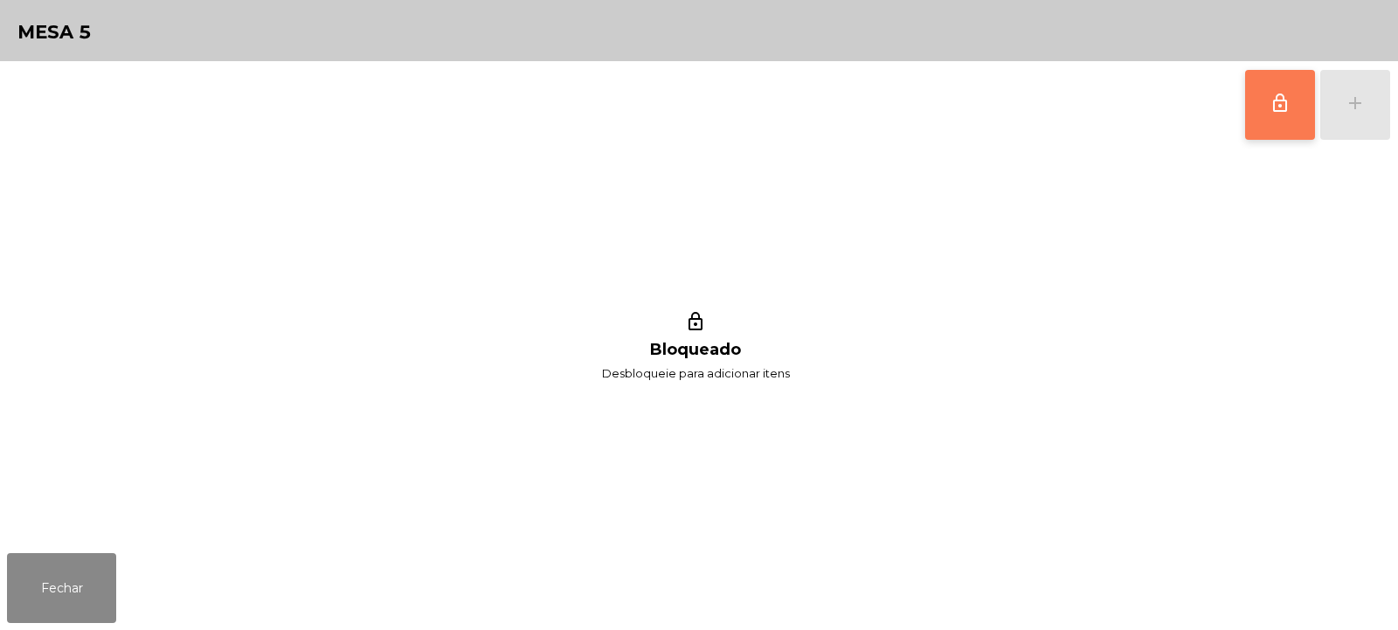
click at [1275, 110] on span "lock_outline" at bounding box center [1280, 103] width 21 height 21
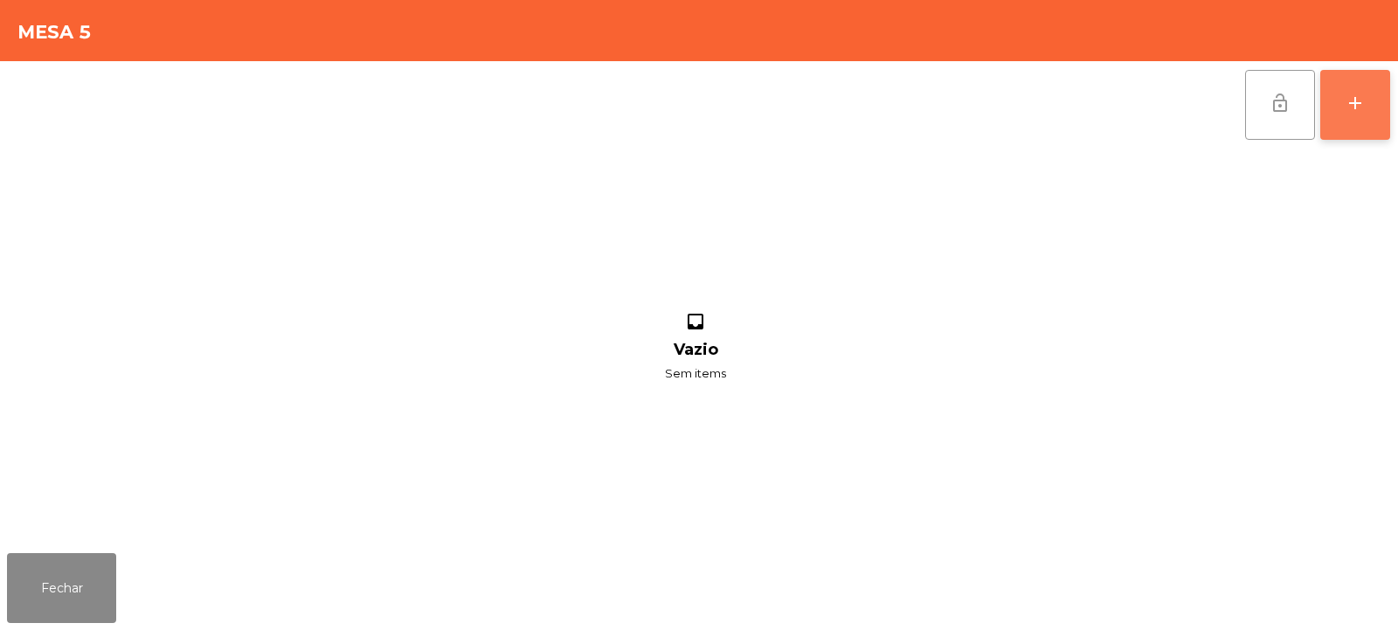
click at [1358, 114] on button "add" at bounding box center [1355, 105] width 70 height 70
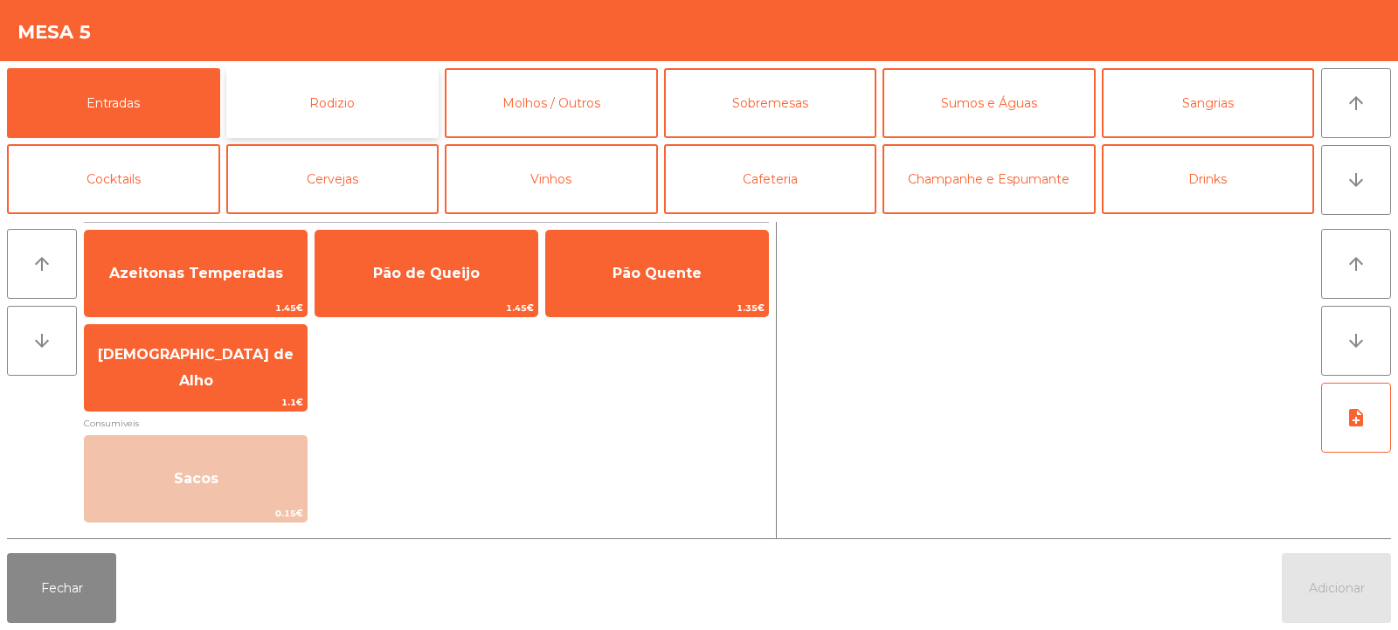
click at [327, 95] on button "Rodizio" at bounding box center [332, 103] width 213 height 70
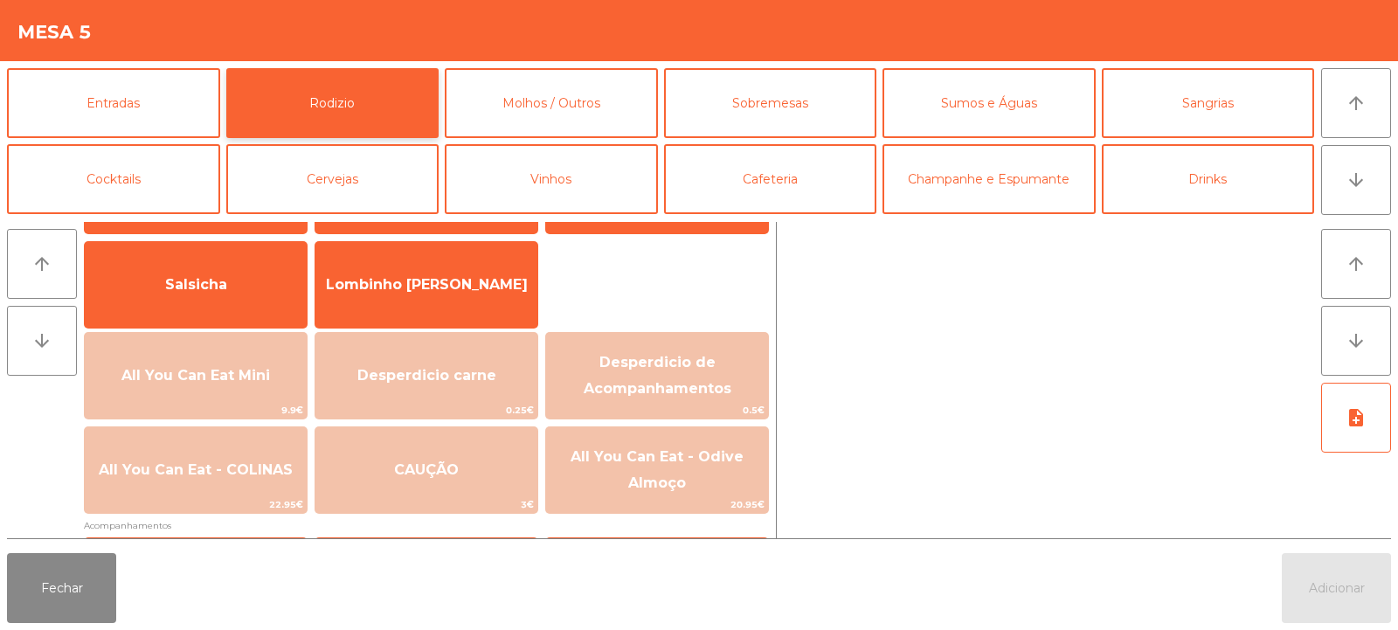
scroll to position [116, 0]
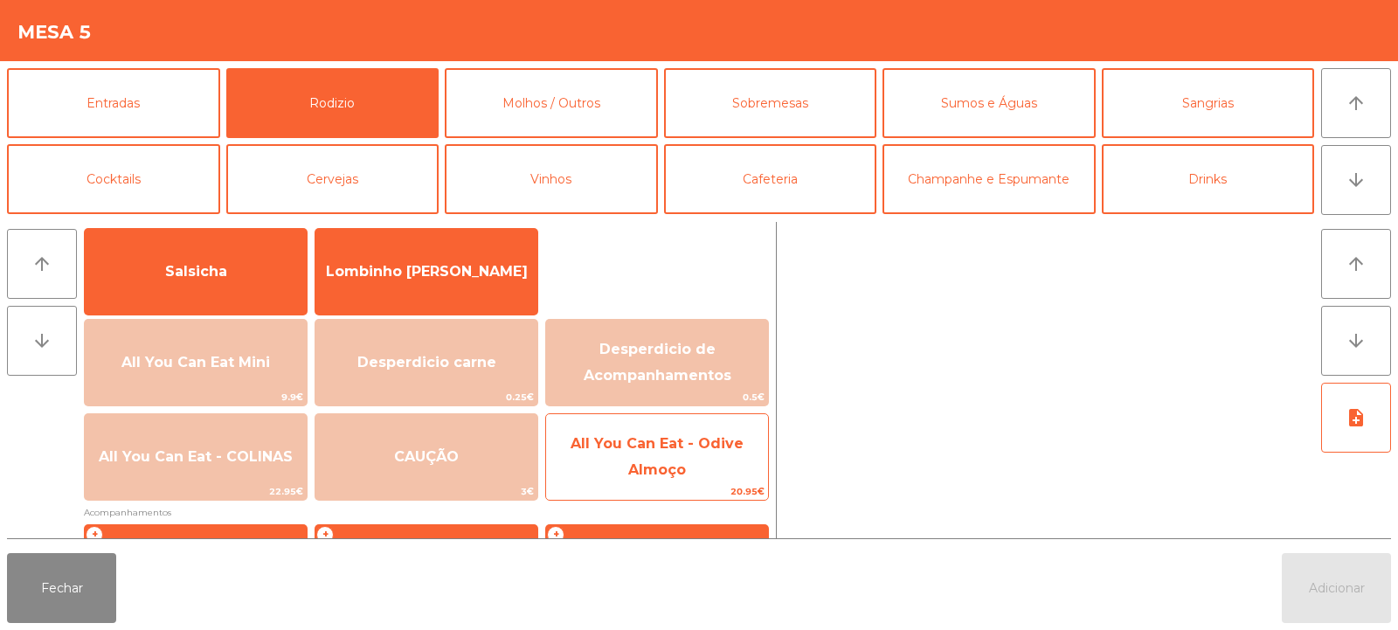
click at [651, 476] on span "All You Can Eat - Odive Almoço" at bounding box center [657, 456] width 173 height 43
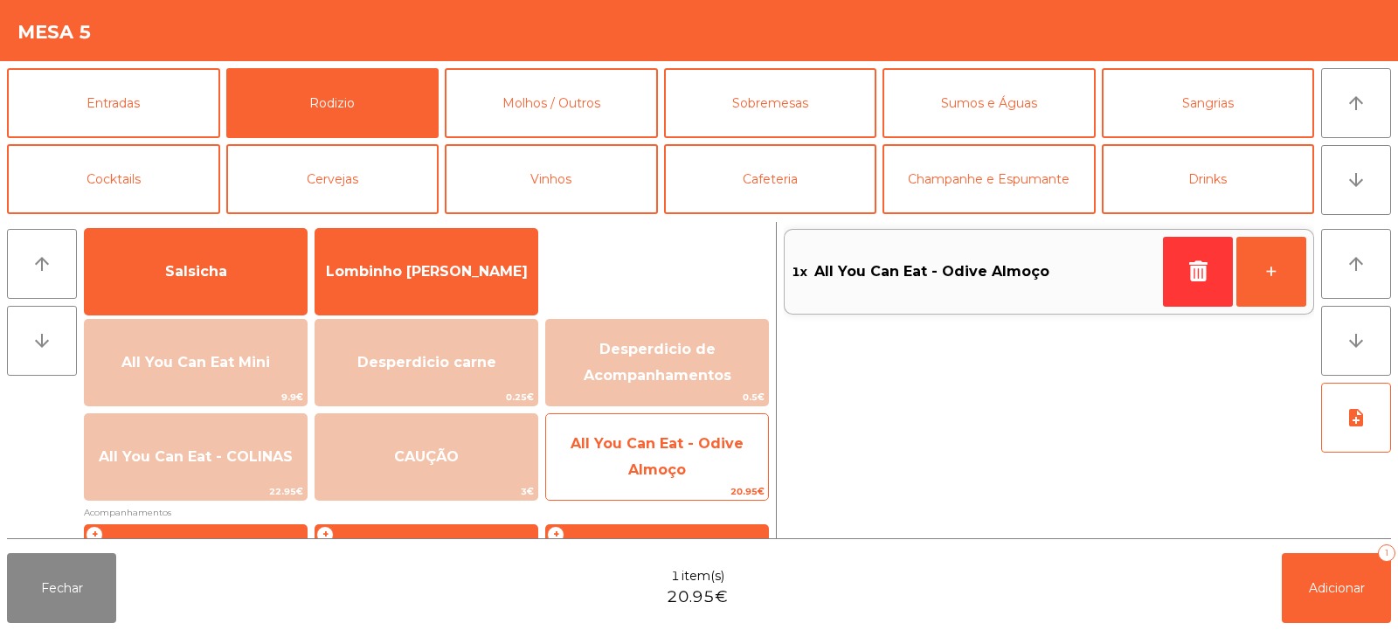
click at [661, 461] on span "All You Can Eat - Odive Almoço" at bounding box center [657, 456] width 173 height 43
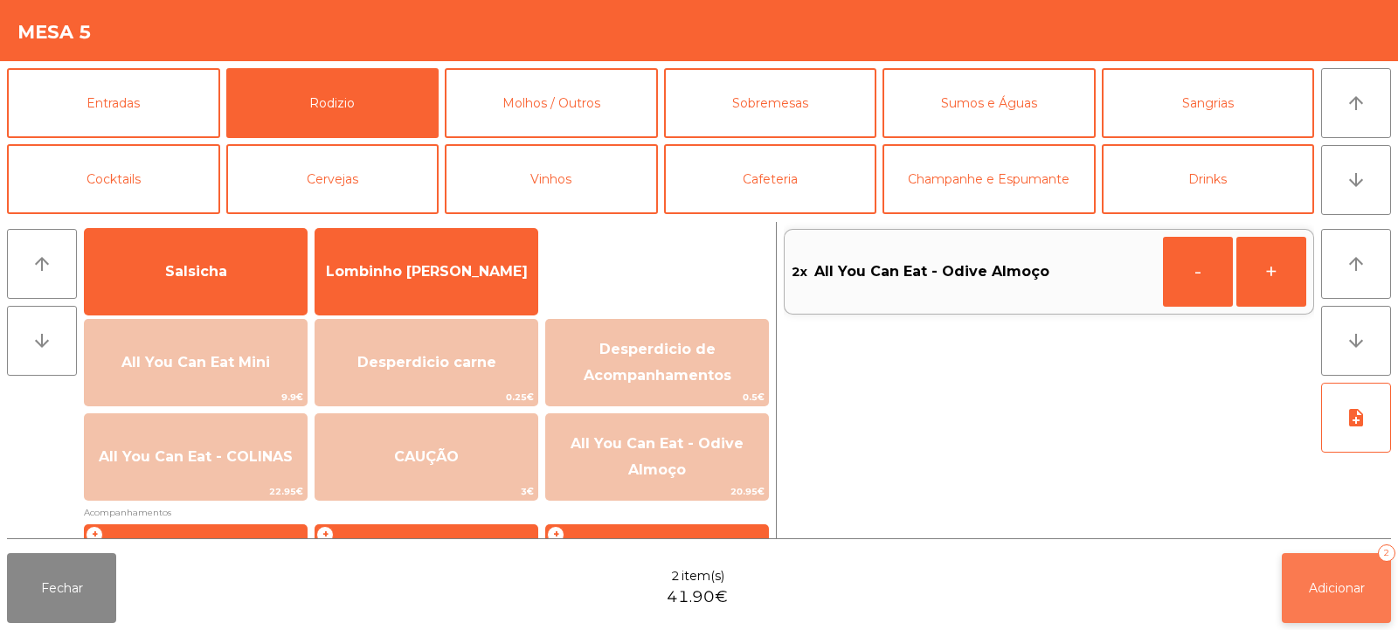
click at [1317, 579] on button "Adicionar 2" at bounding box center [1336, 588] width 109 height 70
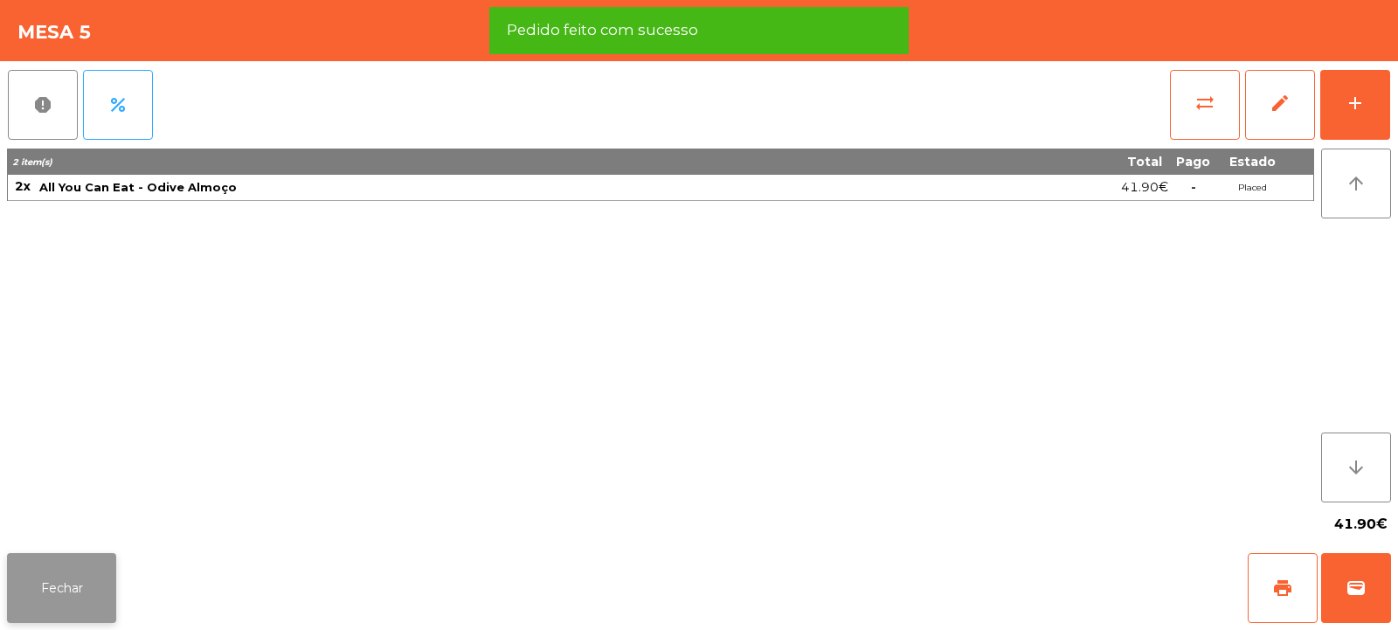
click at [48, 558] on button "Fechar" at bounding box center [61, 588] width 109 height 70
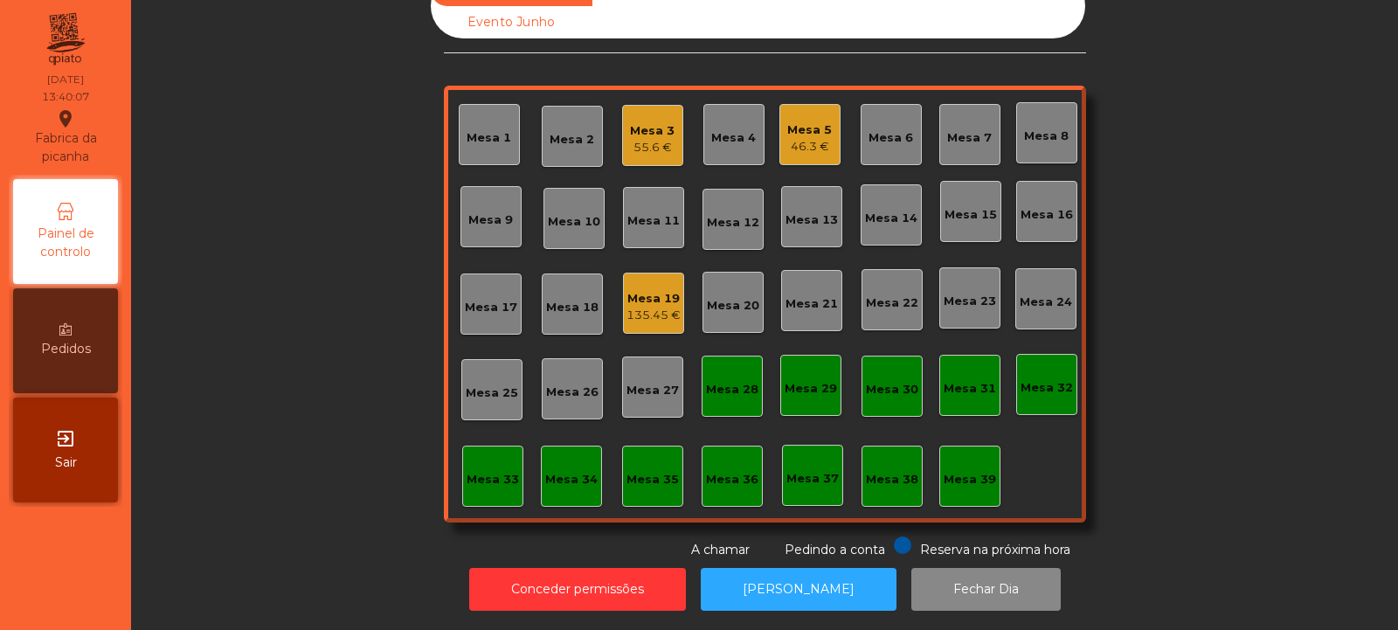
click at [800, 121] on div "Mesa 5" at bounding box center [809, 129] width 45 height 17
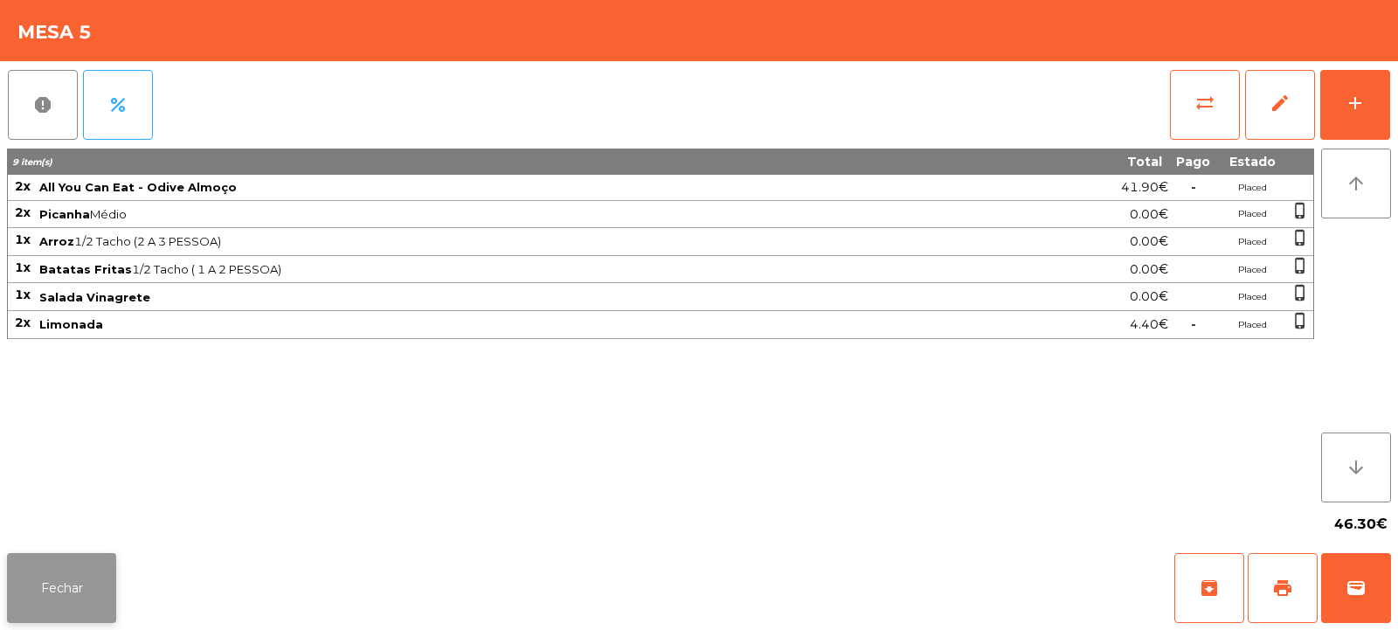
click at [73, 591] on button "Fechar" at bounding box center [61, 588] width 109 height 70
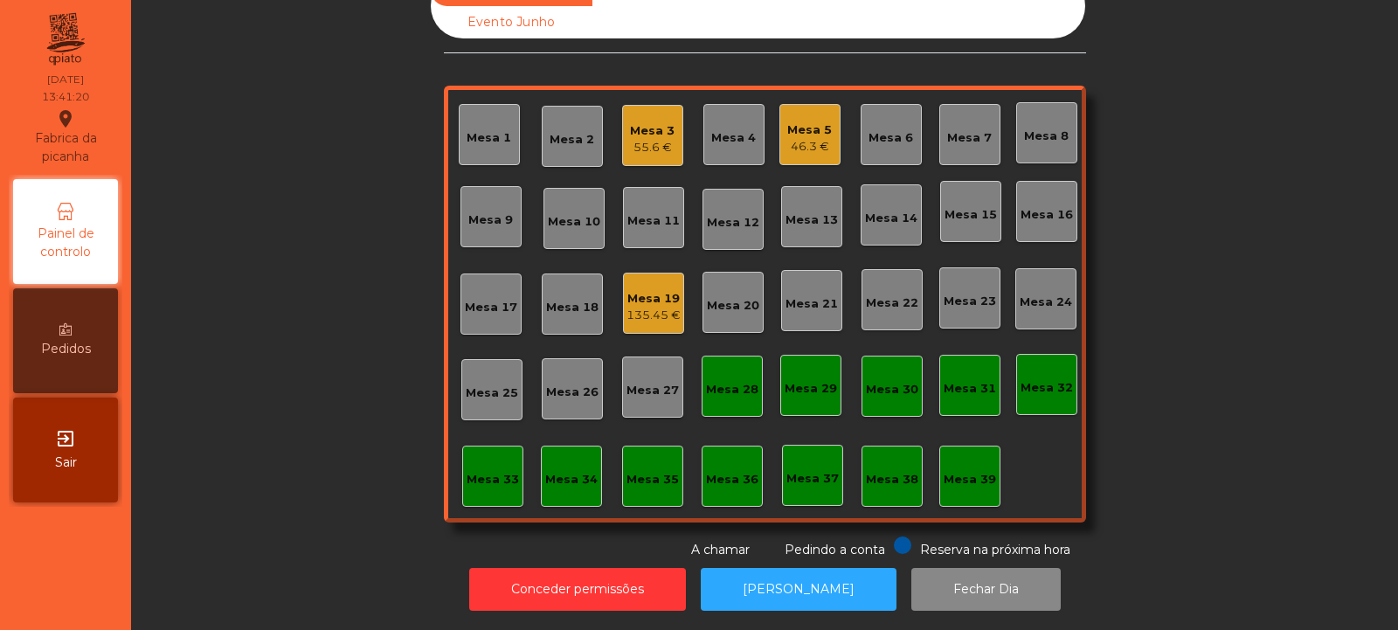
click at [810, 139] on div "46.3 €" at bounding box center [809, 146] width 45 height 17
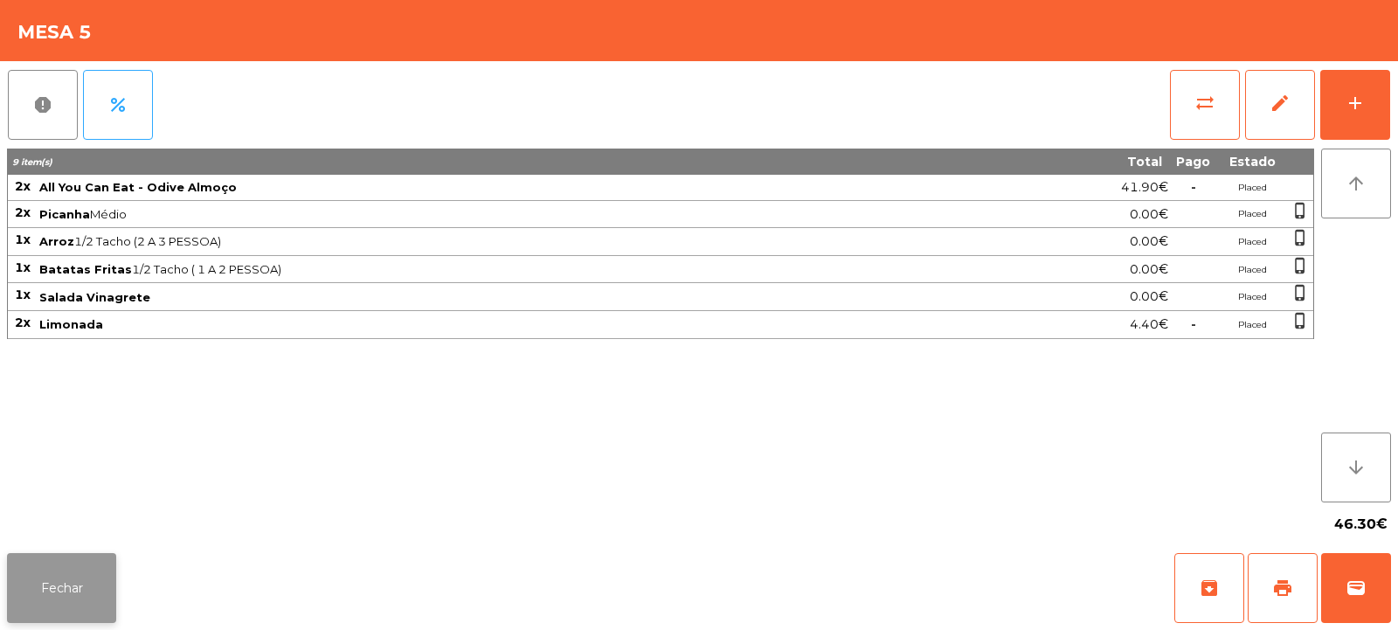
click at [73, 599] on button "Fechar" at bounding box center [61, 588] width 109 height 70
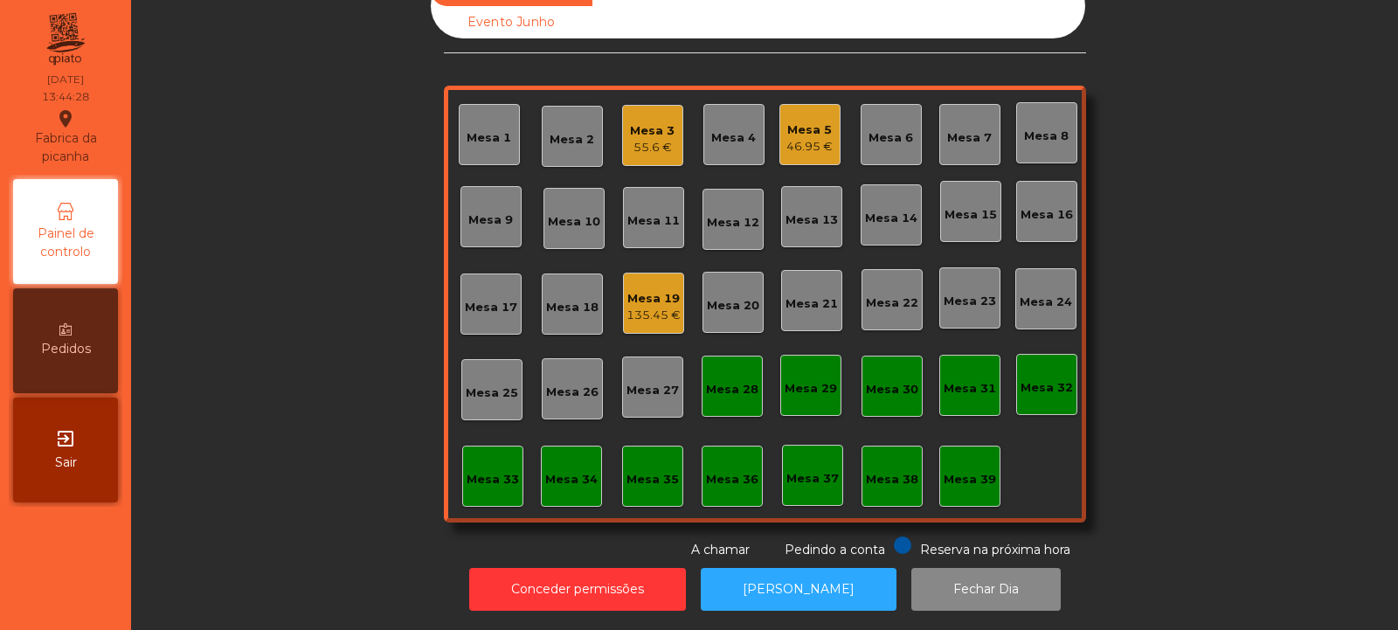
click at [633, 307] on div "135.45 €" at bounding box center [654, 315] width 54 height 17
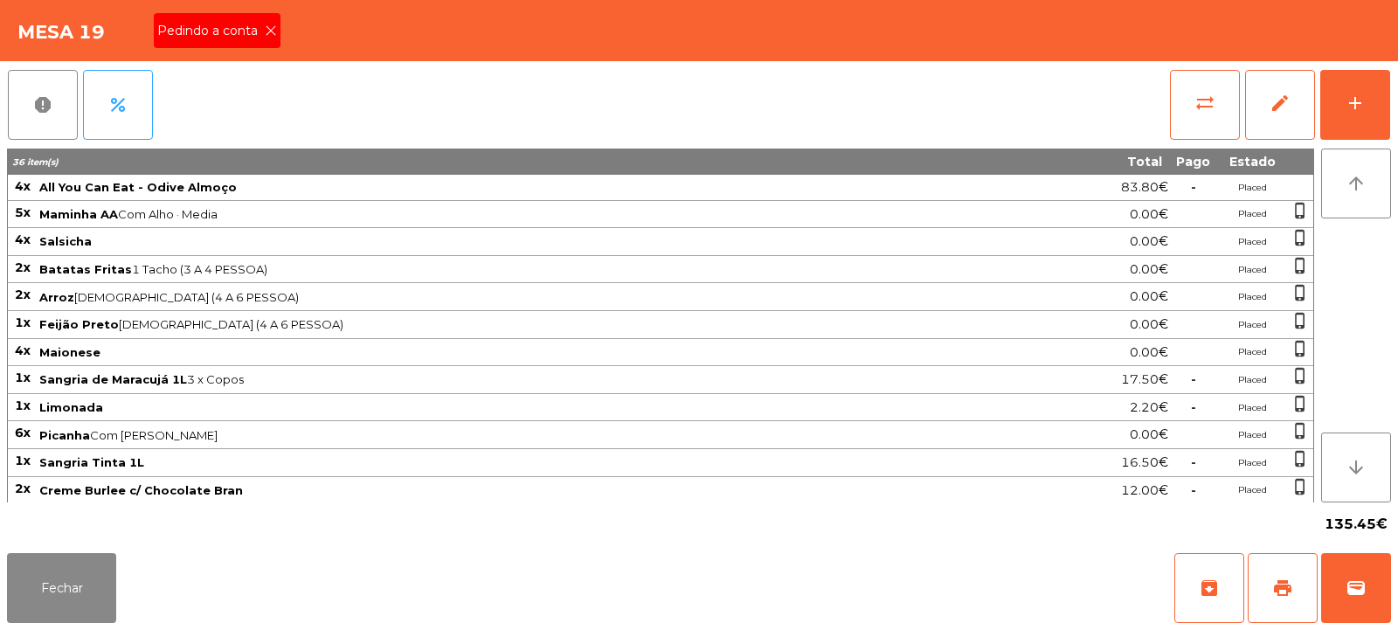
click at [272, 31] on icon at bounding box center [271, 30] width 12 height 12
click at [1278, 573] on button "print" at bounding box center [1283, 588] width 70 height 70
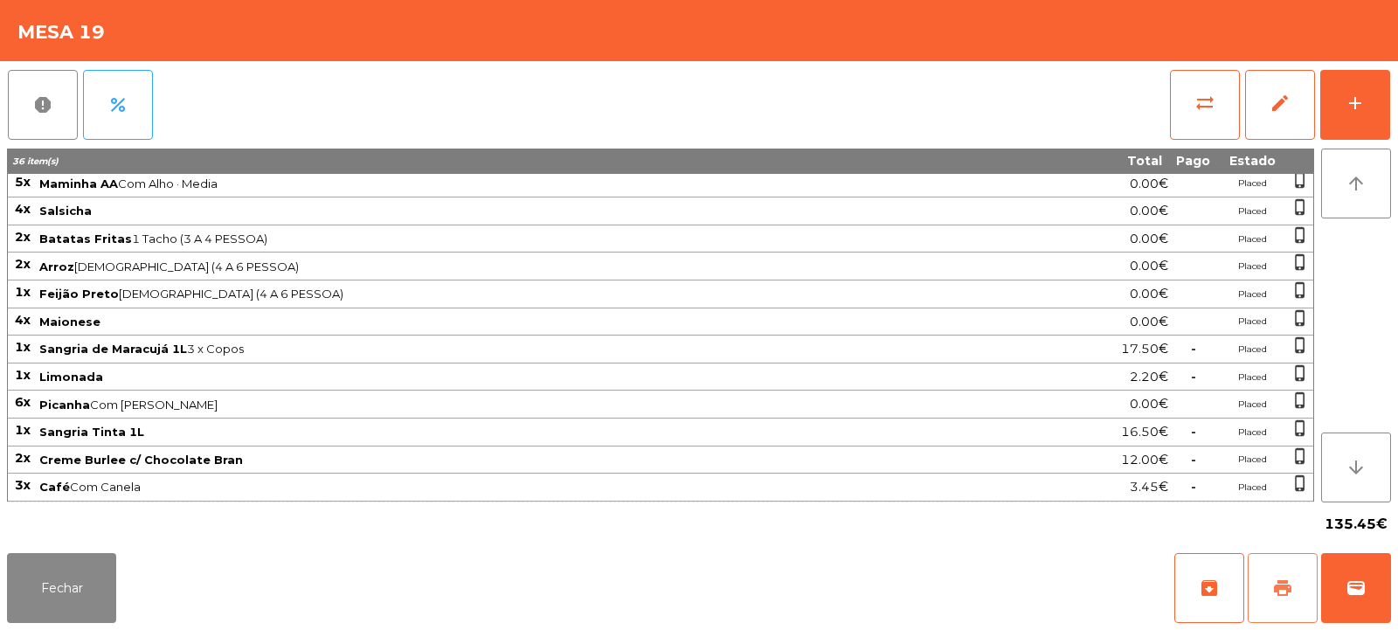
scroll to position [0, 0]
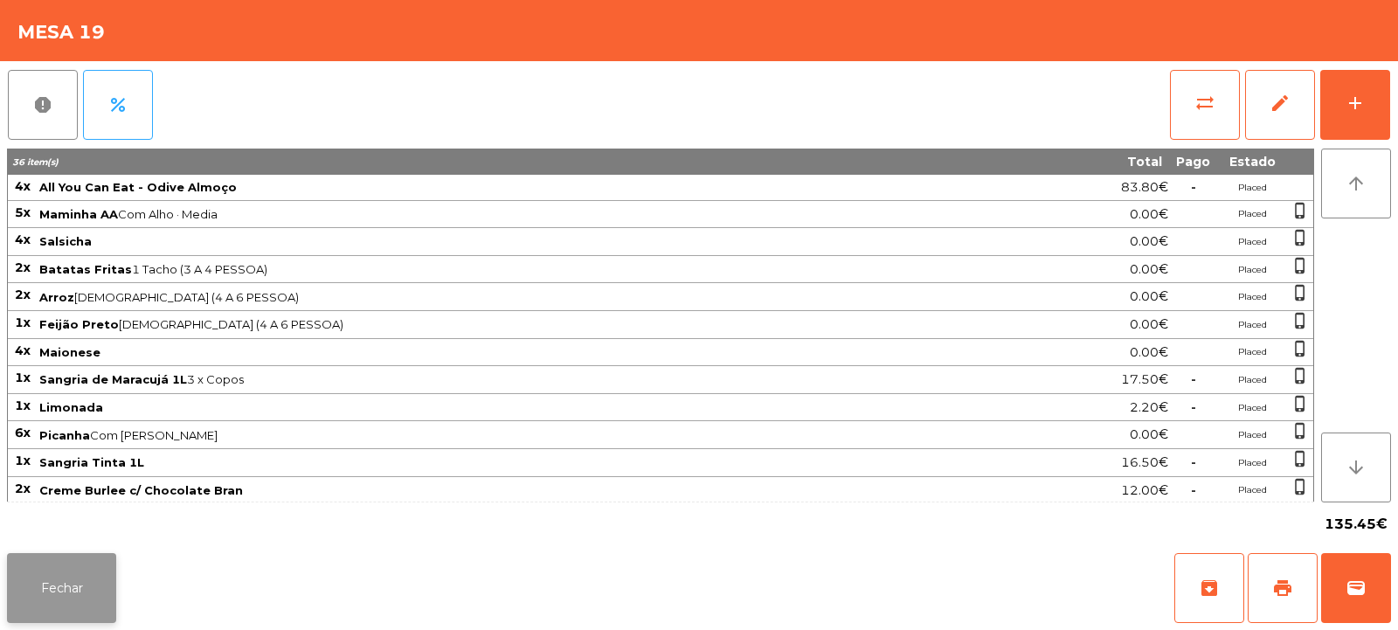
click at [34, 568] on button "Fechar" at bounding box center [61, 588] width 109 height 70
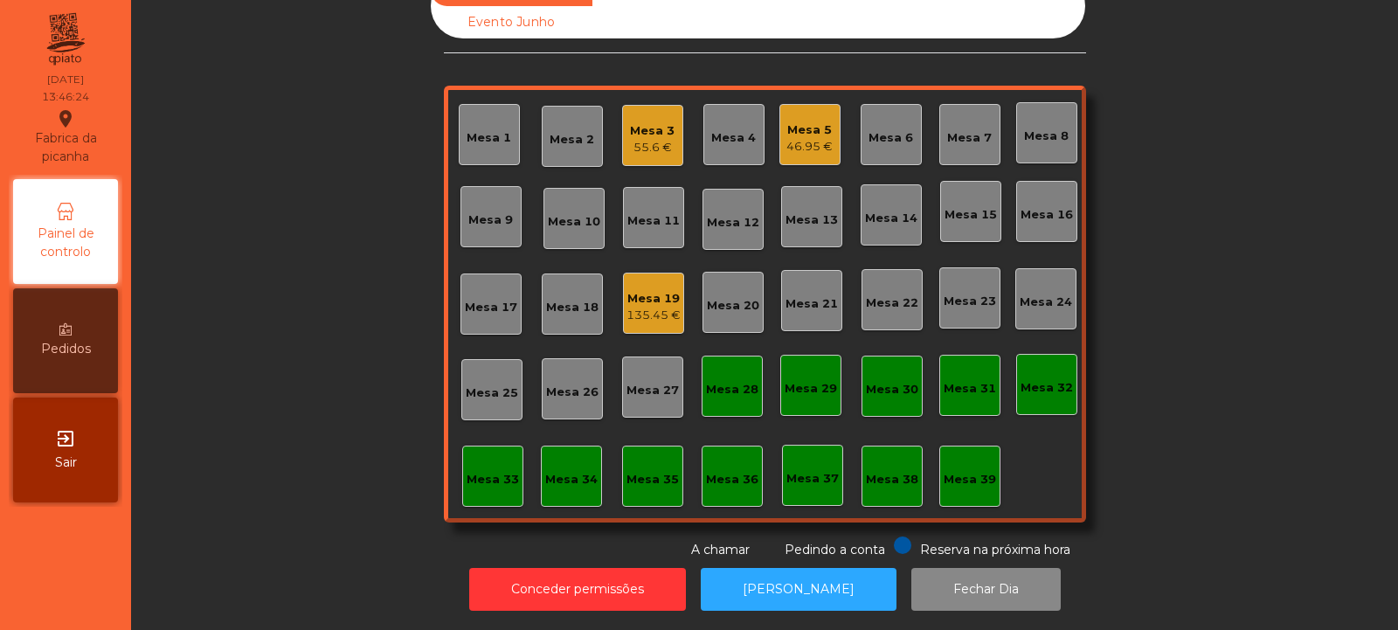
click at [650, 307] on div "135.45 €" at bounding box center [654, 315] width 54 height 17
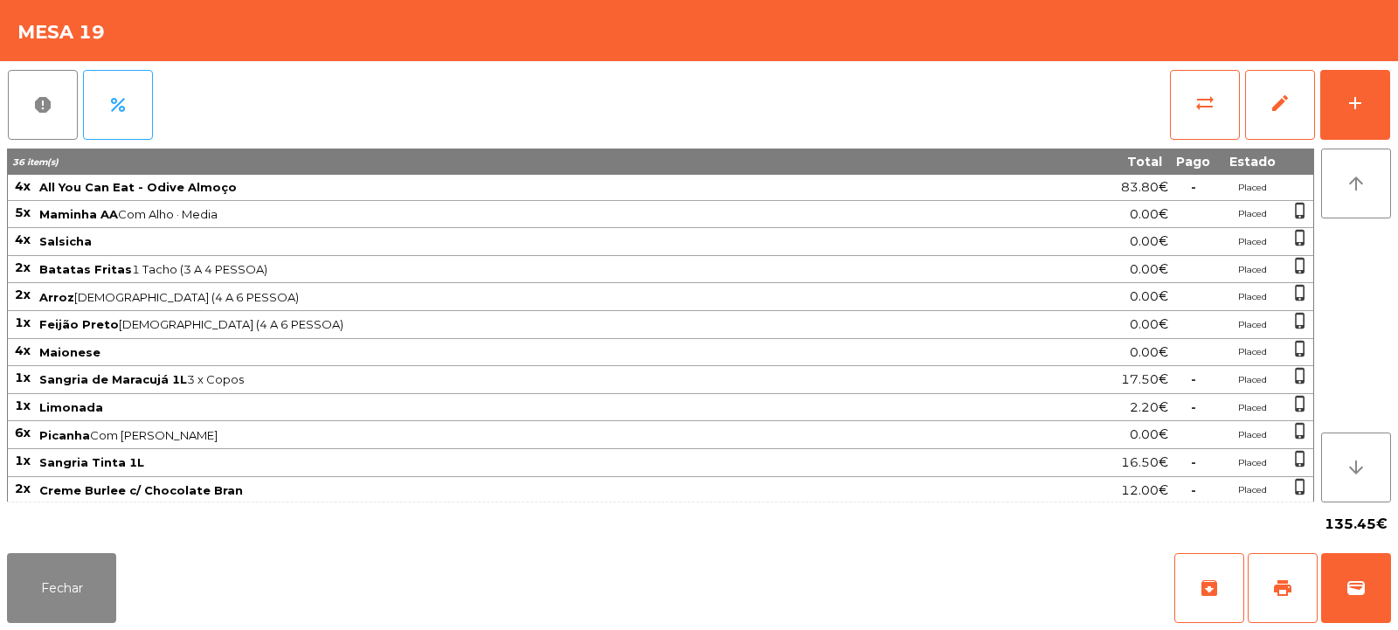
scroll to position [31, 0]
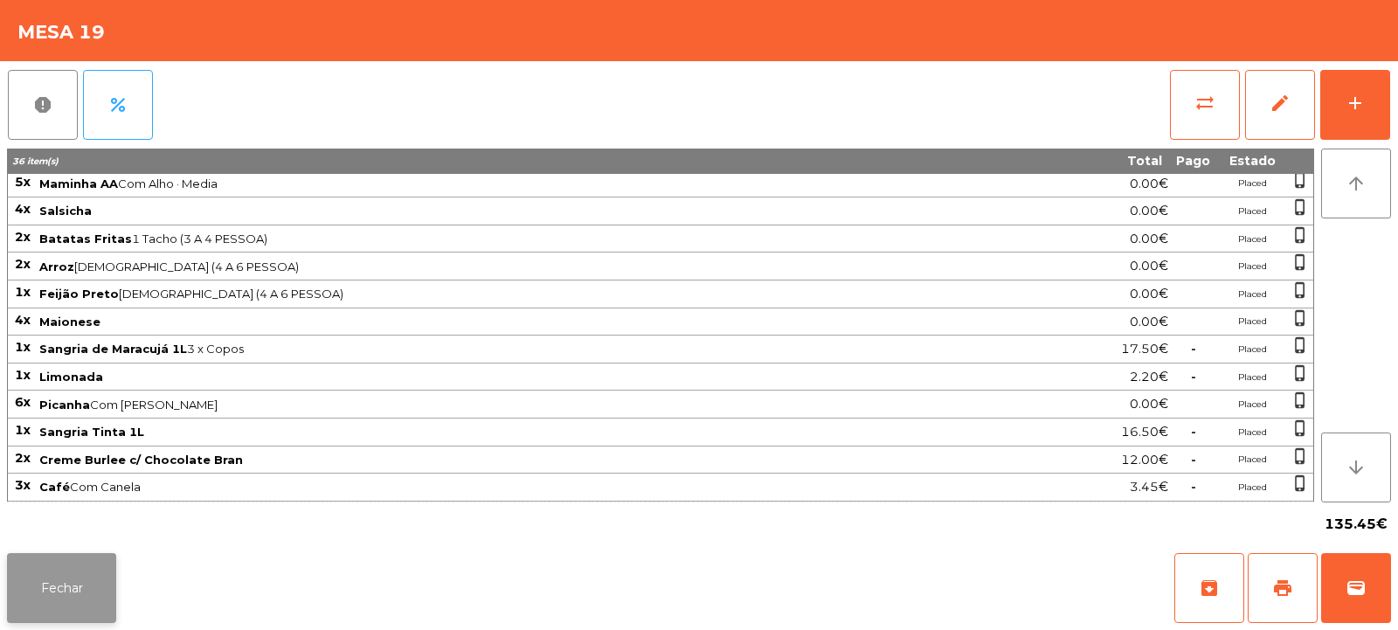
click at [36, 584] on button "Fechar" at bounding box center [61, 588] width 109 height 70
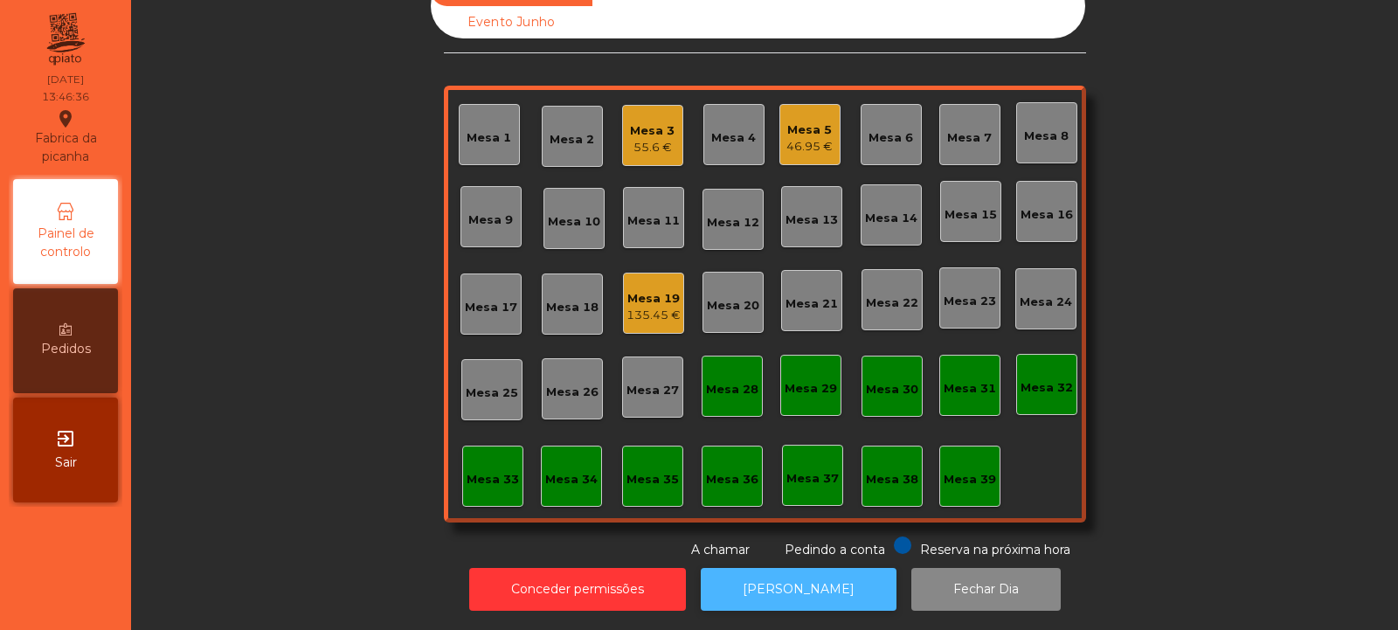
click at [804, 593] on button "[PERSON_NAME]" at bounding box center [799, 589] width 196 height 43
click at [648, 290] on div "Mesa 19" at bounding box center [654, 298] width 54 height 17
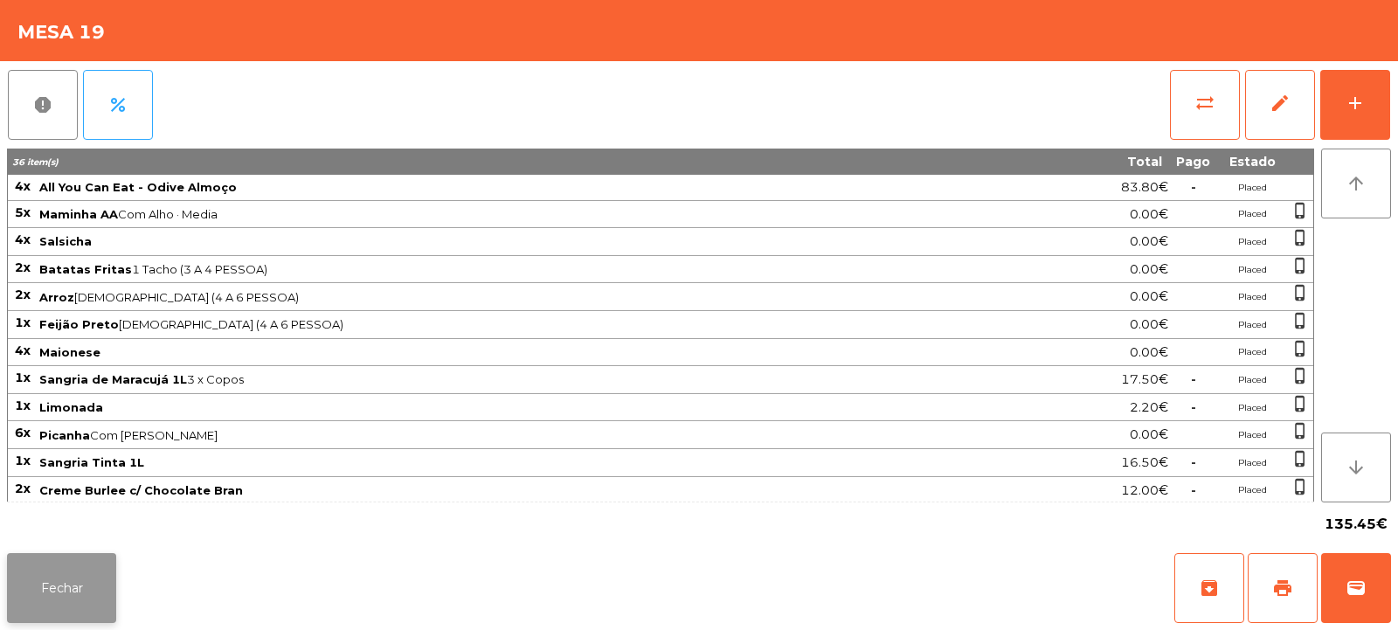
click at [55, 581] on button "Fechar" at bounding box center [61, 588] width 109 height 70
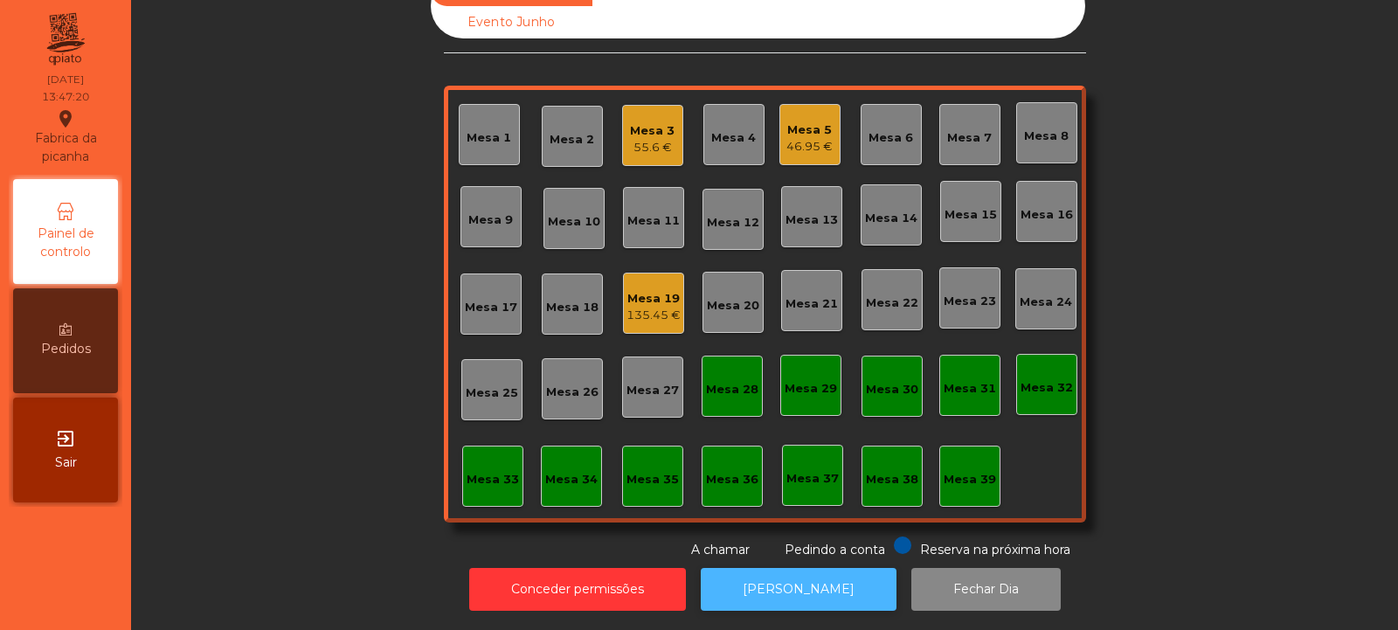
click at [770, 568] on button "[PERSON_NAME]" at bounding box center [799, 589] width 196 height 43
click at [646, 307] on div "135.45 €" at bounding box center [654, 315] width 54 height 17
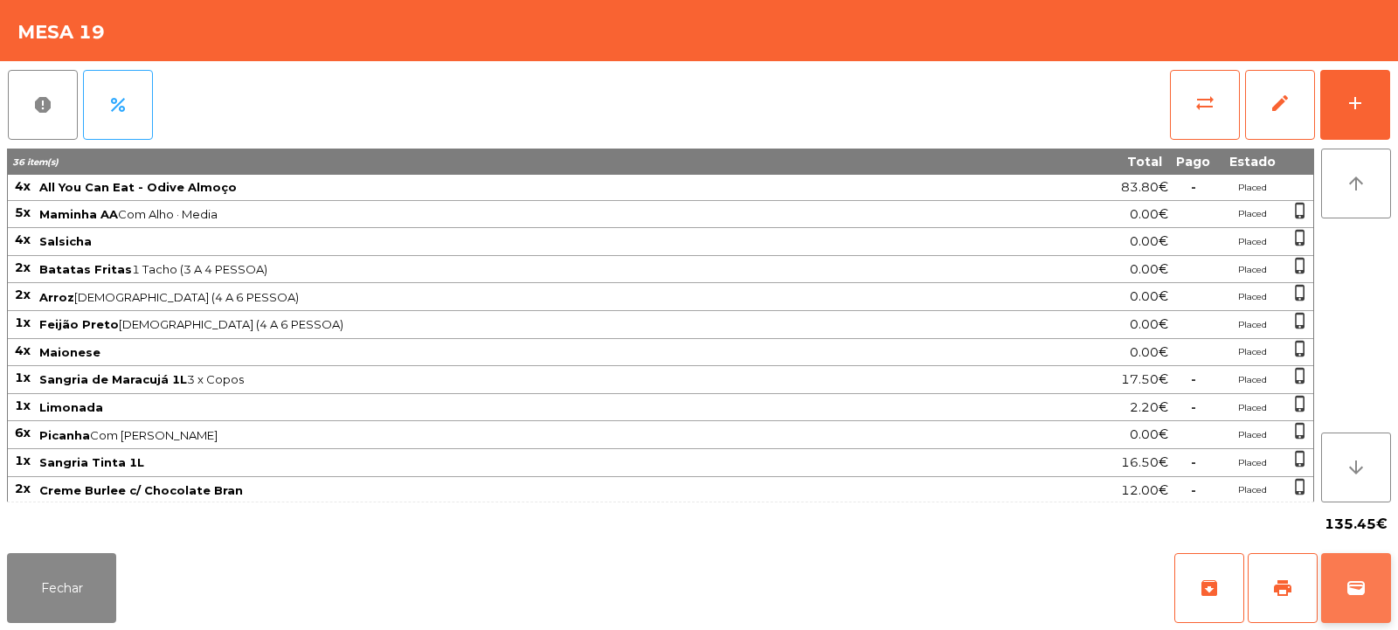
click at [1354, 584] on span "wallet" at bounding box center [1356, 588] width 21 height 21
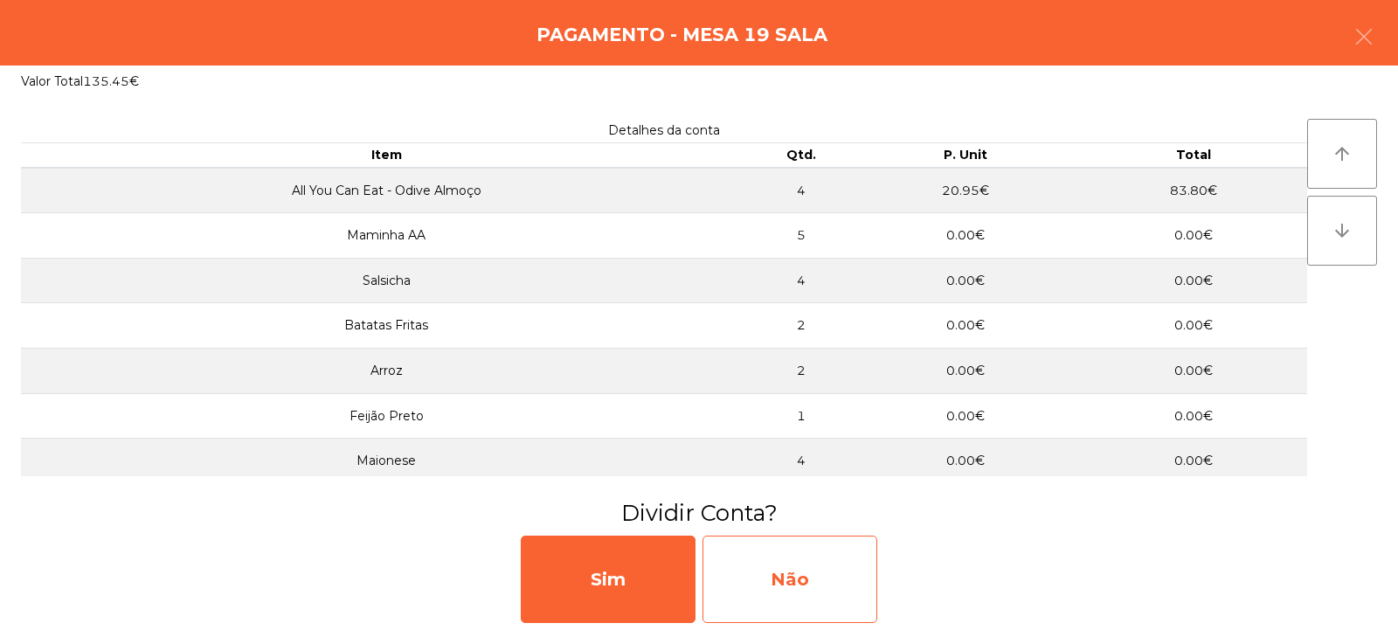
click at [782, 583] on div "Não" at bounding box center [790, 579] width 175 height 87
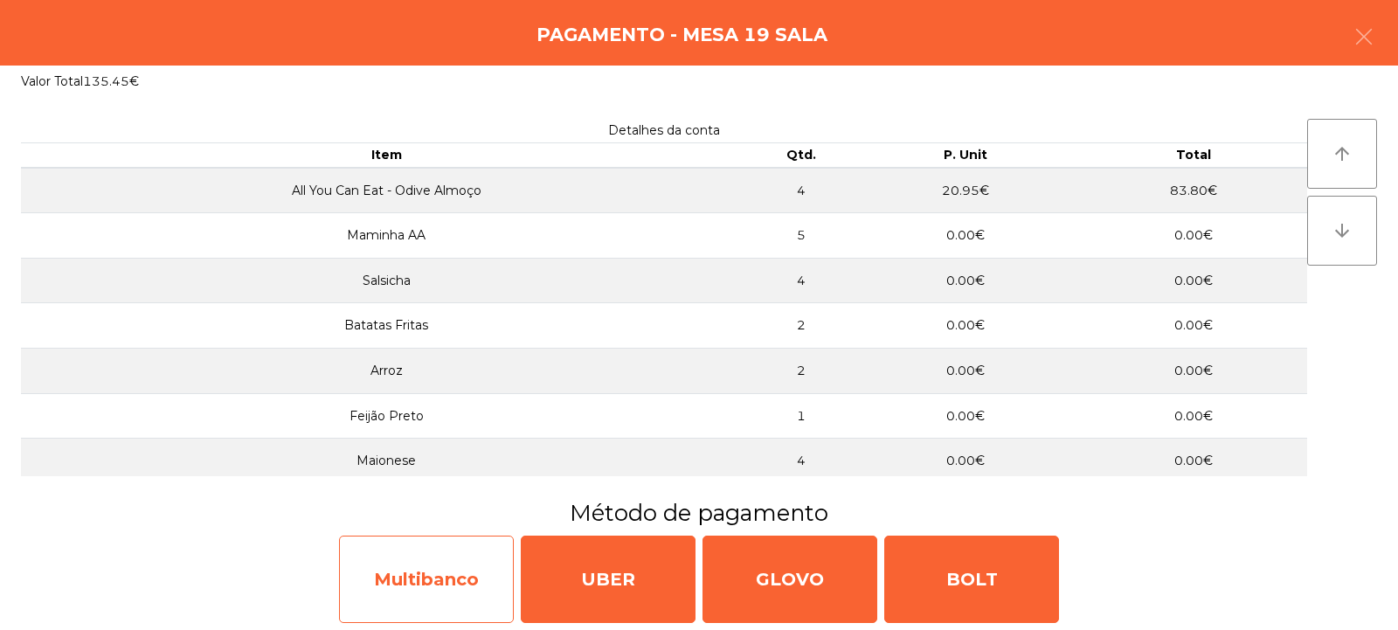
click at [440, 591] on div "Multibanco" at bounding box center [426, 579] width 175 height 87
select select "**"
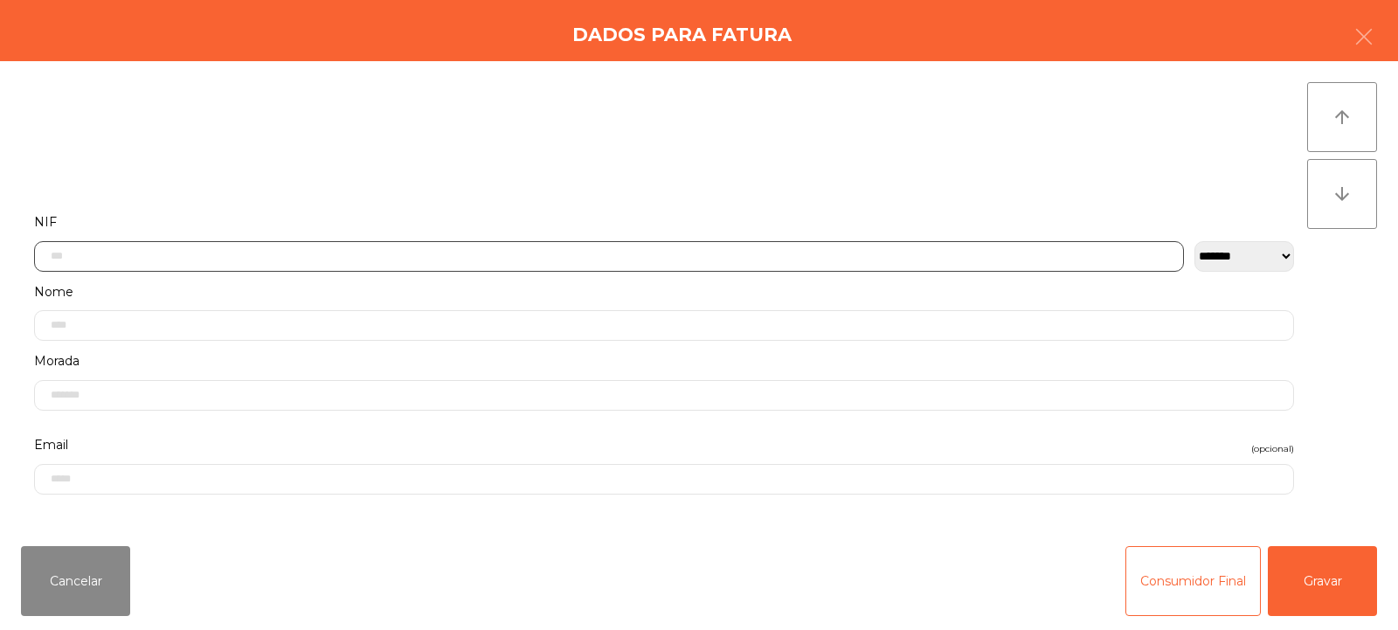
click at [127, 262] on input "text" at bounding box center [609, 256] width 1150 height 31
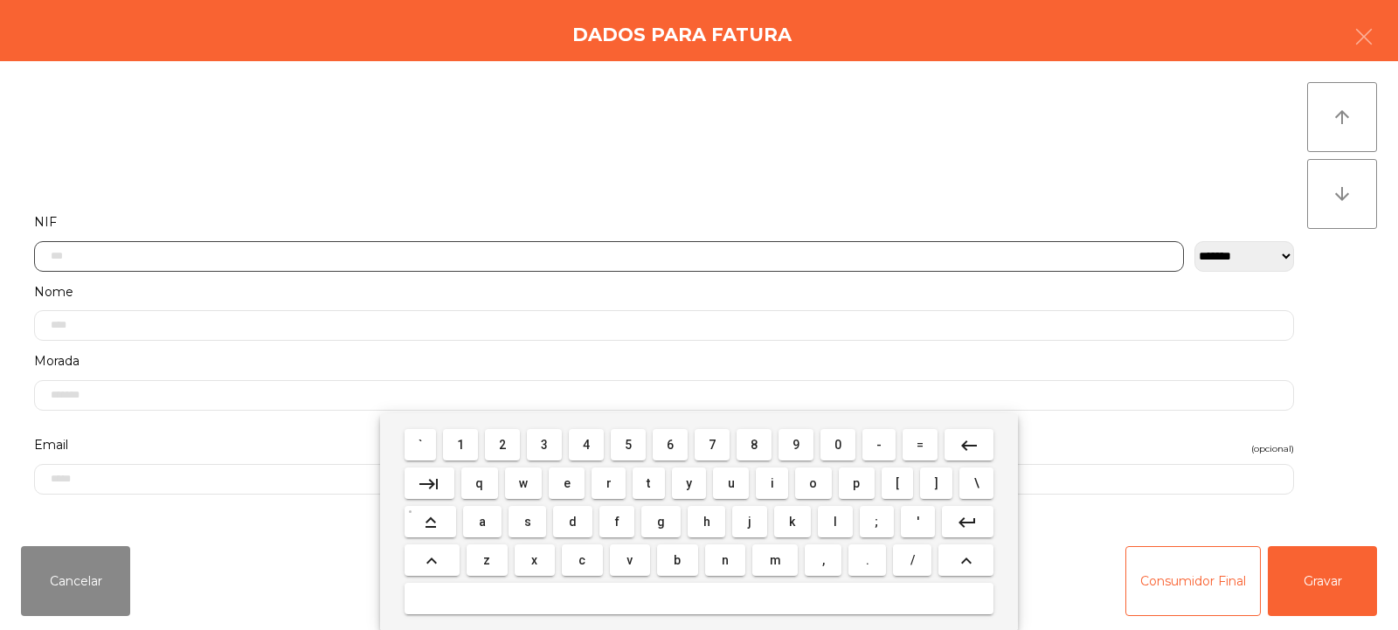
scroll to position [128, 0]
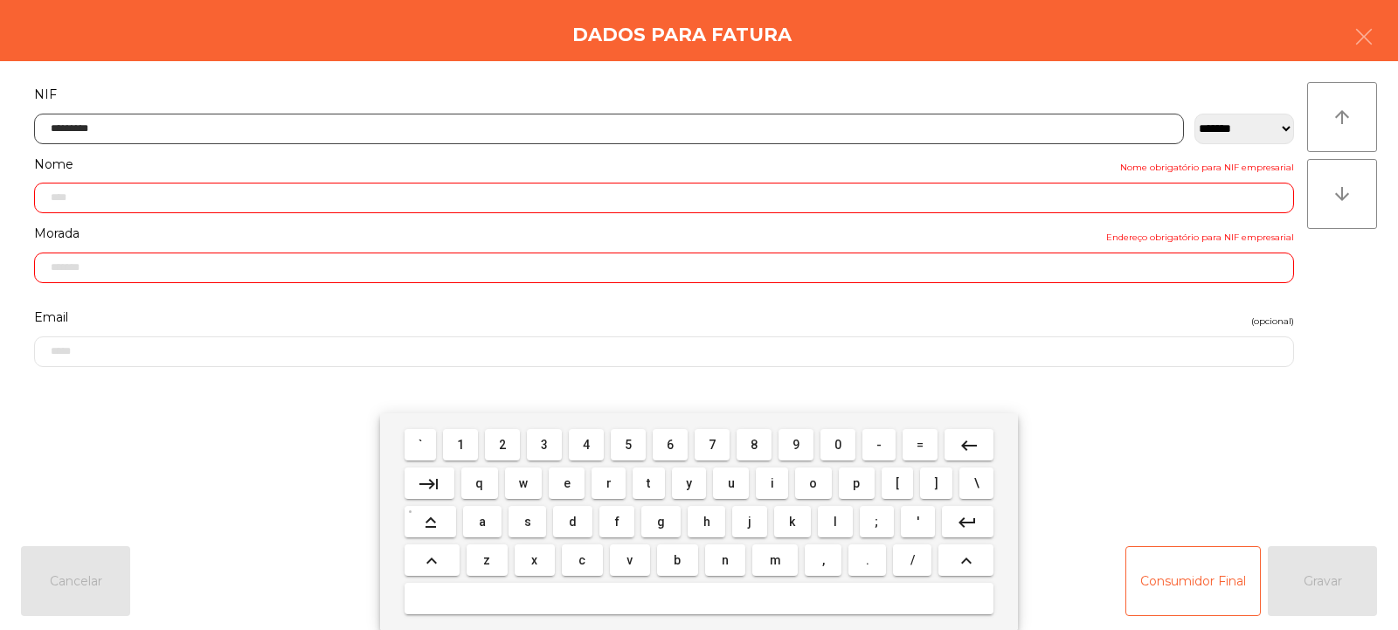
type input "*********"
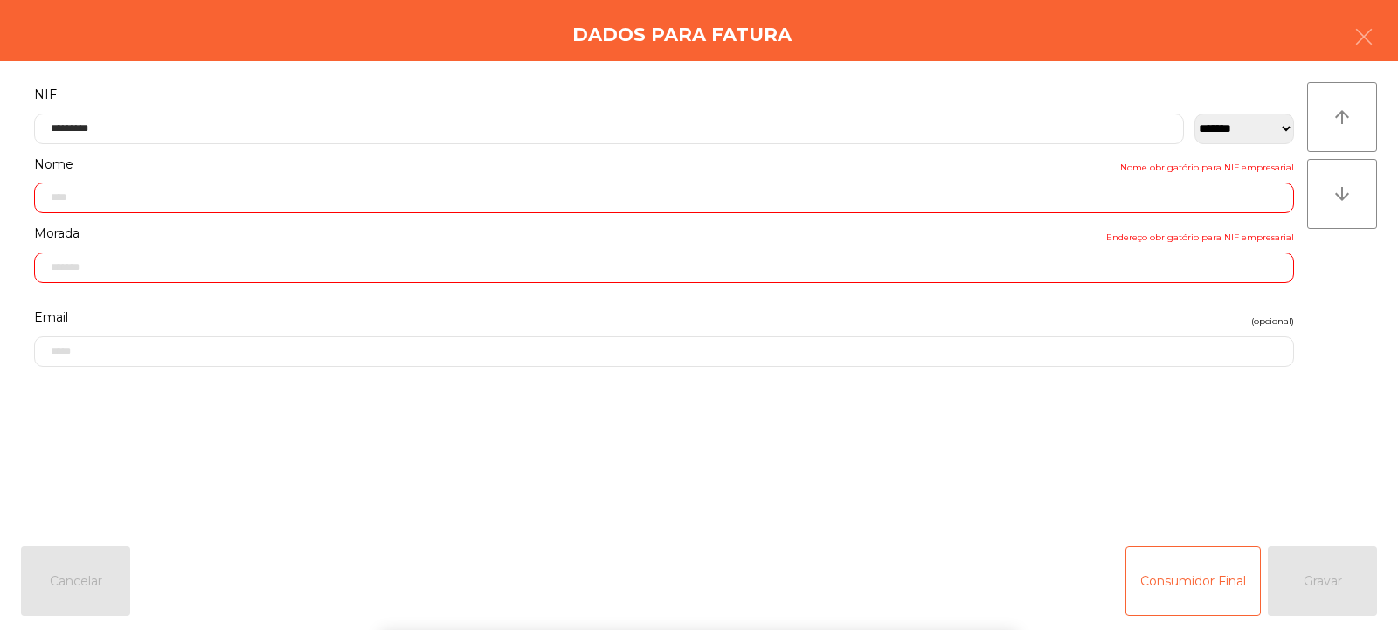
click at [1333, 286] on div "arrow_upward arrow_downward" at bounding box center [1342, 296] width 70 height 429
type input "**********"
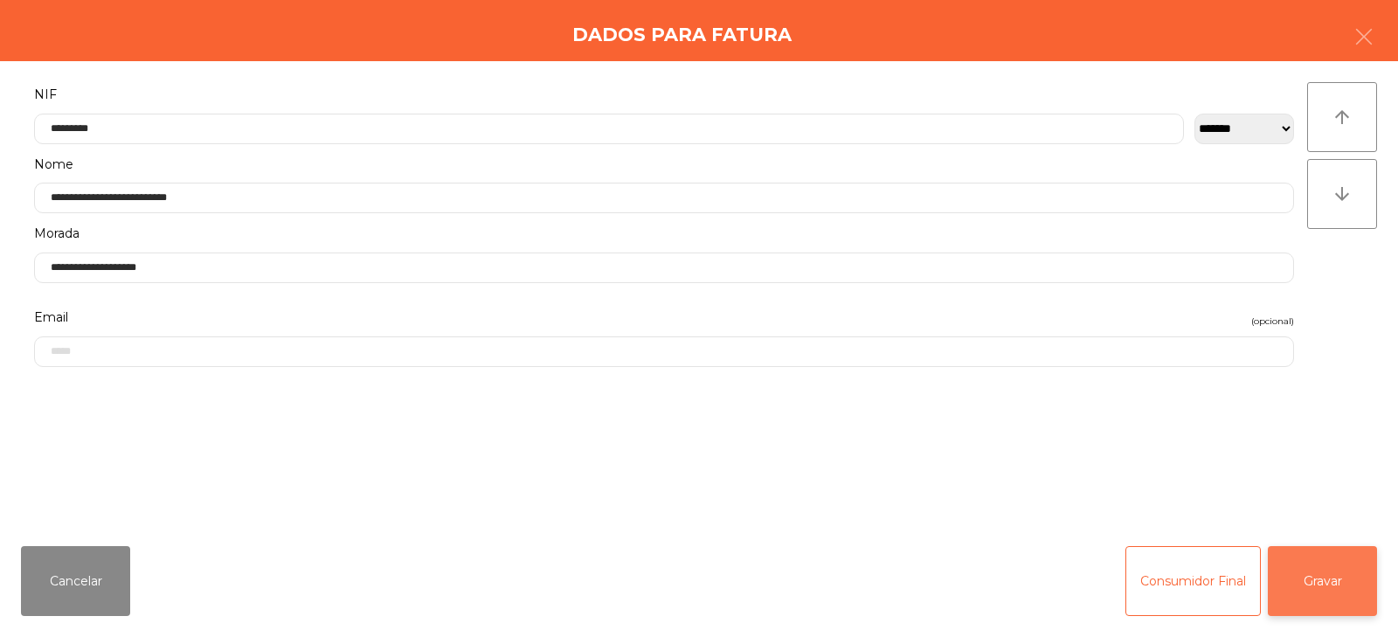
click at [1323, 583] on button "Gravar" at bounding box center [1322, 581] width 109 height 70
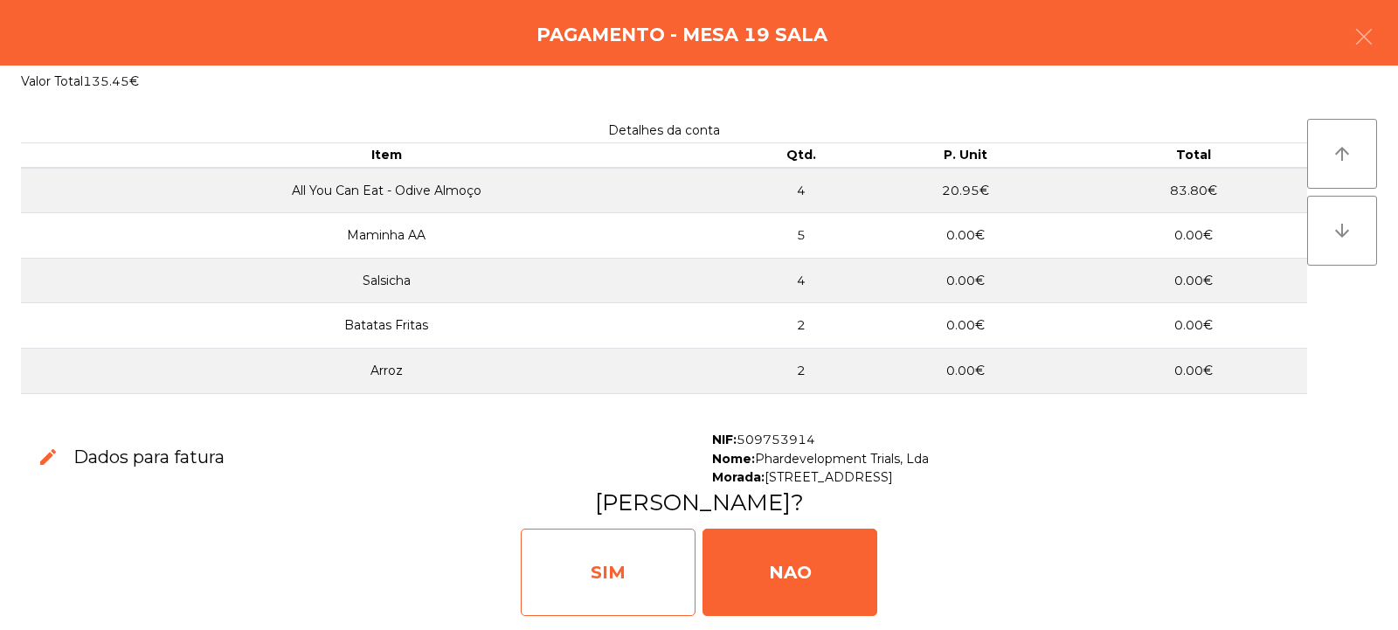
click at [620, 567] on div "SIM" at bounding box center [608, 572] width 175 height 87
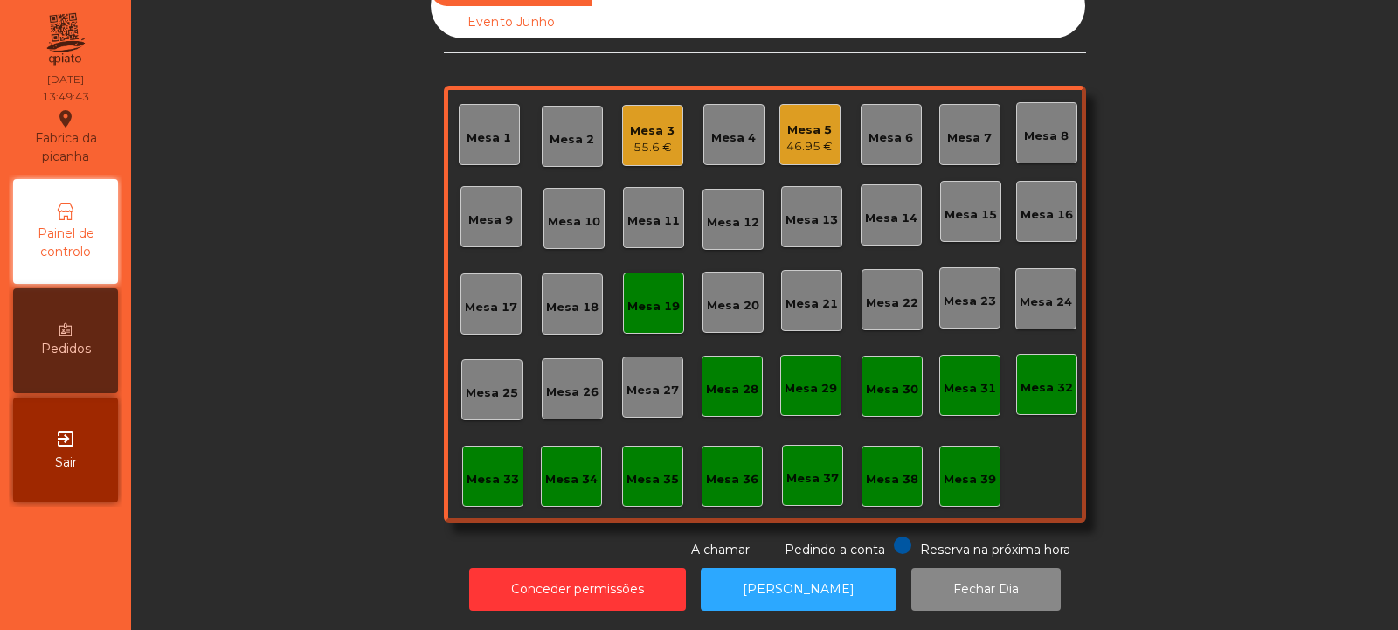
click at [658, 309] on div "Mesa 19" at bounding box center [653, 303] width 61 height 61
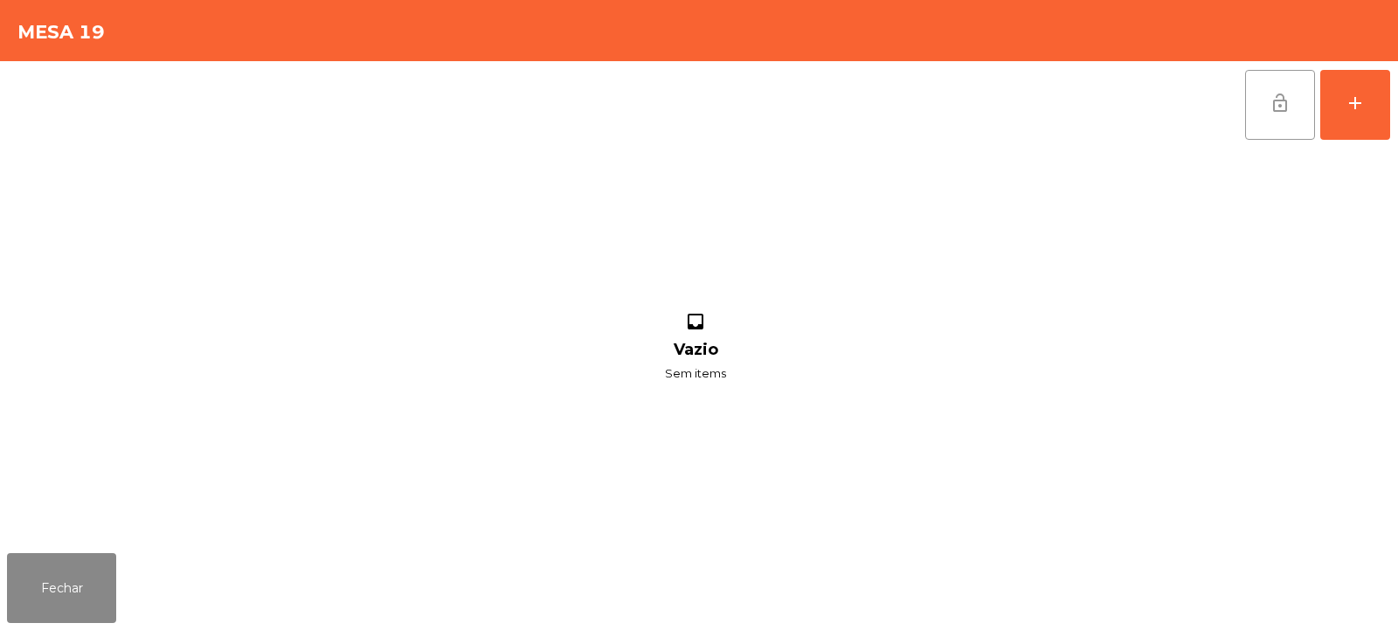
click at [1273, 107] on span "lock_open" at bounding box center [1280, 103] width 21 height 21
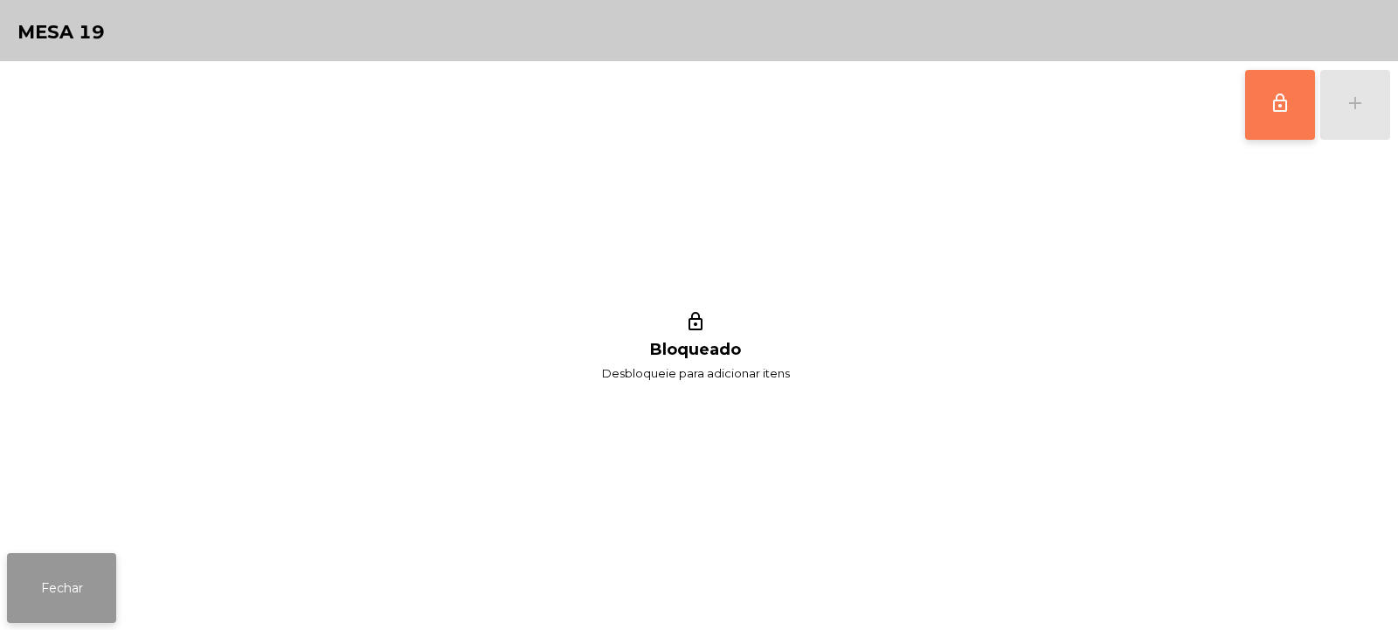
click at [63, 600] on button "Fechar" at bounding box center [61, 588] width 109 height 70
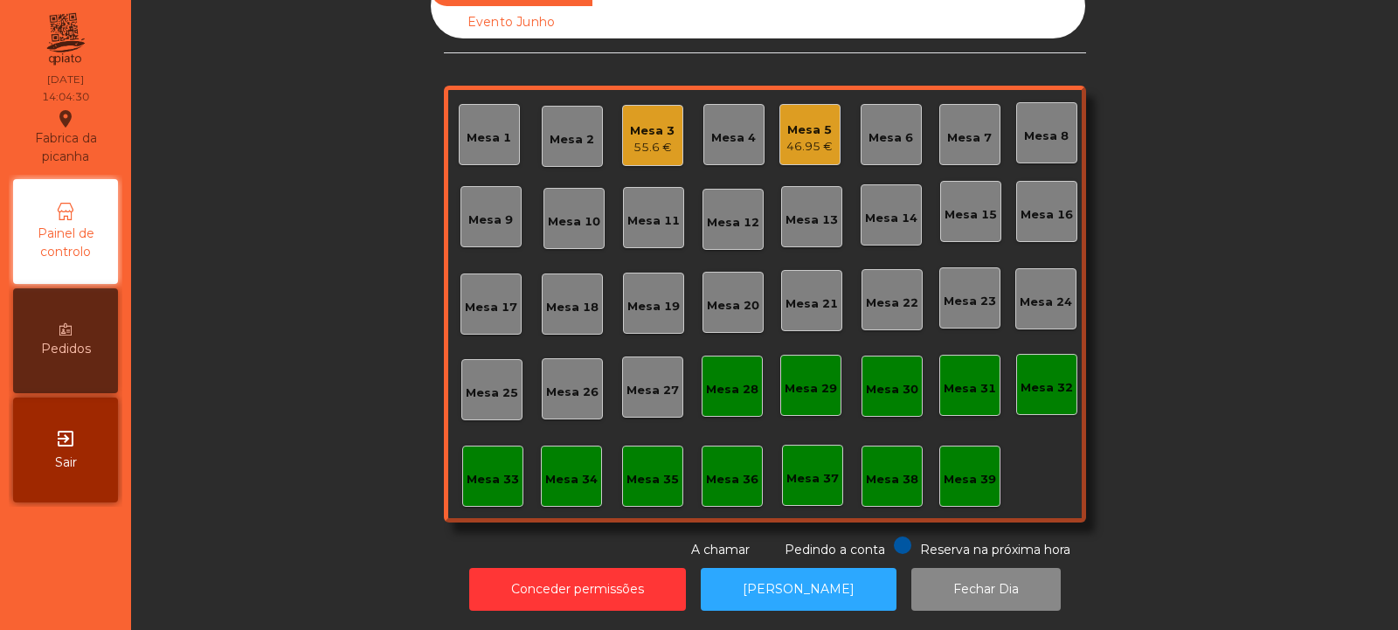
click at [1030, 105] on div "Mesa 8" at bounding box center [1046, 132] width 61 height 61
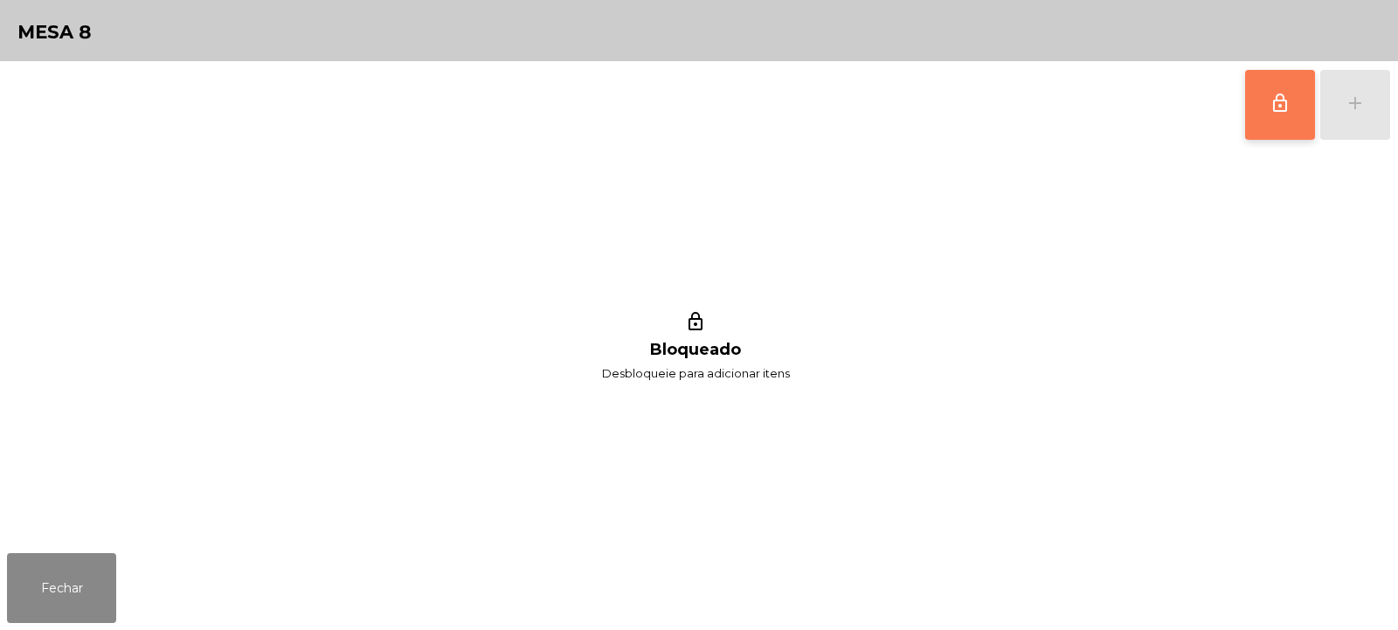
click at [1292, 104] on button "lock_outline" at bounding box center [1280, 105] width 70 height 70
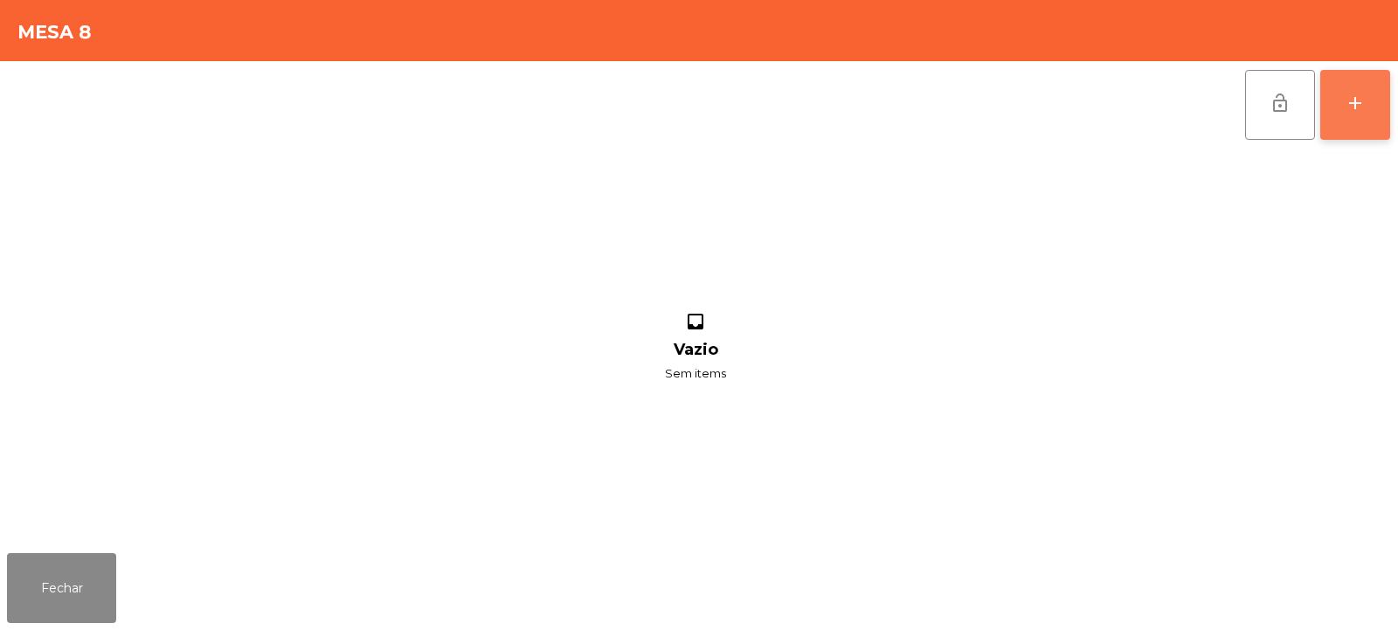
click at [1359, 122] on button "add" at bounding box center [1355, 105] width 70 height 70
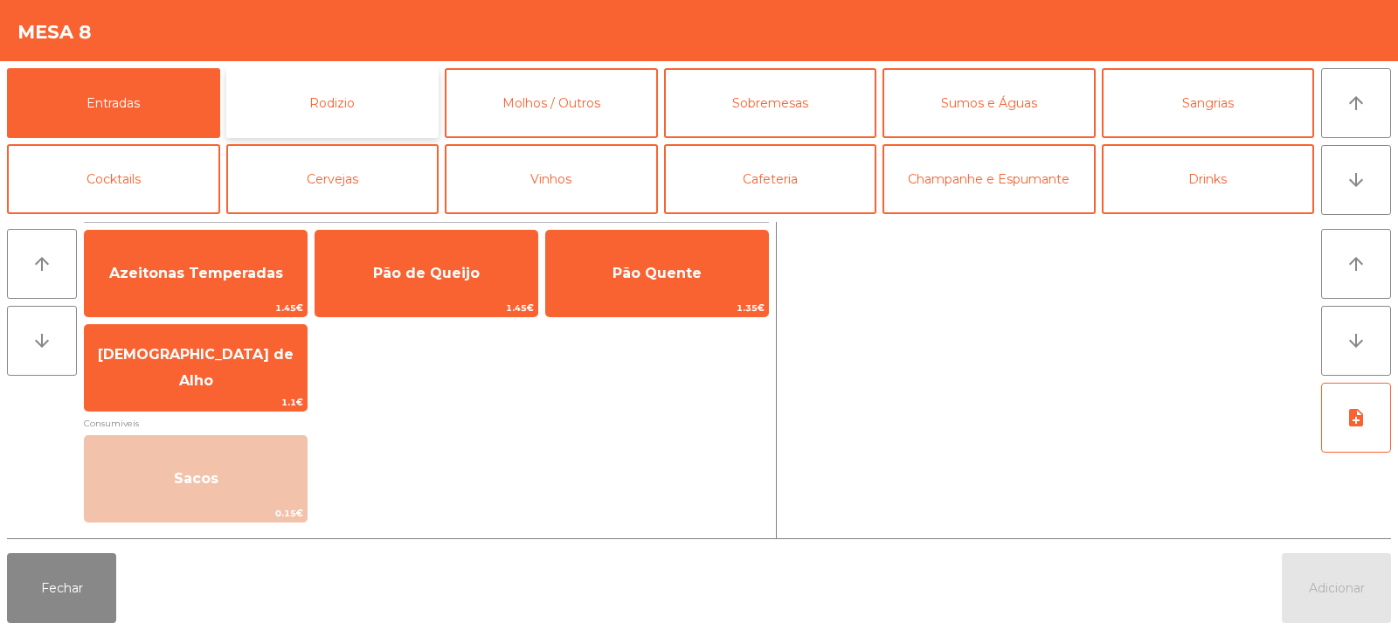
click at [336, 100] on button "Rodizio" at bounding box center [332, 103] width 213 height 70
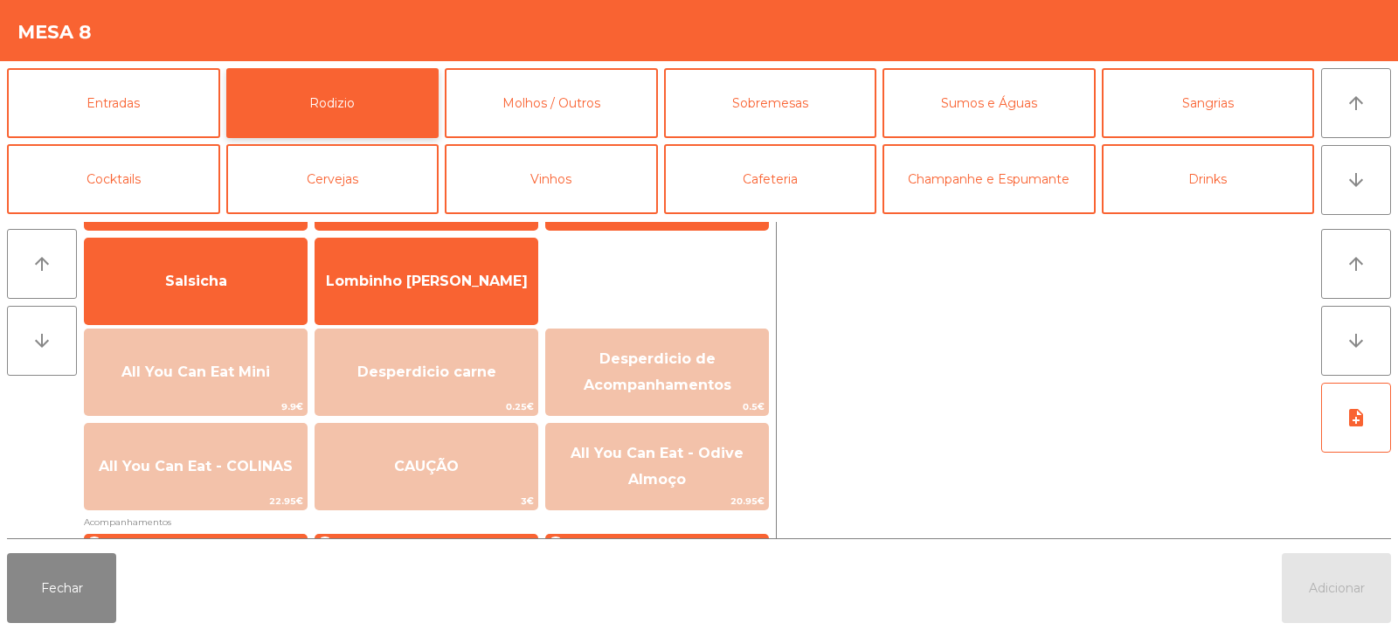
scroll to position [121, 0]
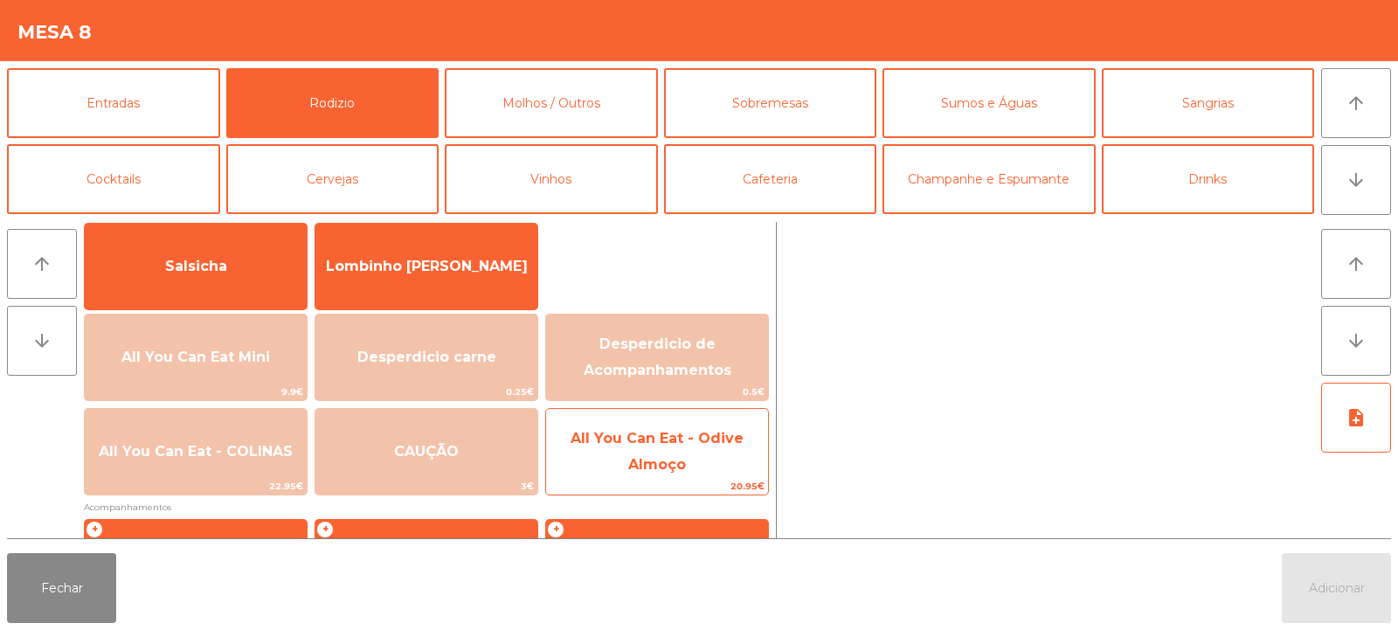
click at [683, 472] on span "All You Can Eat - Odive Almoço" at bounding box center [657, 451] width 173 height 43
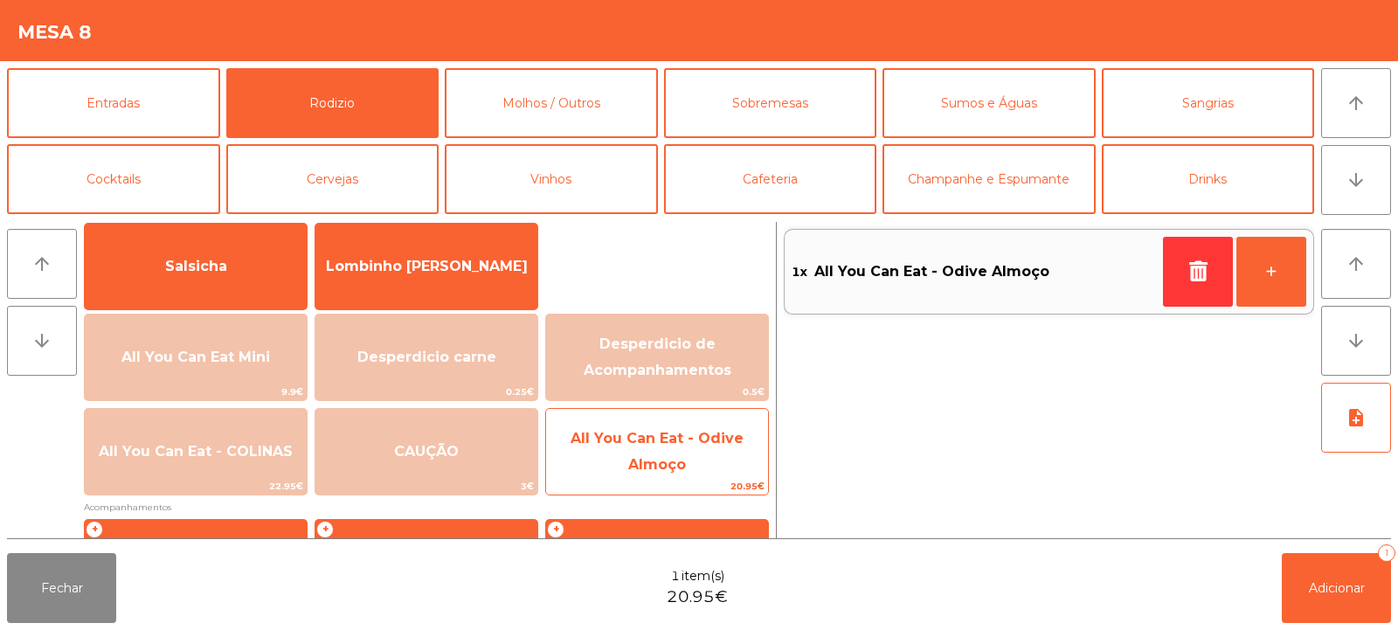
click at [679, 462] on span "All You Can Eat - Odive Almoço" at bounding box center [657, 451] width 173 height 43
click at [689, 470] on span "All You Can Eat - Odive Almoço" at bounding box center [657, 452] width 222 height 74
click at [696, 469] on span "All You Can Eat - Odive Almoço" at bounding box center [657, 452] width 222 height 74
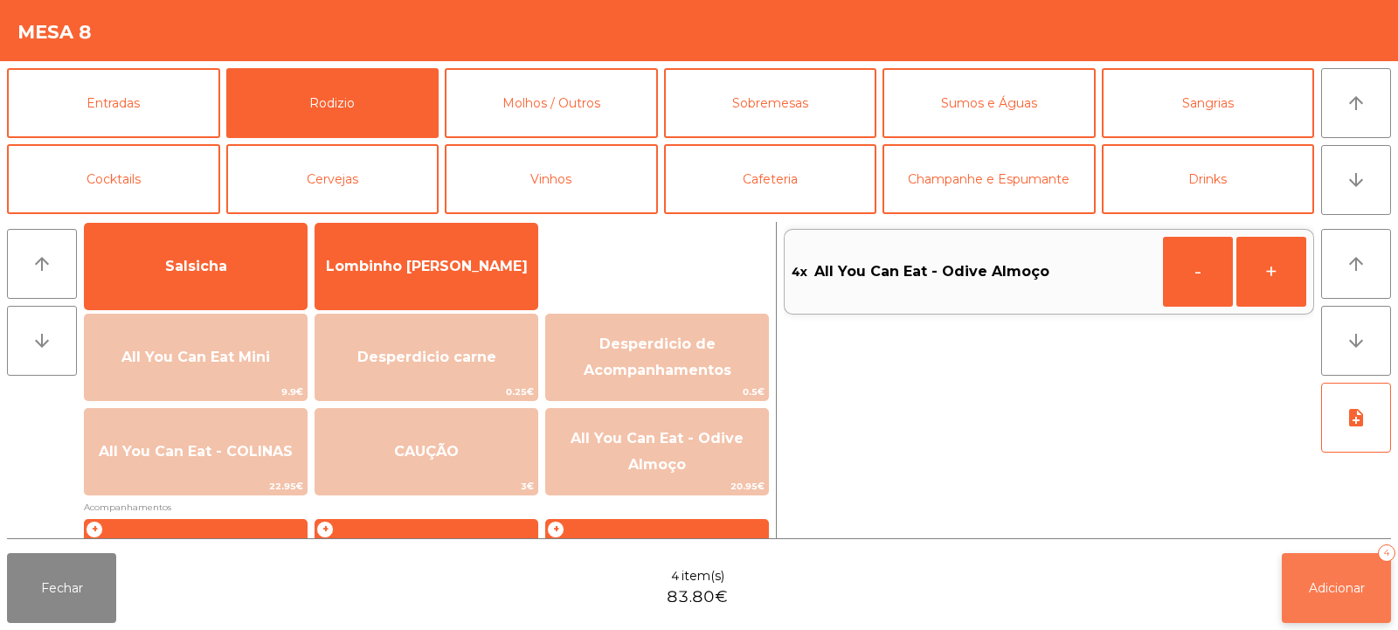
click at [1339, 593] on span "Adicionar" at bounding box center [1337, 588] width 56 height 16
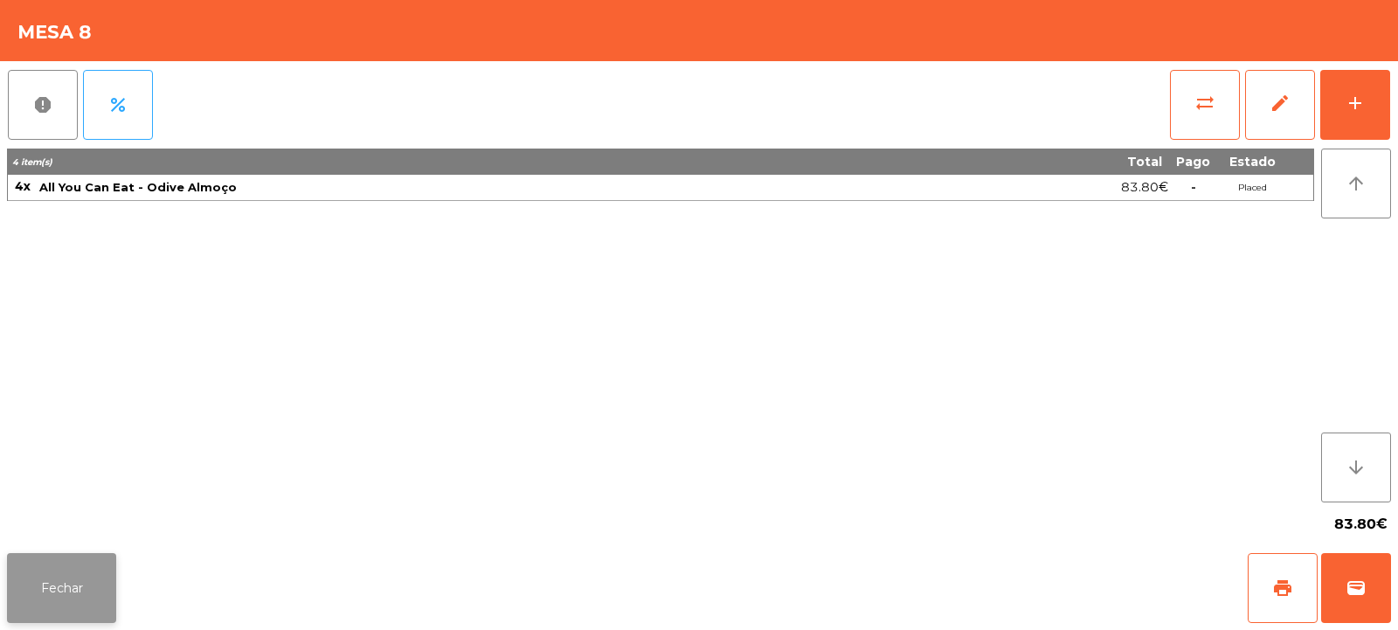
click at [82, 572] on button "Fechar" at bounding box center [61, 588] width 109 height 70
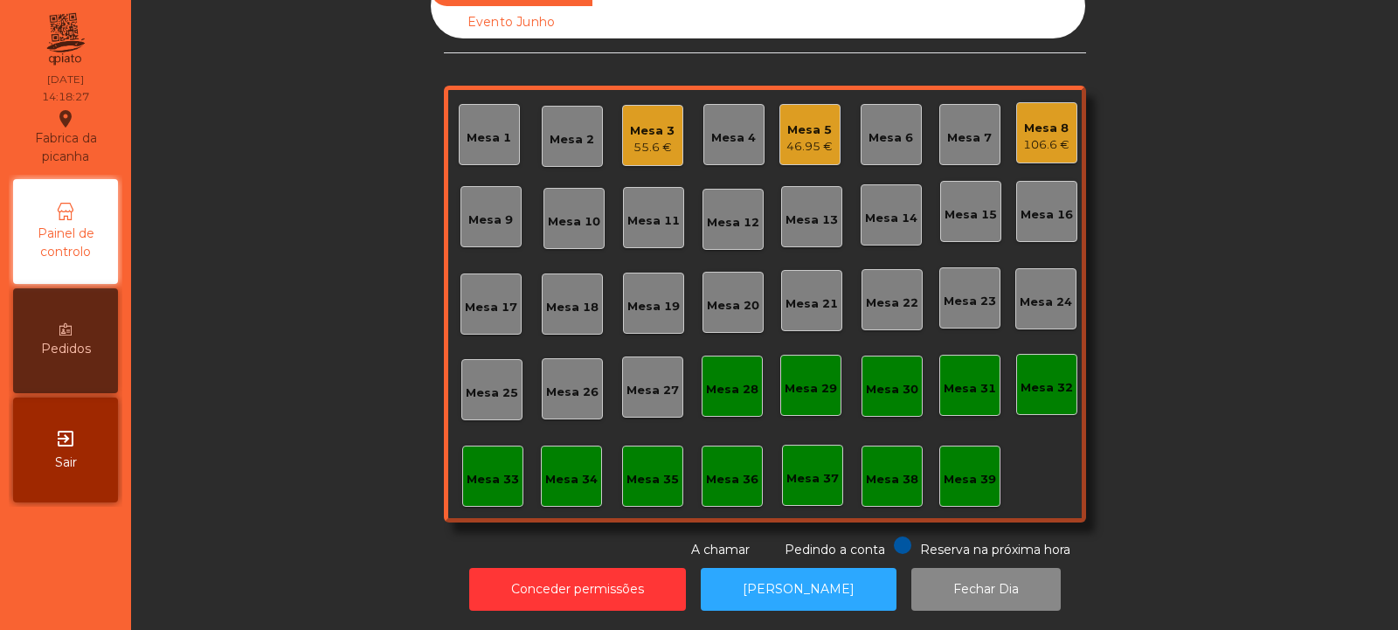
click at [796, 149] on div "Mesa 5 46.95 €" at bounding box center [810, 134] width 61 height 61
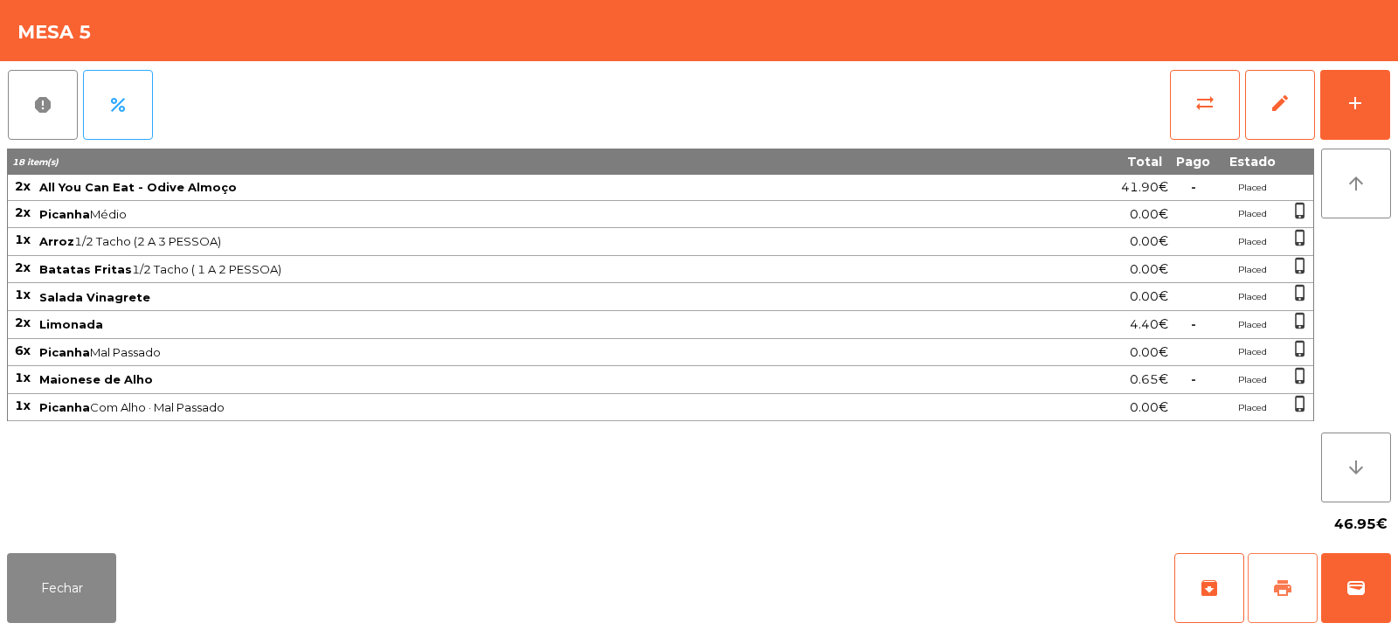
click at [1272, 586] on span "print" at bounding box center [1282, 588] width 21 height 21
click at [1205, 110] on span "sync_alt" at bounding box center [1205, 103] width 21 height 21
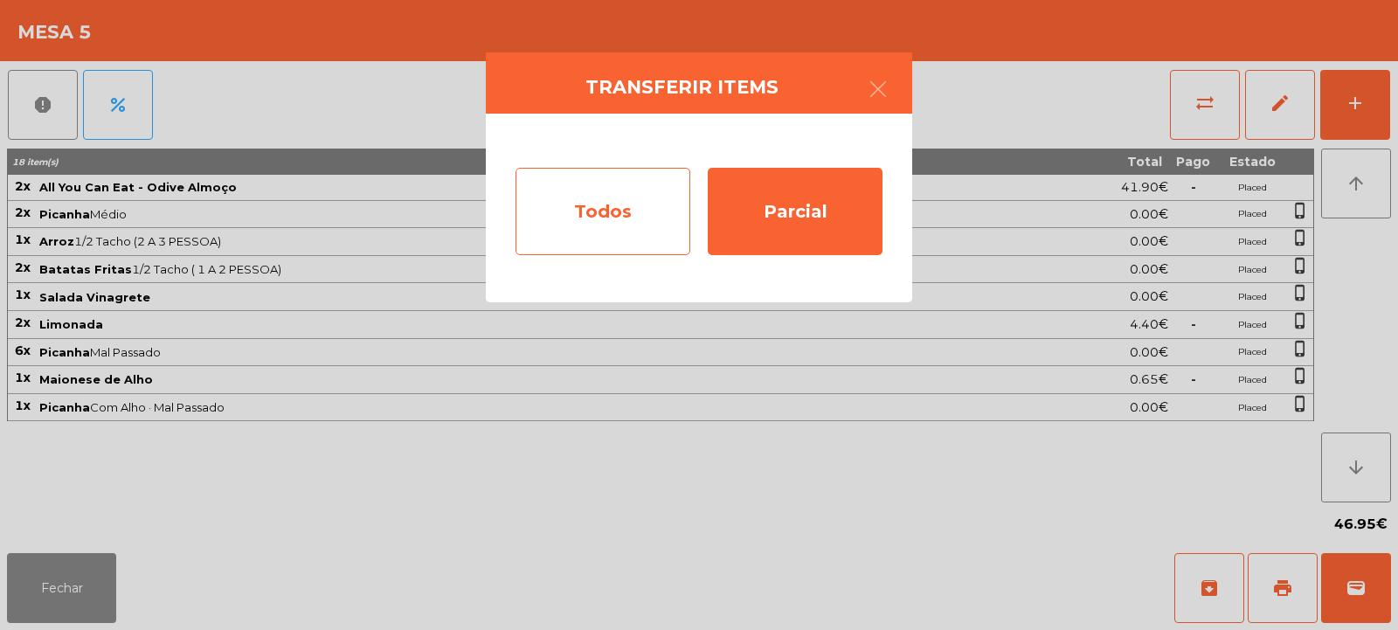
click at [613, 240] on div "Todos" at bounding box center [603, 211] width 175 height 87
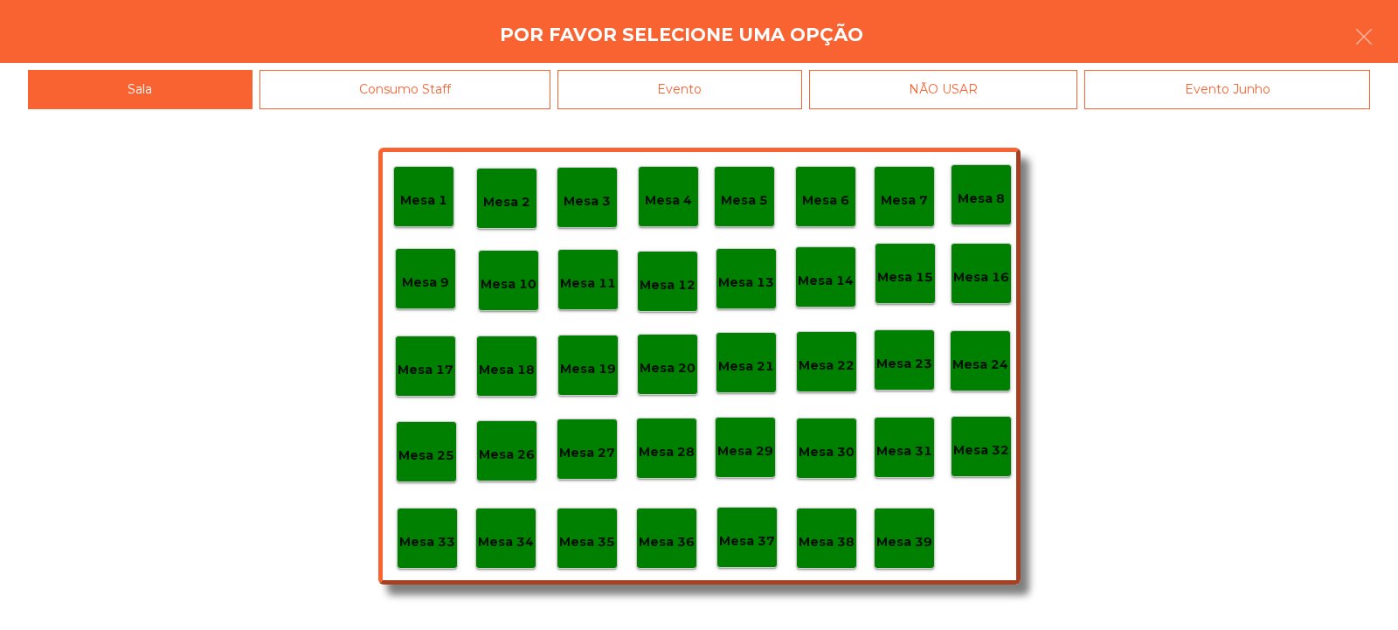
click at [721, 89] on div "Evento" at bounding box center [680, 89] width 245 height 39
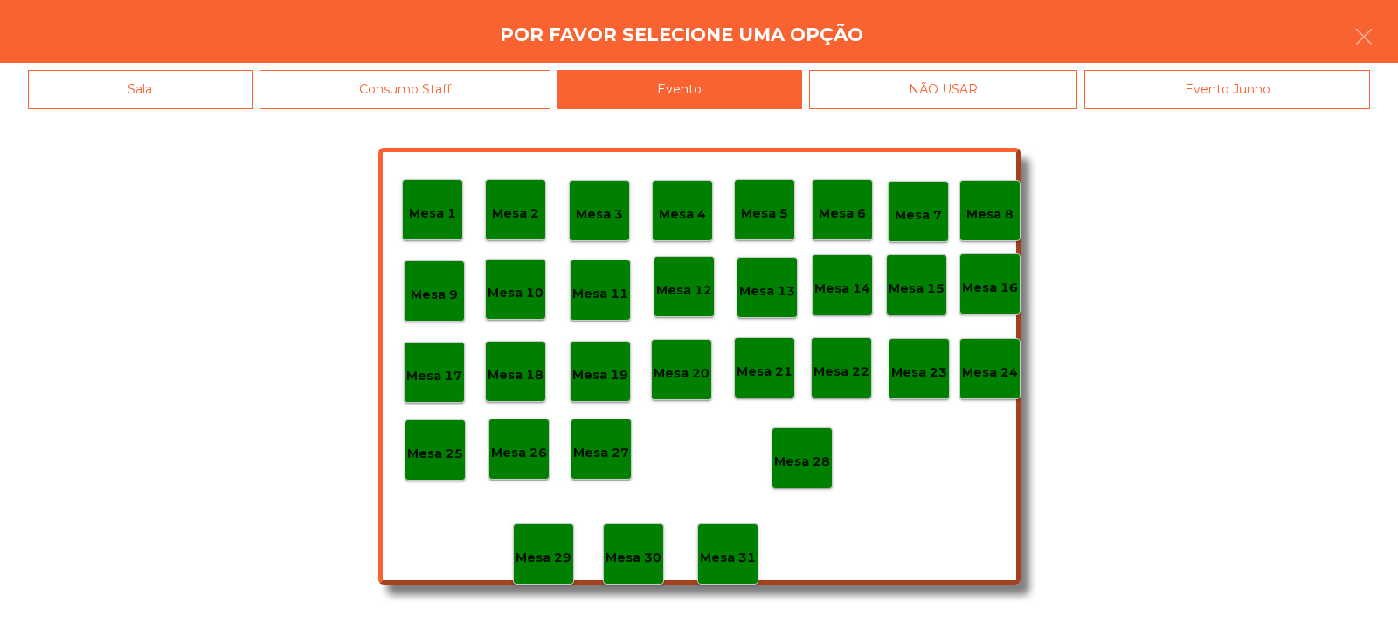
click at [790, 482] on div "Mesa 28" at bounding box center [802, 457] width 61 height 61
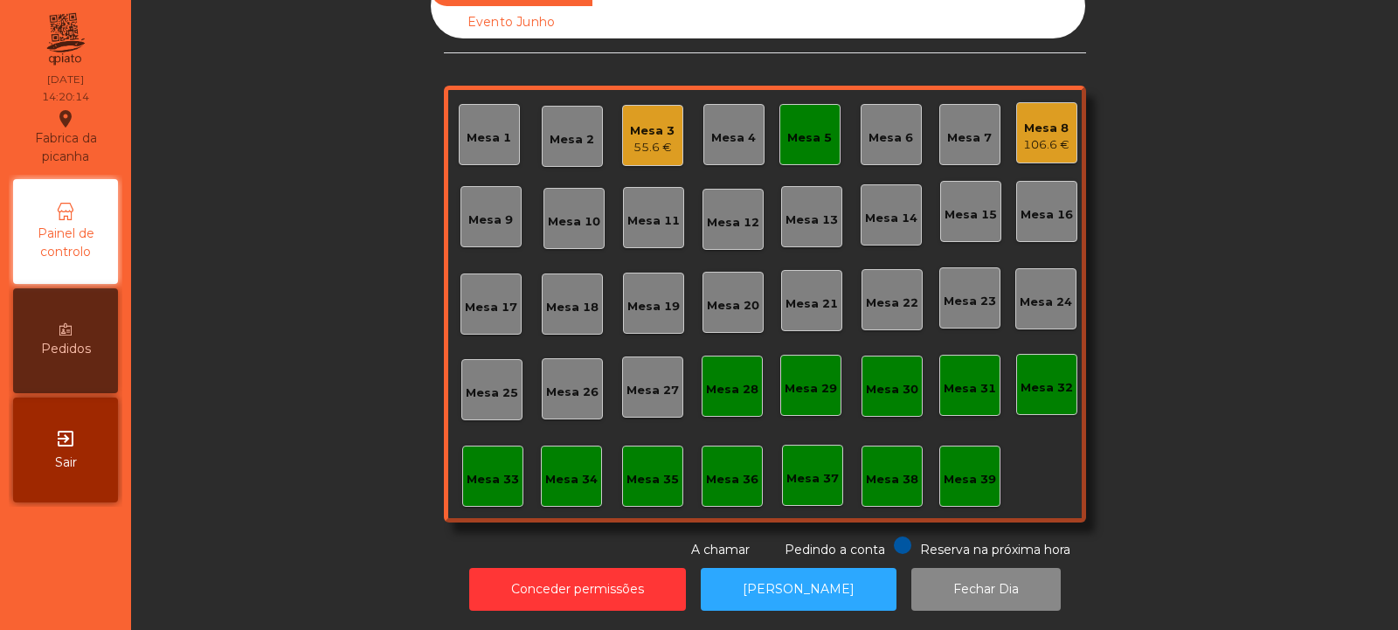
click at [809, 129] on div "Mesa 5" at bounding box center [809, 137] width 45 height 17
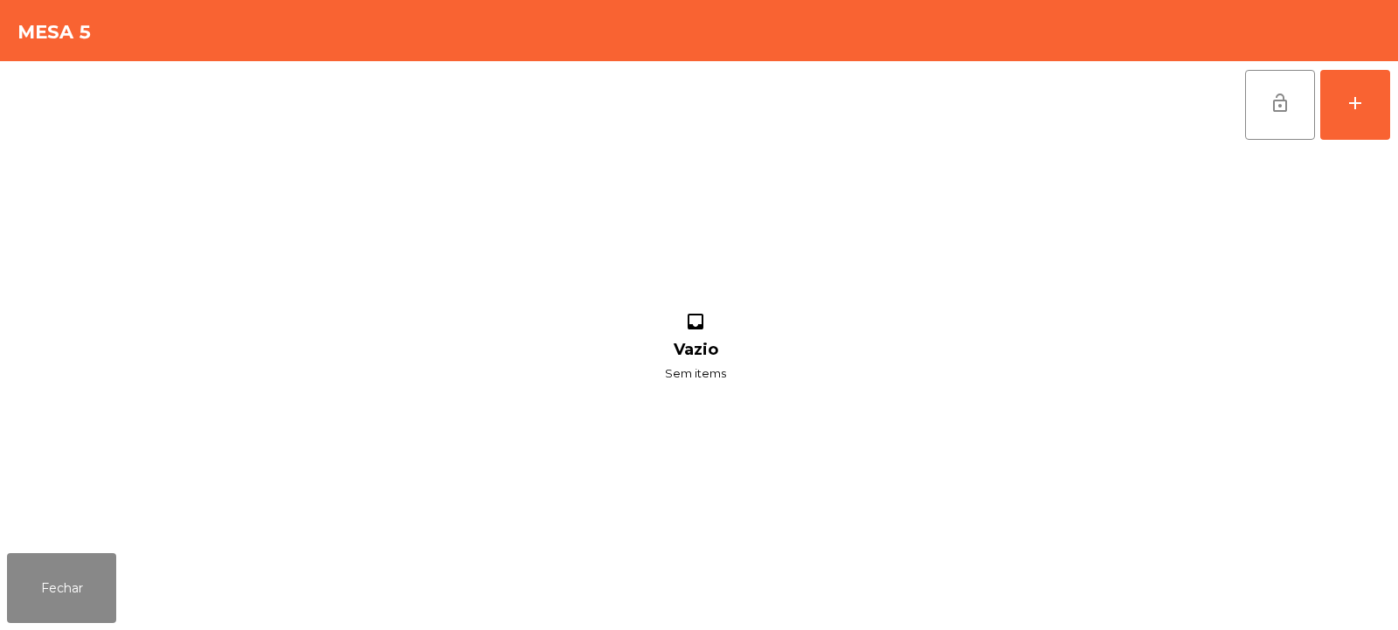
click at [1280, 119] on button "lock_open" at bounding box center [1280, 105] width 70 height 70
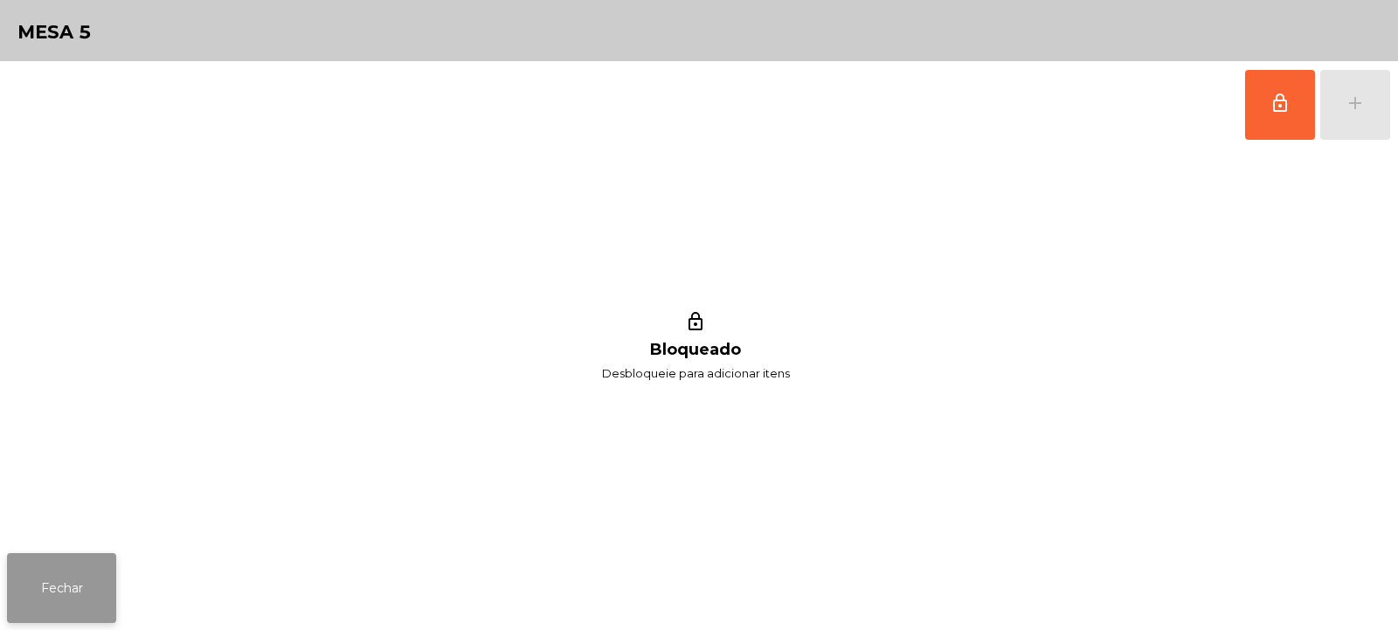
click at [81, 570] on button "Fechar" at bounding box center [61, 588] width 109 height 70
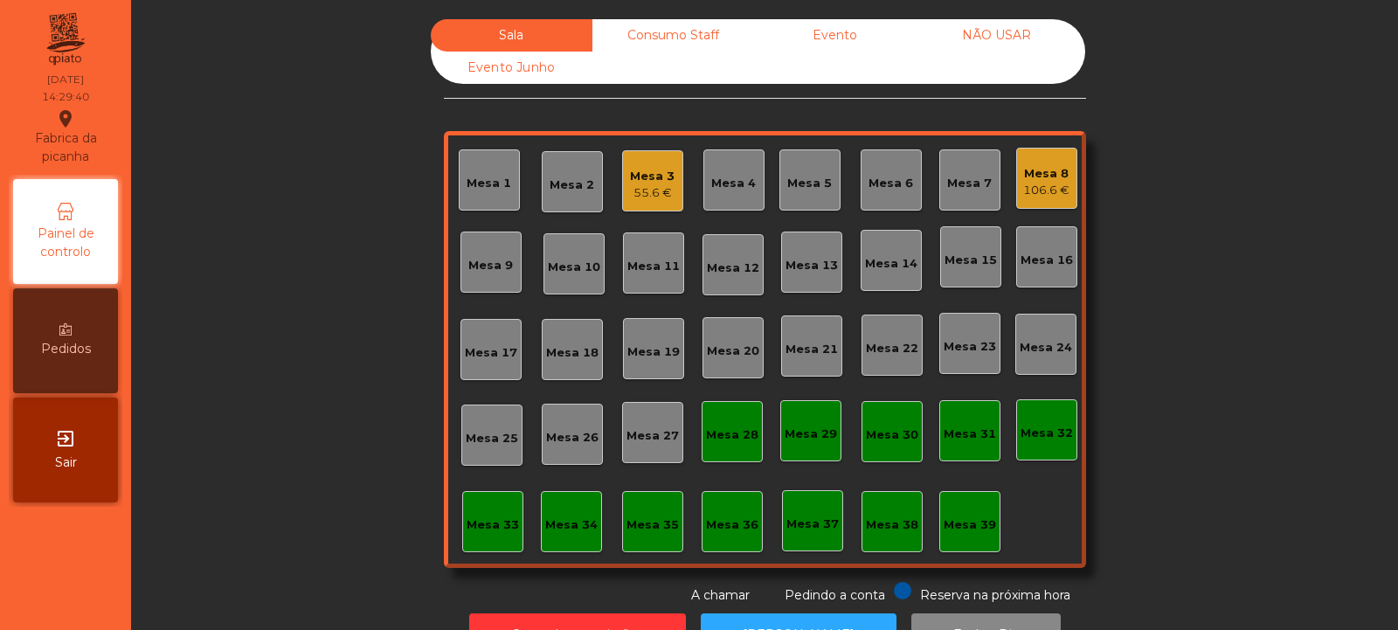
scroll to position [59, 0]
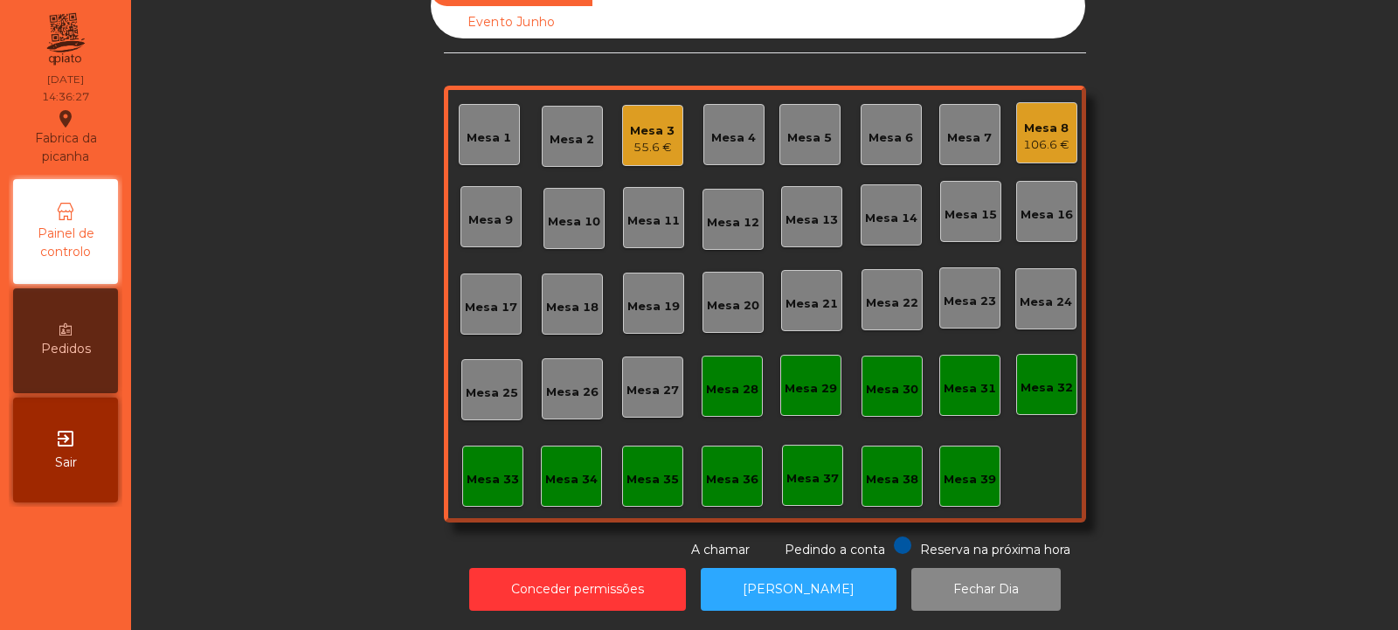
click at [640, 122] on div "Mesa 3" at bounding box center [652, 130] width 45 height 17
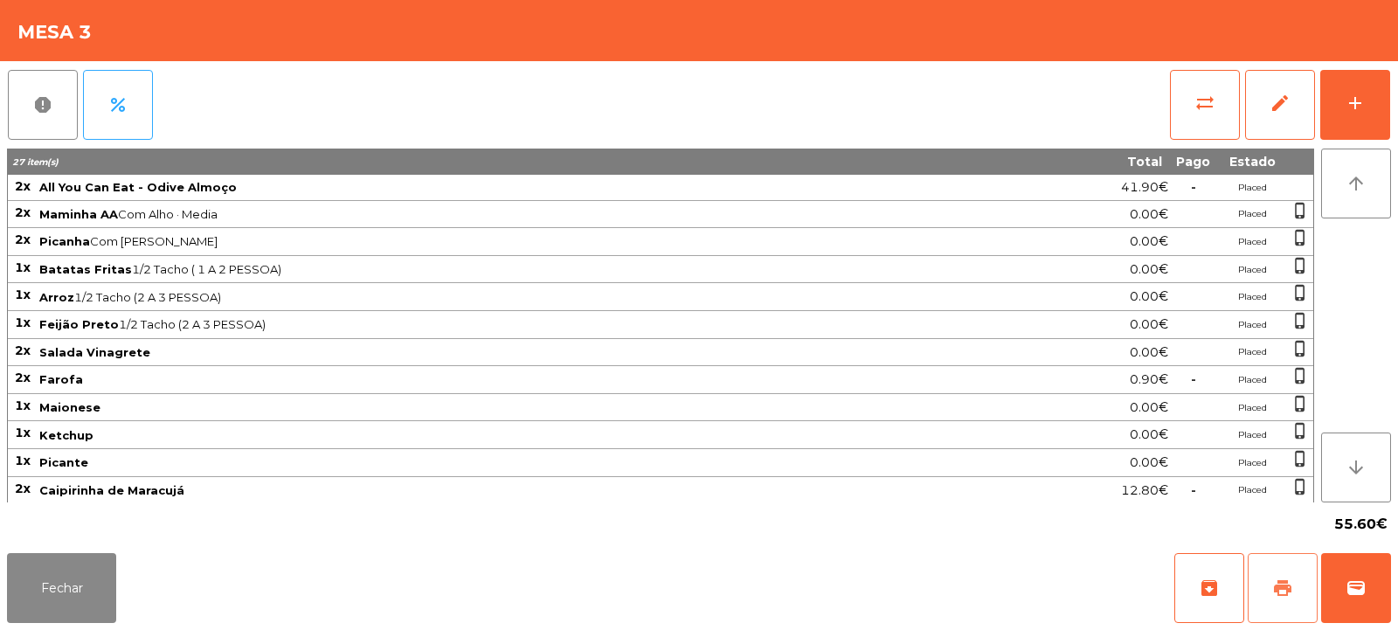
click at [1283, 591] on span "print" at bounding box center [1282, 588] width 21 height 21
click at [1362, 590] on span "wallet" at bounding box center [1356, 588] width 21 height 21
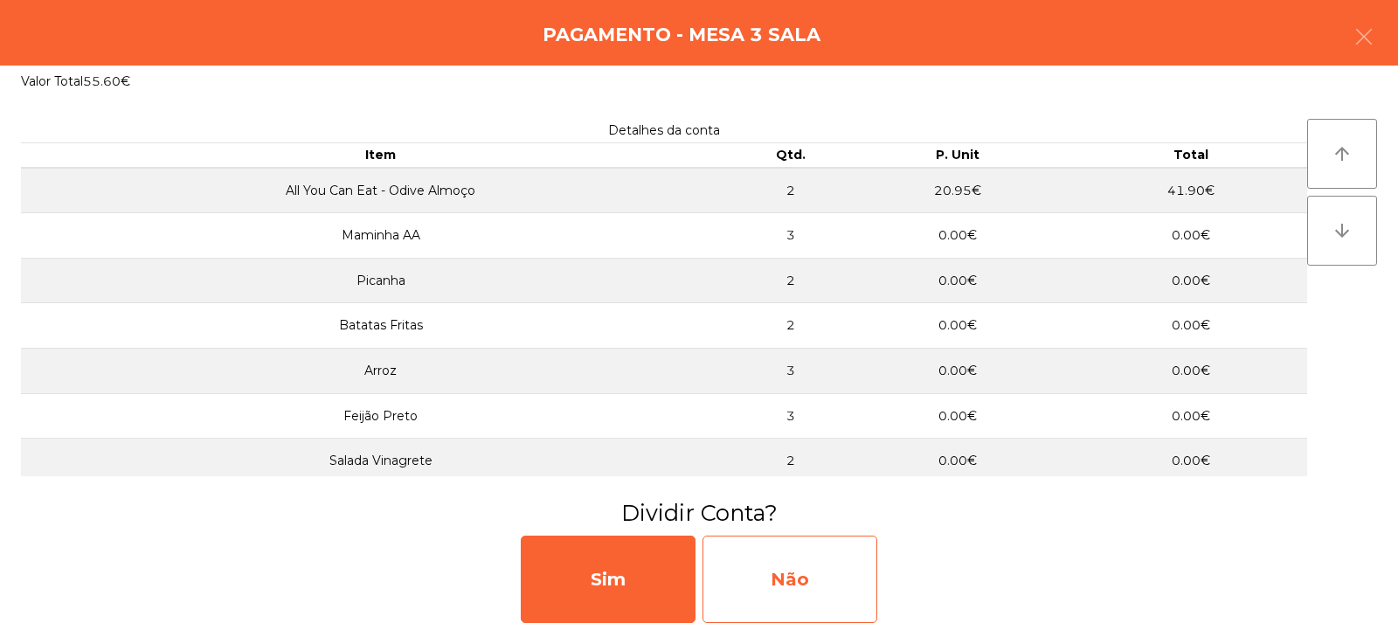
click at [786, 572] on div "Não" at bounding box center [790, 579] width 175 height 87
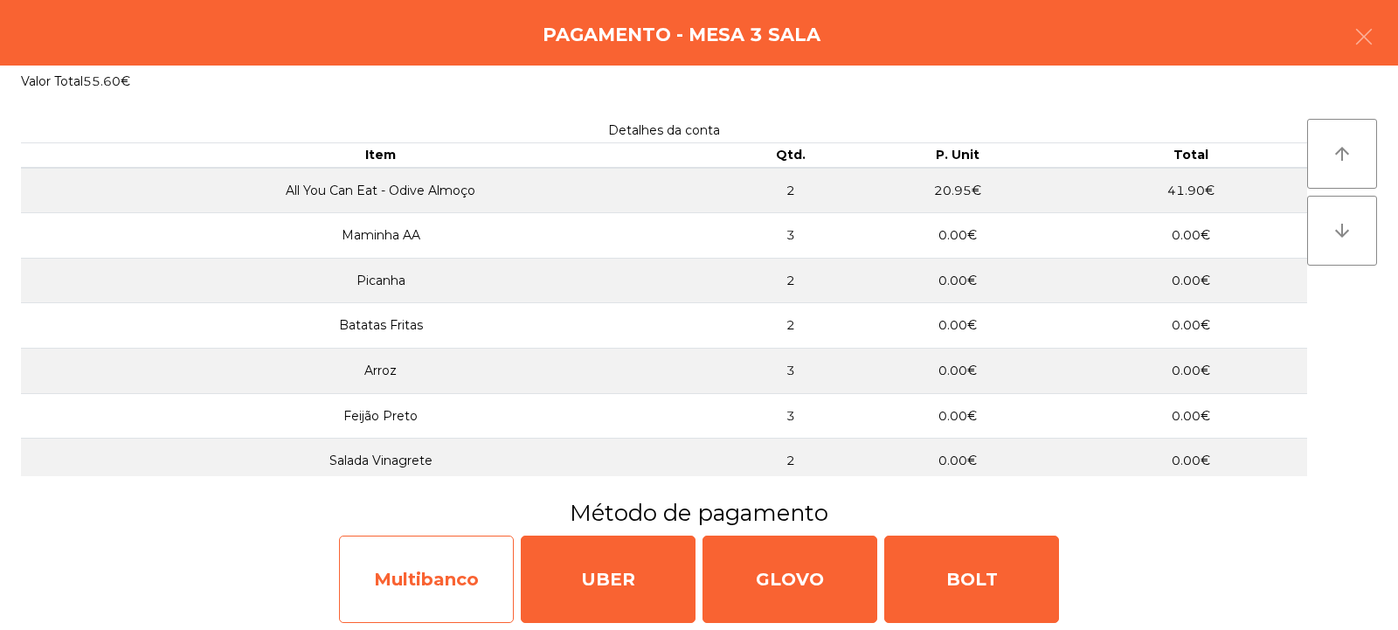
click at [453, 598] on div "Multibanco" at bounding box center [426, 579] width 175 height 87
select select "**"
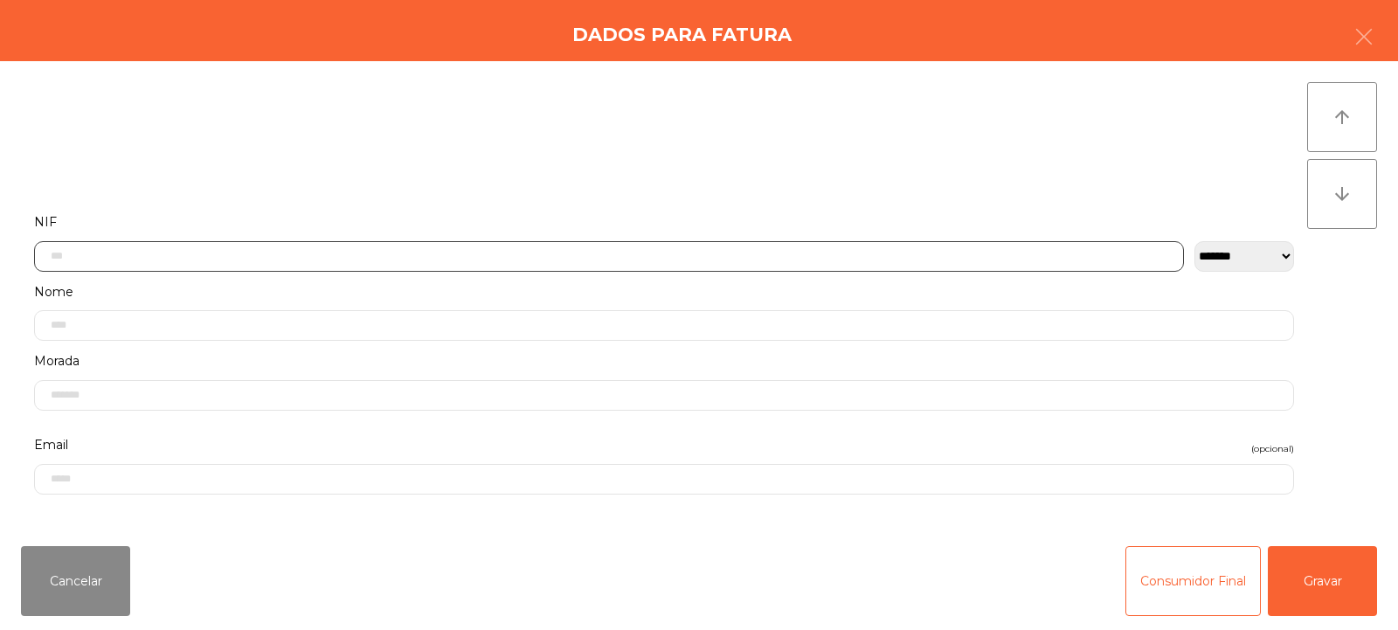
click at [847, 260] on input "text" at bounding box center [609, 256] width 1150 height 31
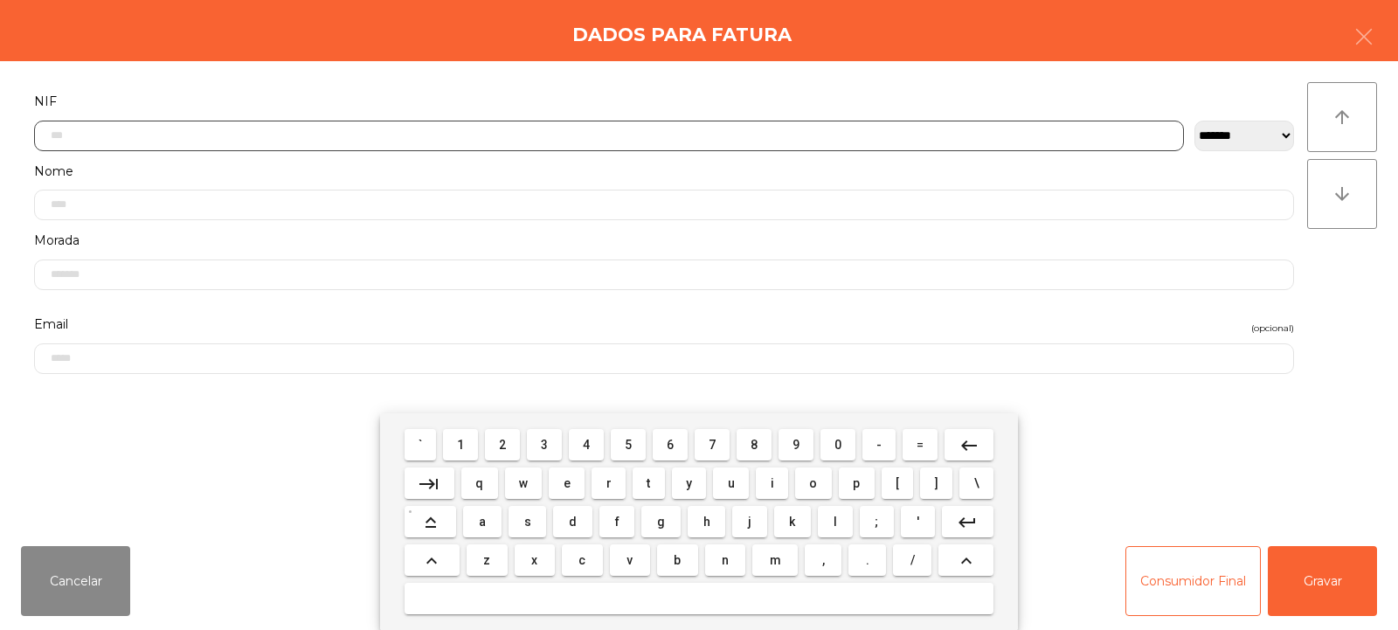
scroll to position [128, 0]
type input "*********"
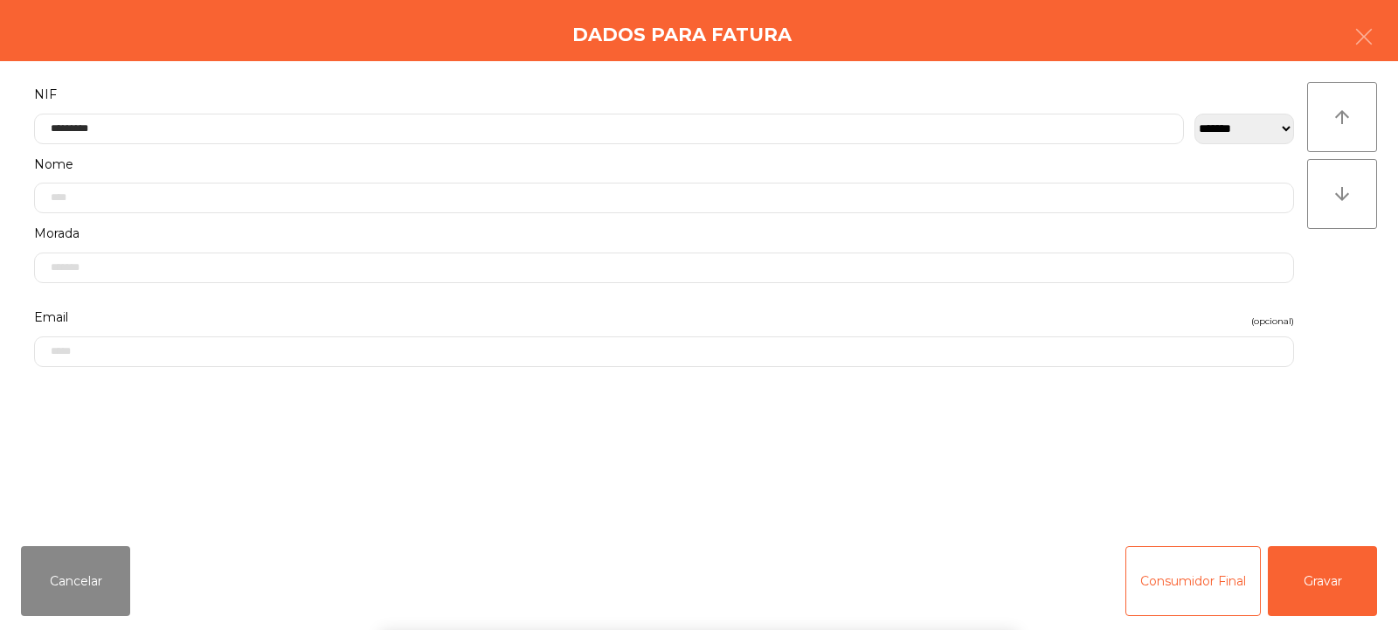
click at [1333, 327] on div "arrow_upward arrow_downward" at bounding box center [1342, 296] width 70 height 429
click at [1341, 576] on button "Gravar" at bounding box center [1322, 581] width 109 height 70
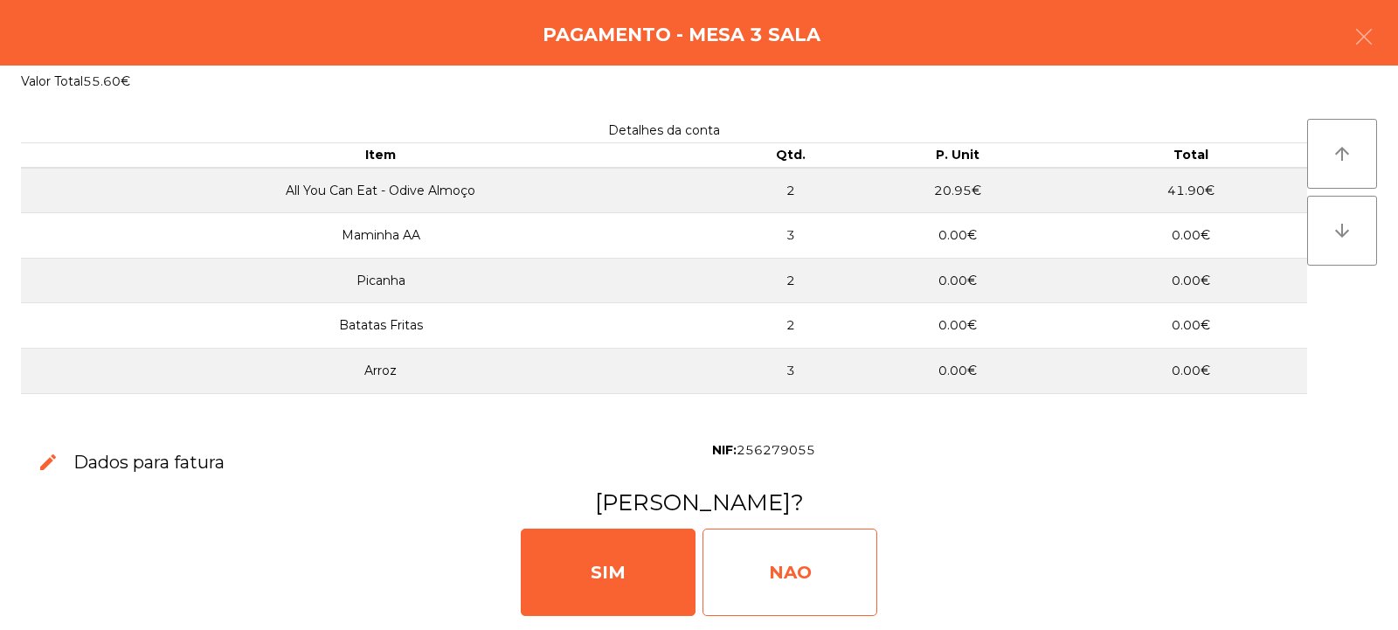
click at [773, 579] on div "NAO" at bounding box center [790, 572] width 175 height 87
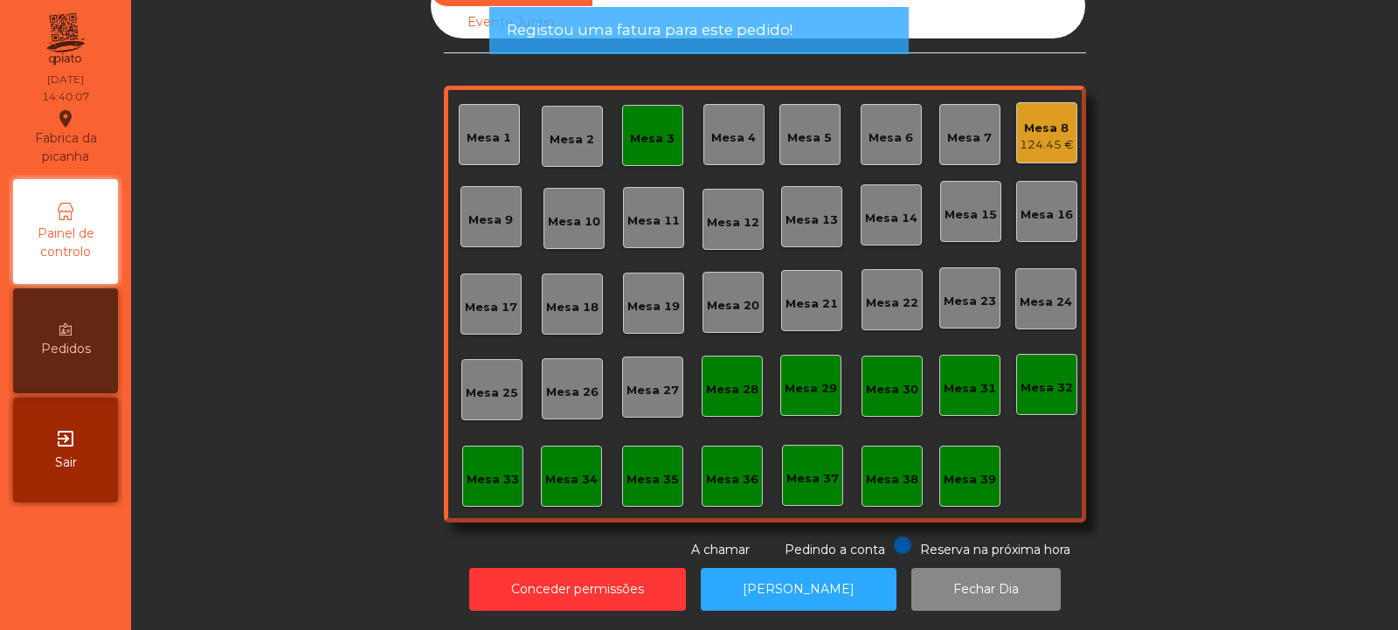
click at [646, 130] on div "Mesa 3" at bounding box center [652, 138] width 45 height 17
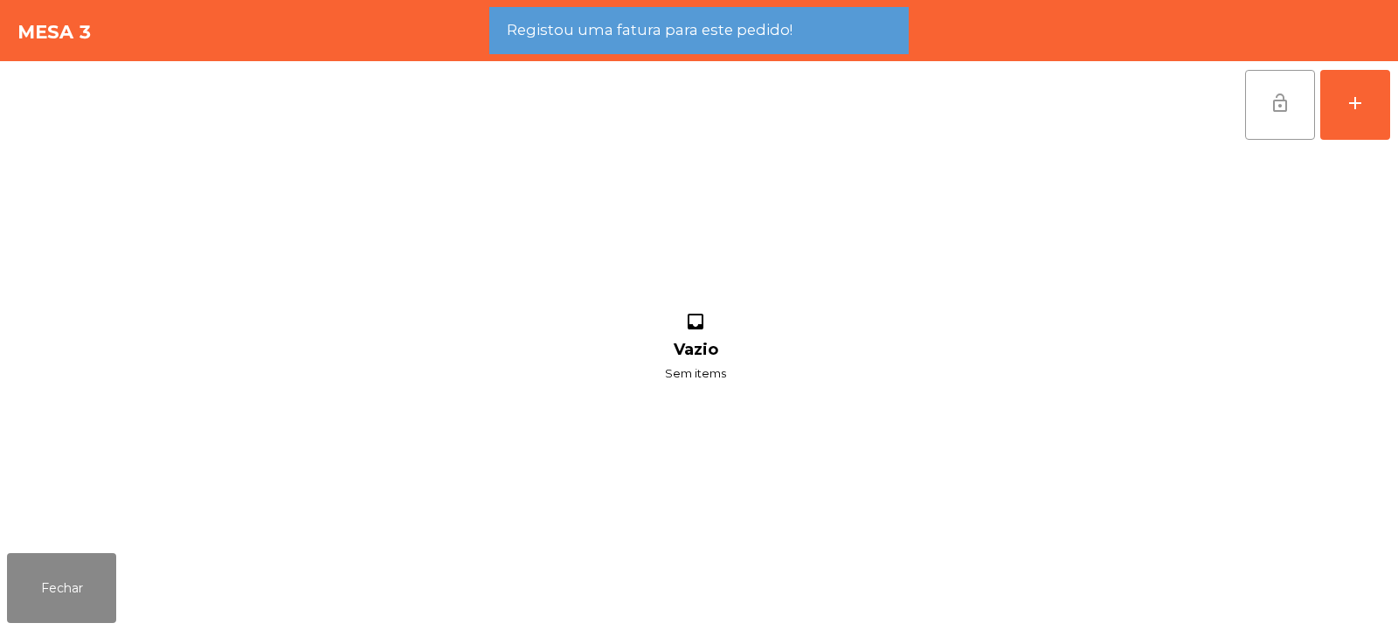
click at [1281, 112] on span "lock_open" at bounding box center [1280, 103] width 21 height 21
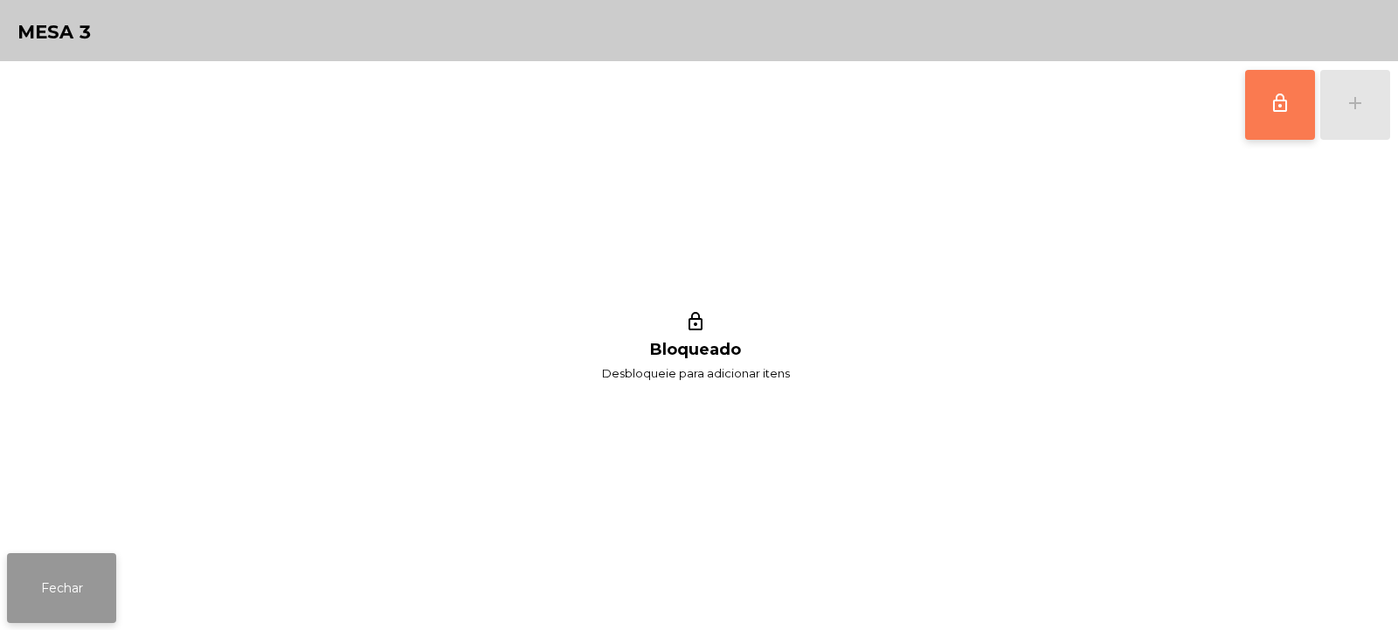
click at [79, 594] on button "Fechar" at bounding box center [61, 588] width 109 height 70
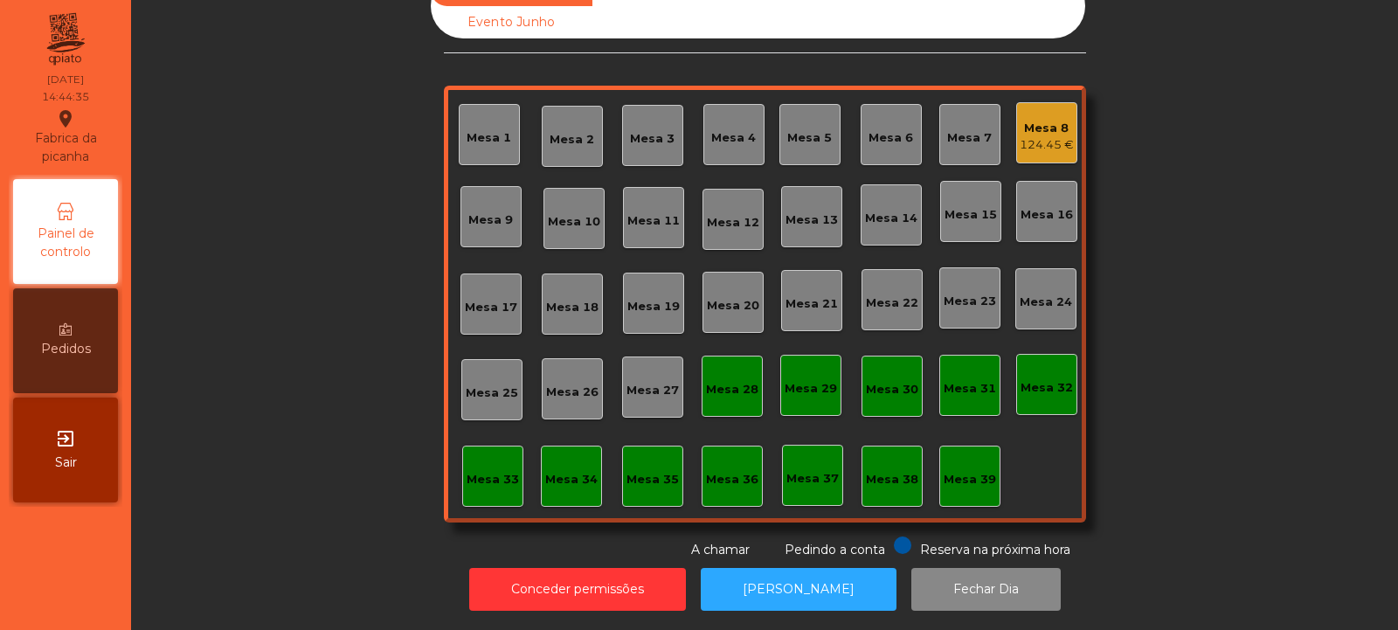
scroll to position [0, 0]
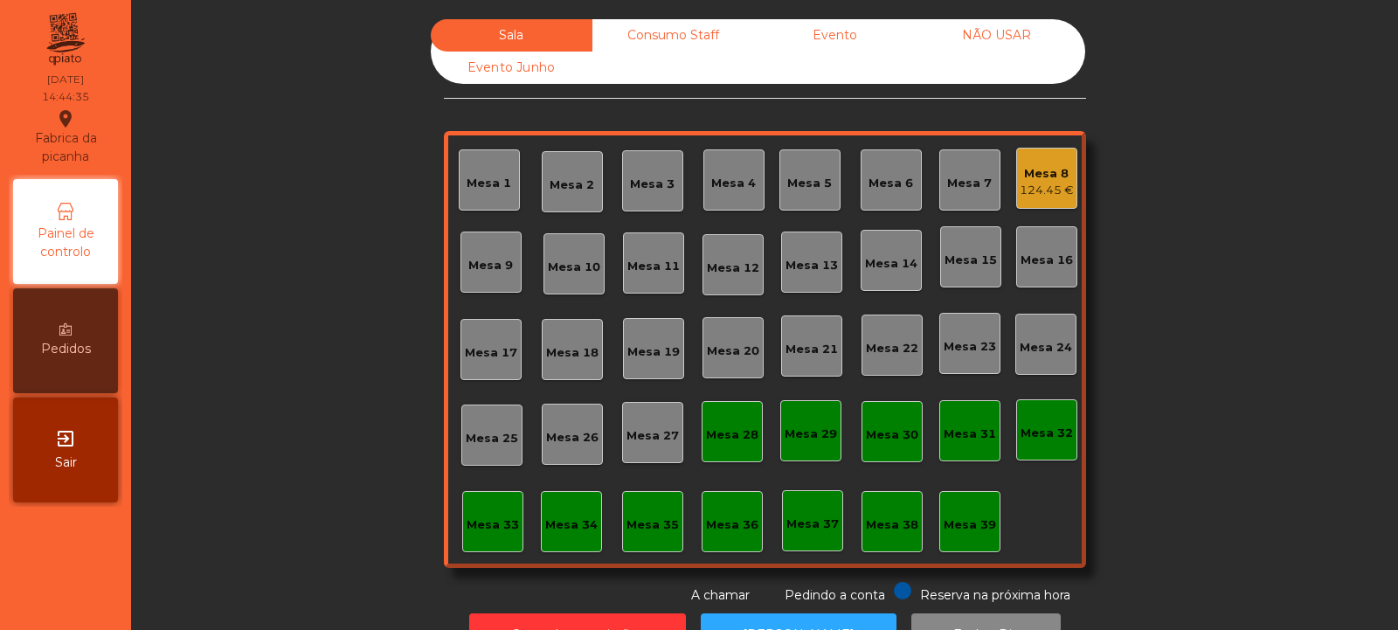
click at [659, 38] on div "Consumo Staff" at bounding box center [673, 35] width 162 height 32
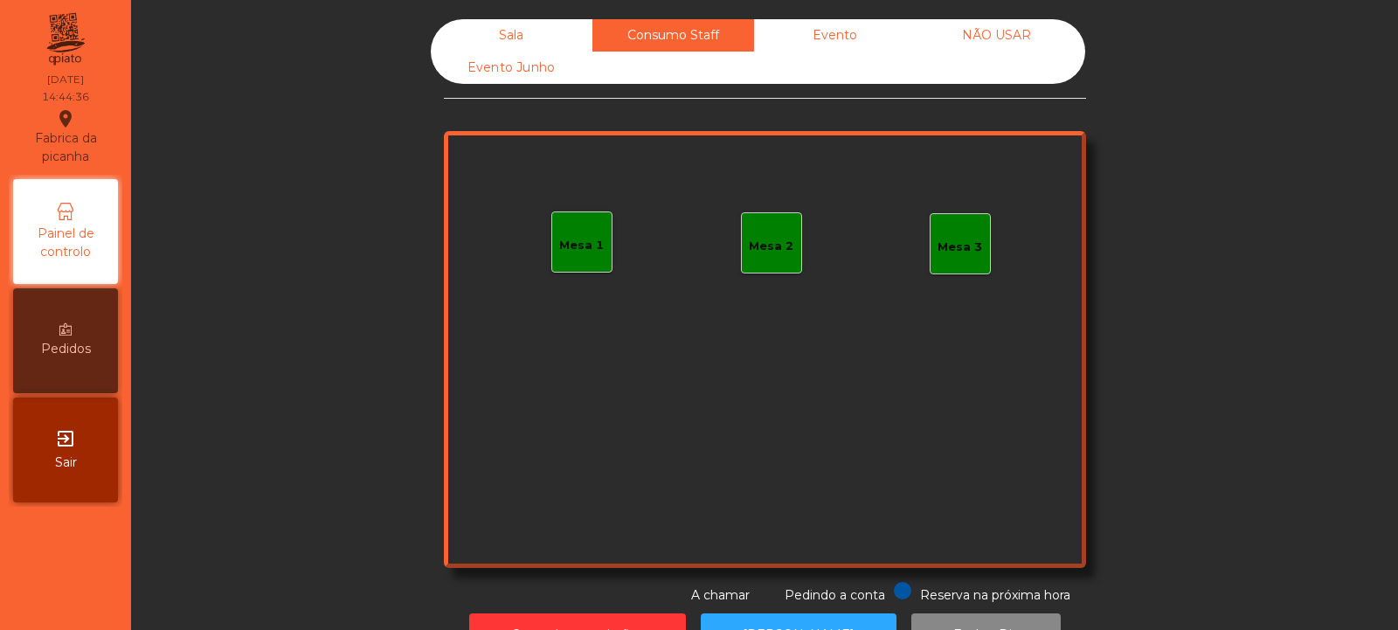
click at [561, 260] on div "Mesa 1" at bounding box center [581, 241] width 61 height 61
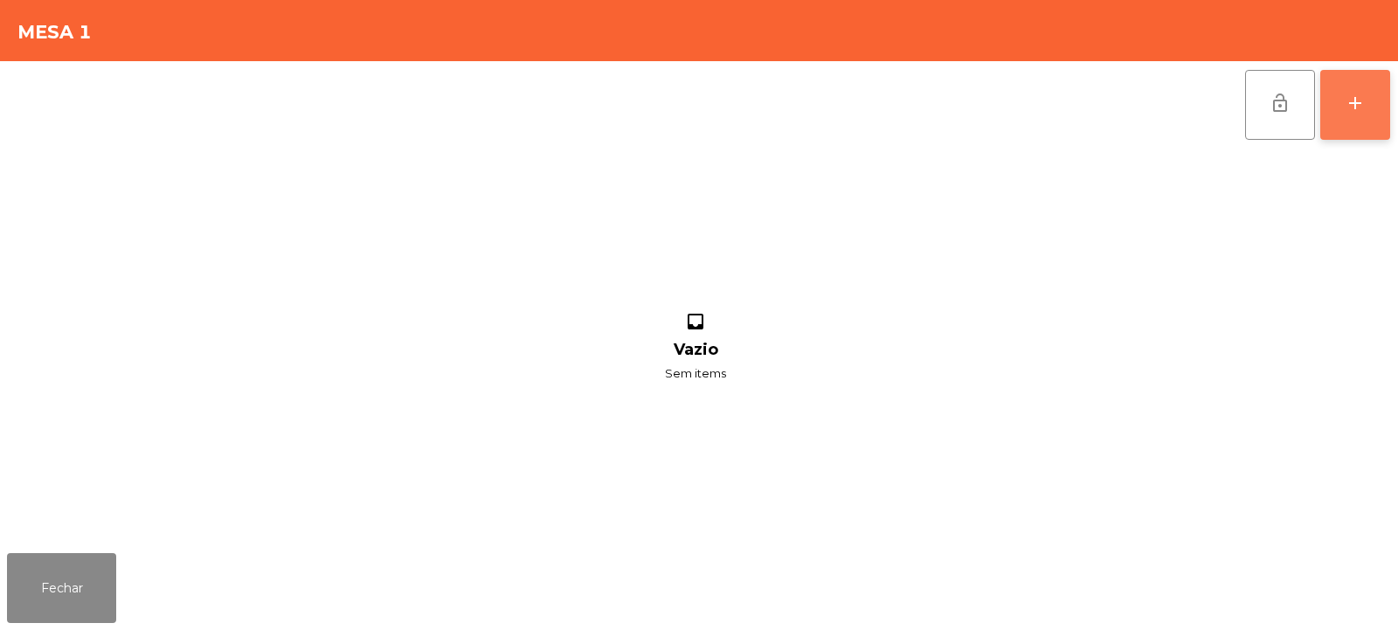
click at [1355, 110] on div "add" at bounding box center [1355, 103] width 21 height 21
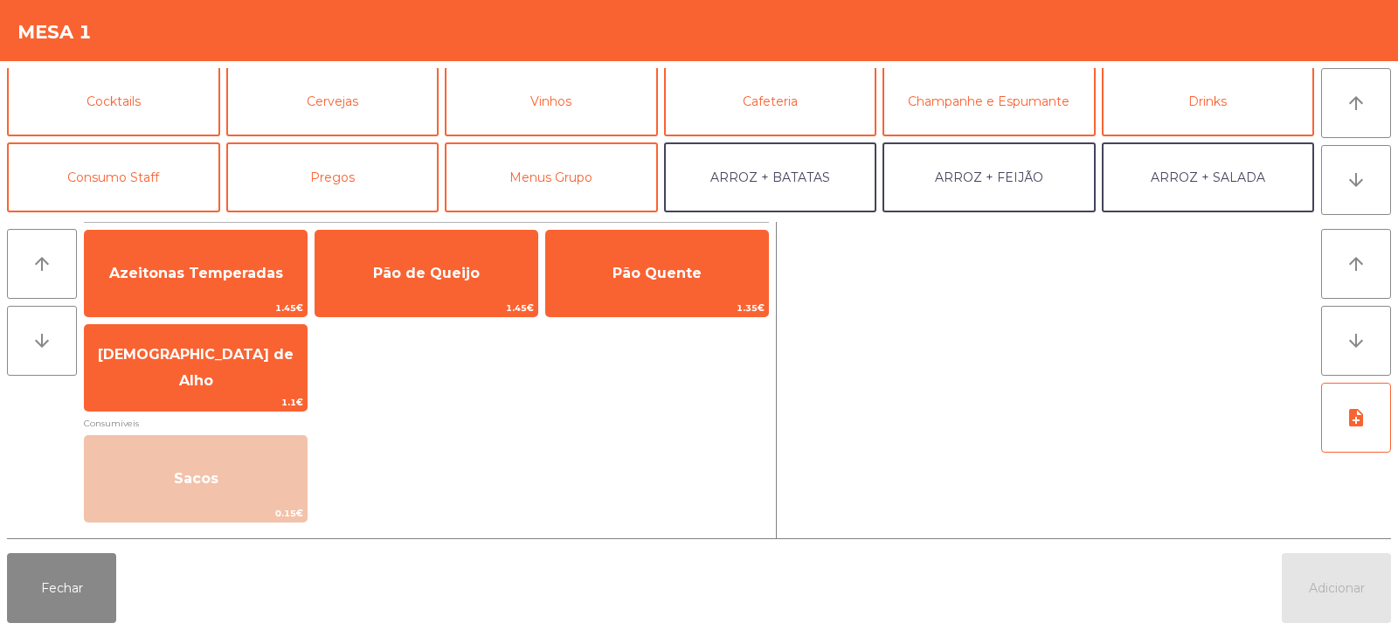
scroll to position [117, 0]
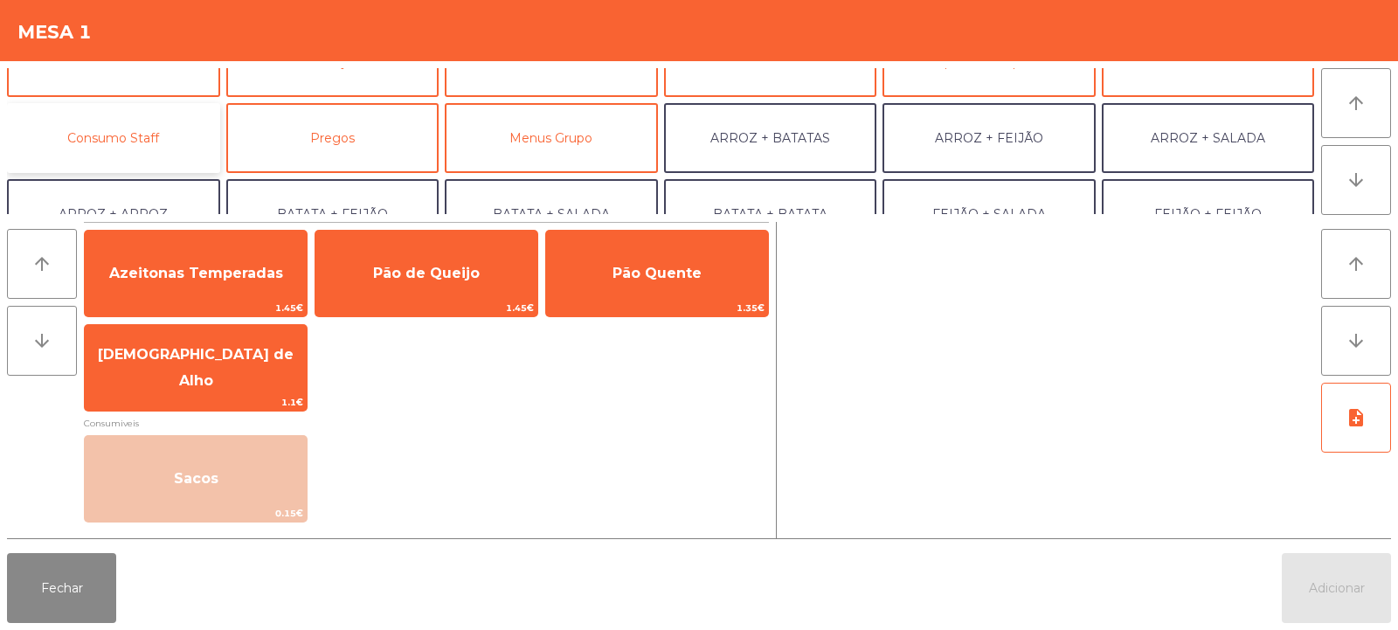
click at [133, 144] on button "Consumo Staff" at bounding box center [113, 138] width 213 height 70
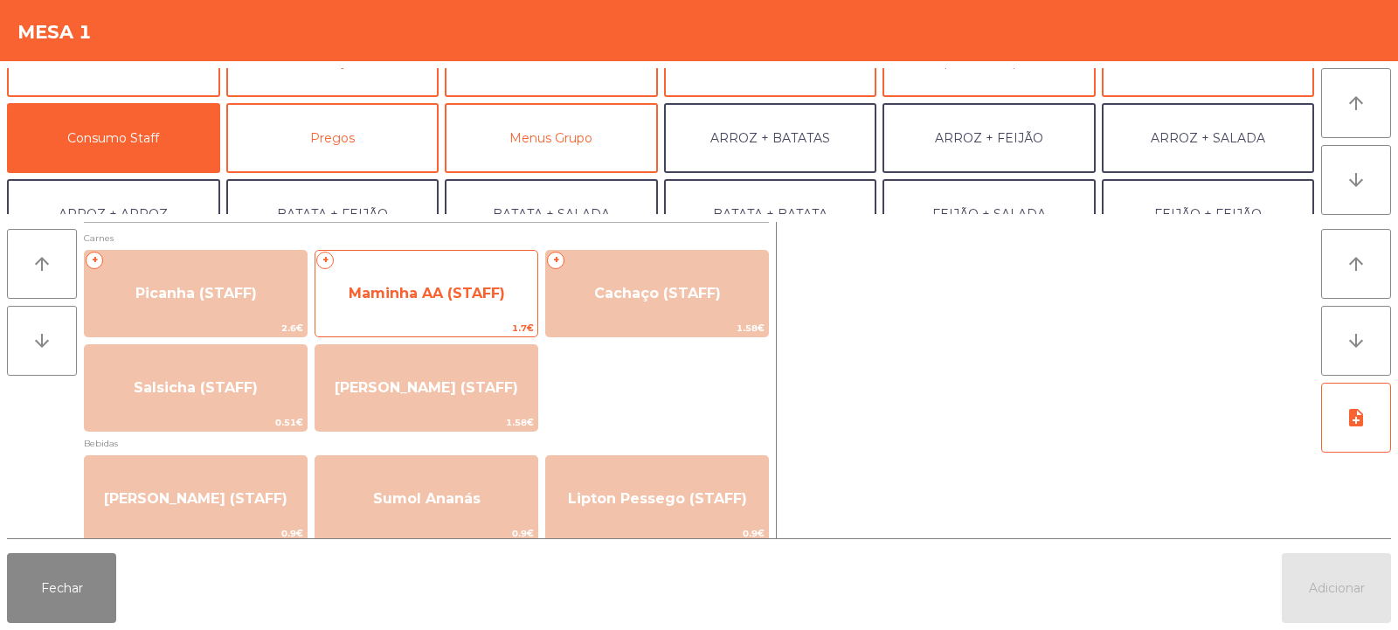
click at [463, 323] on span "1.7€" at bounding box center [426, 328] width 222 height 17
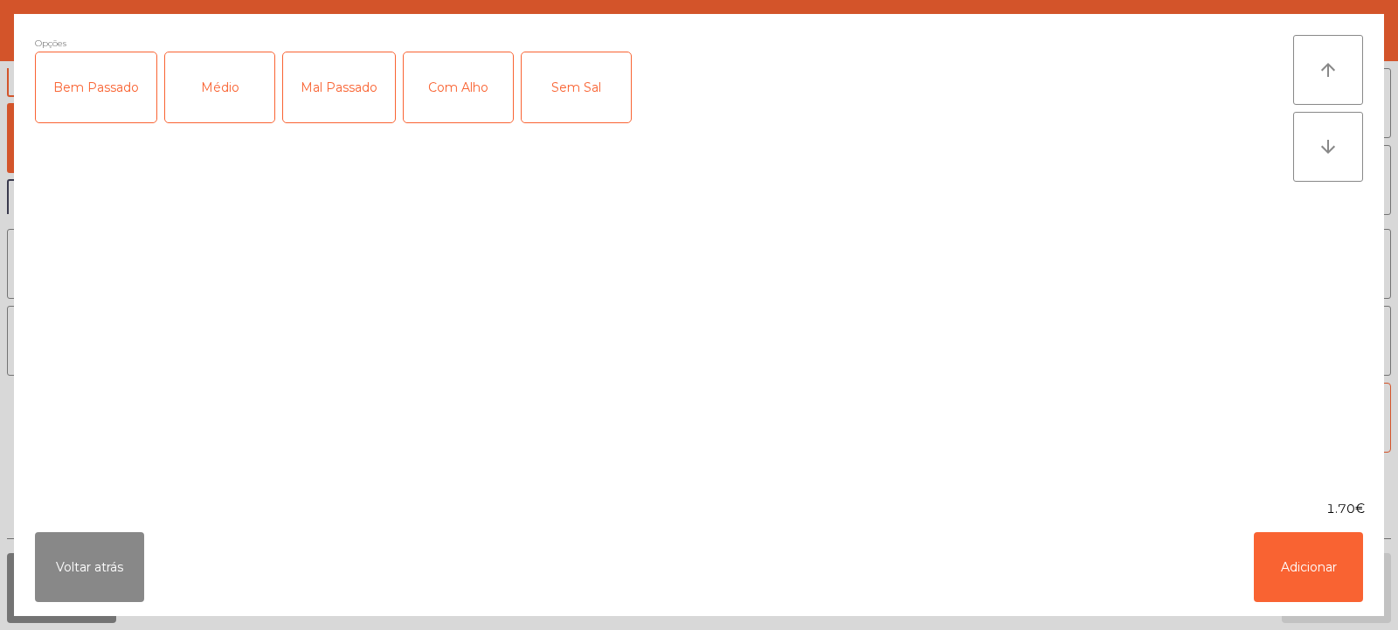
click at [211, 85] on div "Médio" at bounding box center [219, 87] width 109 height 70
click at [343, 85] on div "Mal Passado" at bounding box center [339, 87] width 112 height 70
click at [461, 85] on div "Com Alho" at bounding box center [458, 87] width 109 height 70
click at [1328, 559] on button "Adicionar" at bounding box center [1308, 567] width 109 height 70
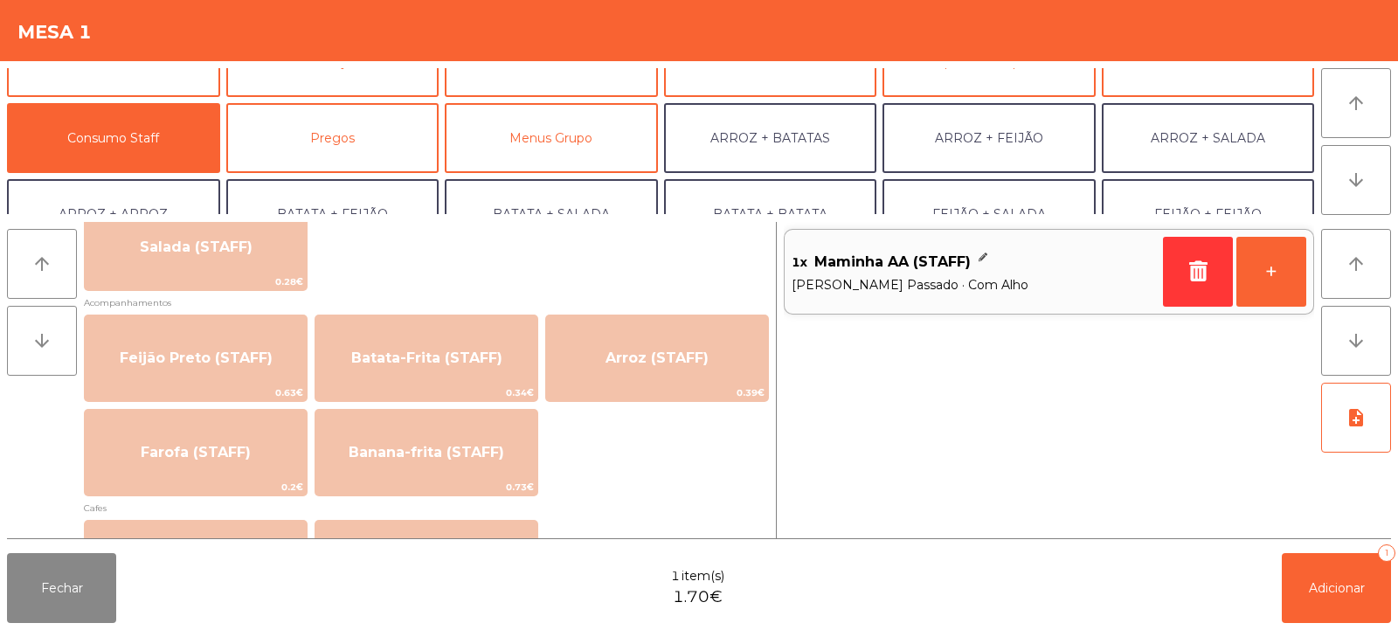
scroll to position [739, 0]
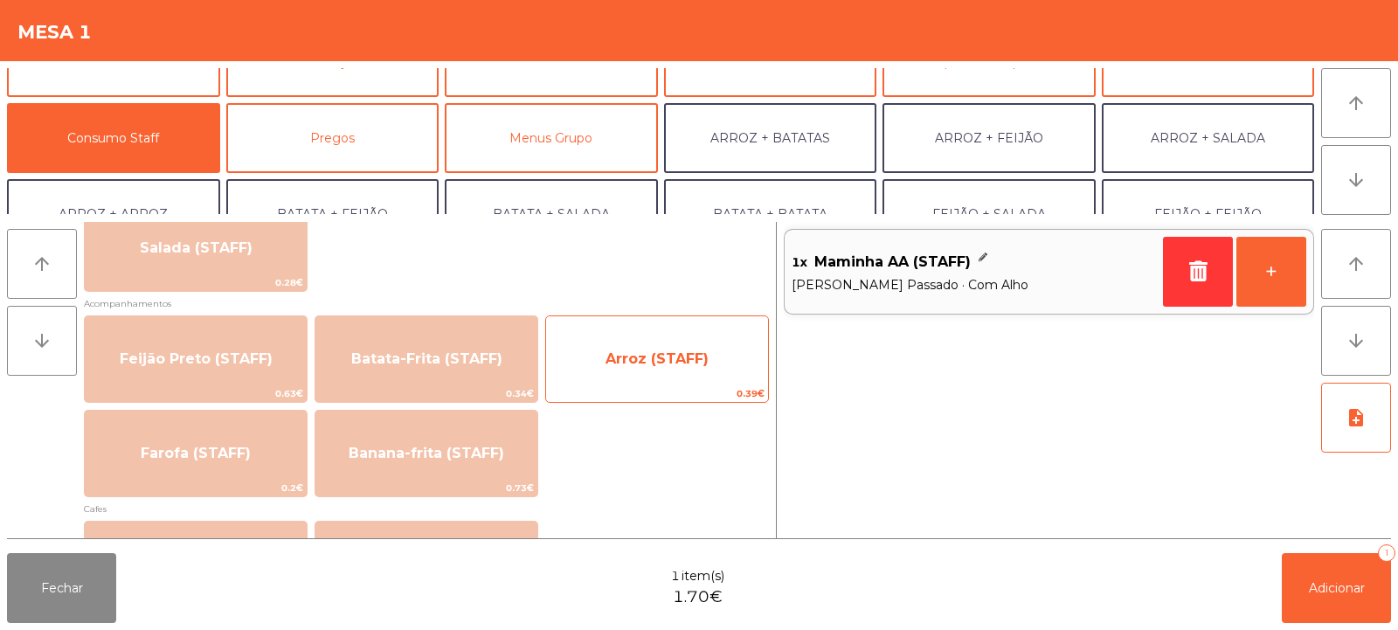
click at [666, 364] on span "Arroz (STAFF)" at bounding box center [657, 358] width 103 height 17
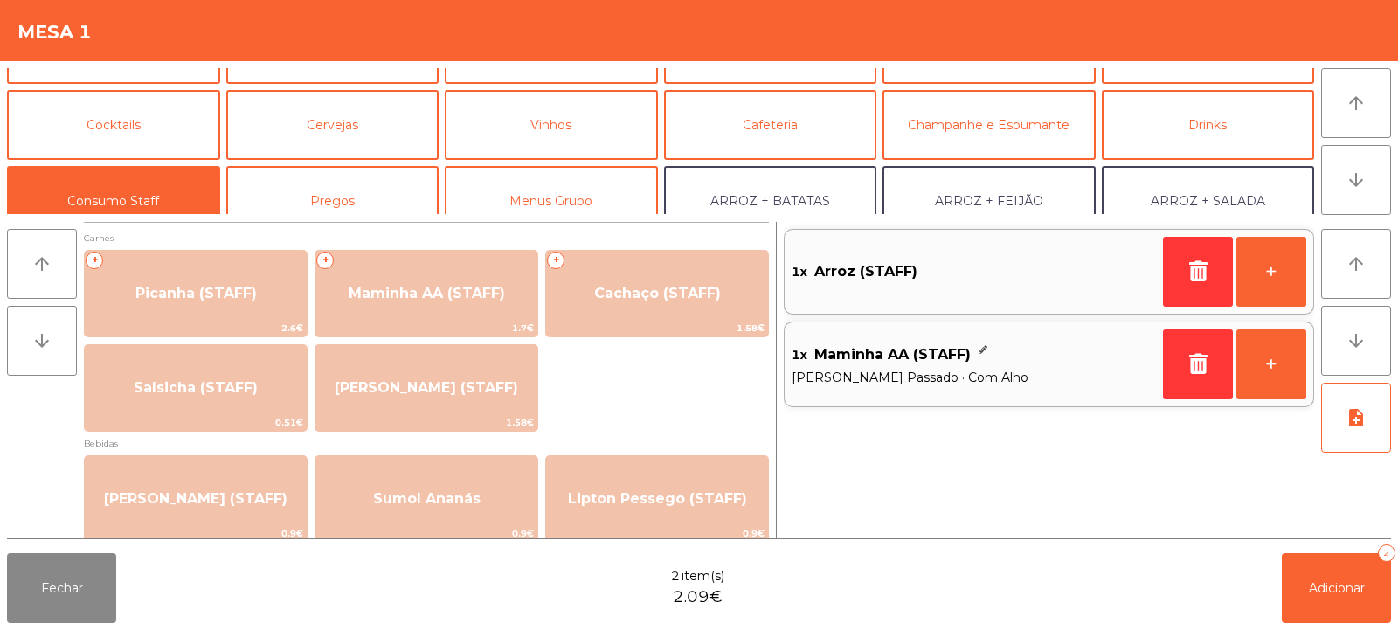
scroll to position [0, 0]
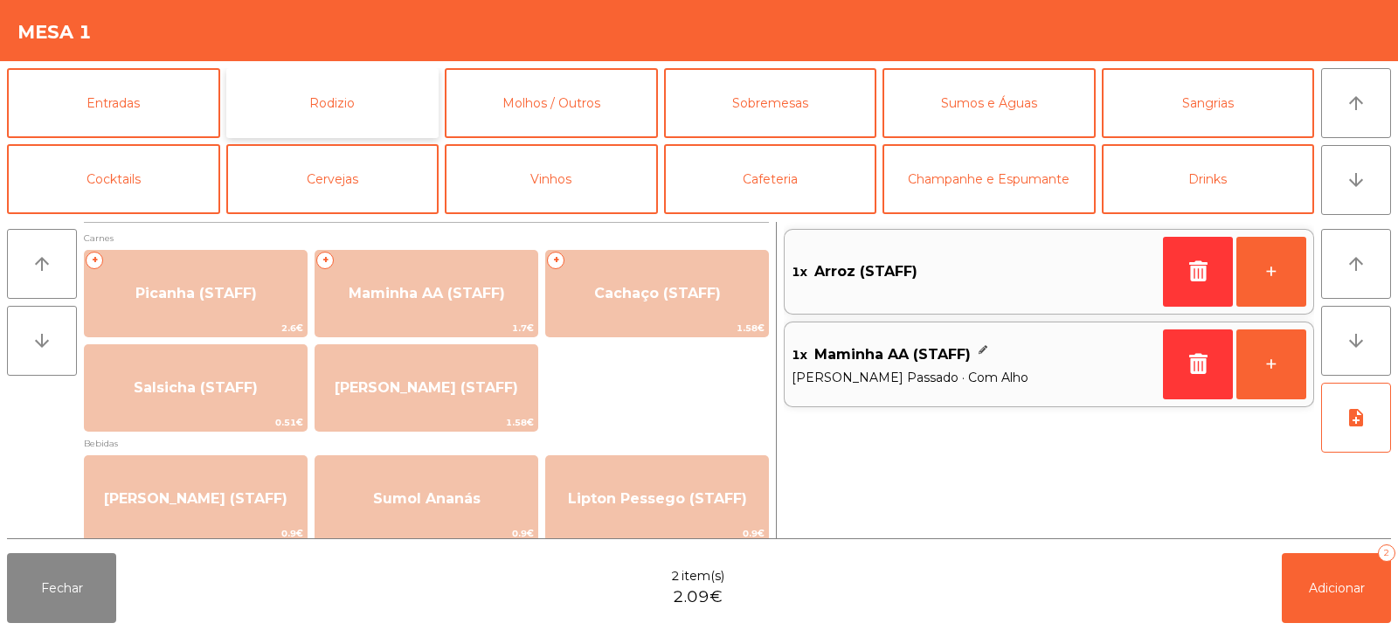
click at [359, 100] on button "Rodizio" at bounding box center [332, 103] width 213 height 70
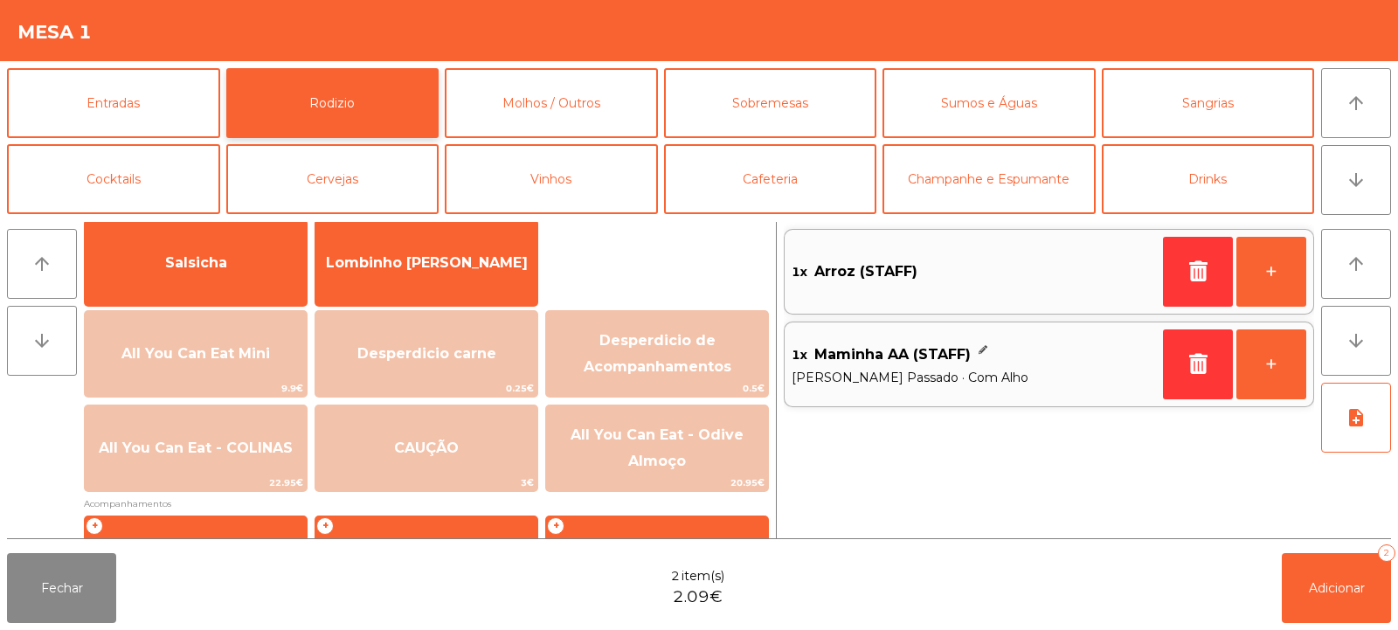
scroll to position [291, 0]
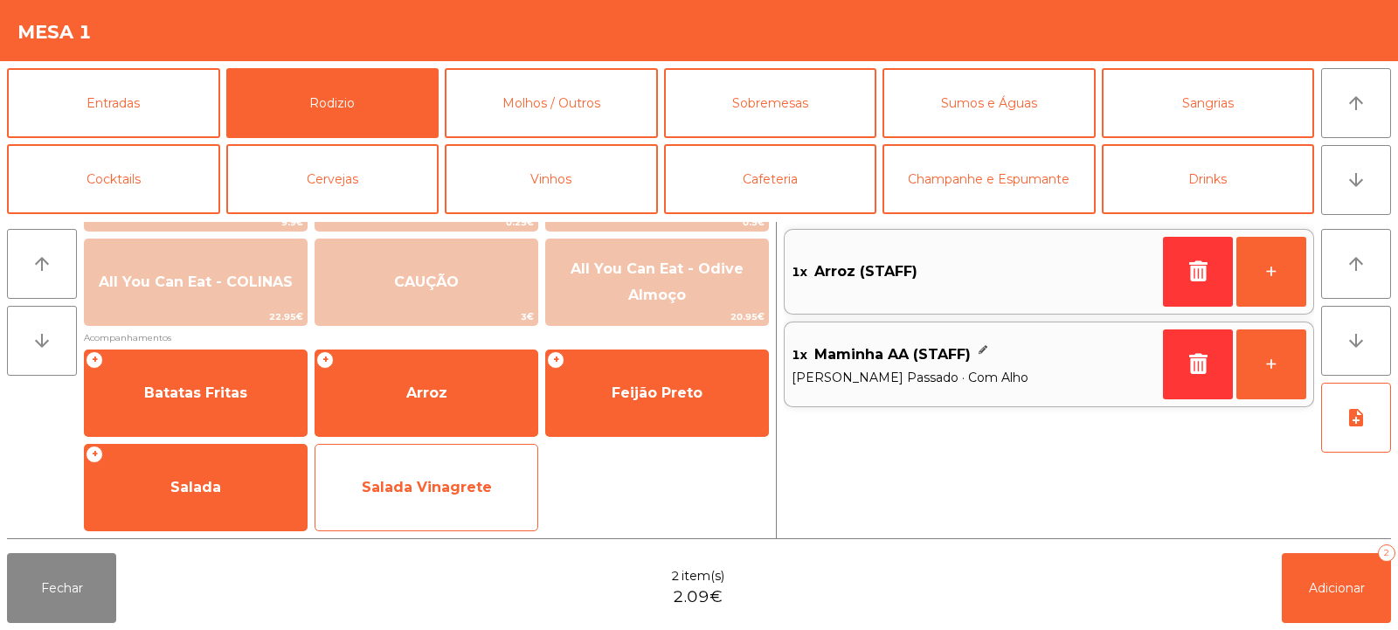
click at [432, 491] on span "Salada Vinagrete" at bounding box center [427, 487] width 130 height 17
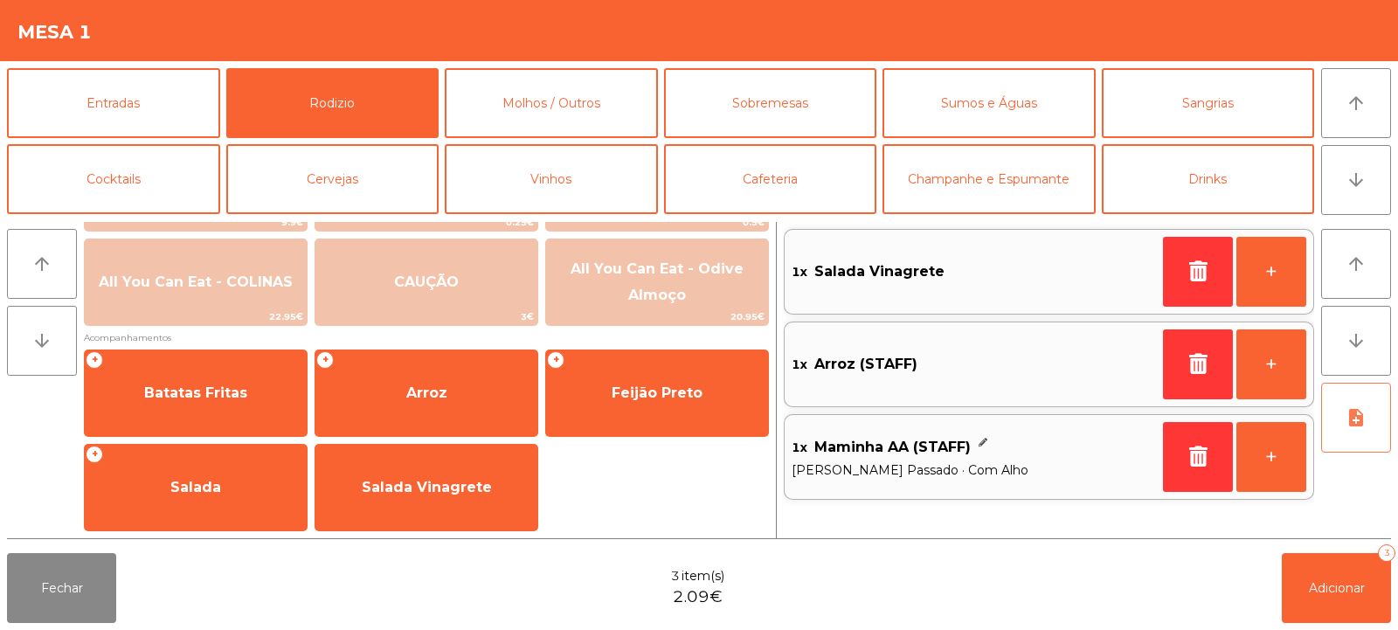
click at [1358, 426] on icon "note_add" at bounding box center [1356, 417] width 21 height 21
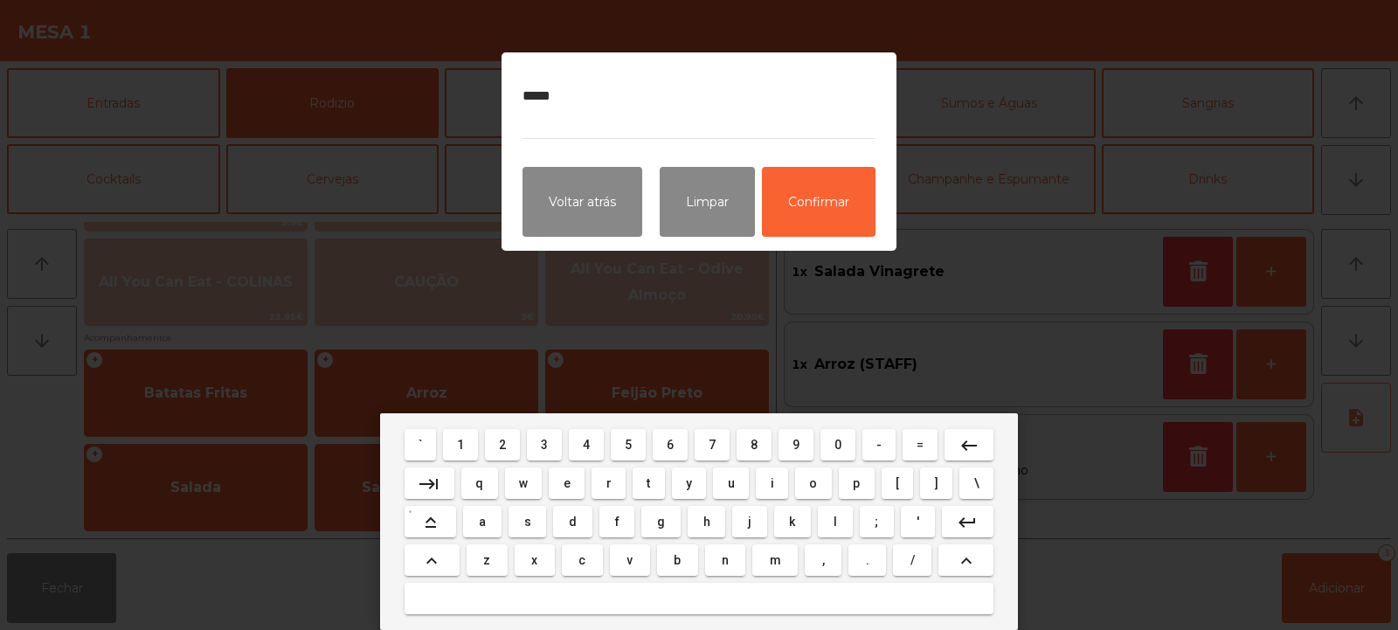
type textarea "******"
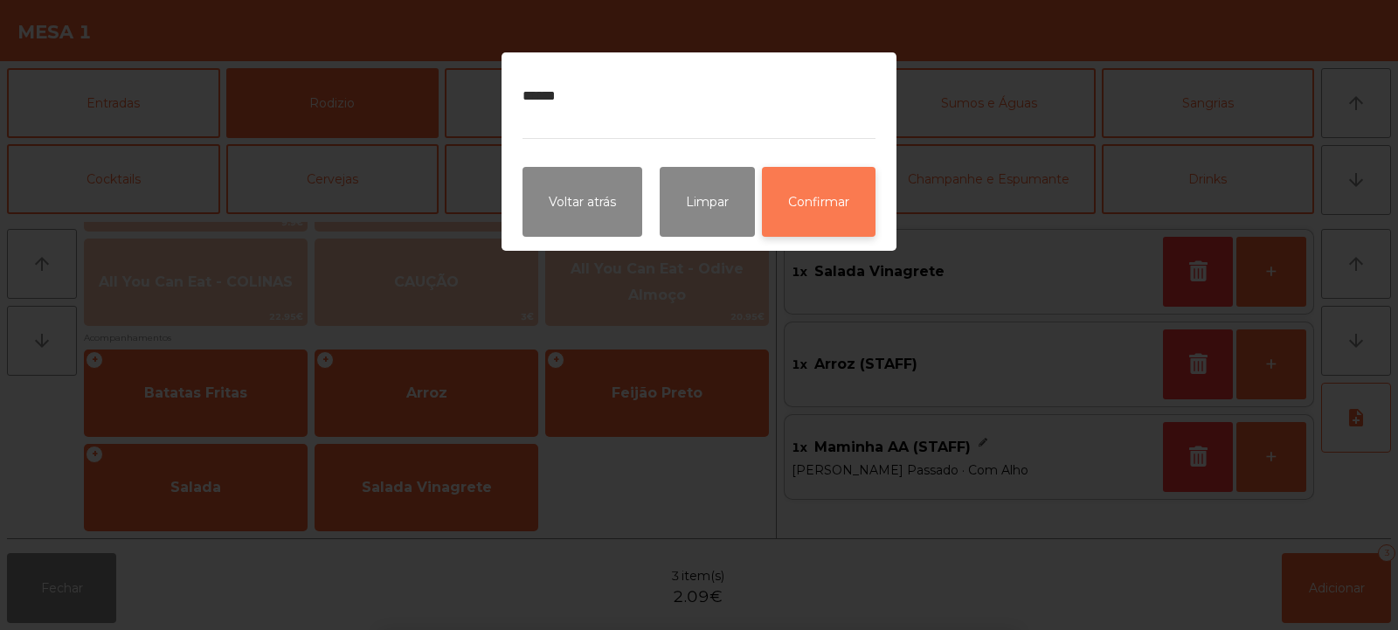
click at [830, 216] on button "Confirmar" at bounding box center [819, 202] width 114 height 70
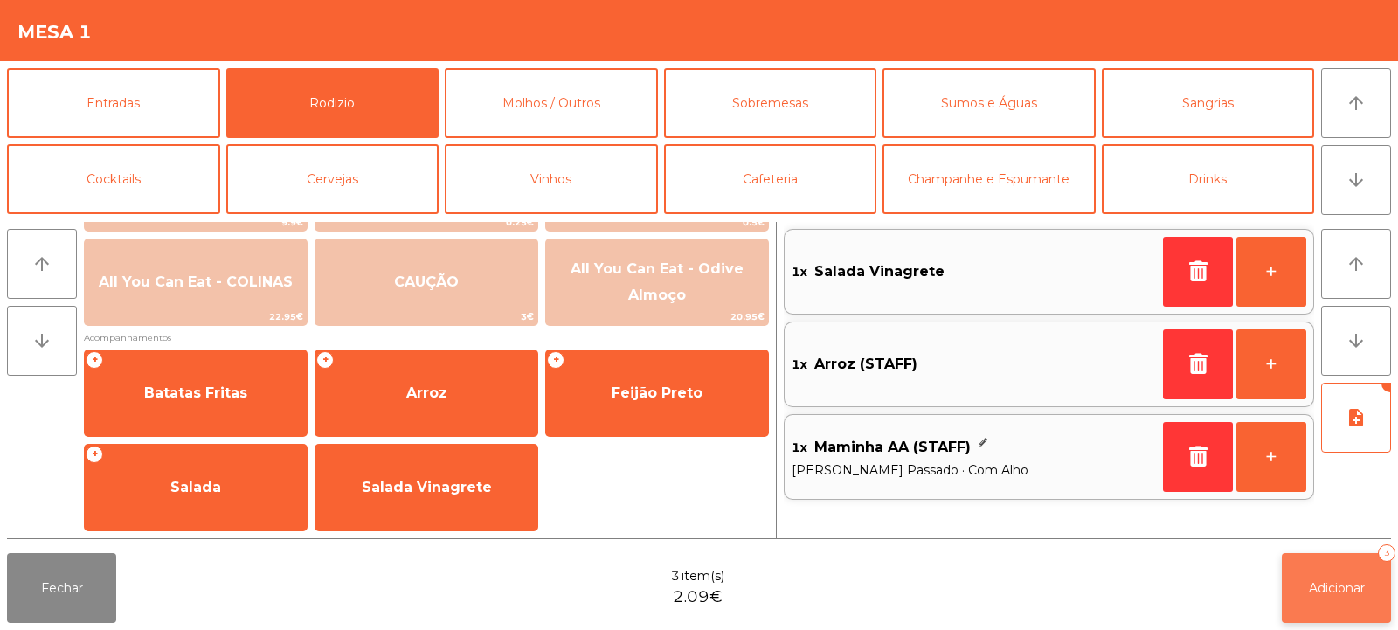
click at [1306, 610] on button "Adicionar 3" at bounding box center [1336, 588] width 109 height 70
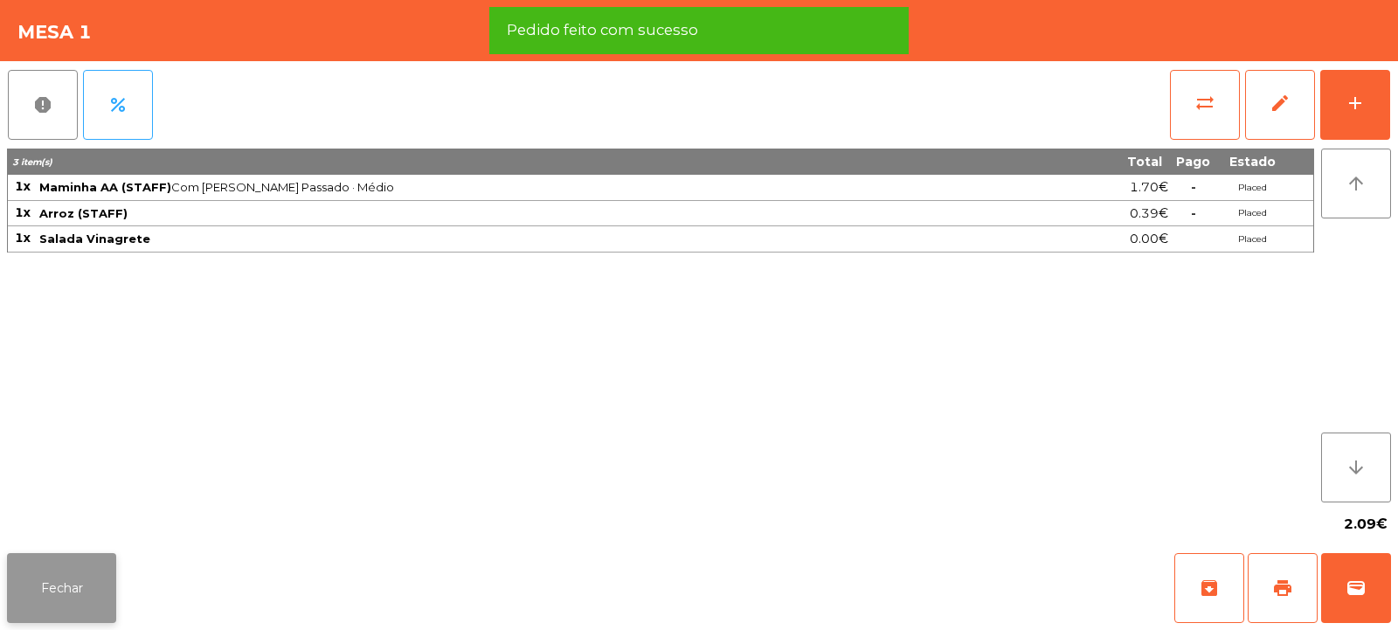
click at [90, 592] on button "Fechar" at bounding box center [61, 588] width 109 height 70
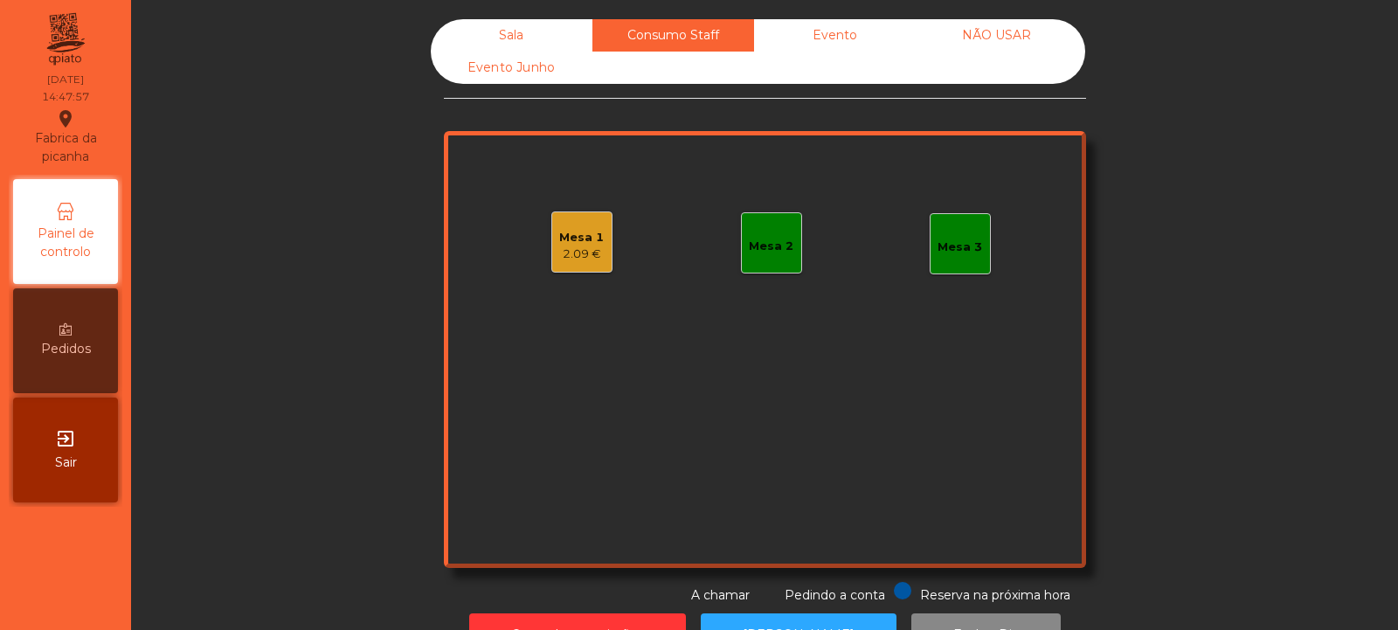
click at [586, 254] on div "2.09 €" at bounding box center [581, 254] width 45 height 17
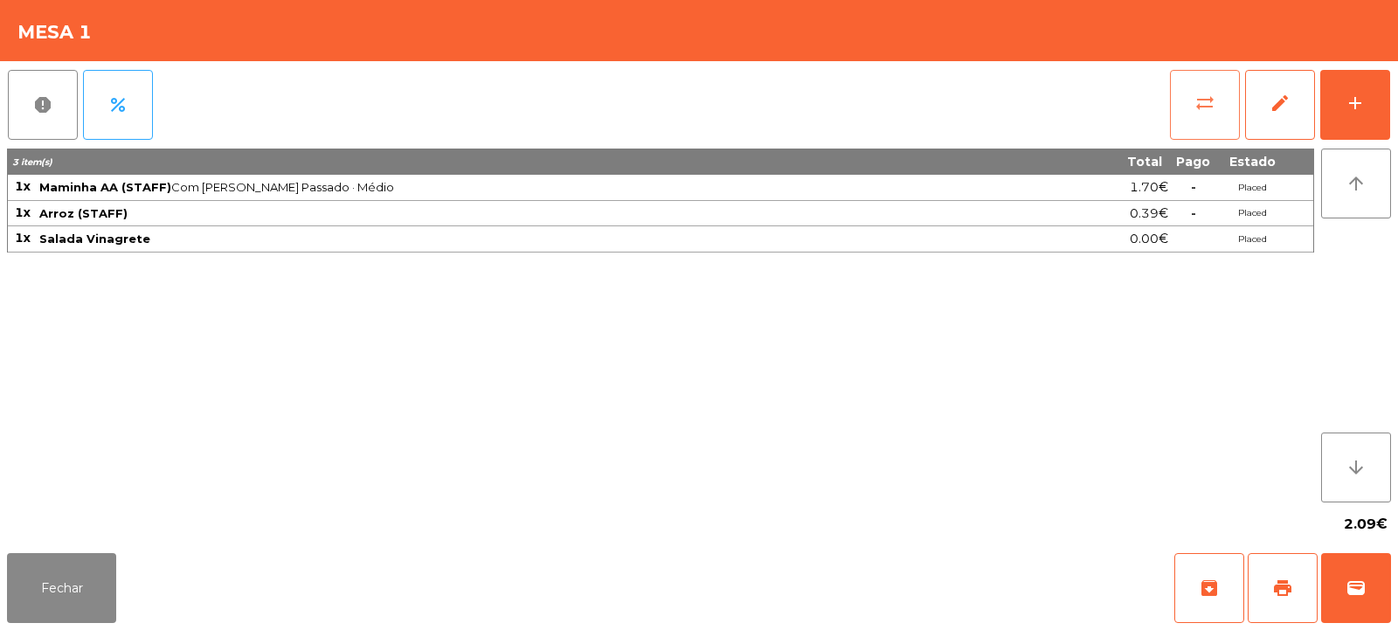
click at [1188, 122] on button "sync_alt" at bounding box center [1205, 105] width 70 height 70
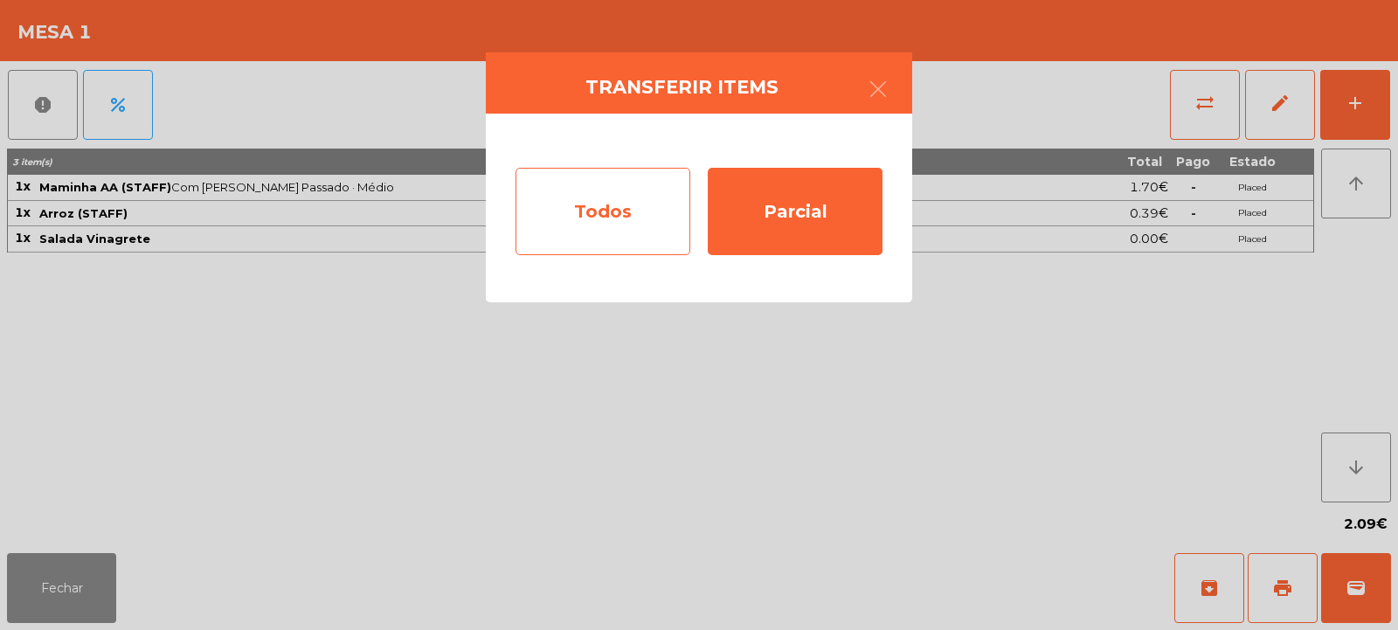
click at [607, 212] on div "Todos" at bounding box center [603, 211] width 175 height 87
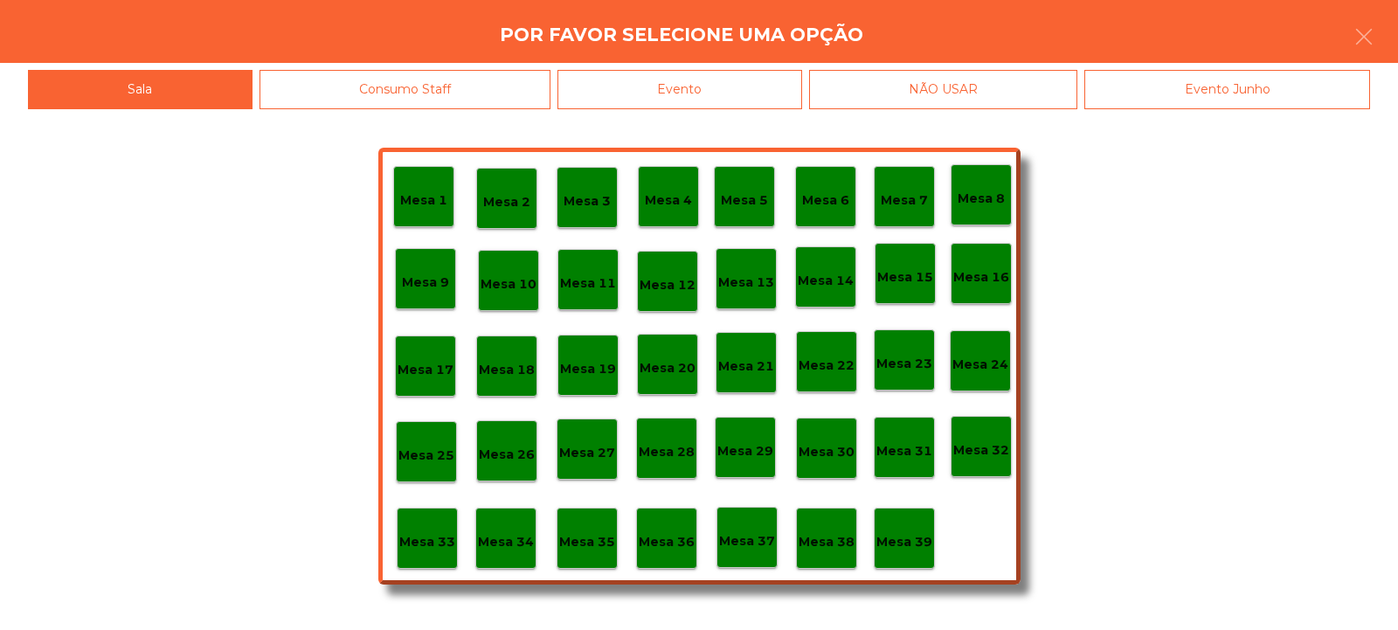
click at [706, 86] on div "Evento" at bounding box center [680, 89] width 245 height 39
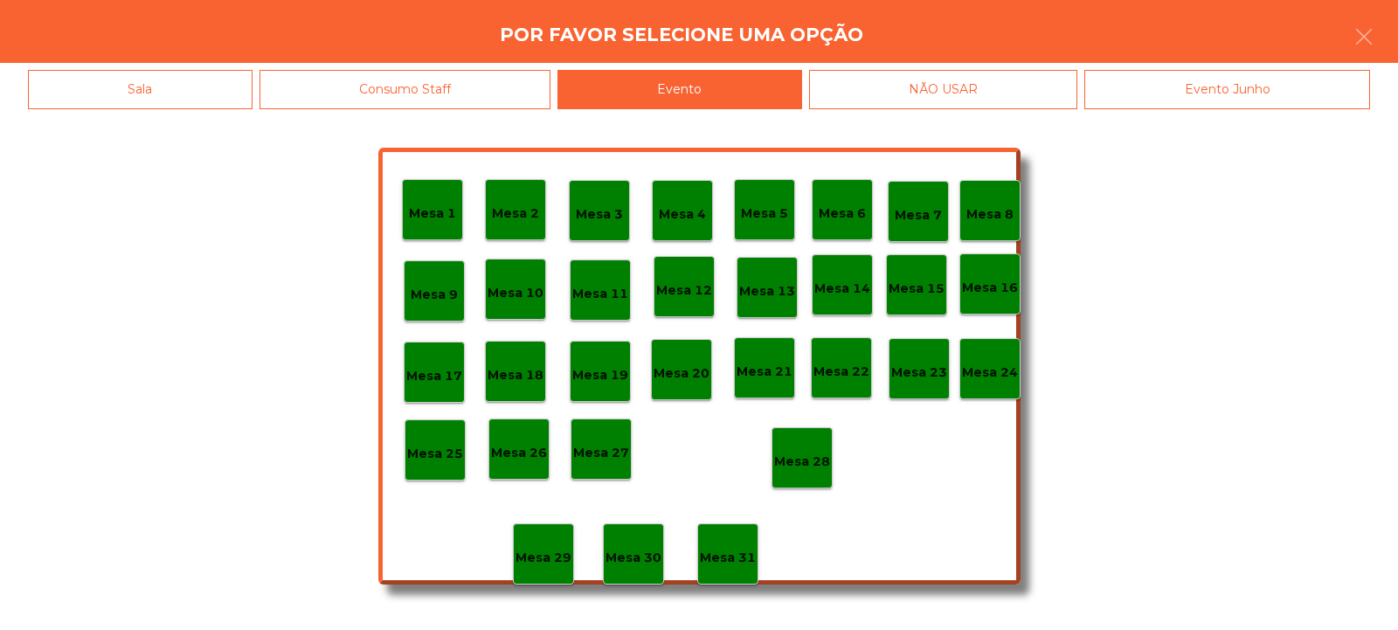
click at [794, 469] on p "Mesa 28" at bounding box center [802, 462] width 56 height 20
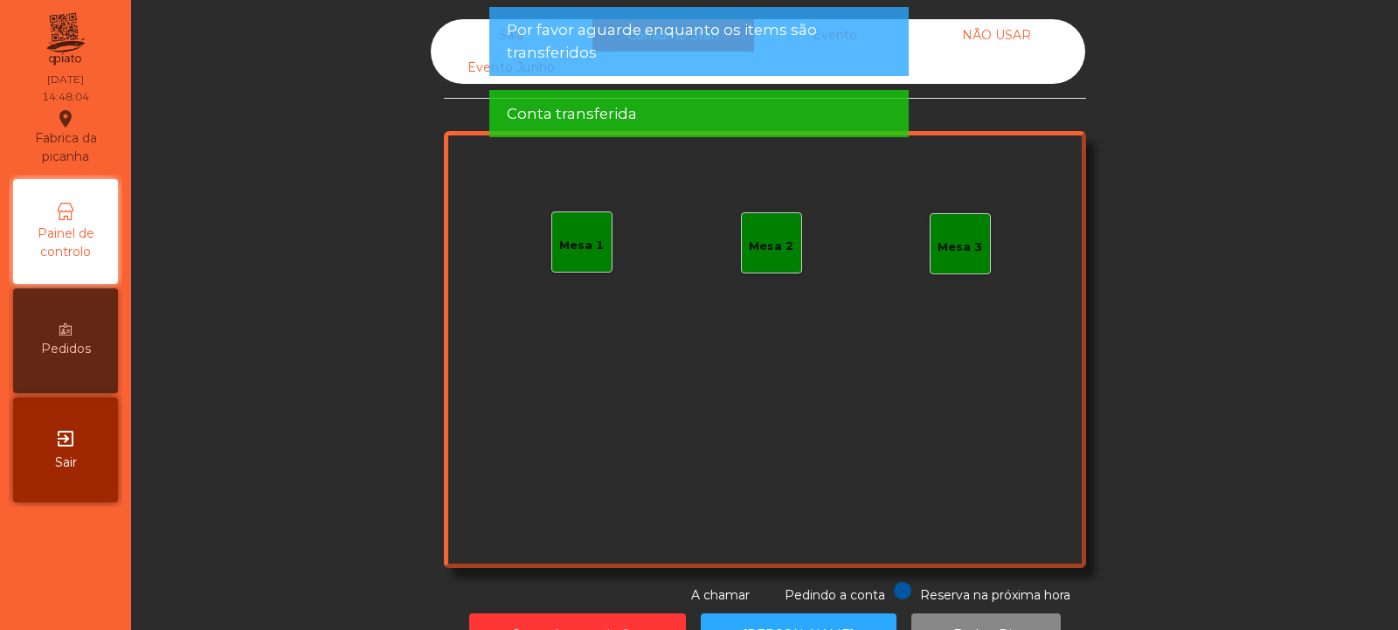
click at [471, 25] on div "Sala" at bounding box center [512, 35] width 162 height 32
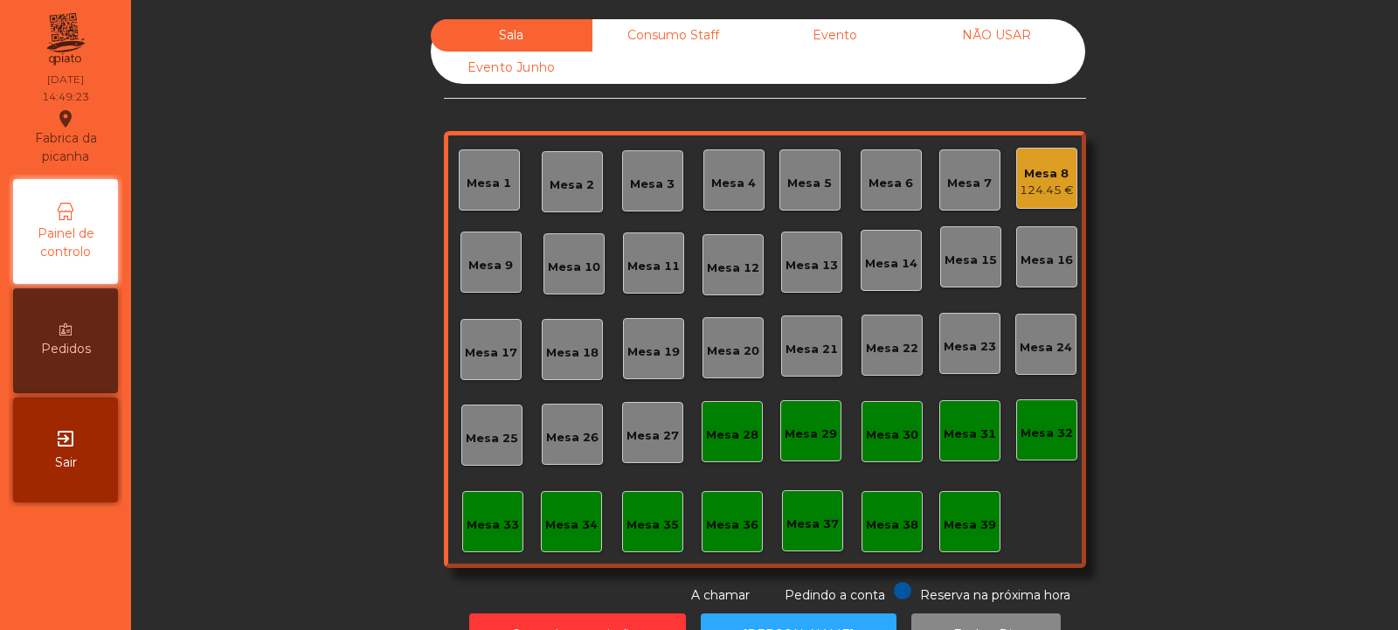
click at [663, 39] on div "Consumo Staff" at bounding box center [673, 35] width 162 height 32
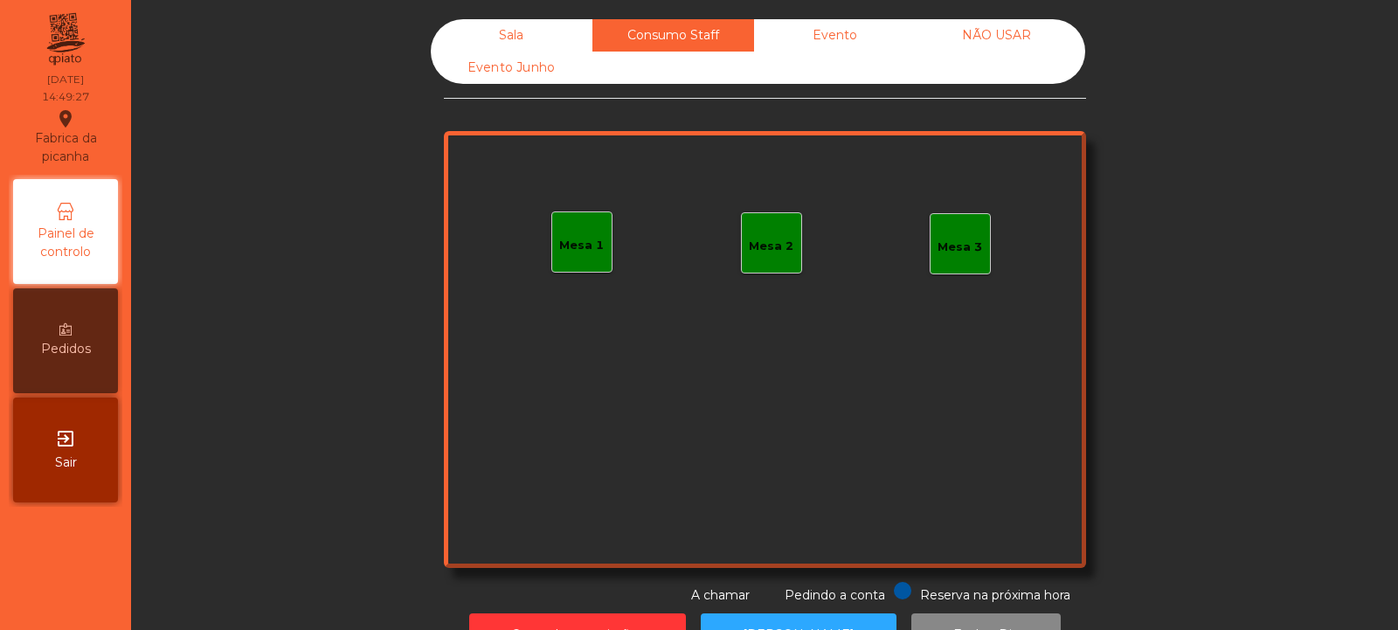
click at [499, 39] on div "Sala" at bounding box center [512, 35] width 162 height 32
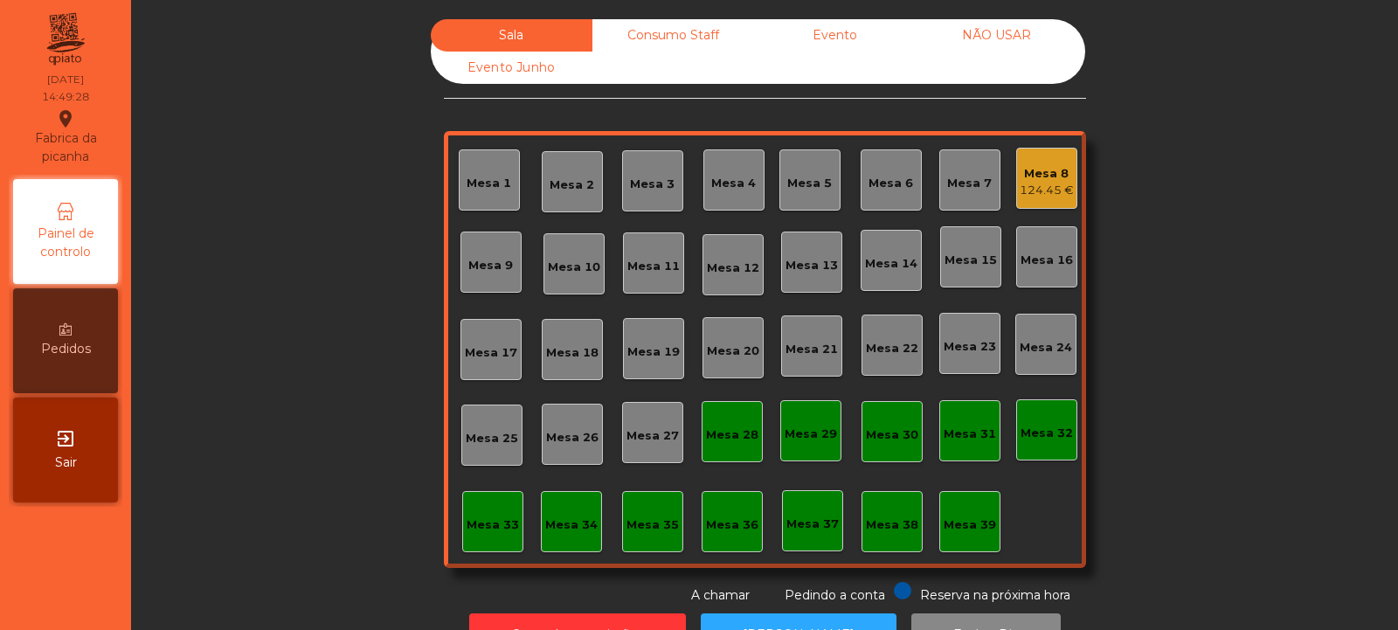
click at [842, 42] on div "Evento" at bounding box center [835, 35] width 162 height 32
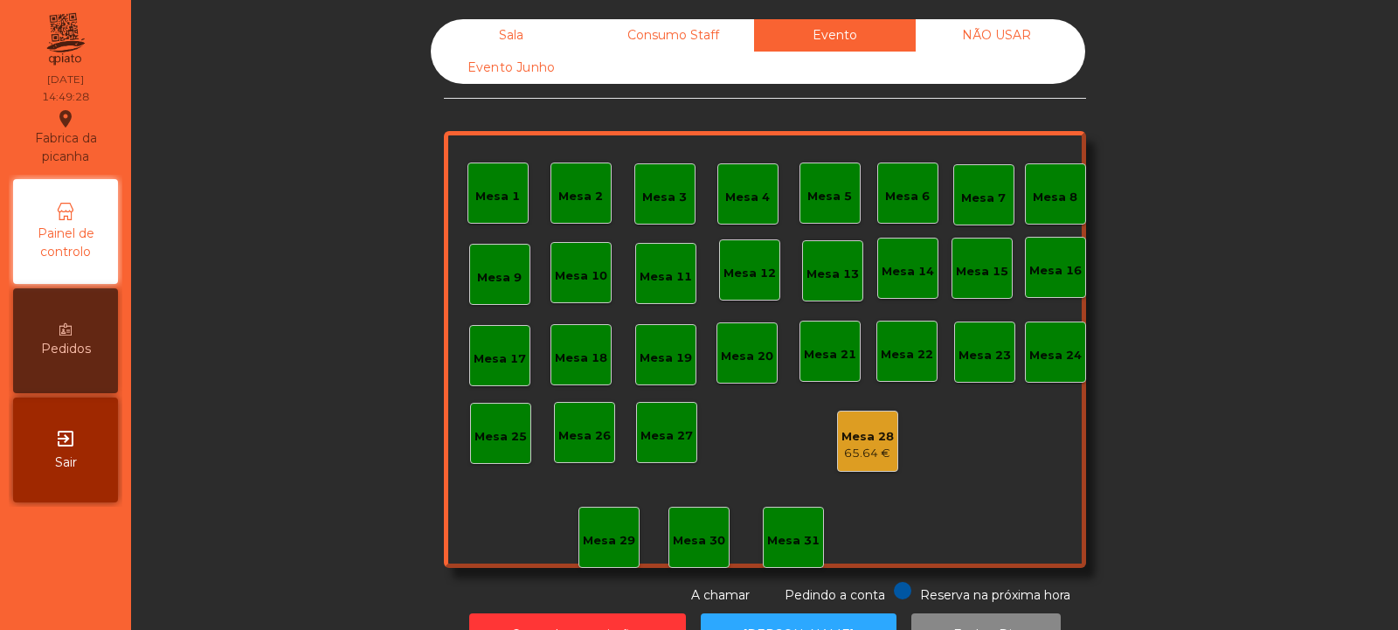
click at [666, 31] on div "Consumo Staff" at bounding box center [673, 35] width 162 height 32
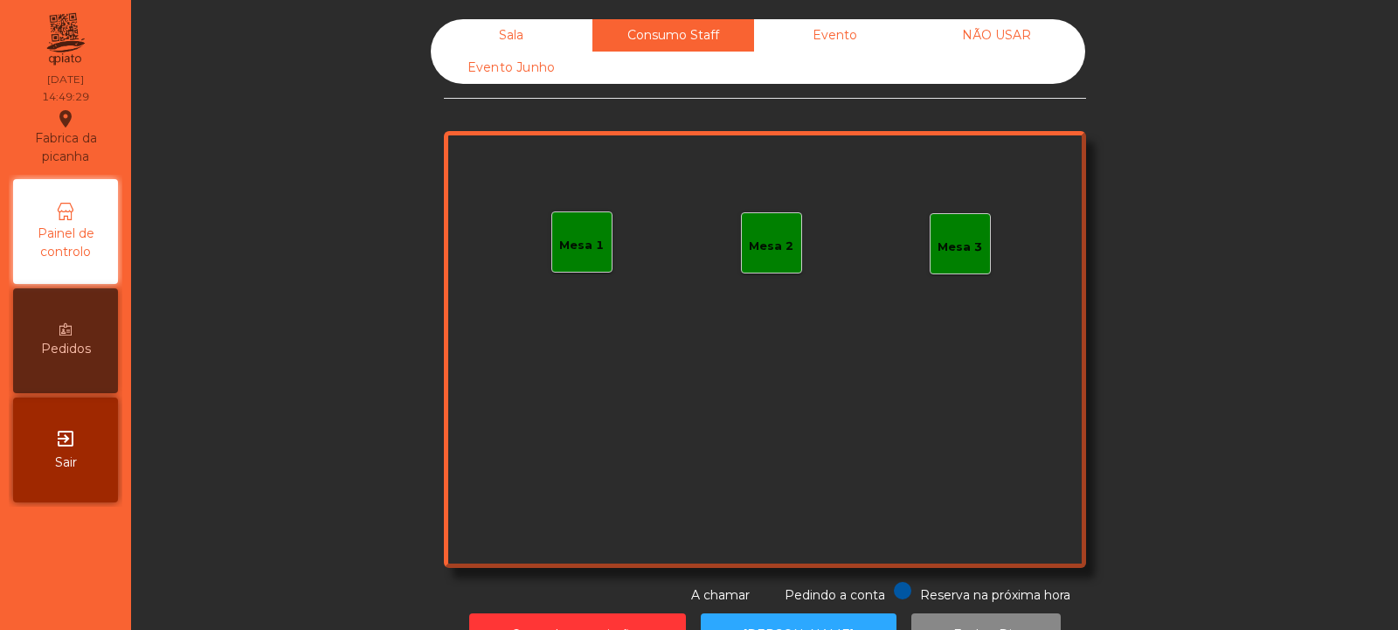
click at [505, 32] on div "Sala" at bounding box center [512, 35] width 162 height 32
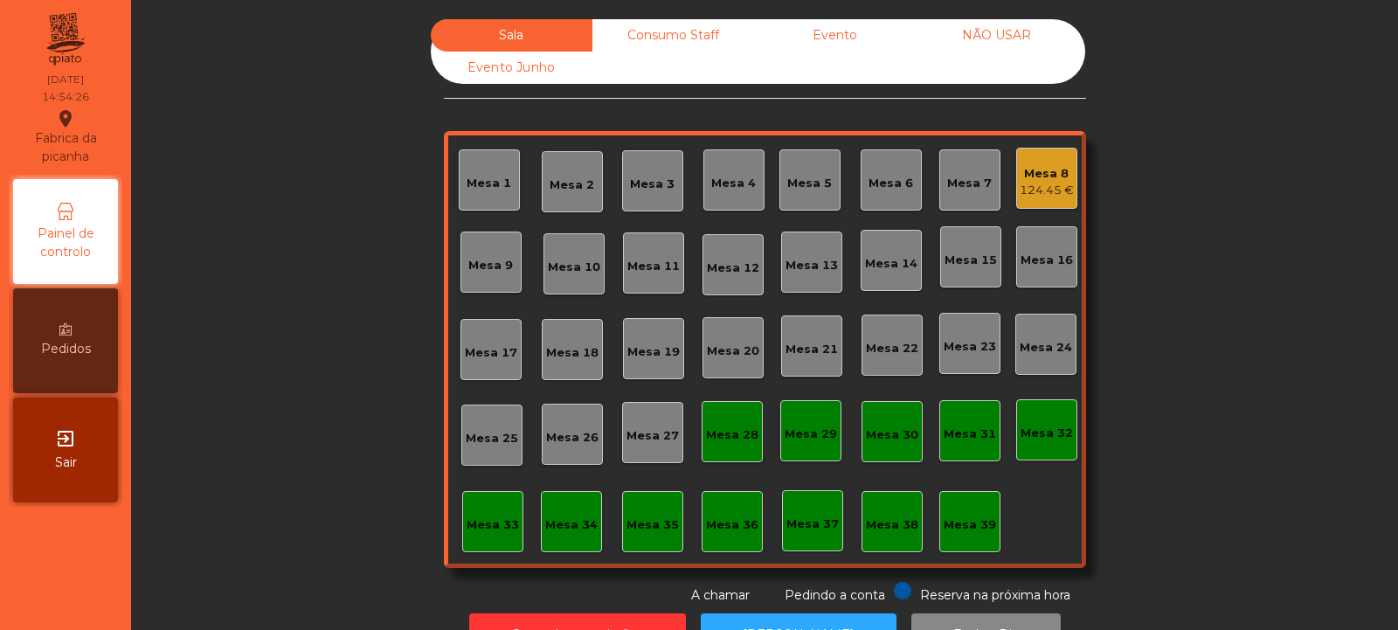
scroll to position [59, 0]
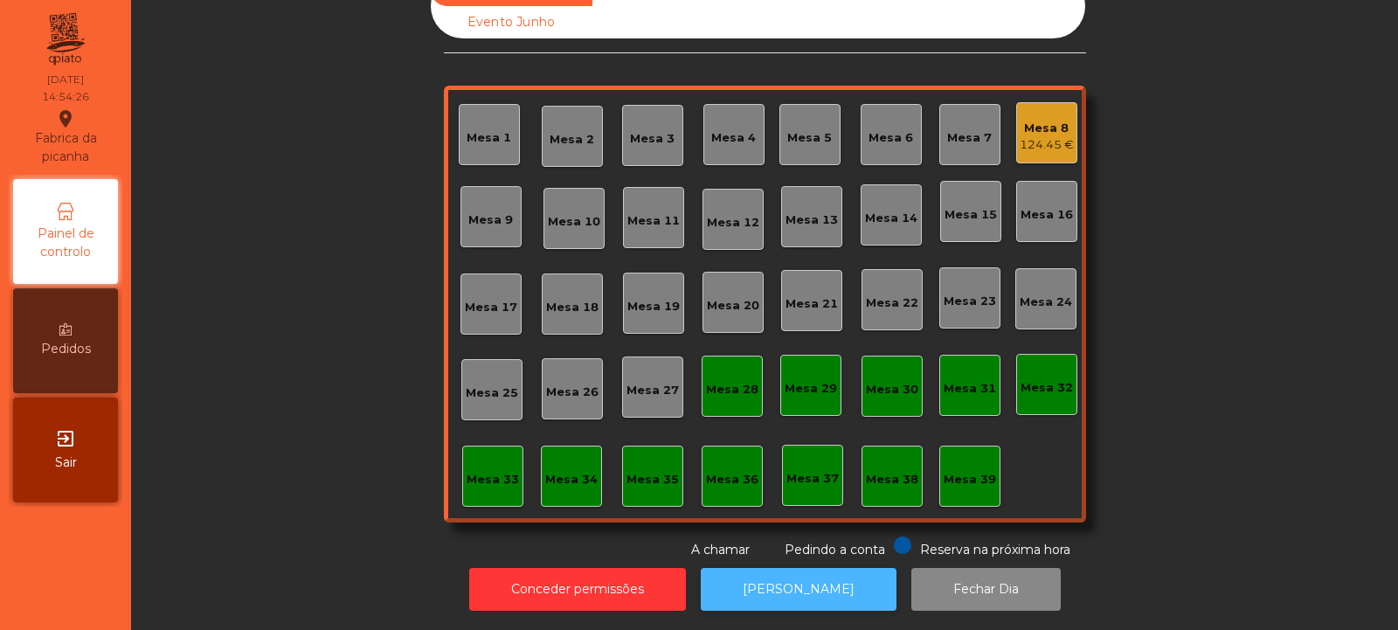
click at [786, 591] on button "[PERSON_NAME]" at bounding box center [799, 589] width 196 height 43
click at [1045, 120] on div "Mesa 8" at bounding box center [1047, 128] width 54 height 17
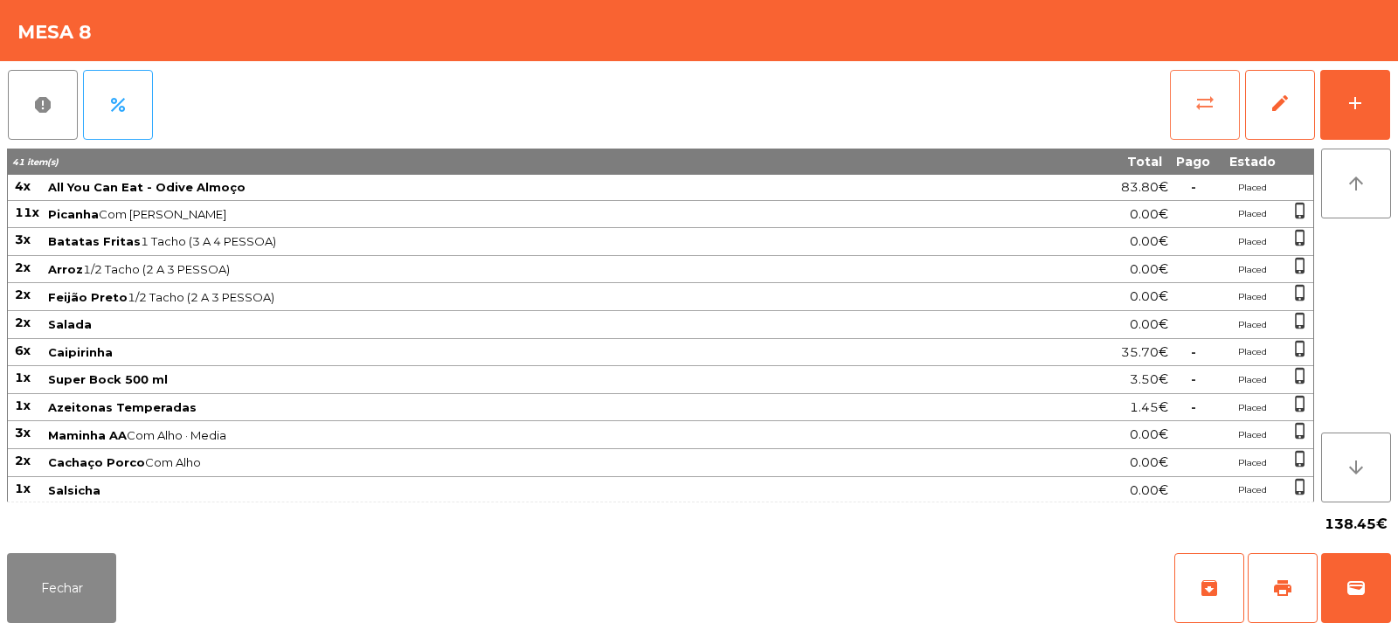
click at [1207, 103] on span "sync_alt" at bounding box center [1205, 103] width 21 height 21
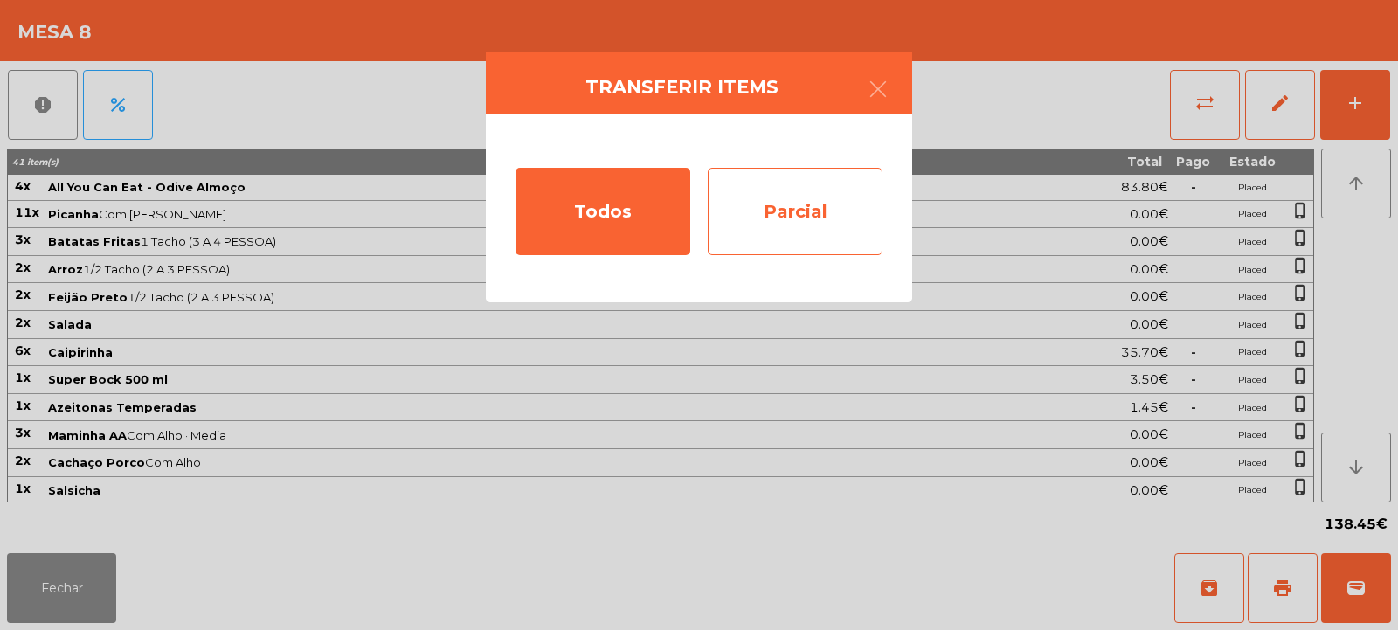
click at [795, 214] on div "Parcial" at bounding box center [795, 211] width 175 height 87
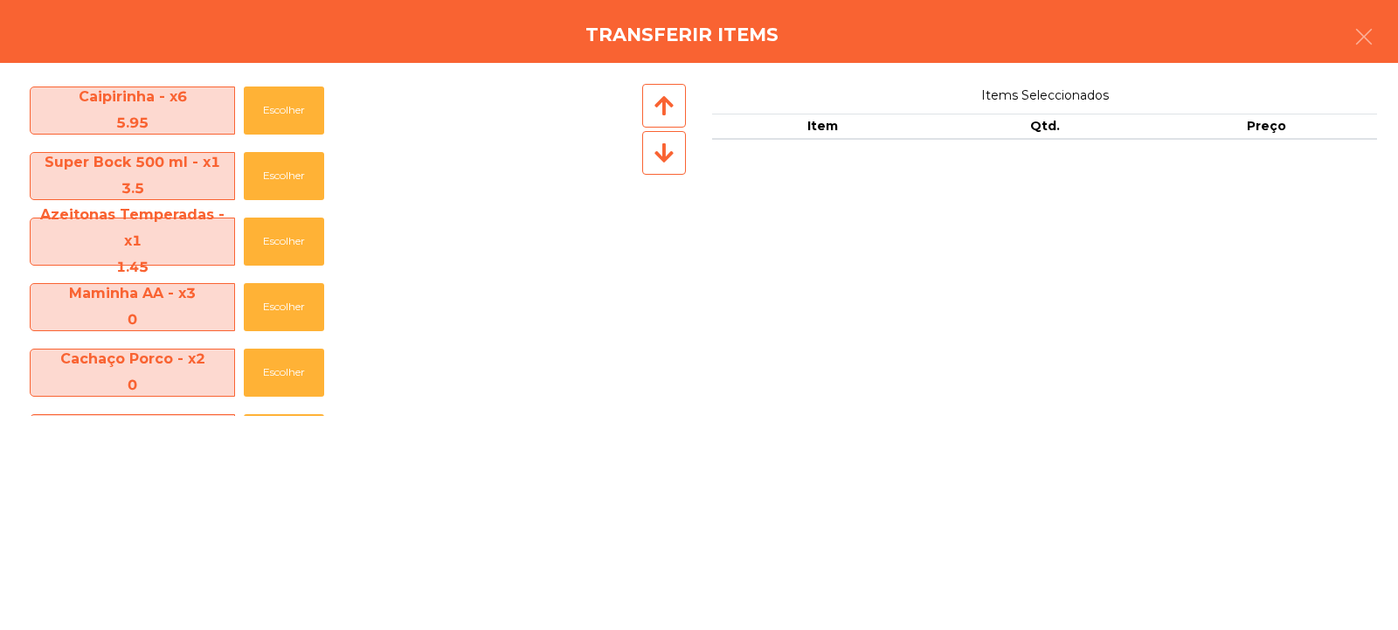
scroll to position [586, 0]
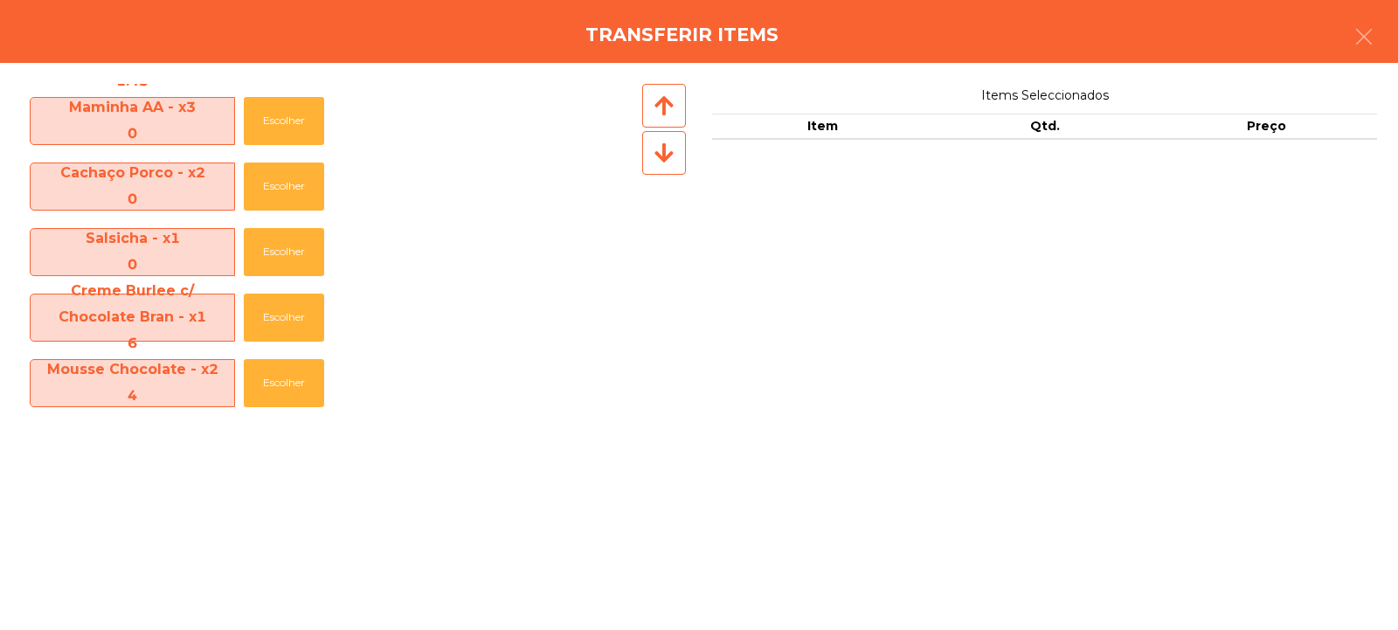
click at [205, 315] on span "Creme Burlee c/ Chocolate Bran - x1 6" at bounding box center [133, 318] width 204 height 80
click at [295, 320] on button "Escolher" at bounding box center [284, 318] width 80 height 48
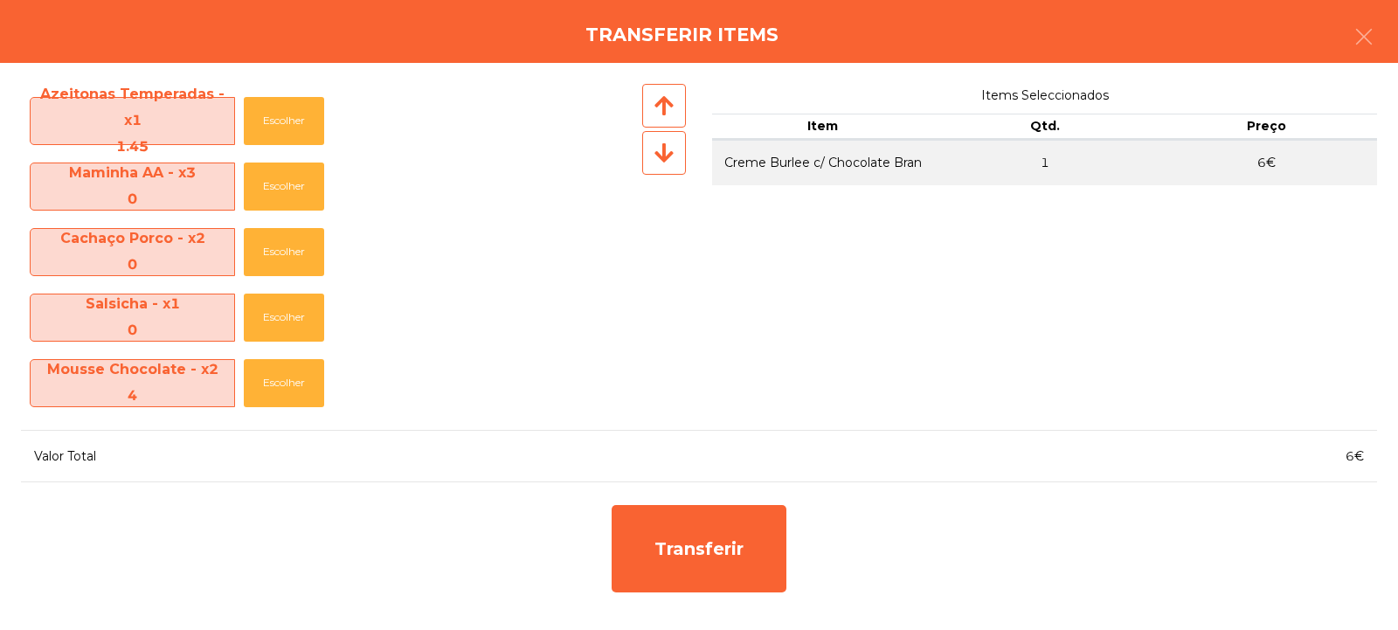
scroll to position [520, 0]
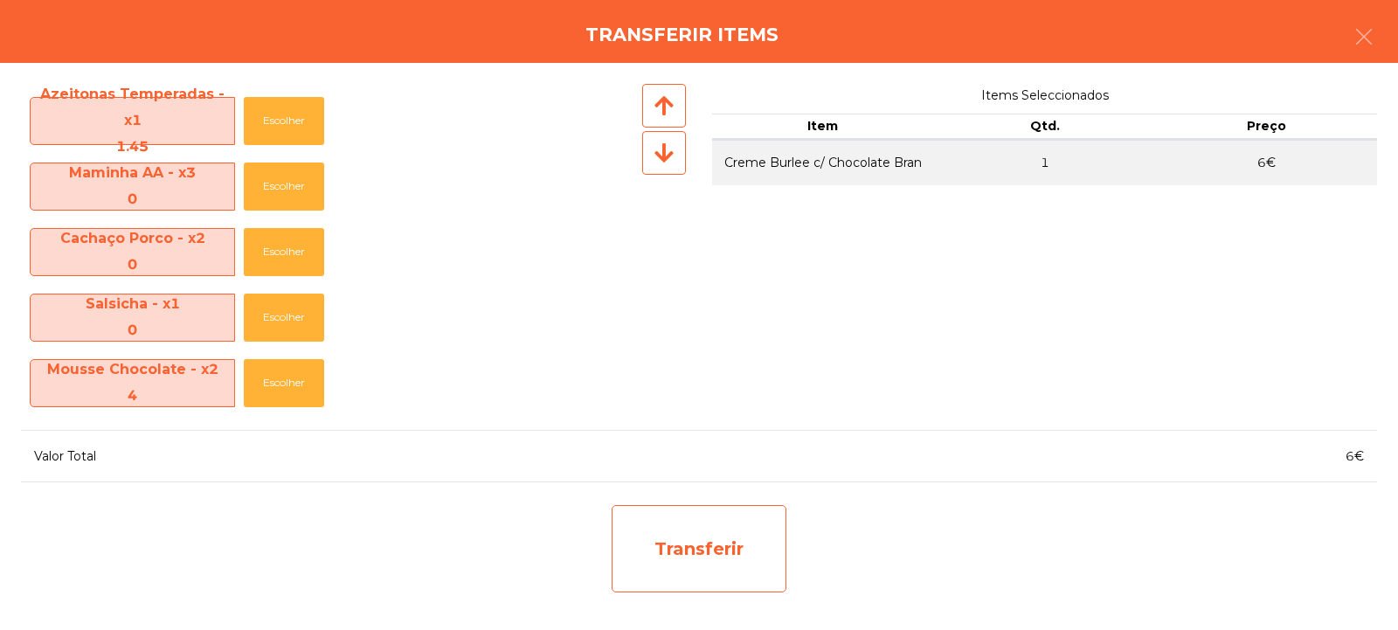
click at [676, 522] on div "Transferir" at bounding box center [699, 548] width 175 height 87
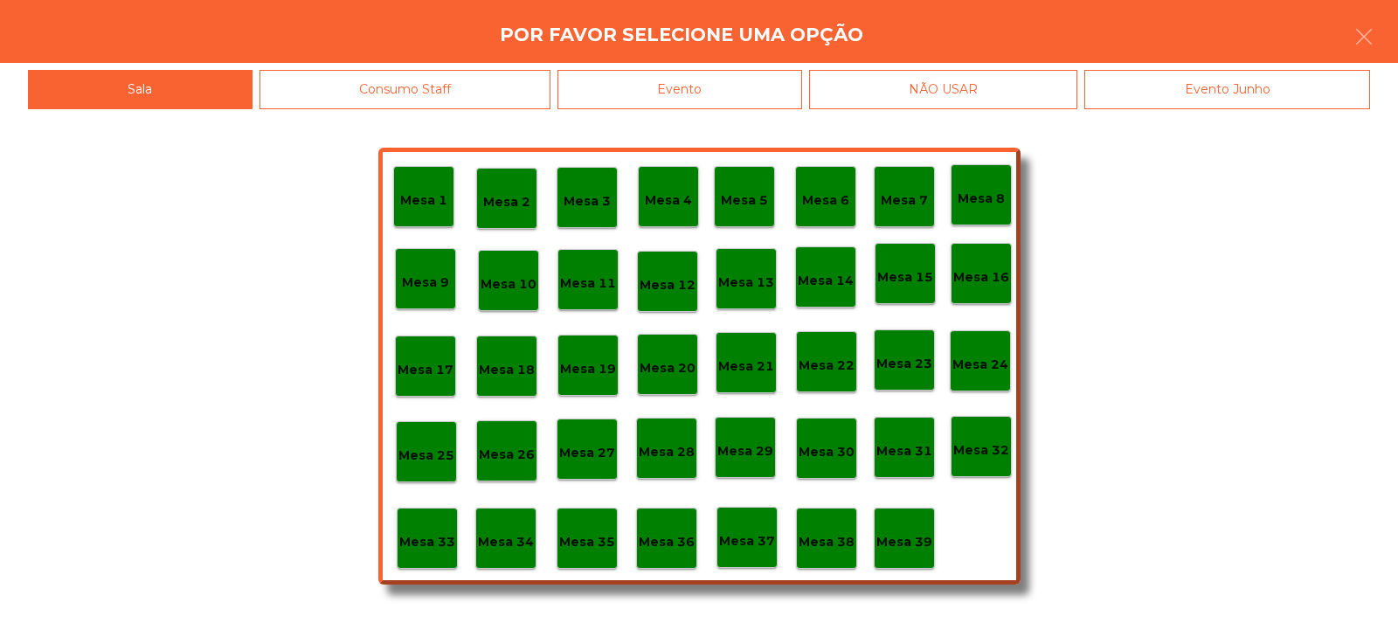
click at [742, 524] on div "Mesa 37" at bounding box center [747, 537] width 56 height 27
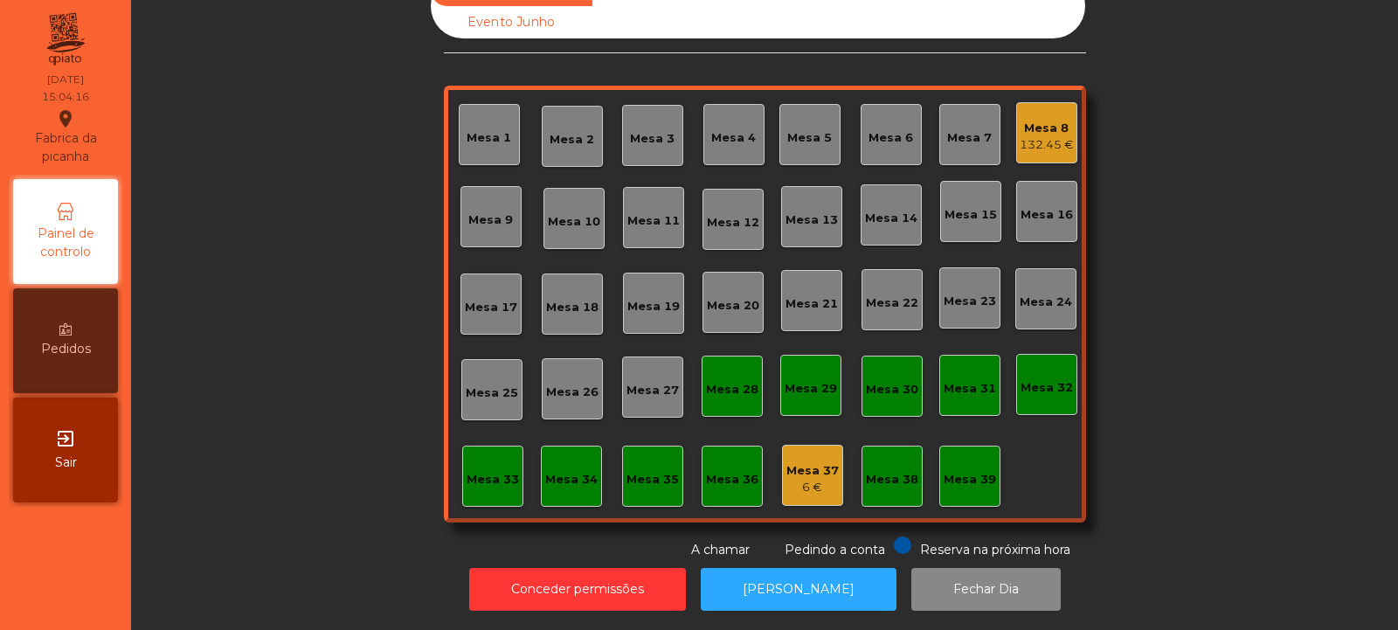
click at [1045, 113] on div "Mesa 8 132.45 €" at bounding box center [1047, 133] width 54 height 41
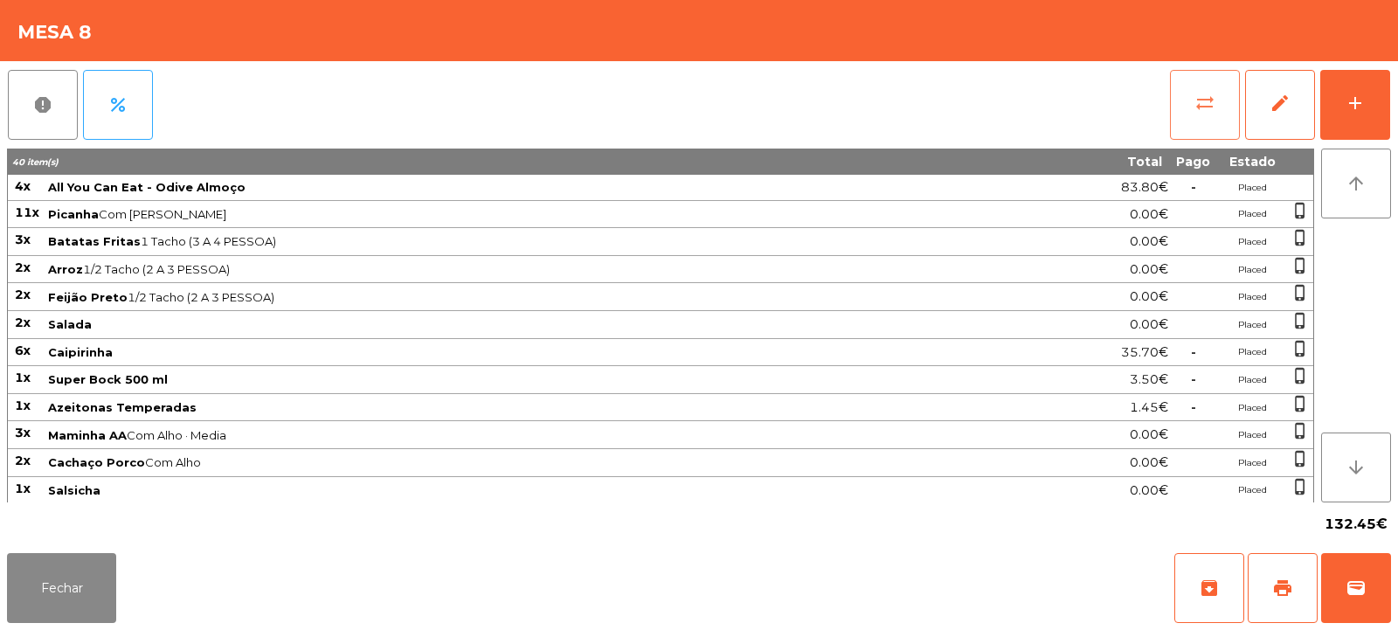
click at [1202, 107] on span "sync_alt" at bounding box center [1205, 103] width 21 height 21
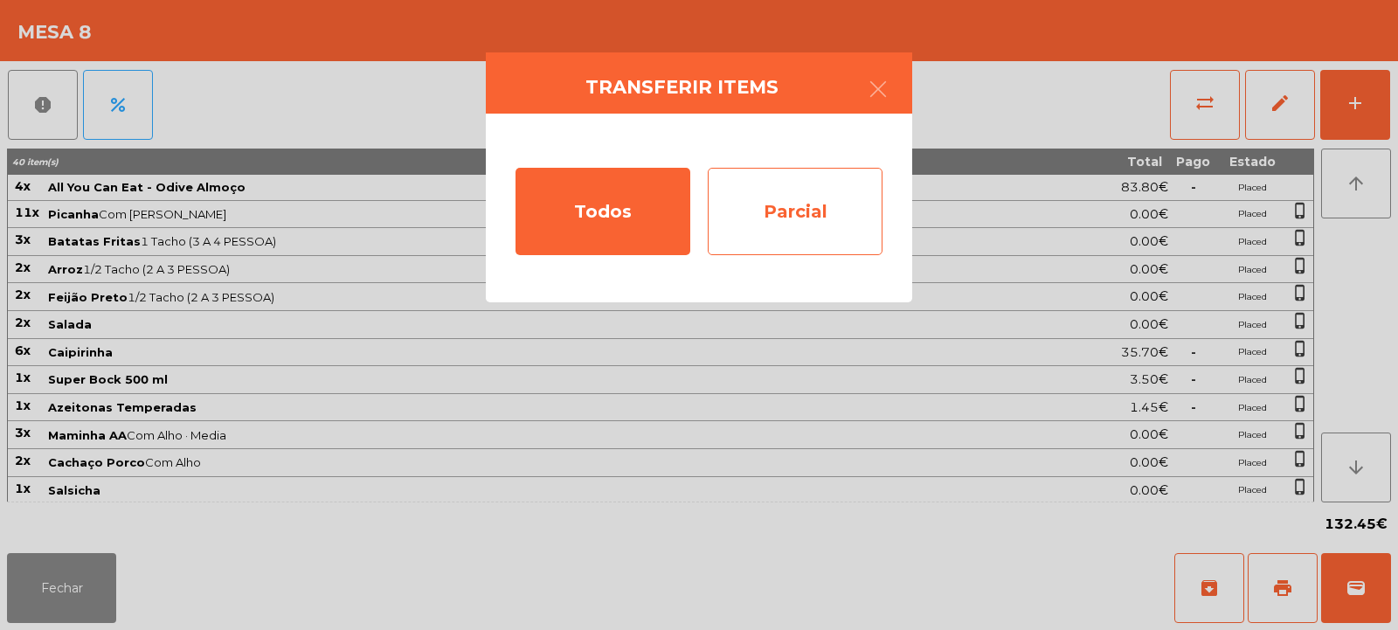
click at [790, 213] on div "Parcial" at bounding box center [795, 211] width 175 height 87
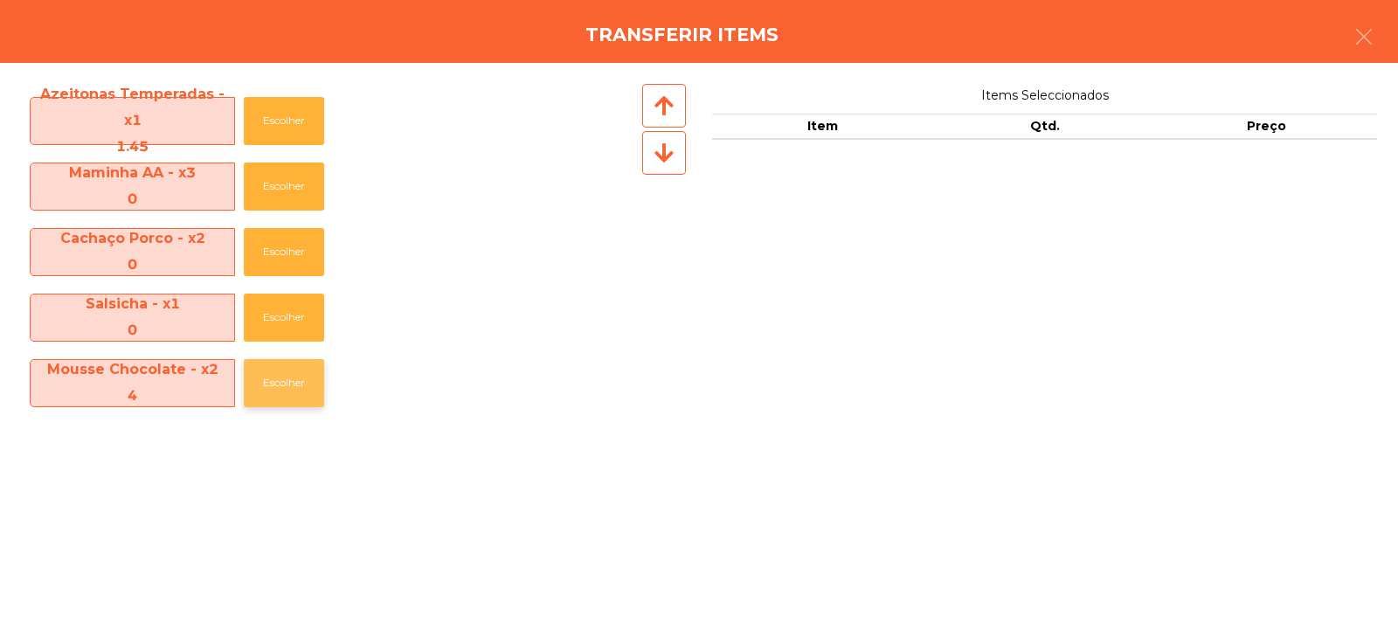
click at [288, 381] on button "Escolher" at bounding box center [284, 383] width 80 height 48
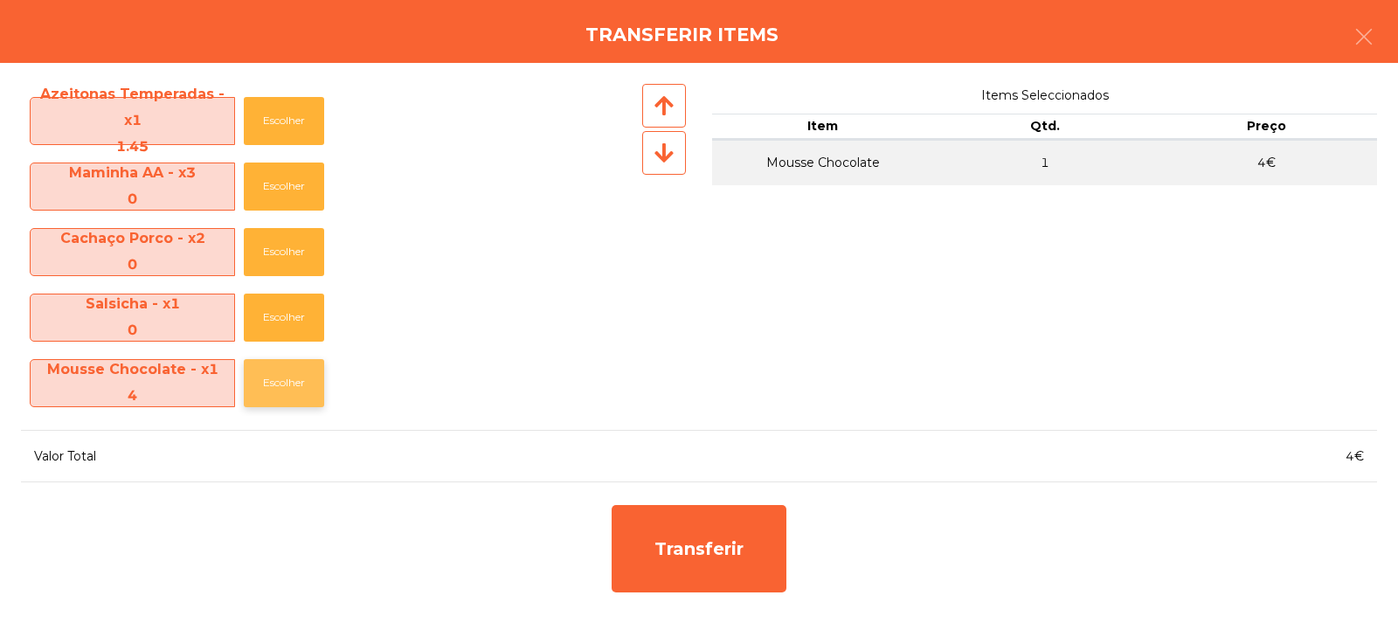
click at [289, 380] on button "Escolher" at bounding box center [284, 383] width 80 height 48
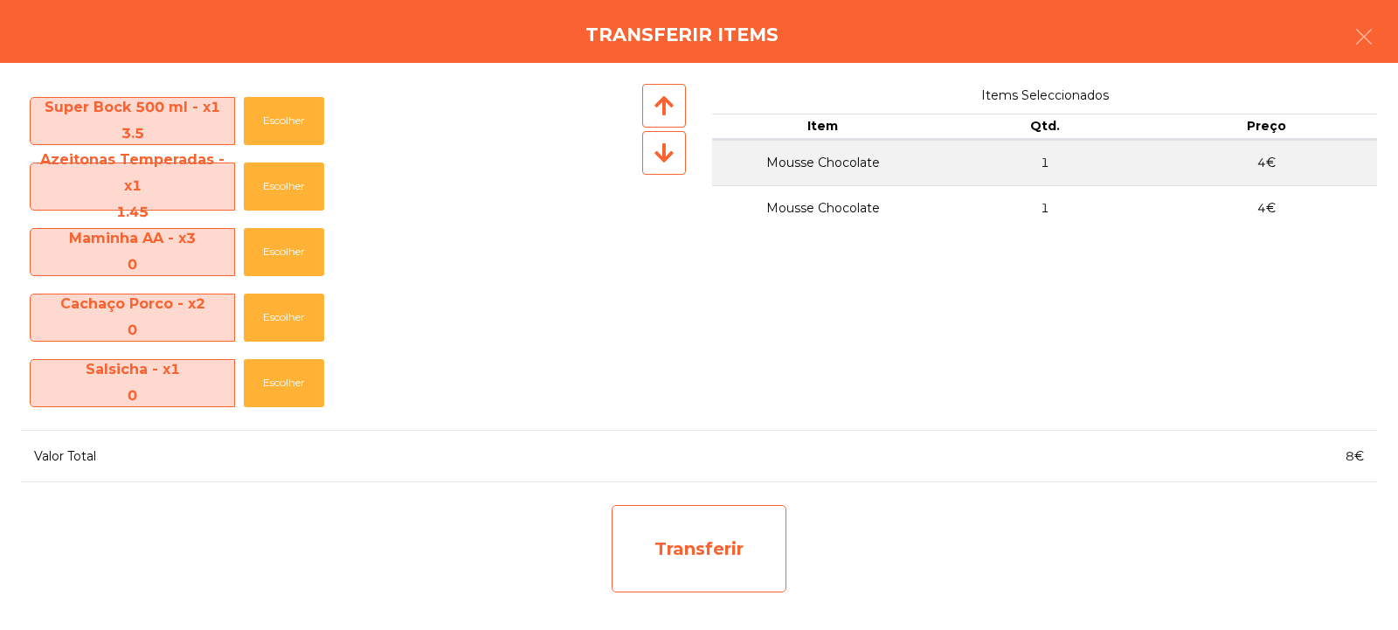
click at [717, 538] on div "Transferir" at bounding box center [699, 548] width 175 height 87
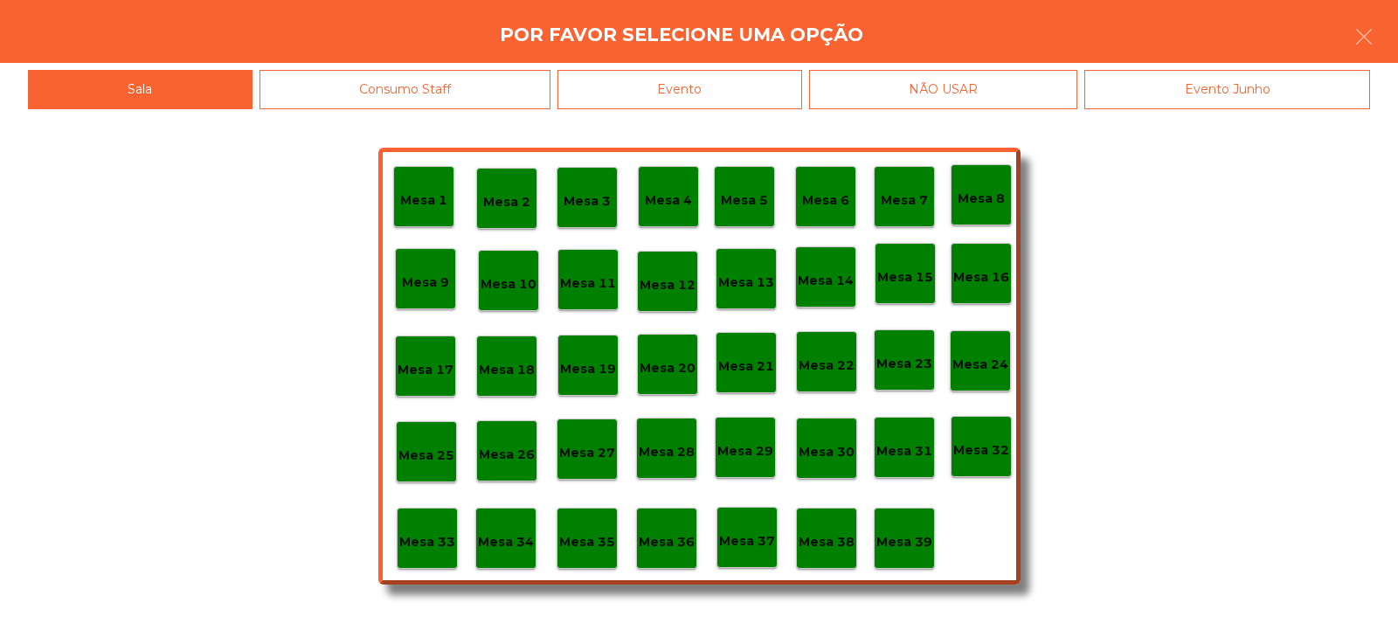
click at [747, 536] on p "Mesa 37" at bounding box center [747, 541] width 56 height 20
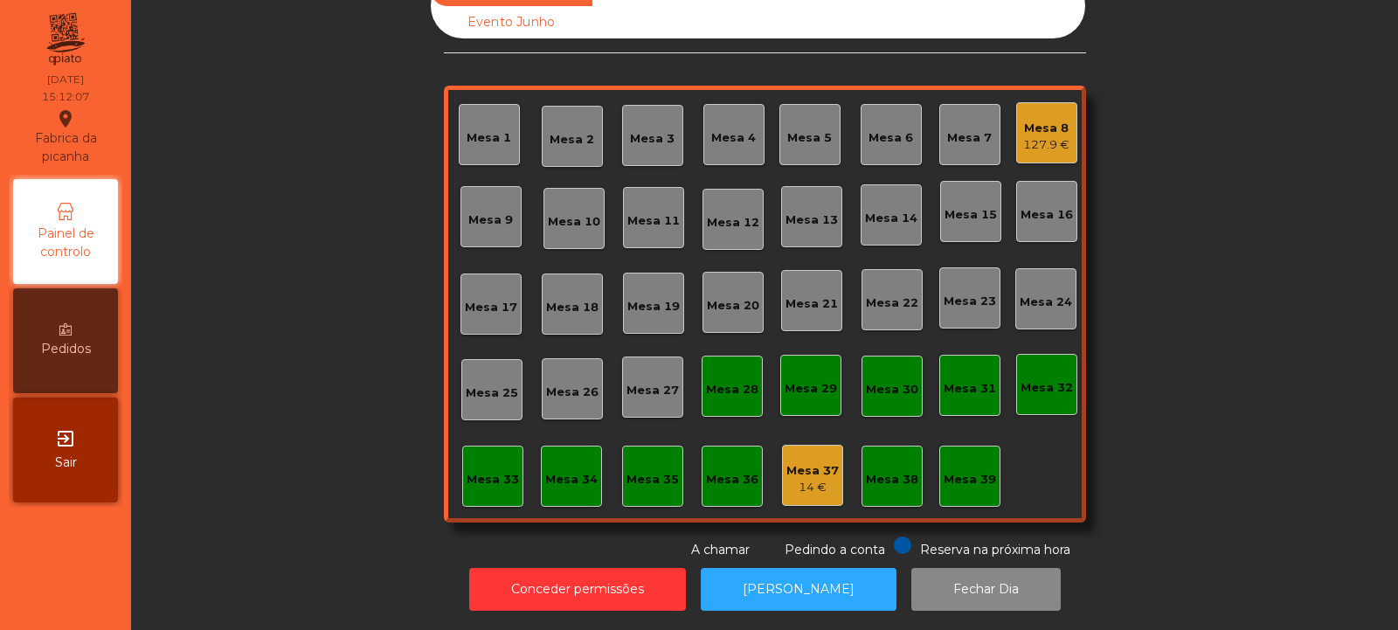
click at [1040, 120] on div "Mesa 8" at bounding box center [1046, 128] width 46 height 17
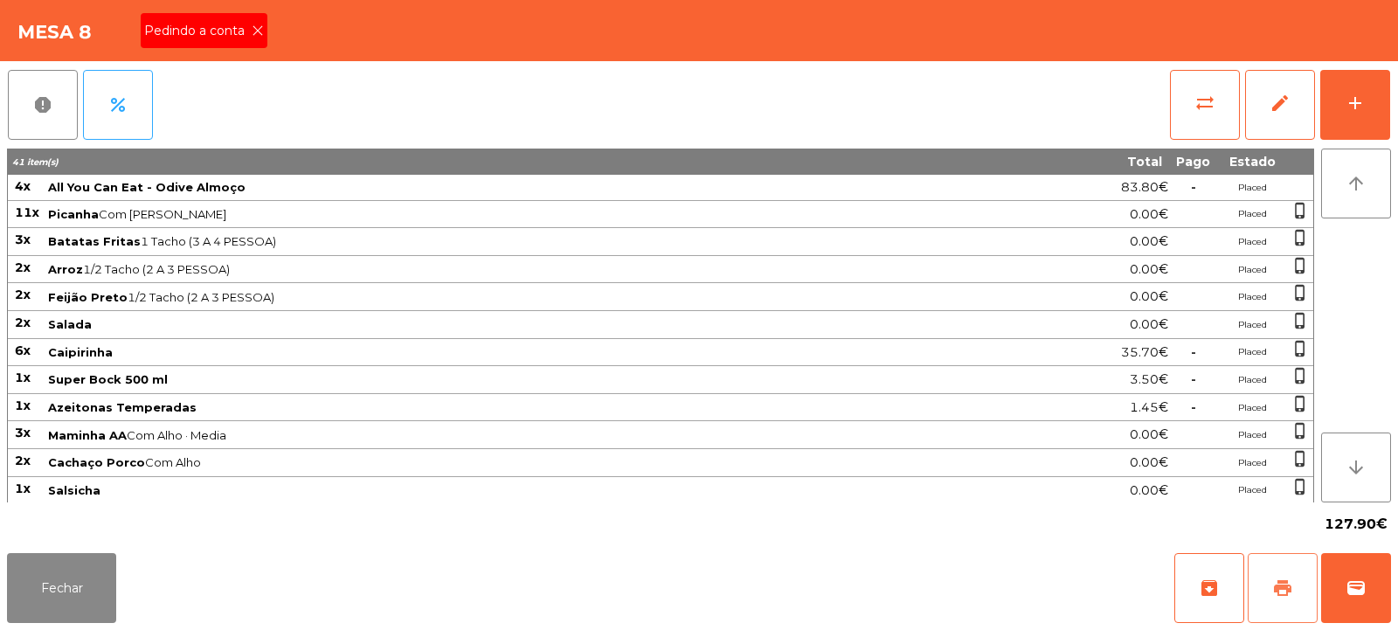
click at [1280, 586] on span "print" at bounding box center [1282, 588] width 21 height 21
click at [259, 31] on icon at bounding box center [258, 30] width 12 height 12
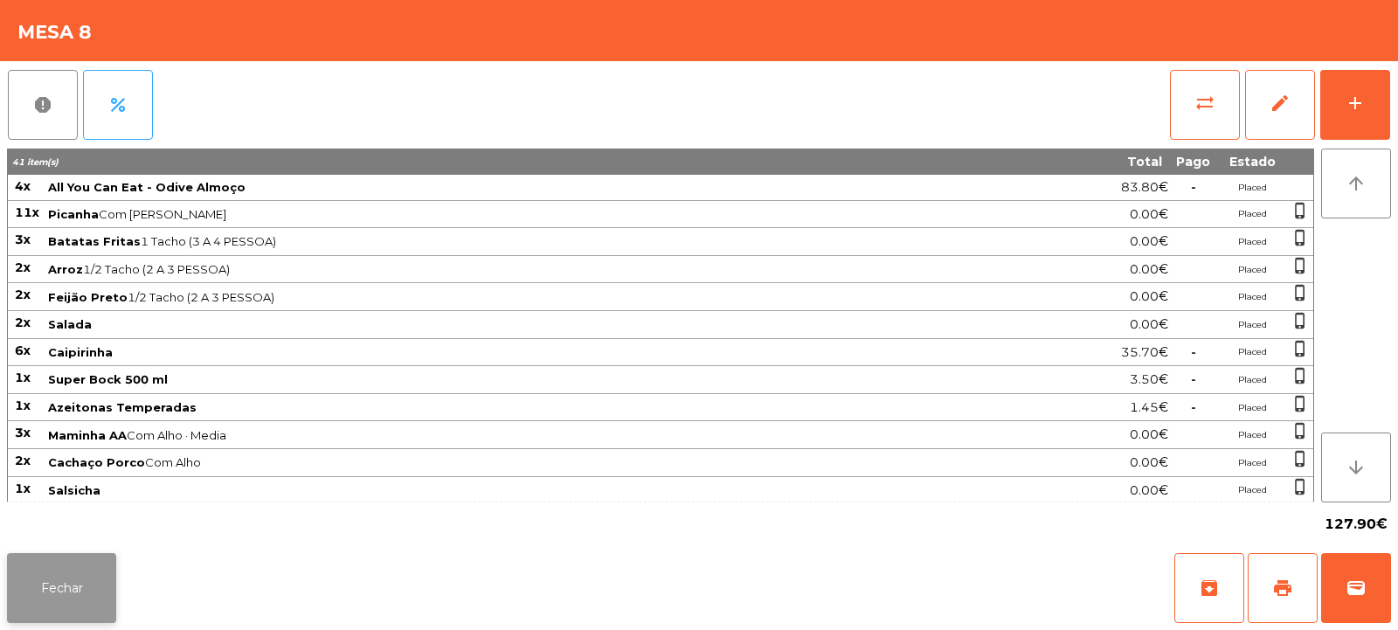
click at [45, 587] on button "Fechar" at bounding box center [61, 588] width 109 height 70
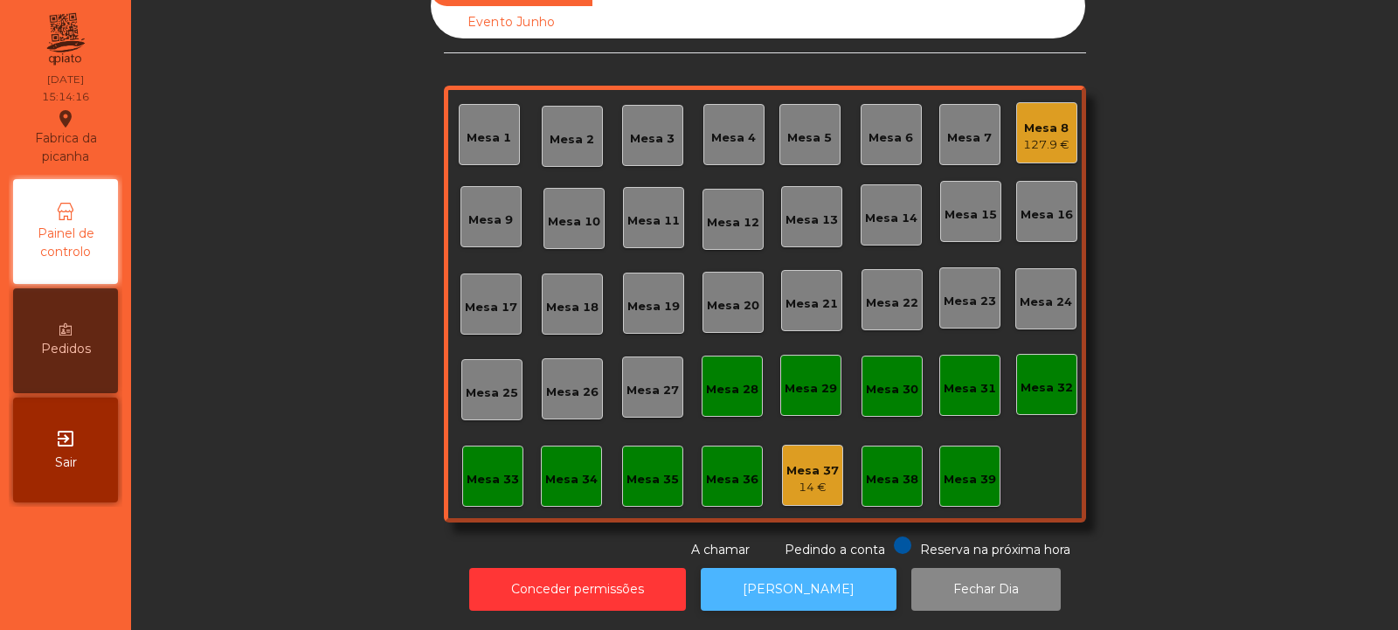
click at [790, 579] on button "[PERSON_NAME]" at bounding box center [799, 589] width 196 height 43
click at [1064, 147] on div "Mesa 8 127.9 €" at bounding box center [1046, 132] width 61 height 61
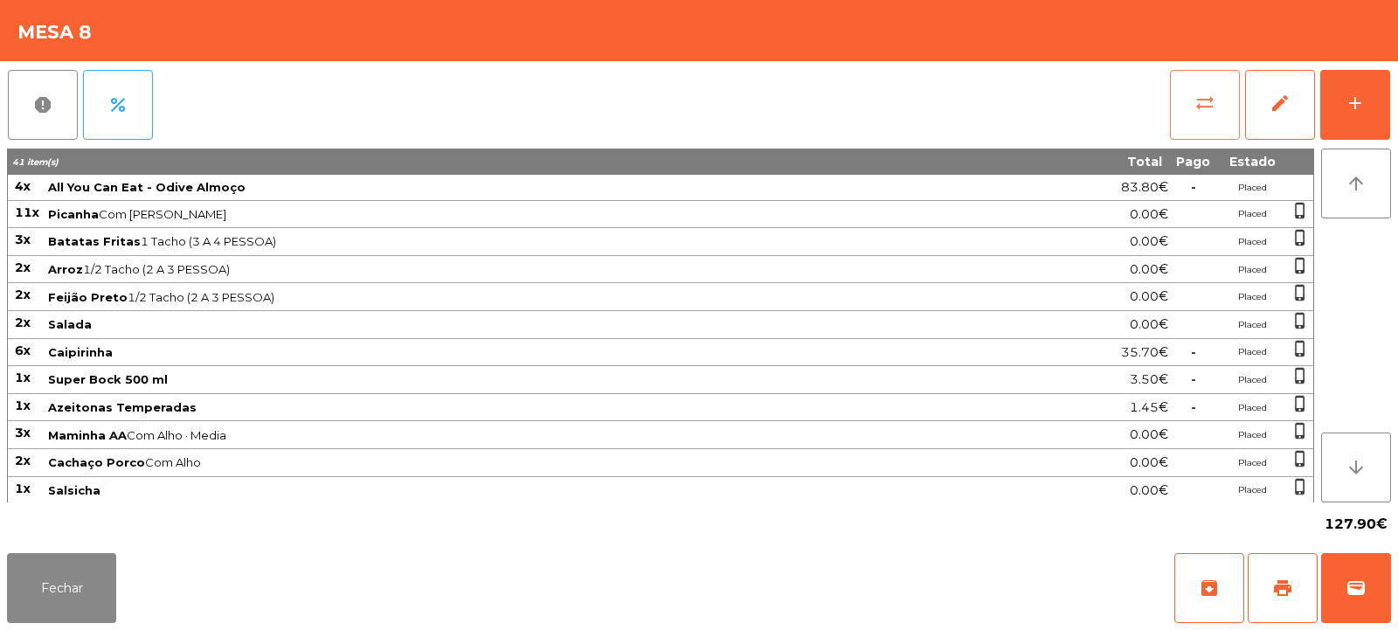
click at [1207, 103] on span "sync_alt" at bounding box center [1205, 103] width 21 height 21
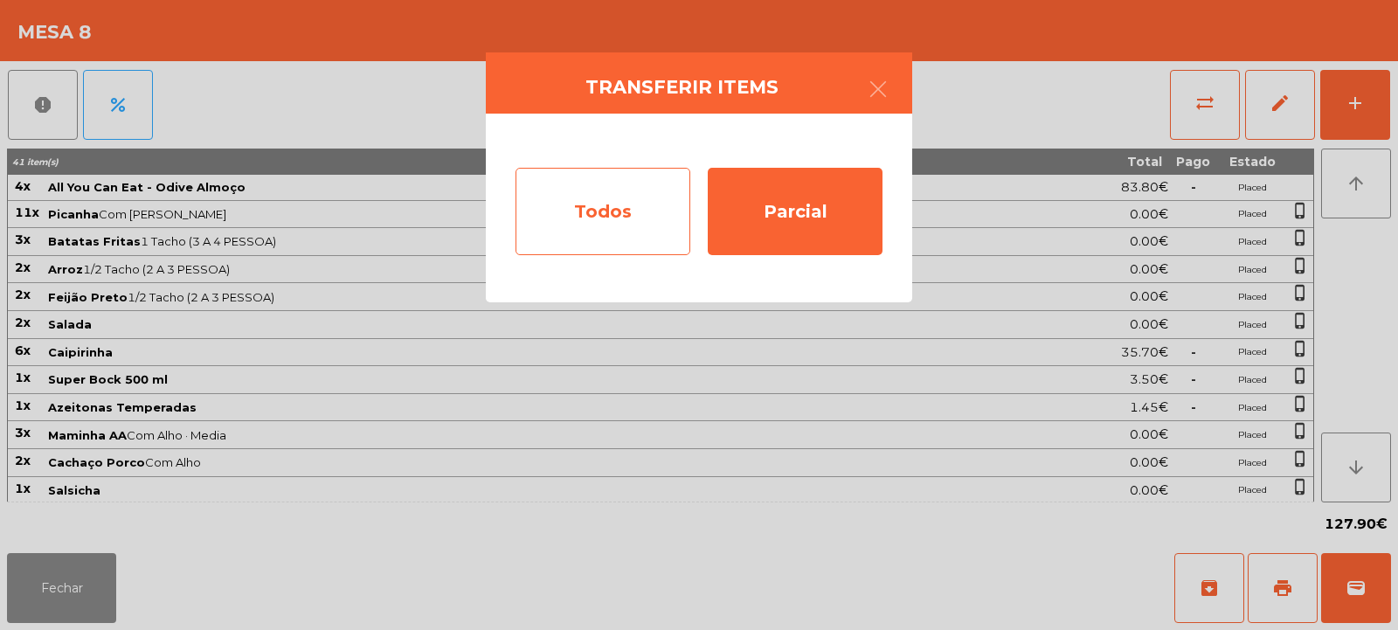
click at [615, 204] on div "Todos" at bounding box center [603, 211] width 175 height 87
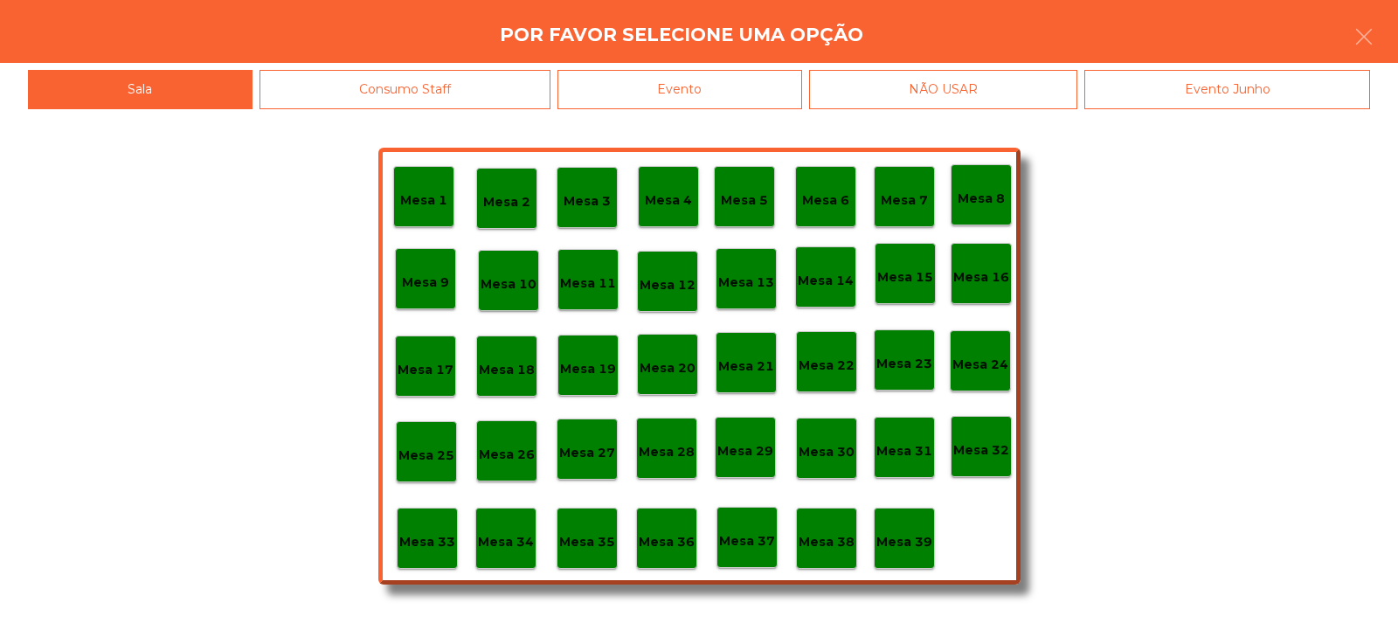
click at [736, 107] on div "Evento" at bounding box center [680, 89] width 245 height 39
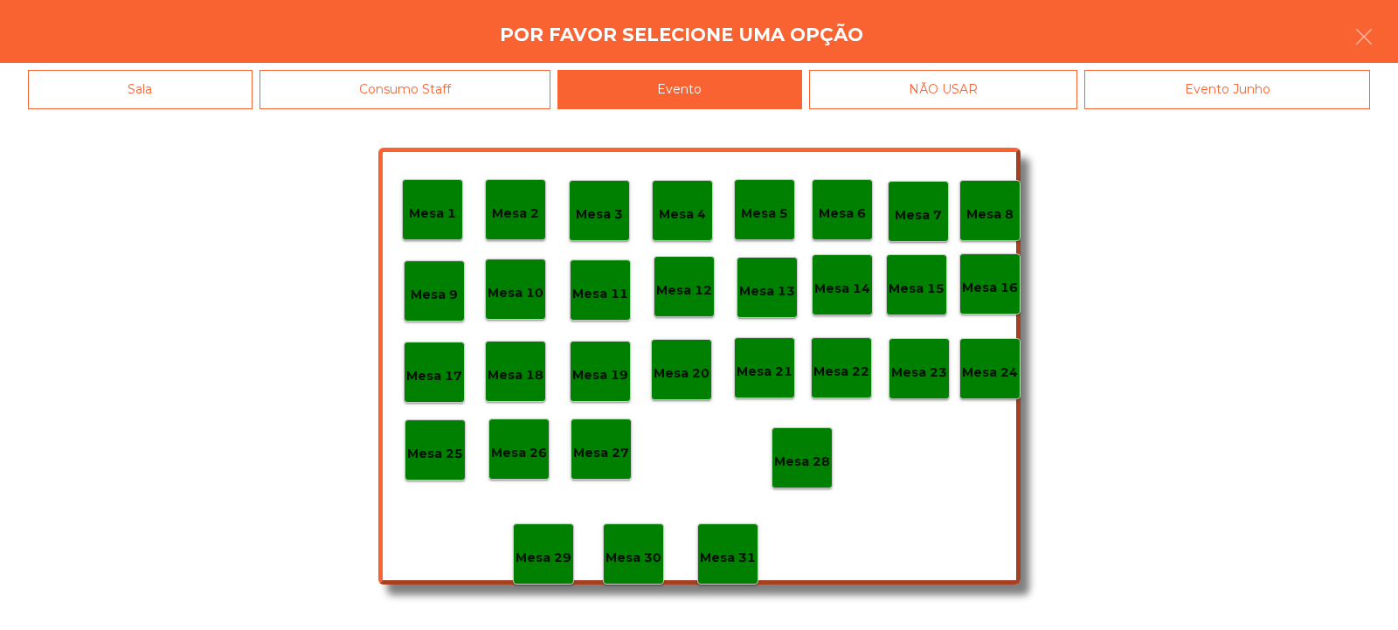
click at [802, 448] on div "Mesa 28" at bounding box center [802, 458] width 56 height 27
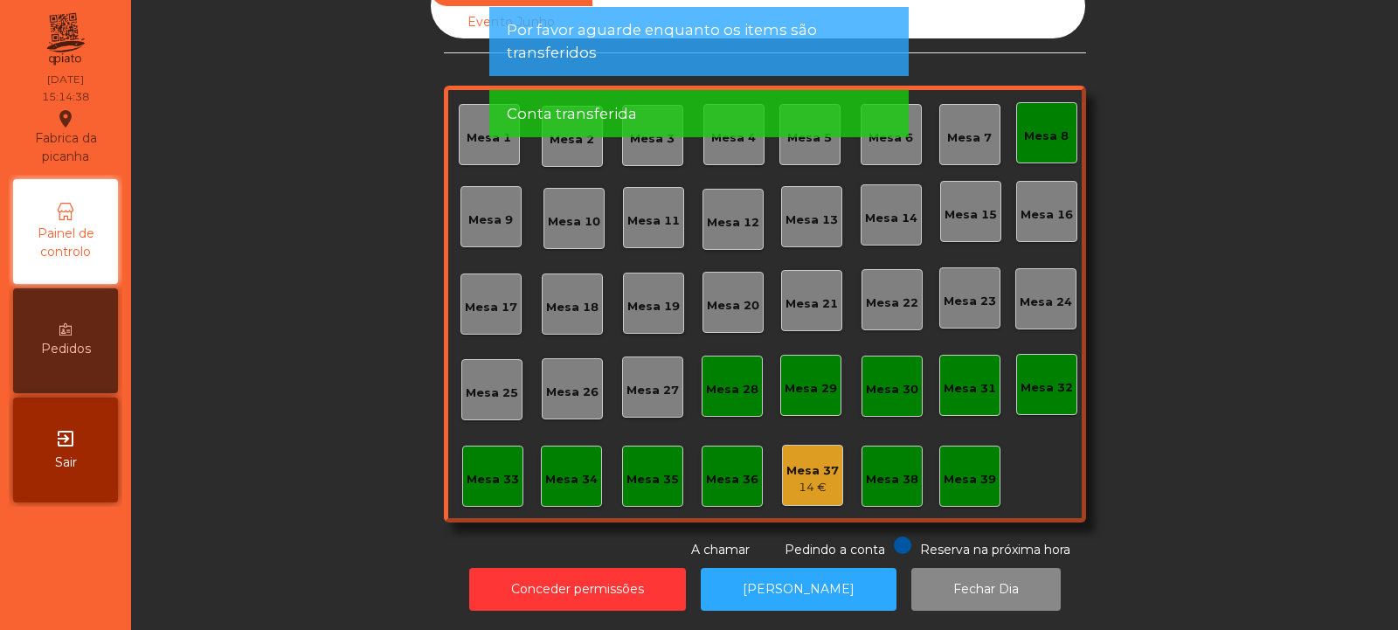
scroll to position [0, 0]
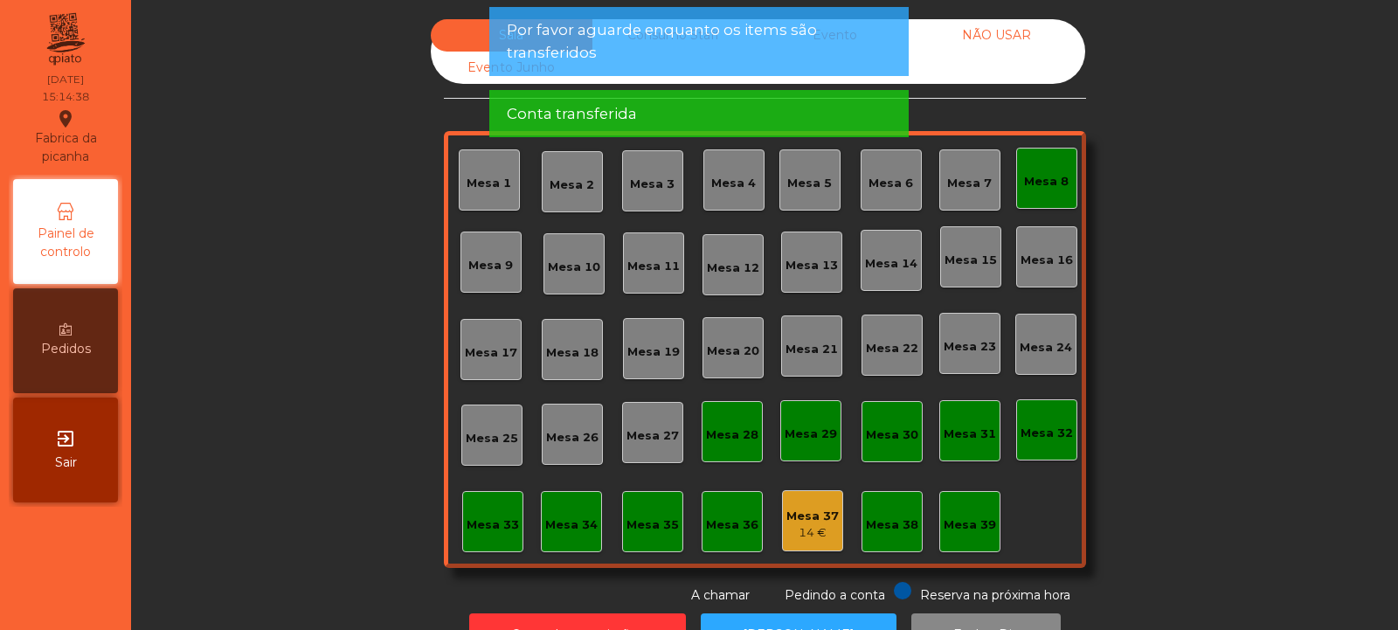
click at [829, 23] on span "Por favor aguarde enquanto os items são transferidos" at bounding box center [699, 41] width 385 height 44
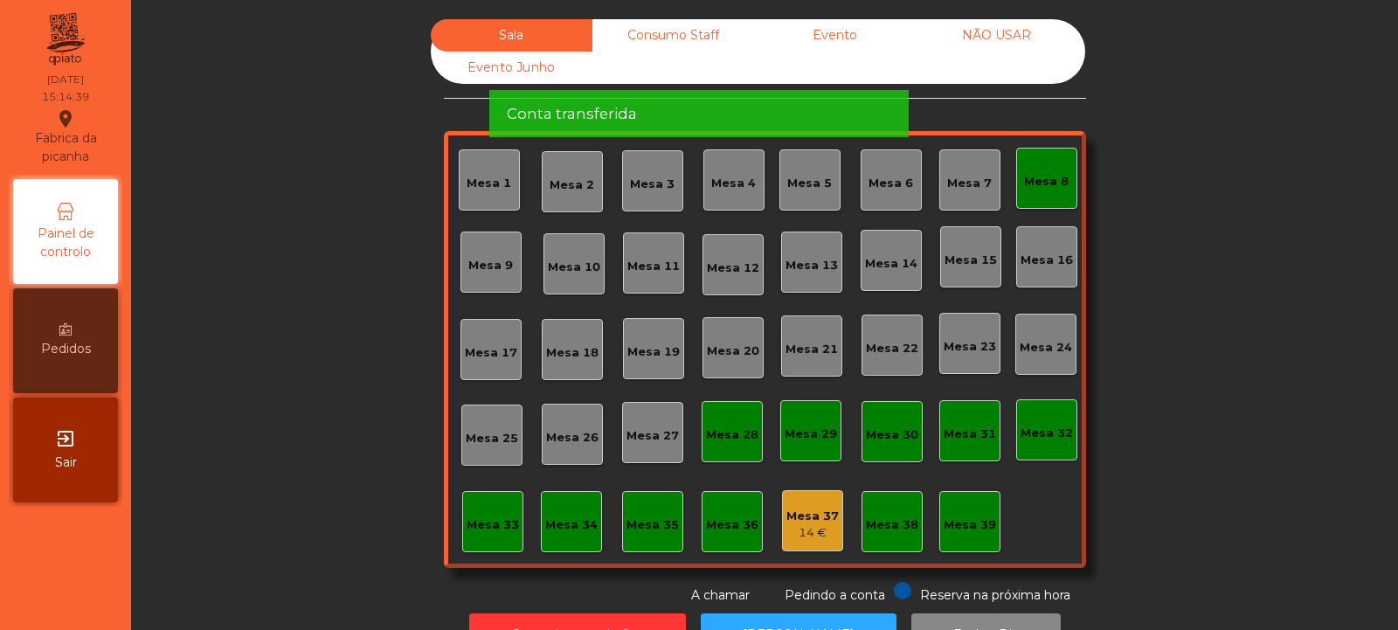
click at [823, 103] on div "Conta transferida" at bounding box center [699, 114] width 385 height 22
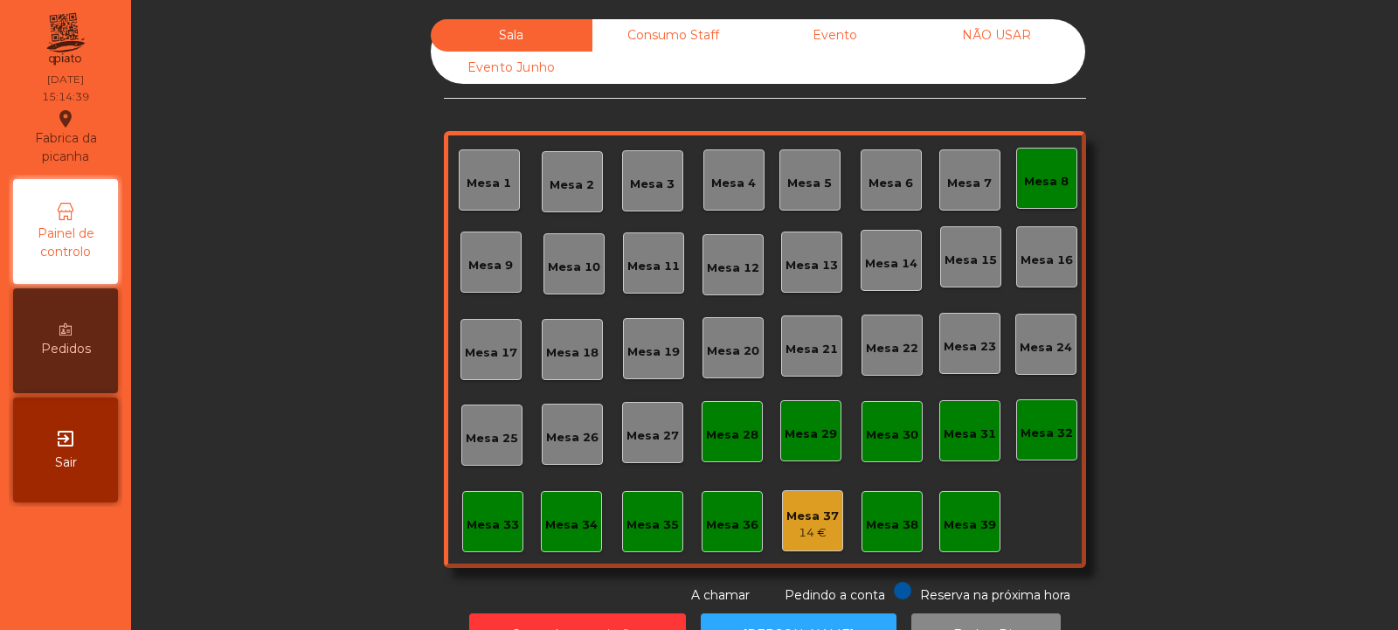
click at [856, 38] on div "Evento" at bounding box center [835, 35] width 162 height 32
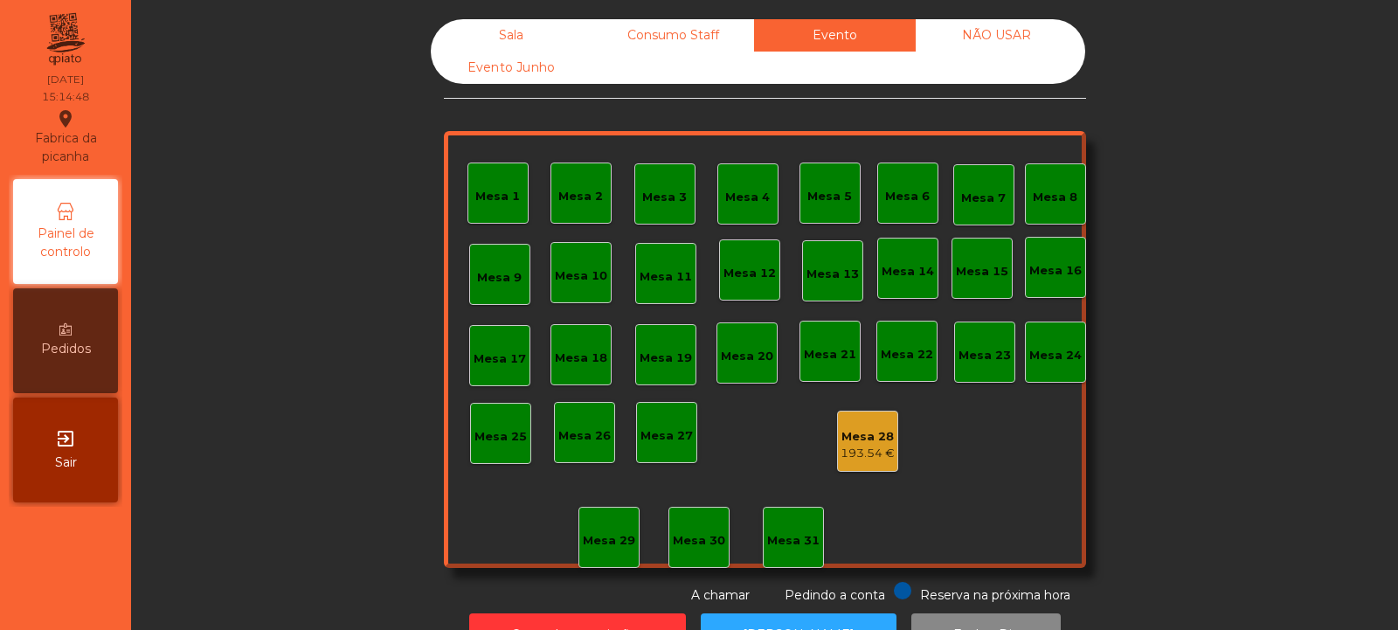
scroll to position [59, 0]
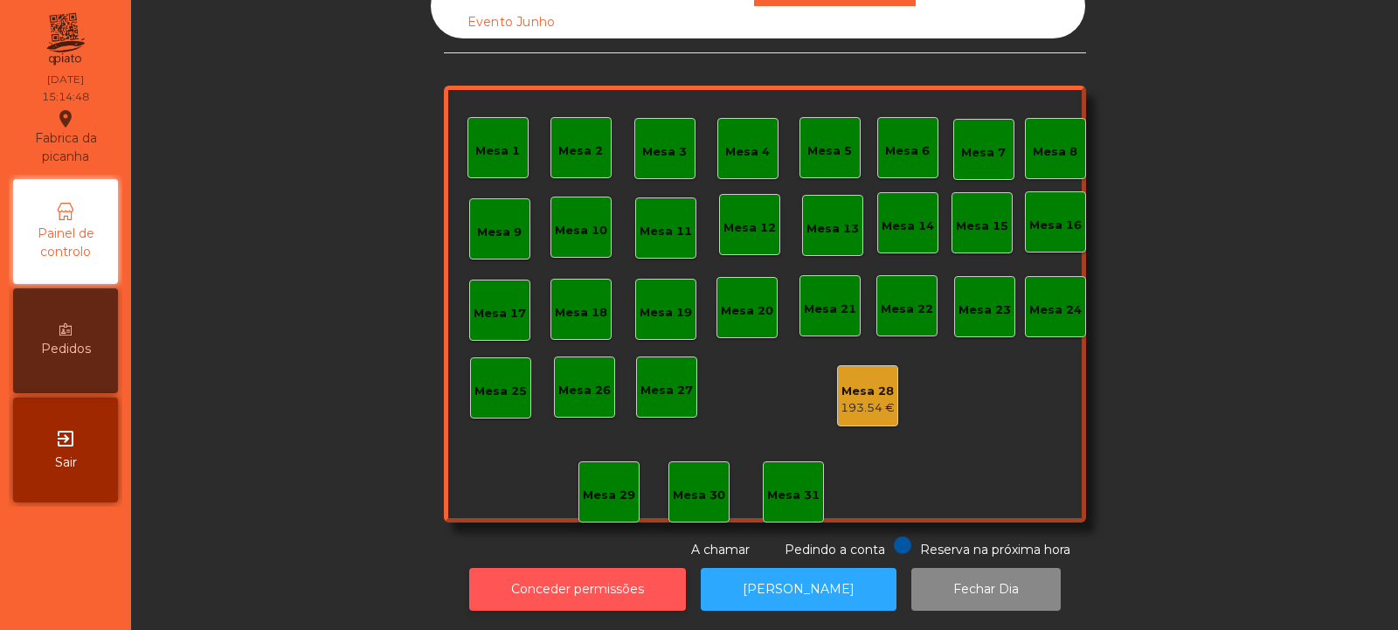
click at [586, 572] on button "Conceder permissões" at bounding box center [577, 589] width 217 height 43
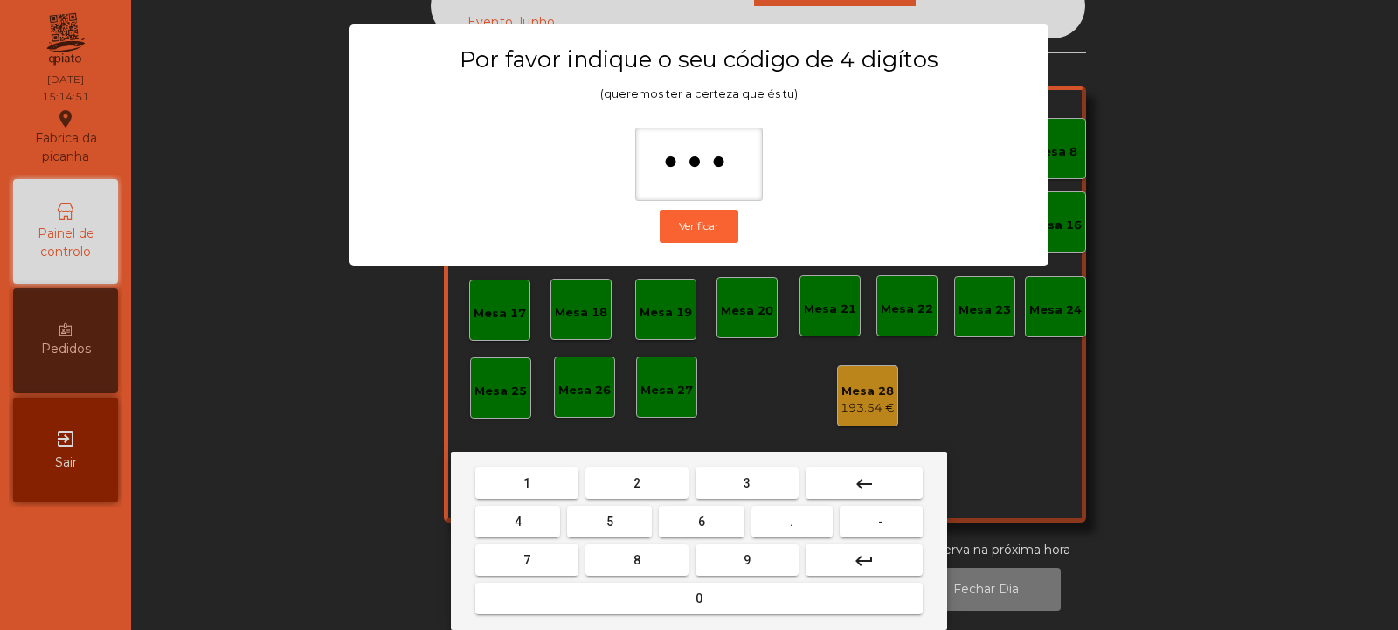
type input "****"
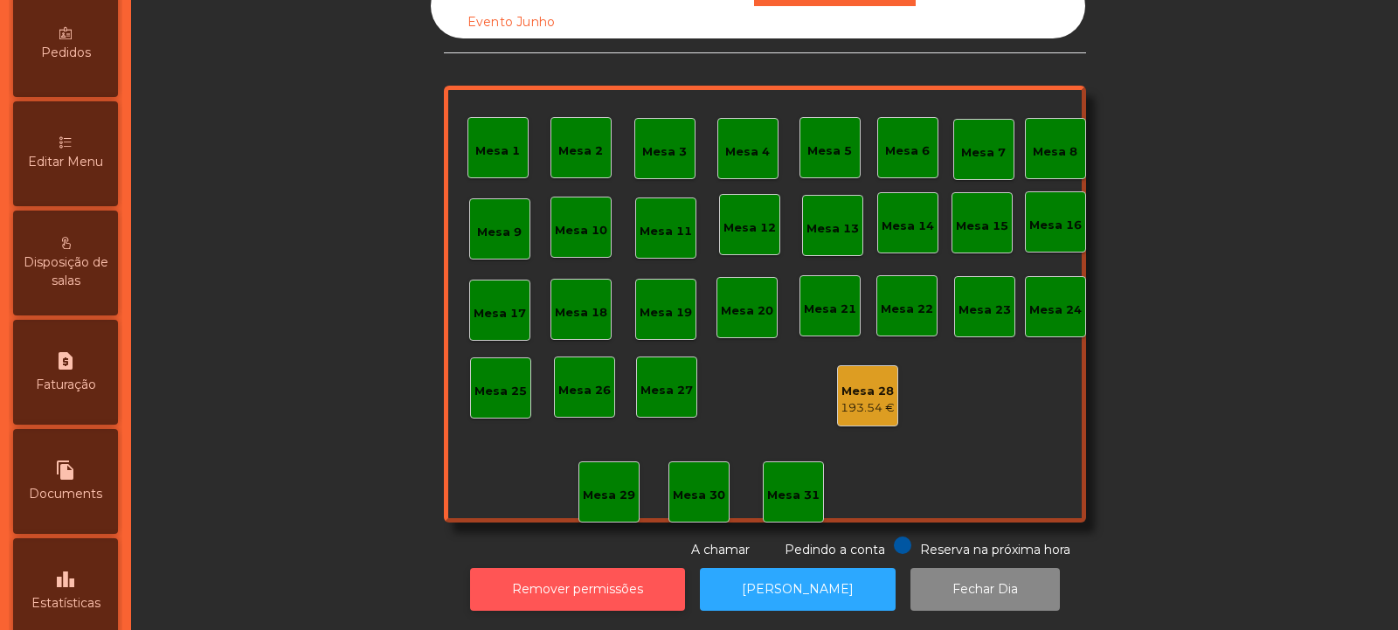
scroll to position [338, 0]
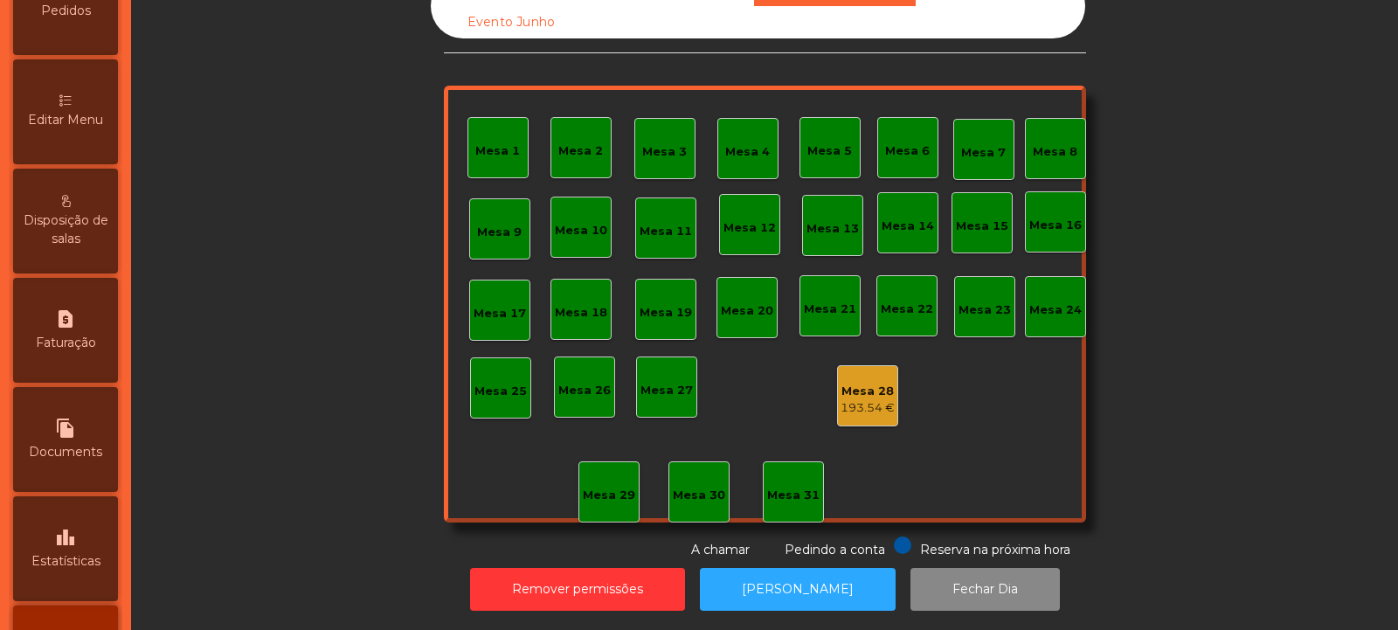
click at [80, 440] on div "file_copy Documents" at bounding box center [65, 439] width 105 height 105
select select "*"
select select "****"
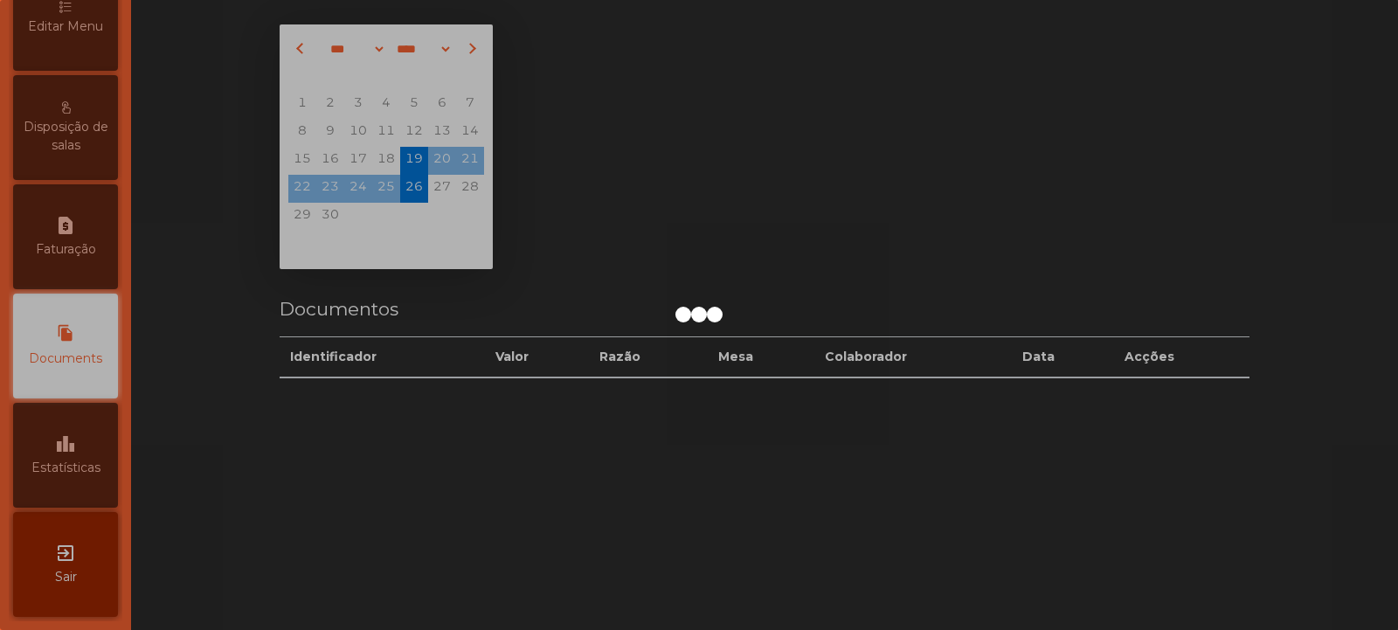
scroll to position [59, 0]
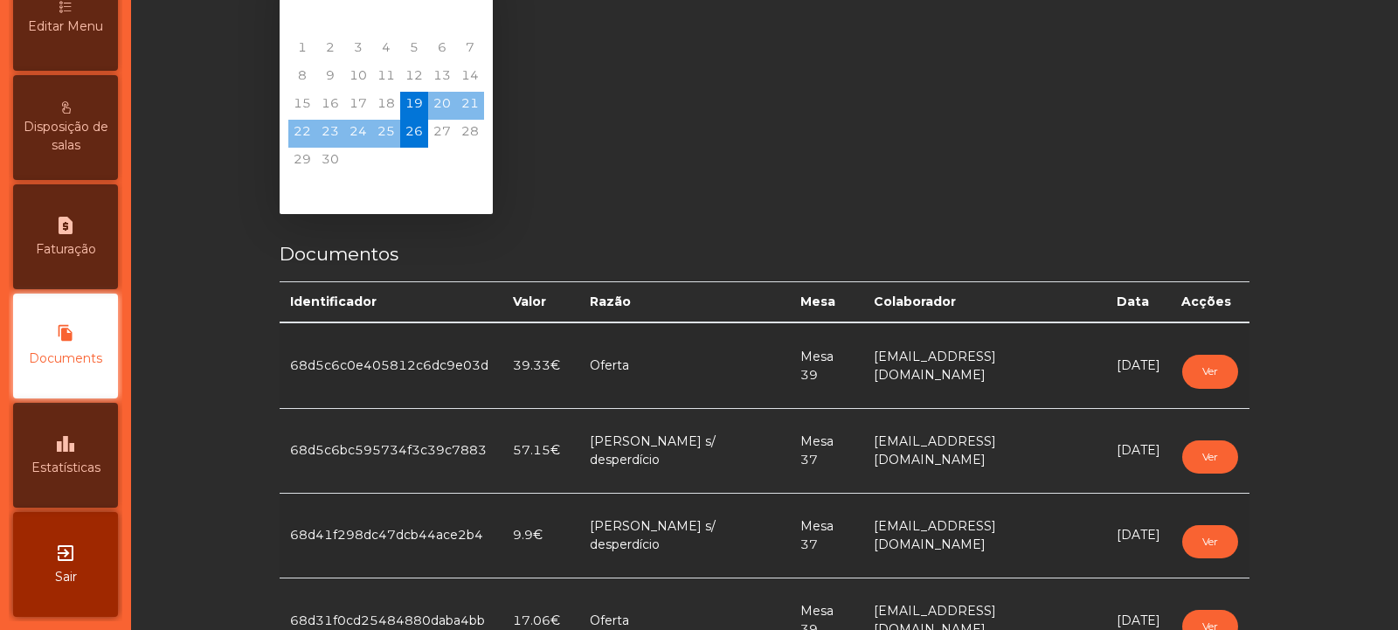
click at [85, 474] on span "Estatísticas" at bounding box center [65, 468] width 69 height 18
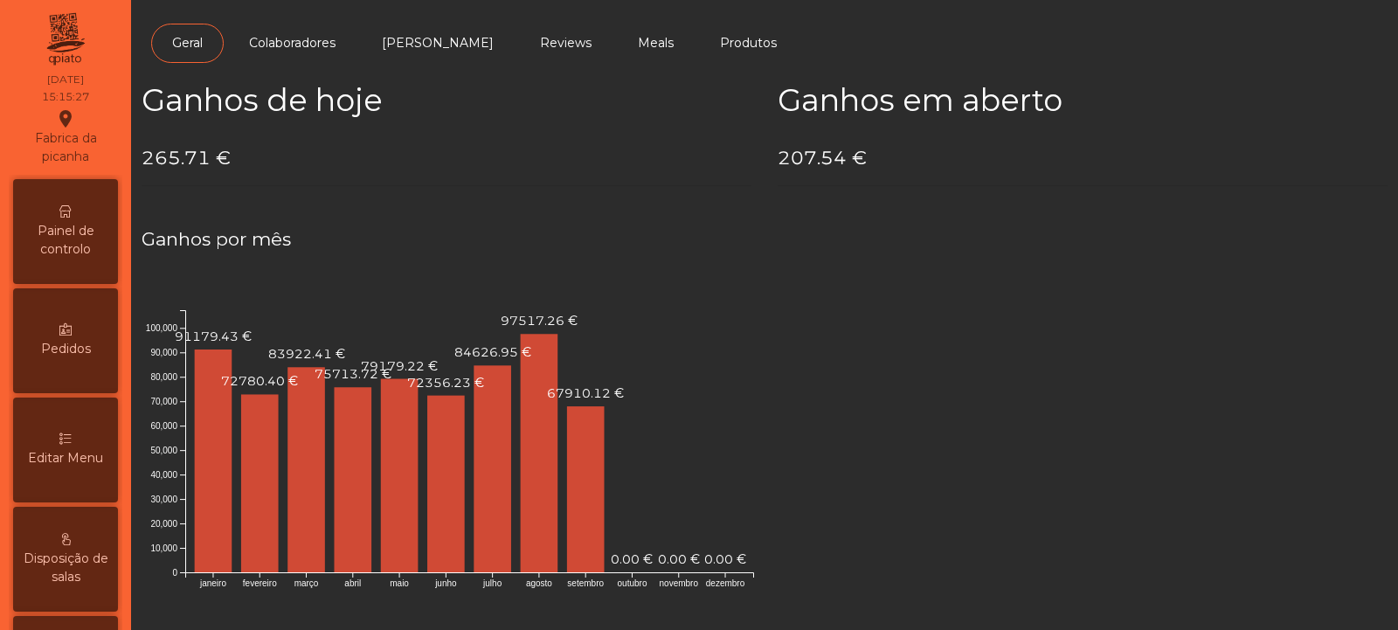
click at [66, 241] on span "Painel de controlo" at bounding box center [65, 240] width 96 height 37
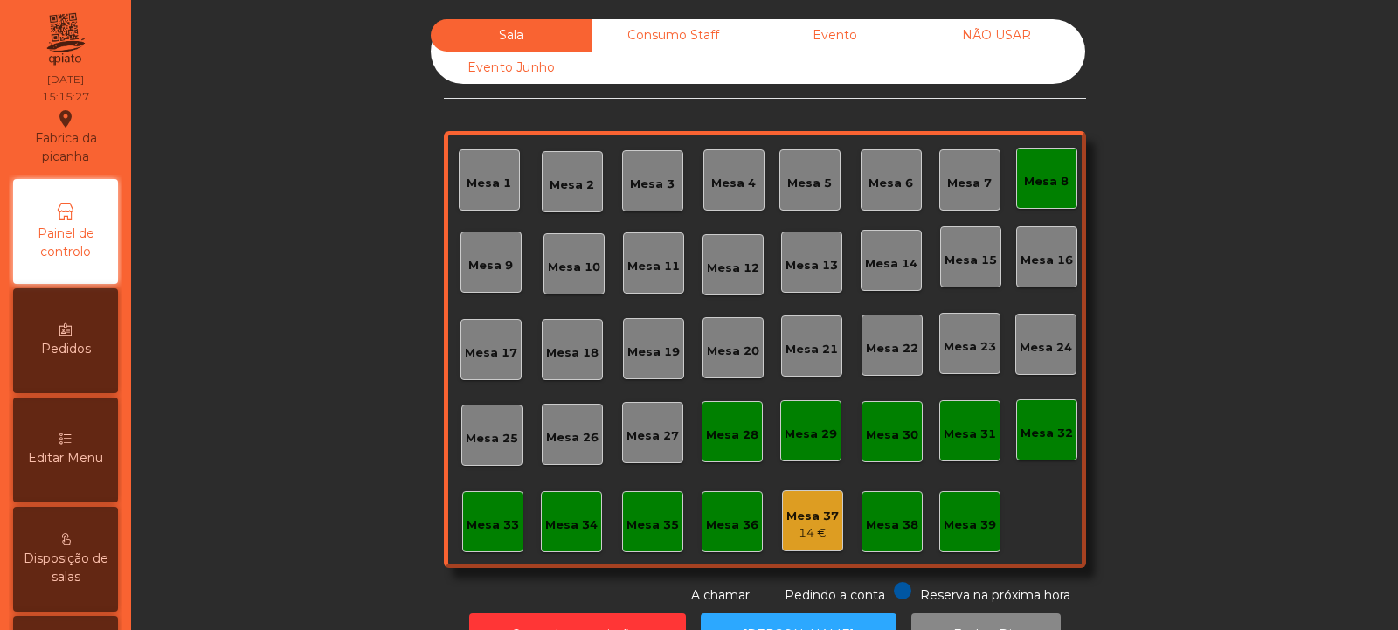
scroll to position [59, 0]
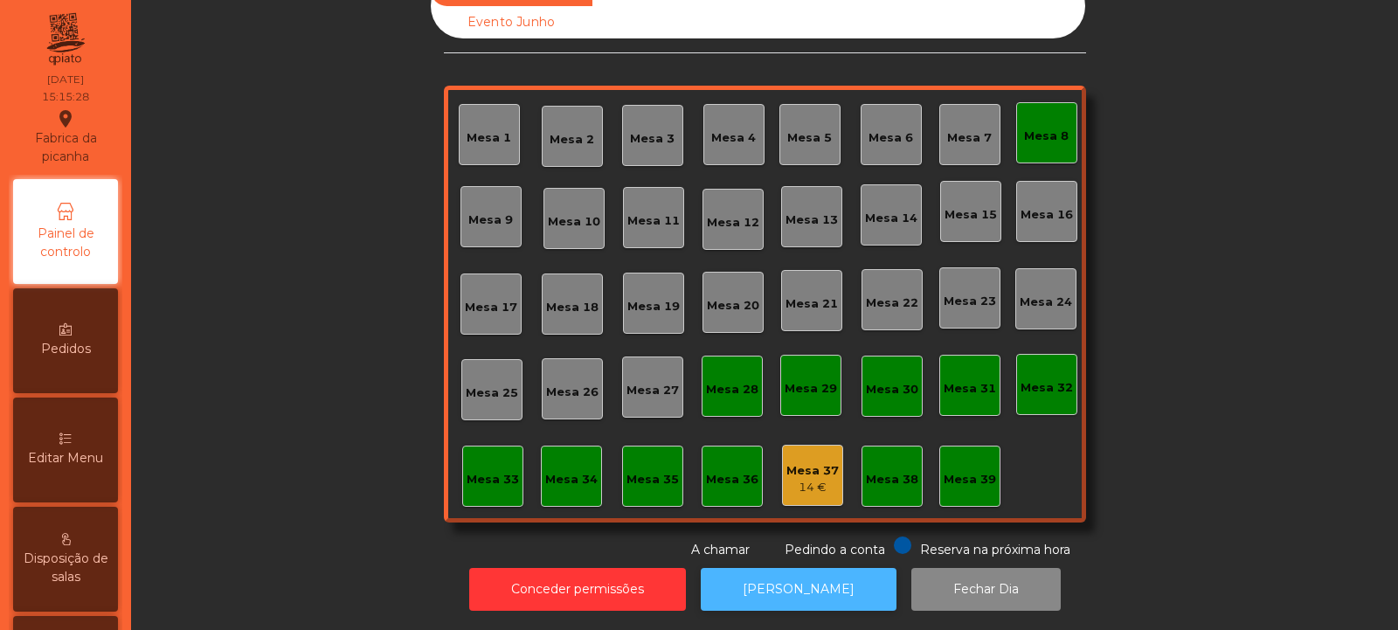
click at [802, 586] on button "[PERSON_NAME]" at bounding box center [799, 589] width 196 height 43
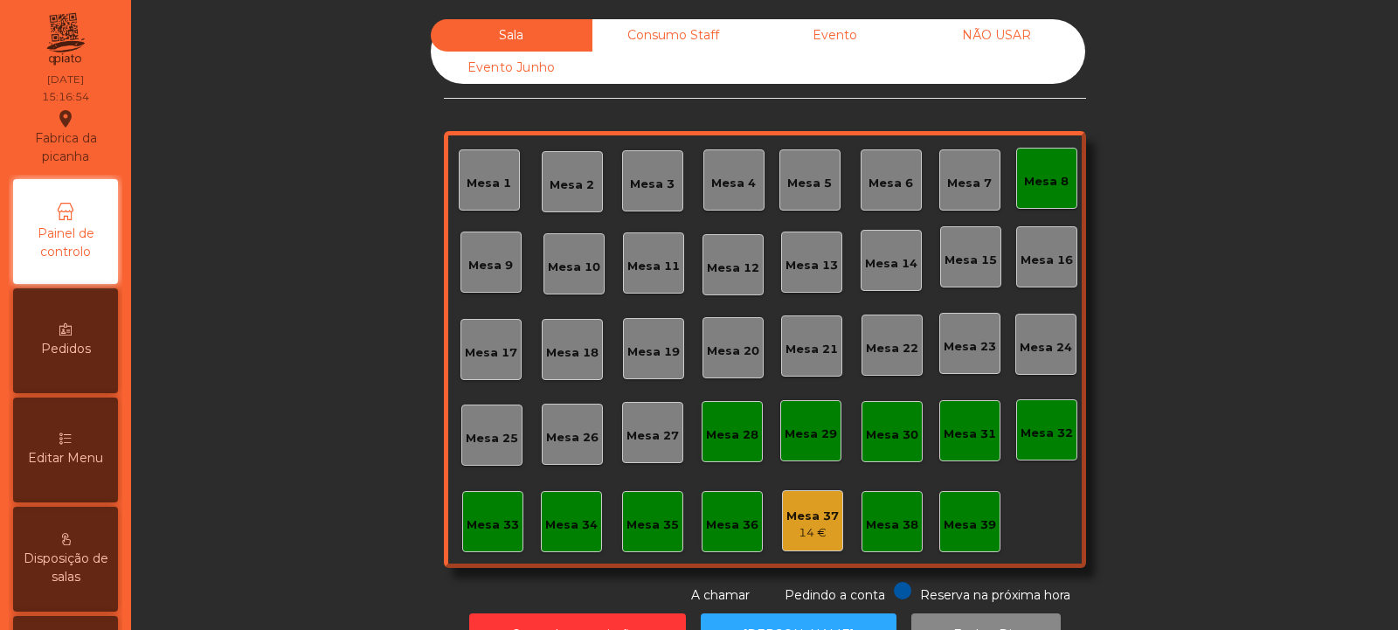
click at [1044, 194] on div "Mesa 8" at bounding box center [1046, 178] width 61 height 61
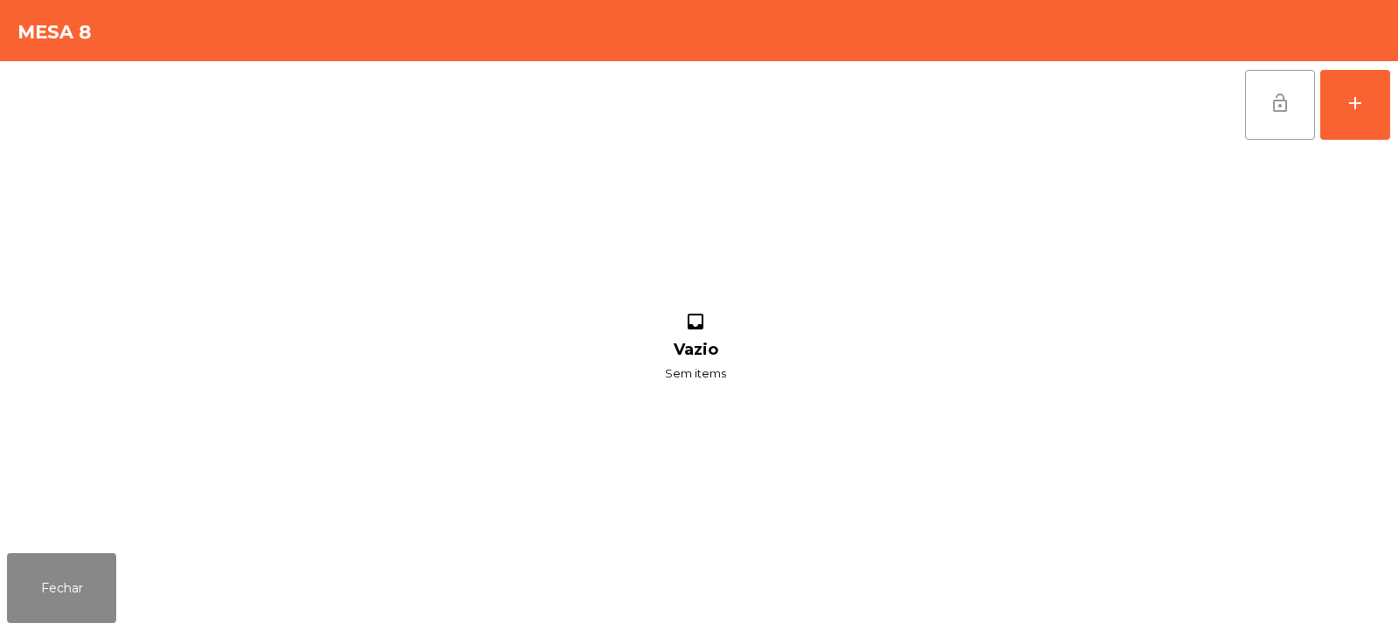
click at [1292, 93] on button "lock_open" at bounding box center [1280, 105] width 70 height 70
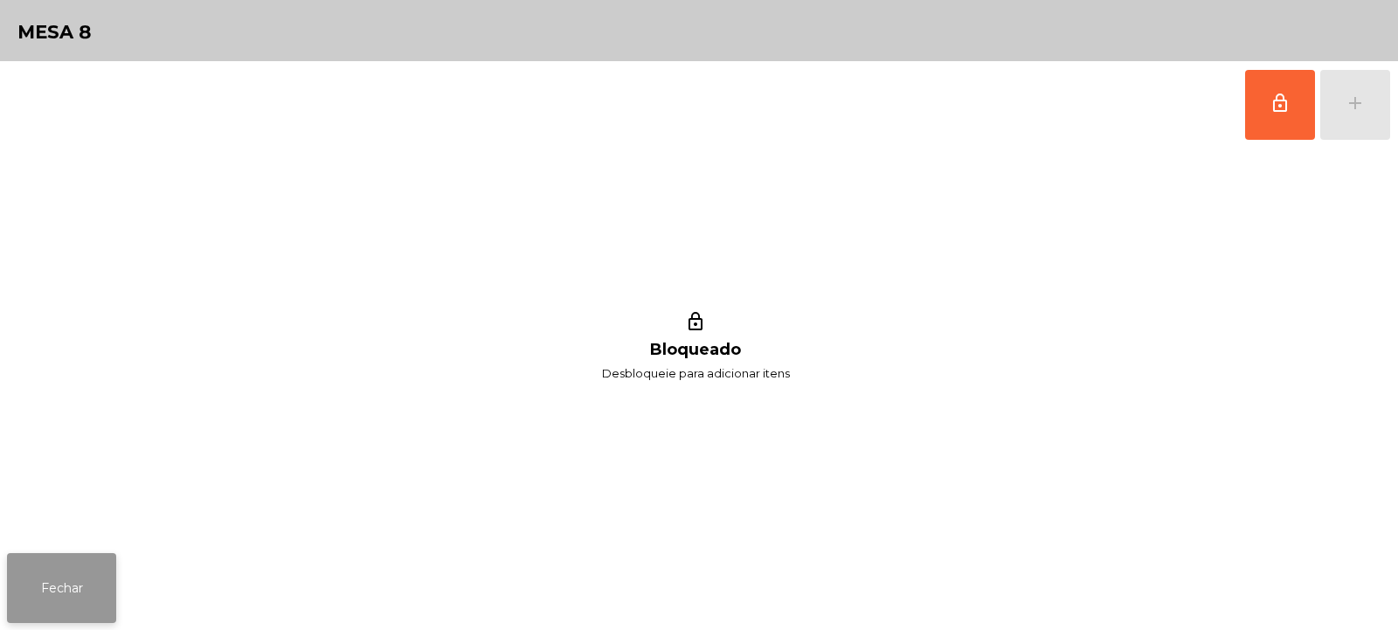
click at [81, 598] on button "Fechar" at bounding box center [61, 588] width 109 height 70
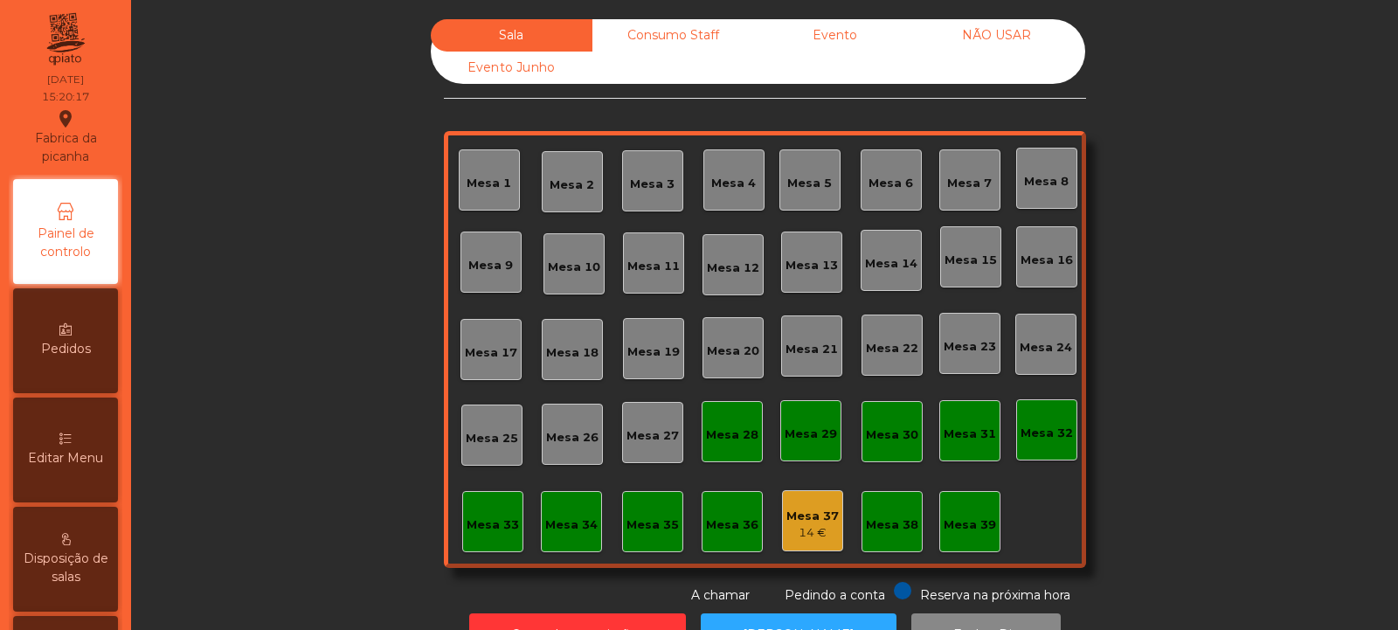
click at [968, 520] on div "Mesa 39" at bounding box center [970, 524] width 52 height 17
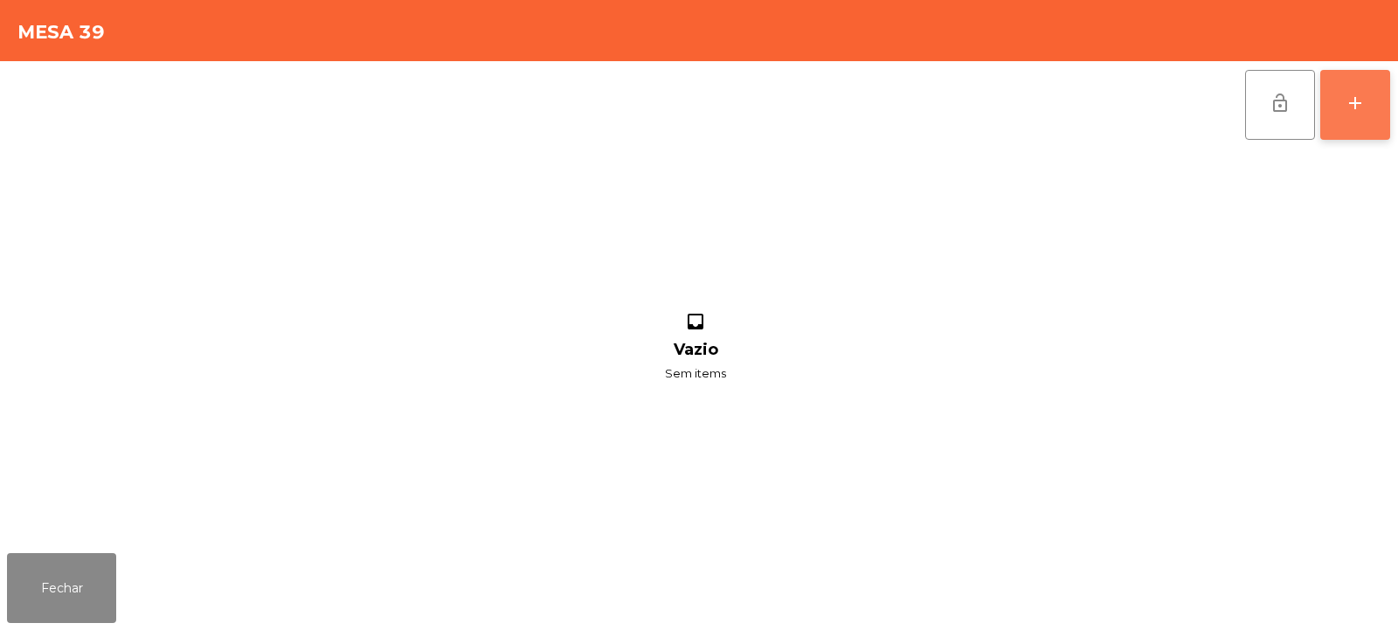
click at [1365, 94] on div "add" at bounding box center [1355, 103] width 21 height 21
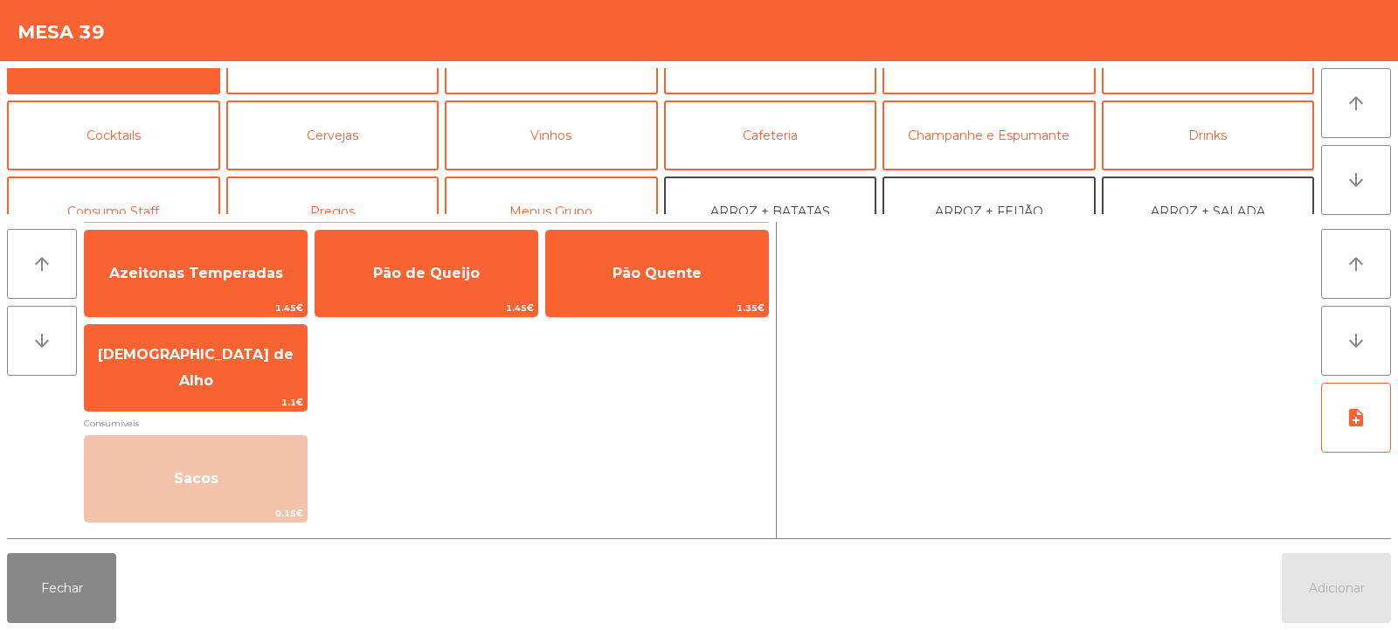
scroll to position [69, 0]
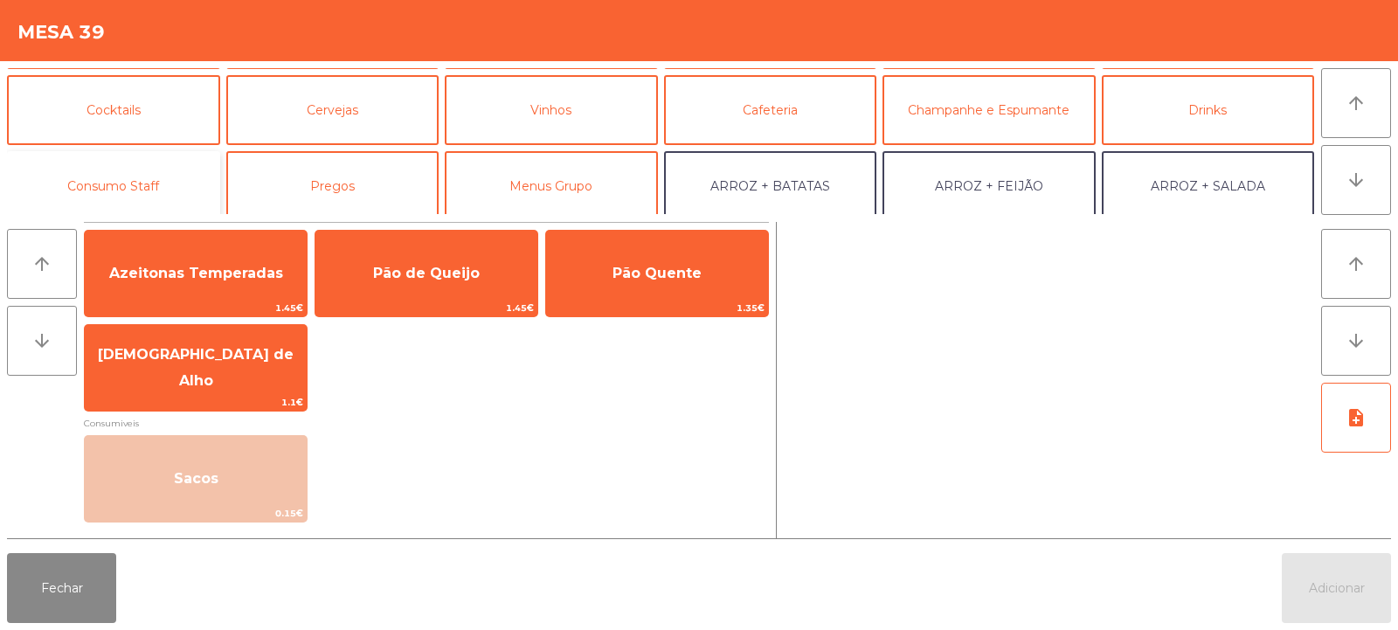
click at [123, 184] on button "Consumo Staff" at bounding box center [113, 186] width 213 height 70
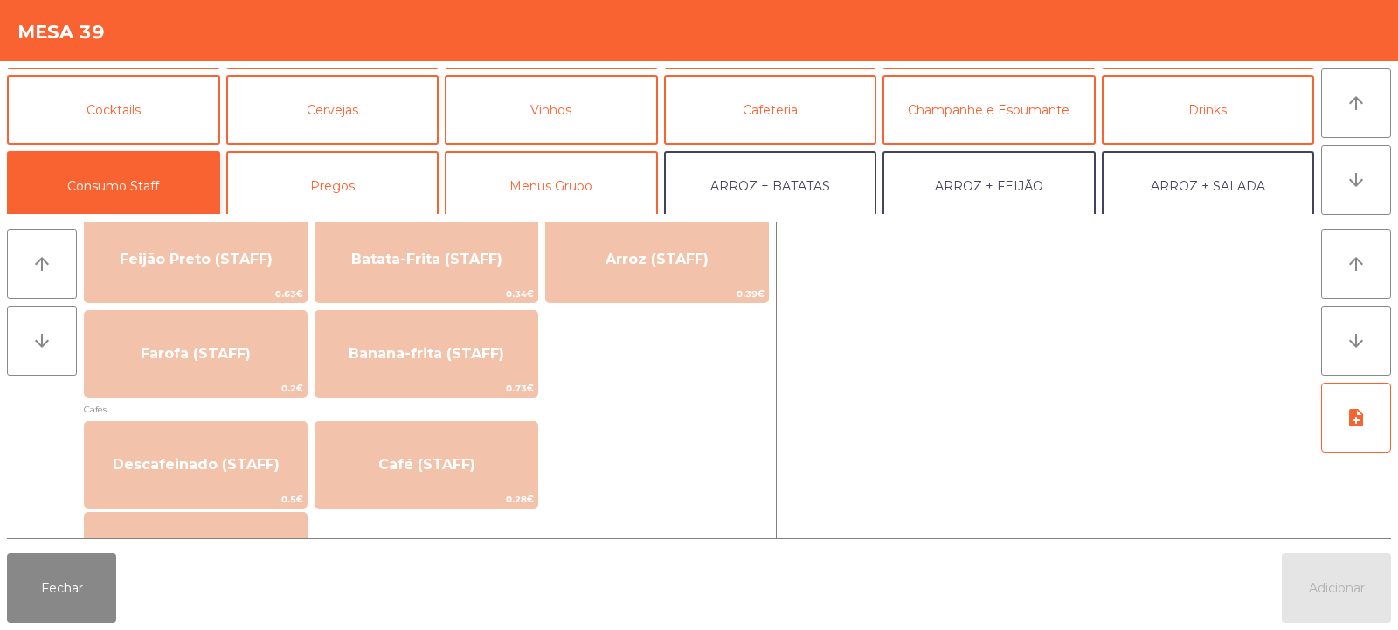
scroll to position [851, 0]
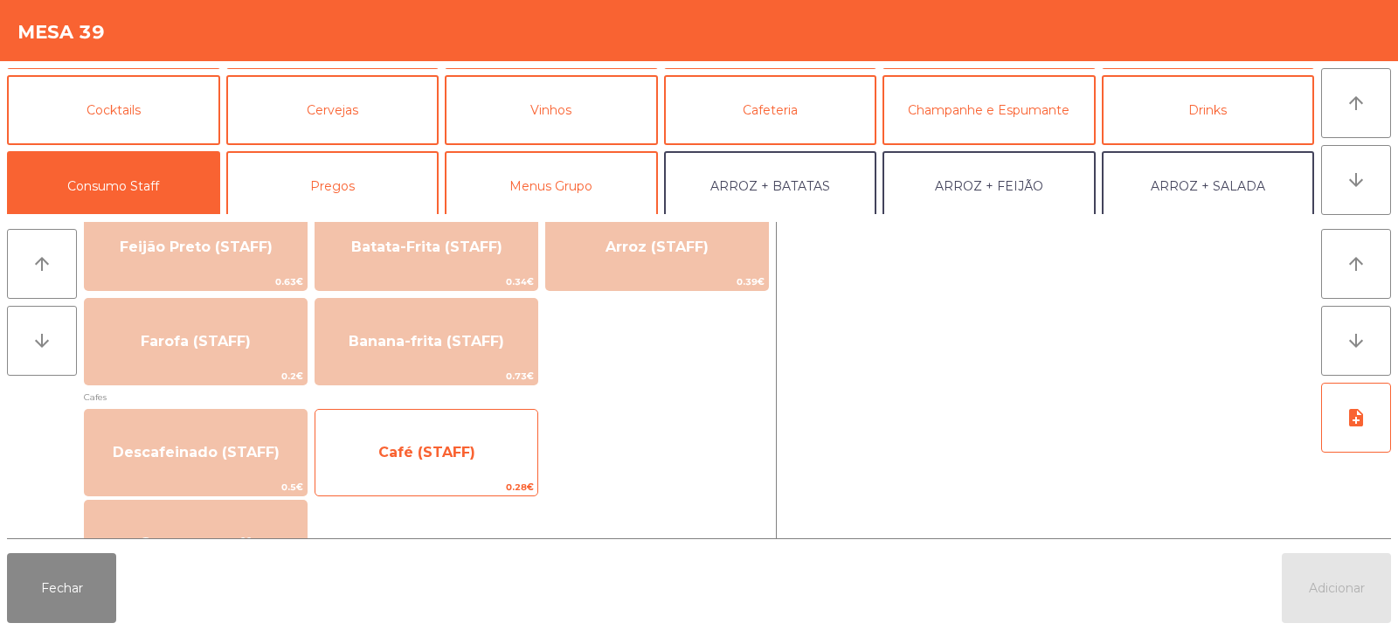
click at [459, 461] on span "Café (STAFF)" at bounding box center [426, 452] width 222 height 47
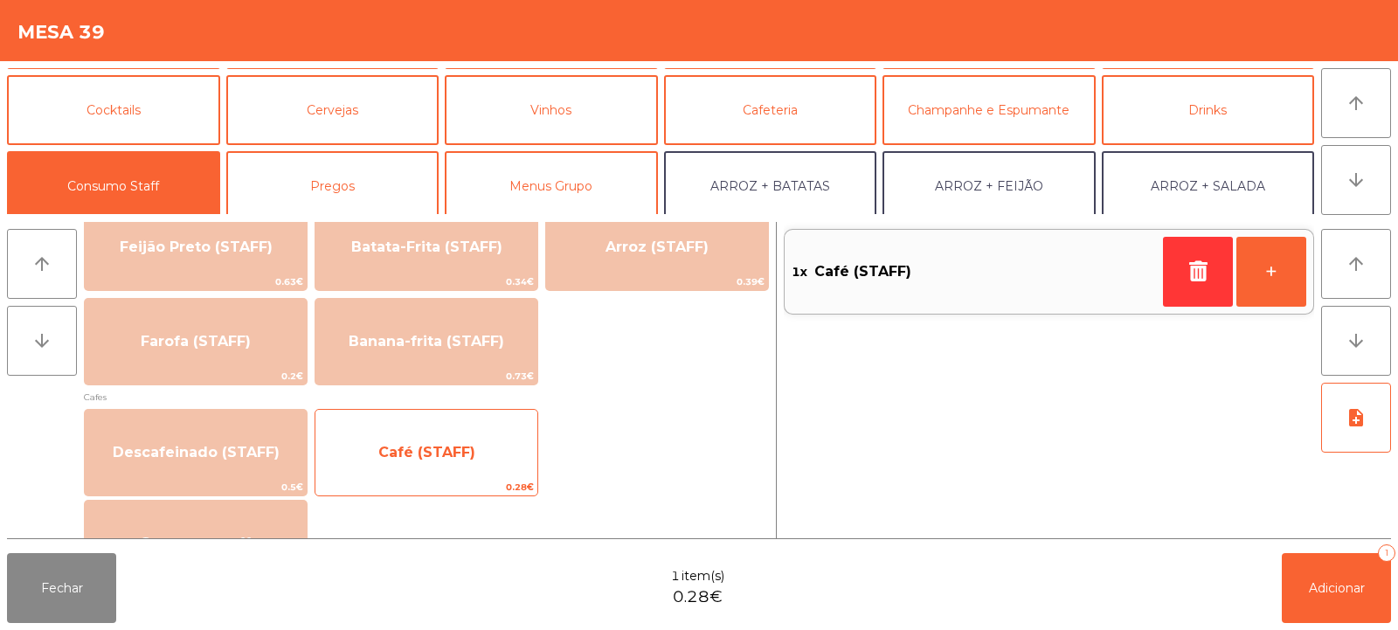
click at [461, 453] on span "Café (STAFF)" at bounding box center [426, 452] width 97 height 17
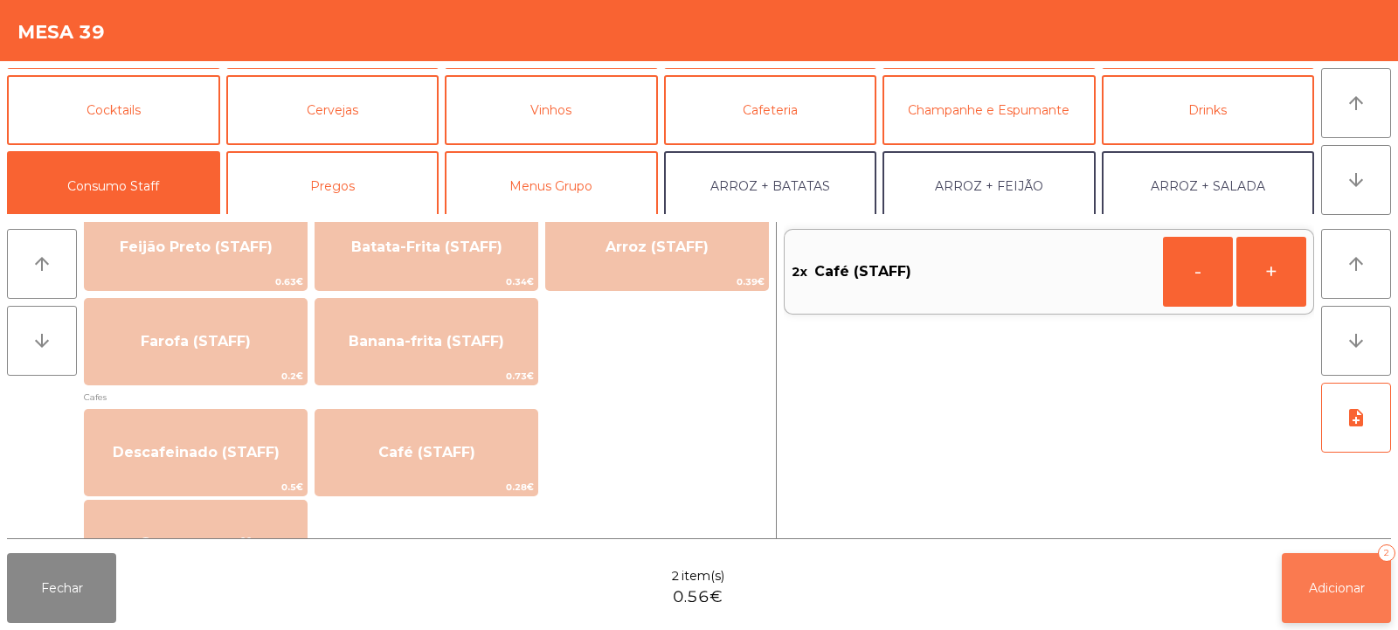
click at [1327, 616] on button "Adicionar 2" at bounding box center [1336, 588] width 109 height 70
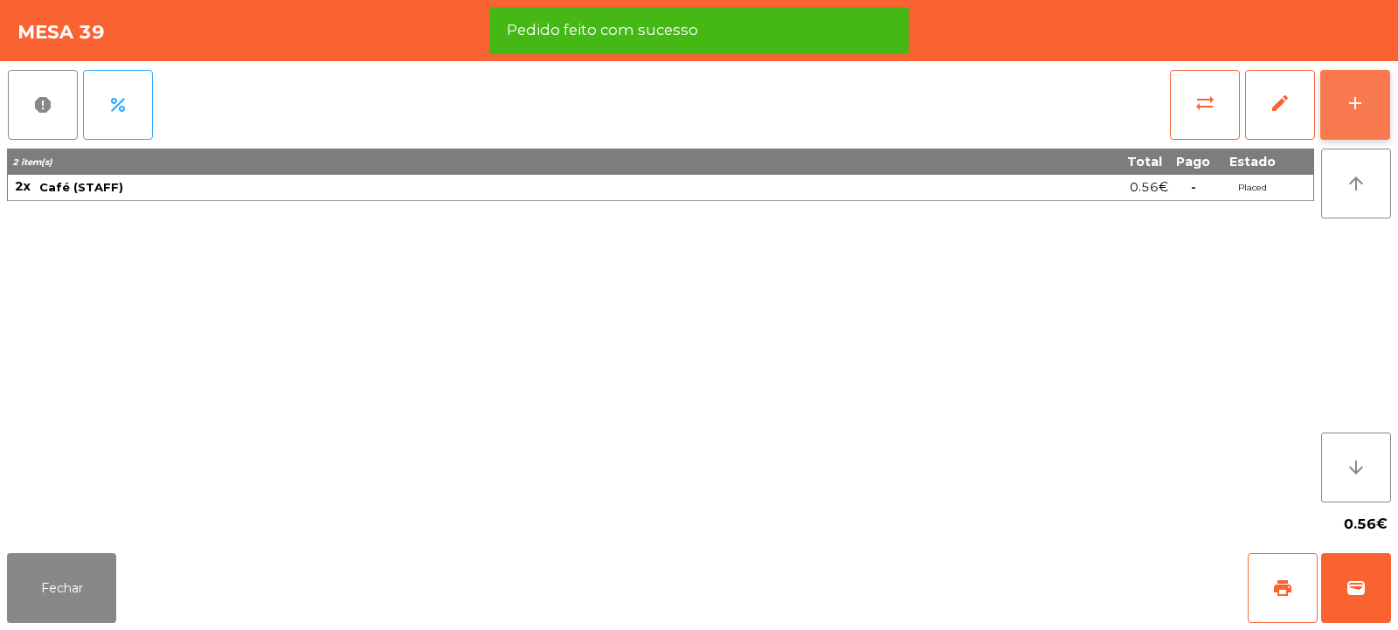
click at [1375, 110] on button "add" at bounding box center [1355, 105] width 70 height 70
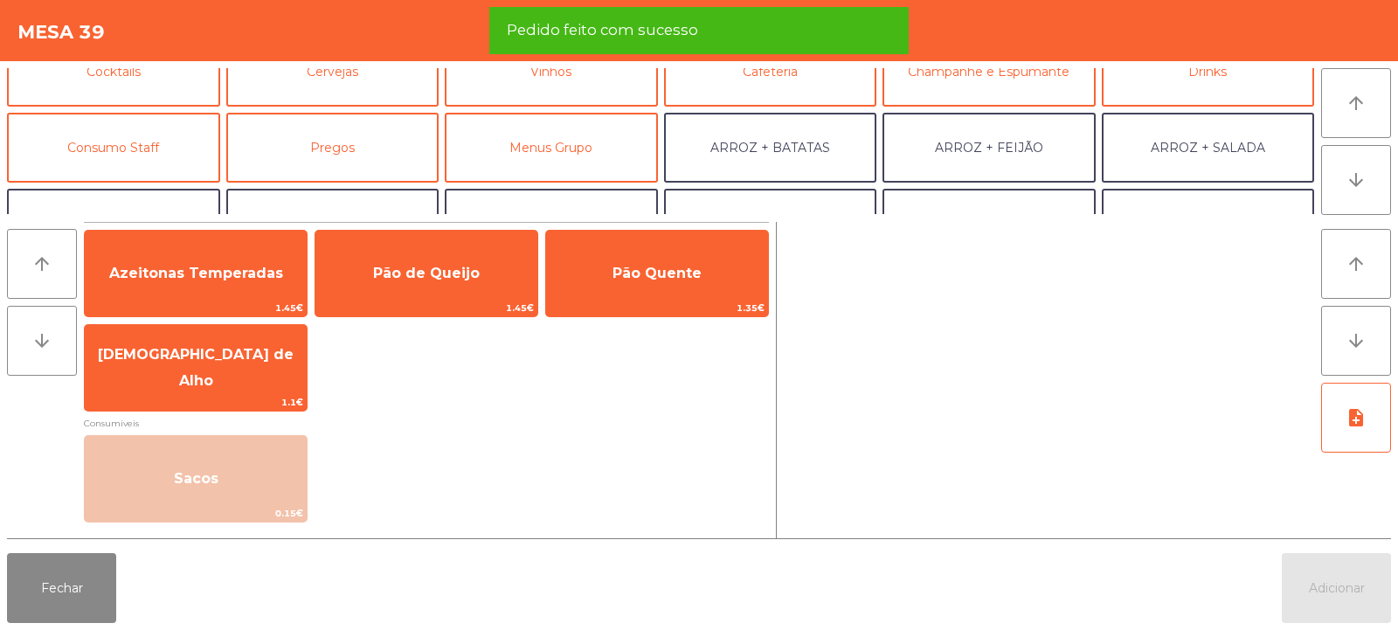
scroll to position [105, 0]
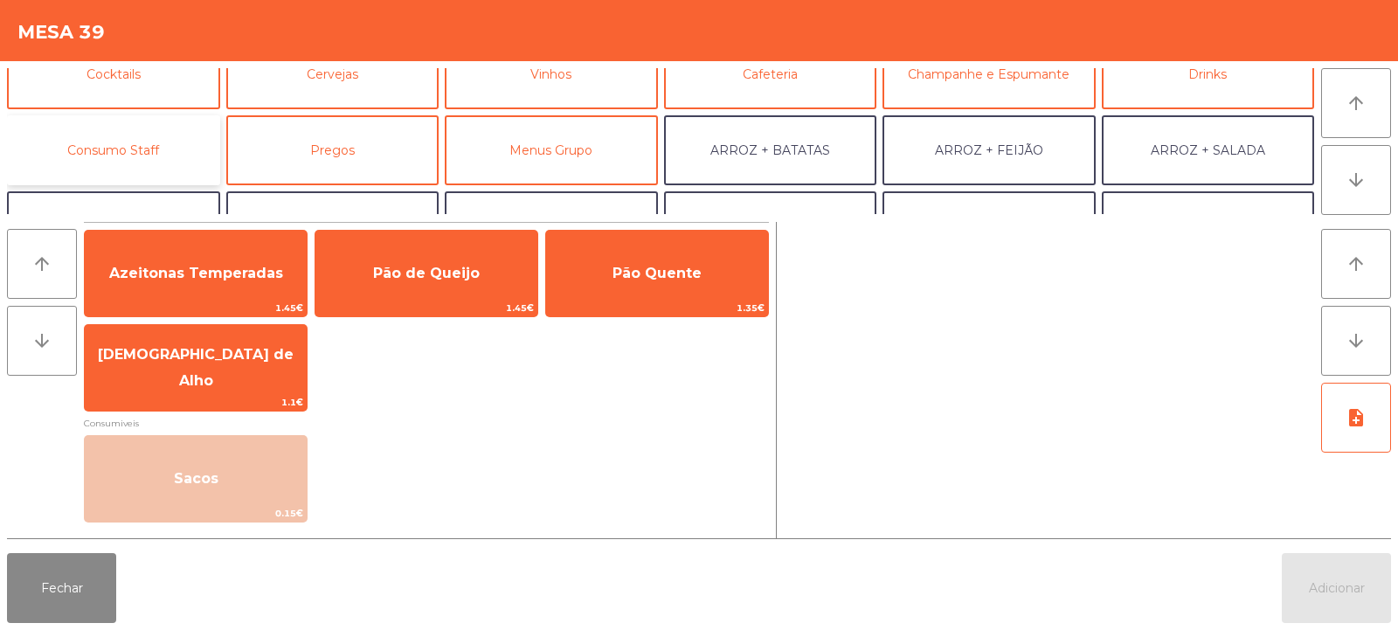
click at [116, 158] on button "Consumo Staff" at bounding box center [113, 150] width 213 height 70
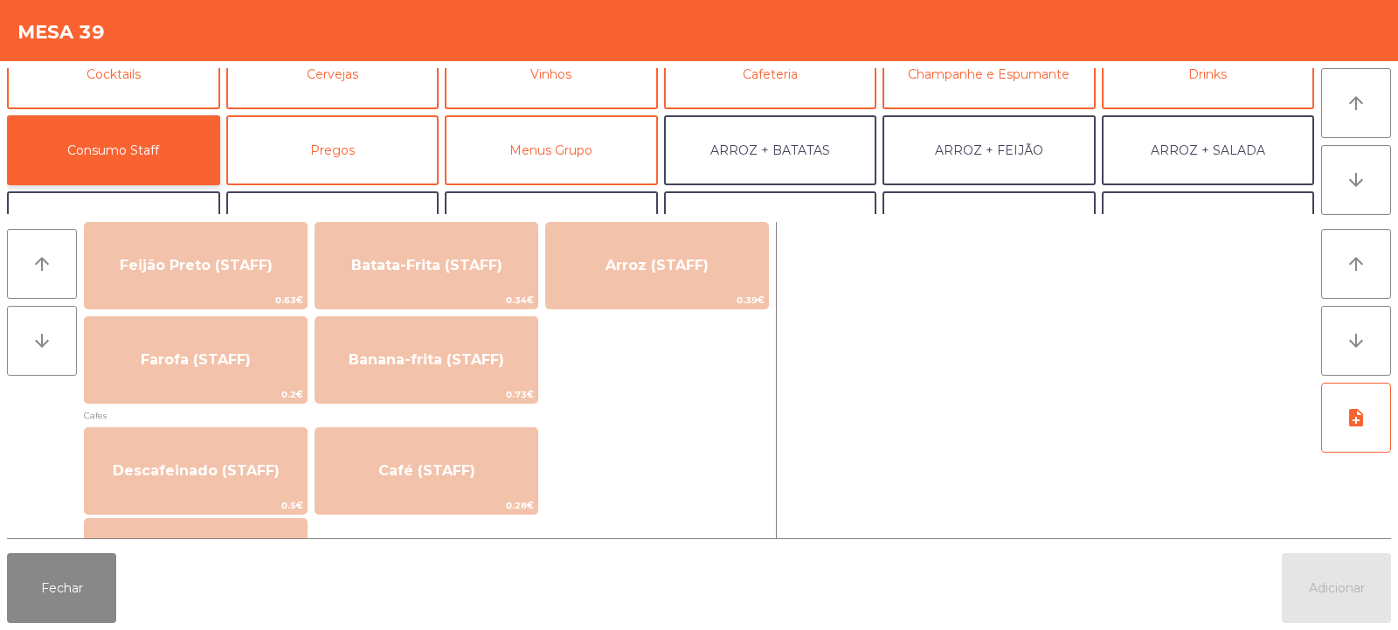
scroll to position [929, 0]
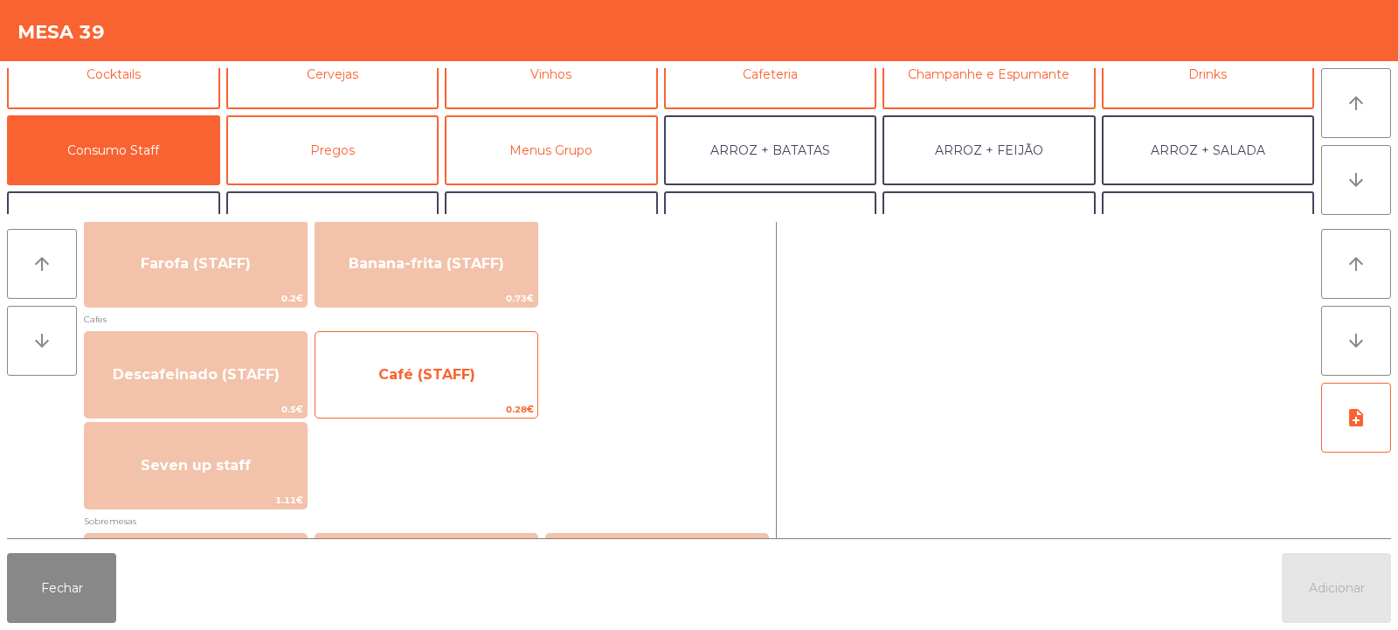
click at [473, 386] on span "Café (STAFF)" at bounding box center [426, 374] width 222 height 47
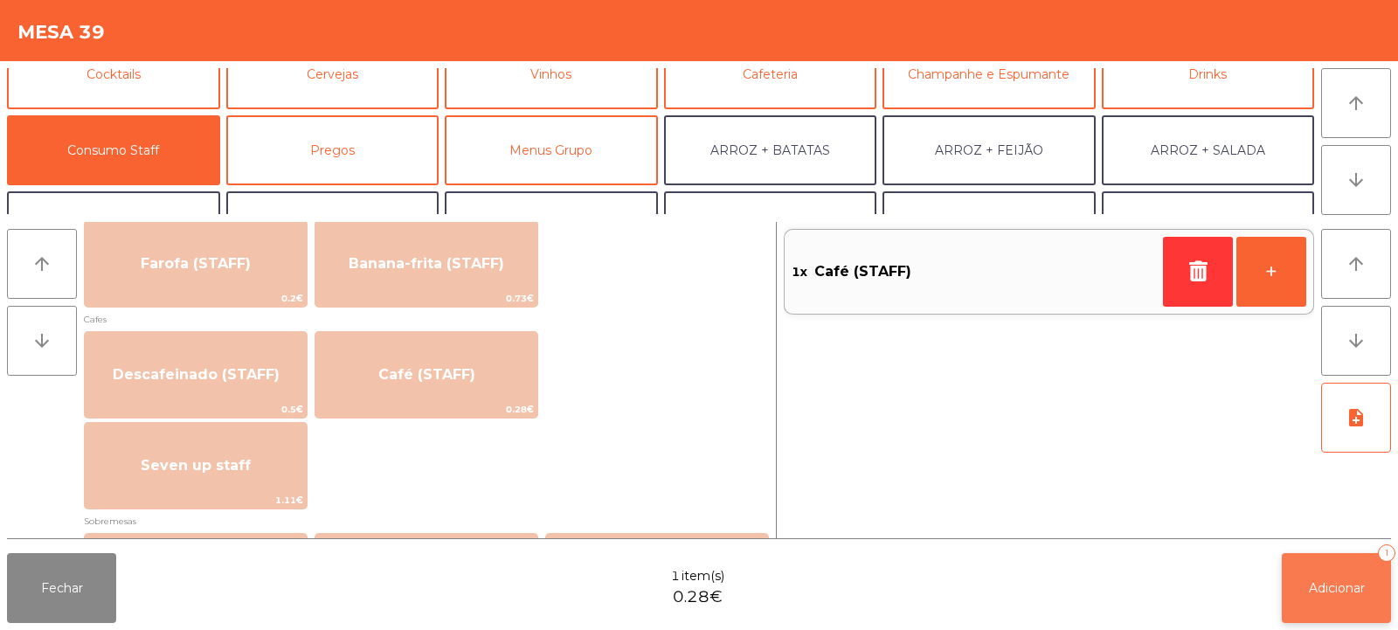
click at [1367, 601] on button "Adicionar 1" at bounding box center [1336, 588] width 109 height 70
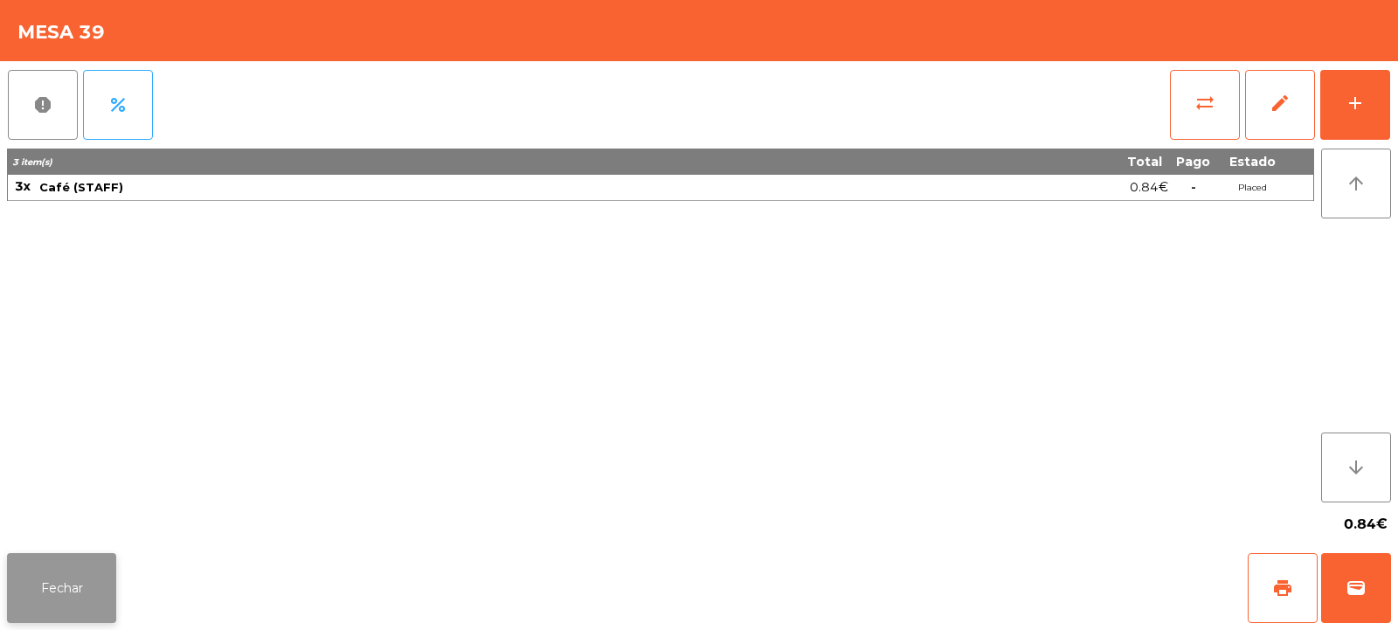
click at [59, 558] on button "Fechar" at bounding box center [61, 588] width 109 height 70
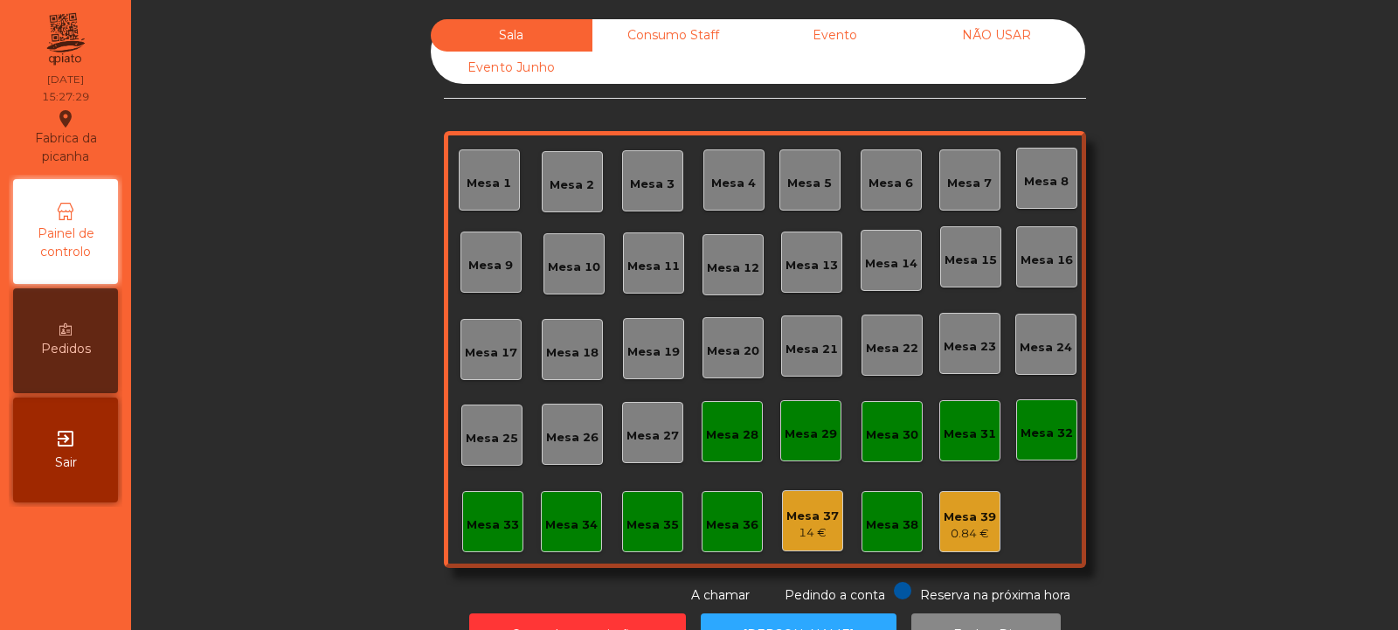
click at [685, 27] on div "Consumo Staff" at bounding box center [673, 35] width 162 height 32
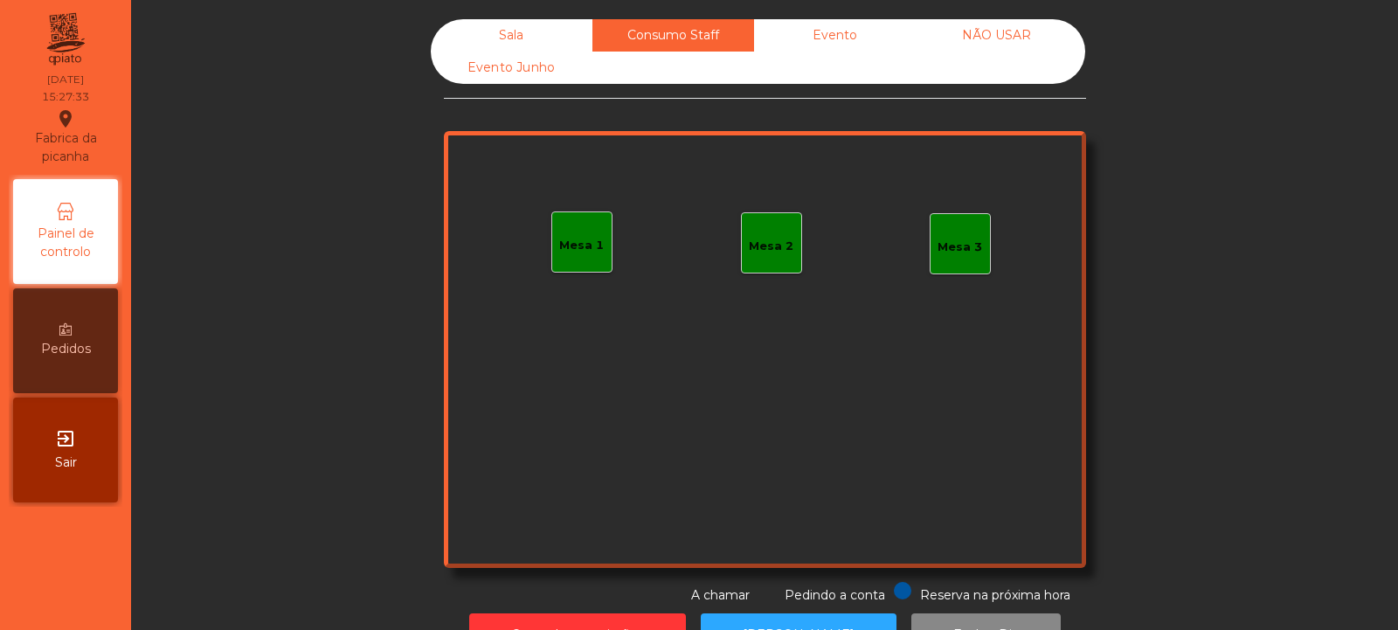
click at [953, 247] on div "Mesa 3" at bounding box center [960, 247] width 45 height 17
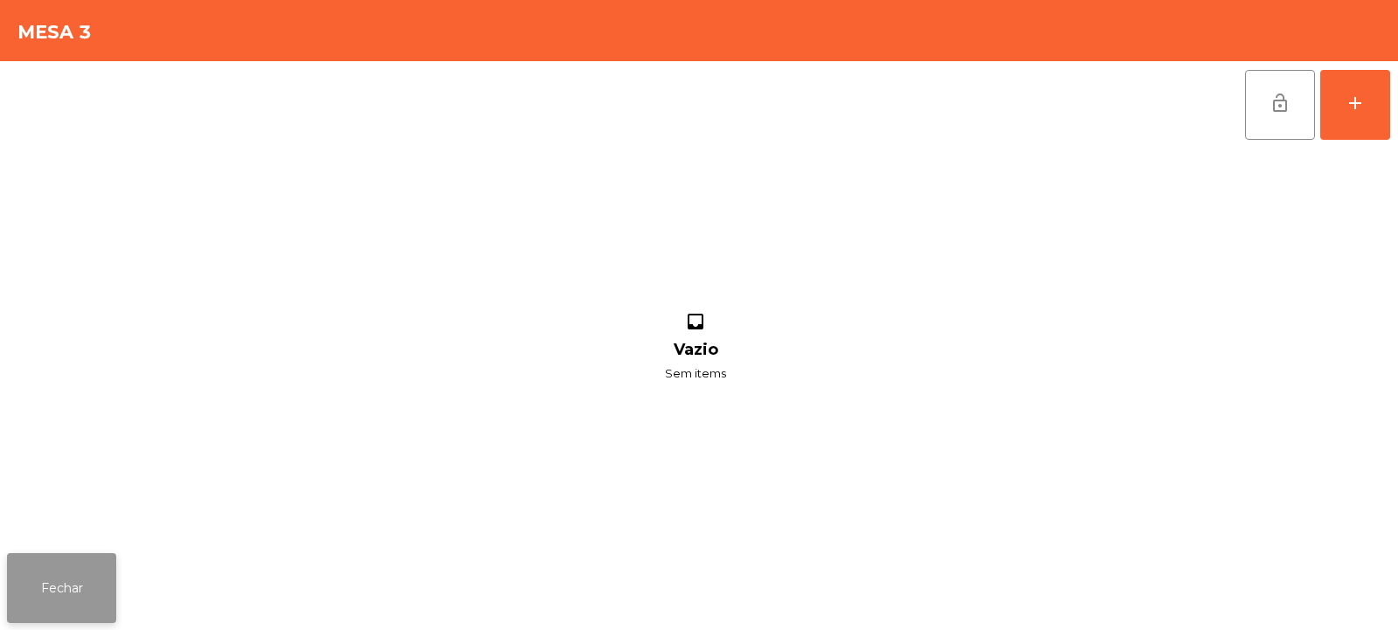
click at [58, 557] on button "Fechar" at bounding box center [61, 588] width 109 height 70
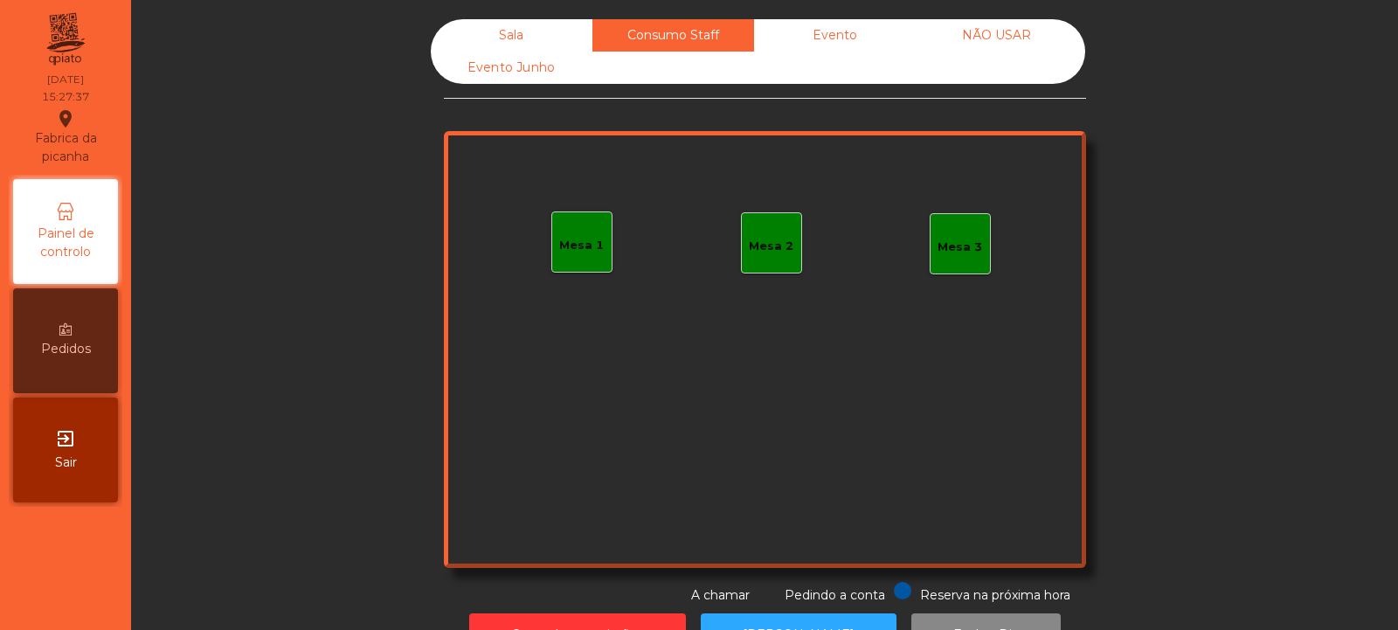
click at [950, 254] on div "Mesa 3" at bounding box center [960, 247] width 45 height 17
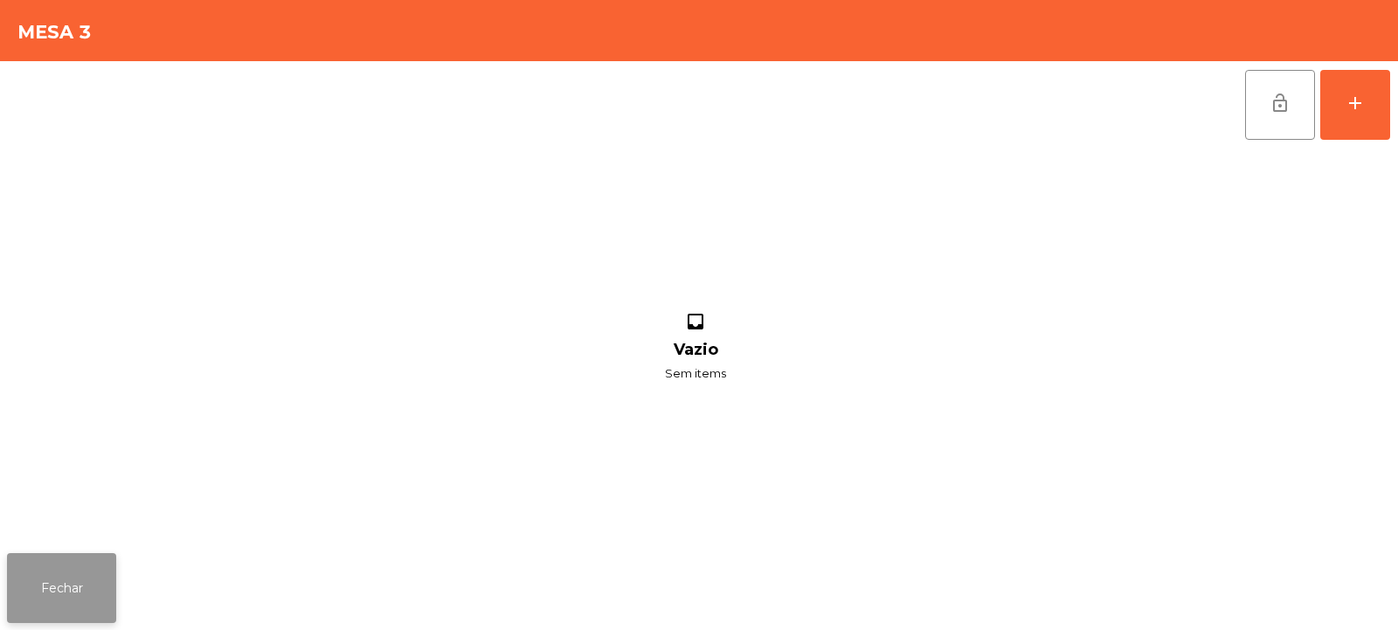
click at [40, 579] on button "Fechar" at bounding box center [61, 588] width 109 height 70
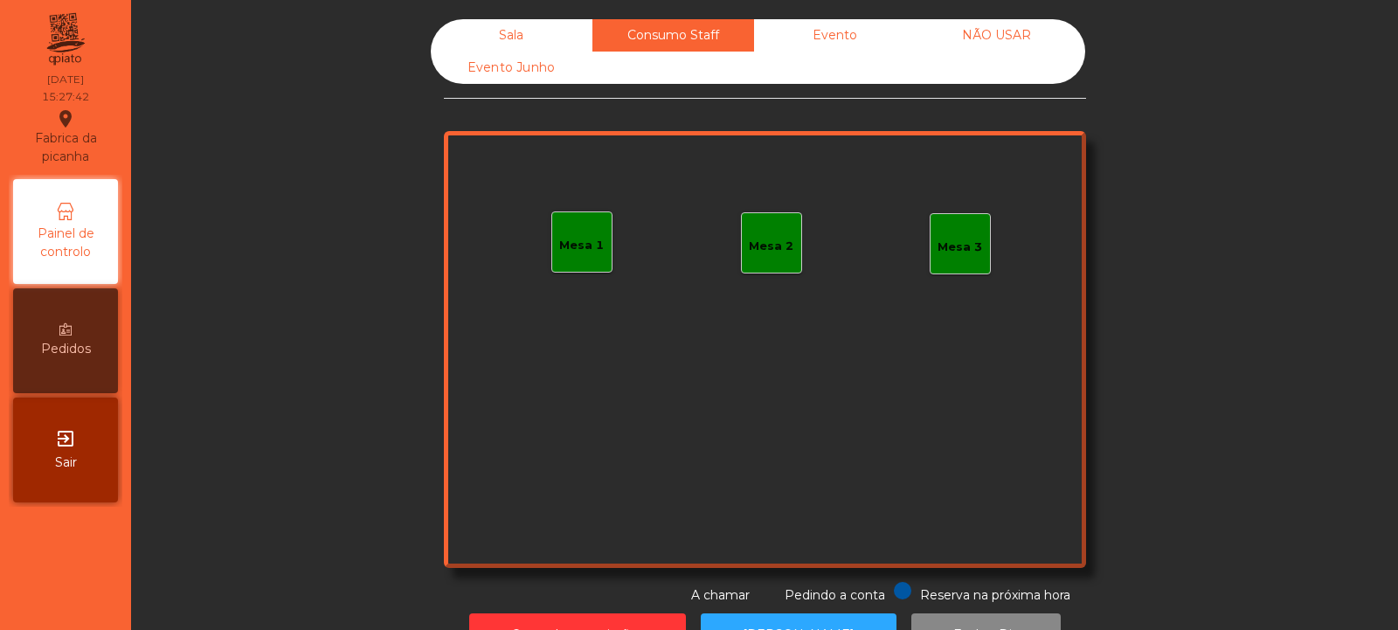
click at [947, 239] on div "Mesa 3" at bounding box center [960, 247] width 45 height 17
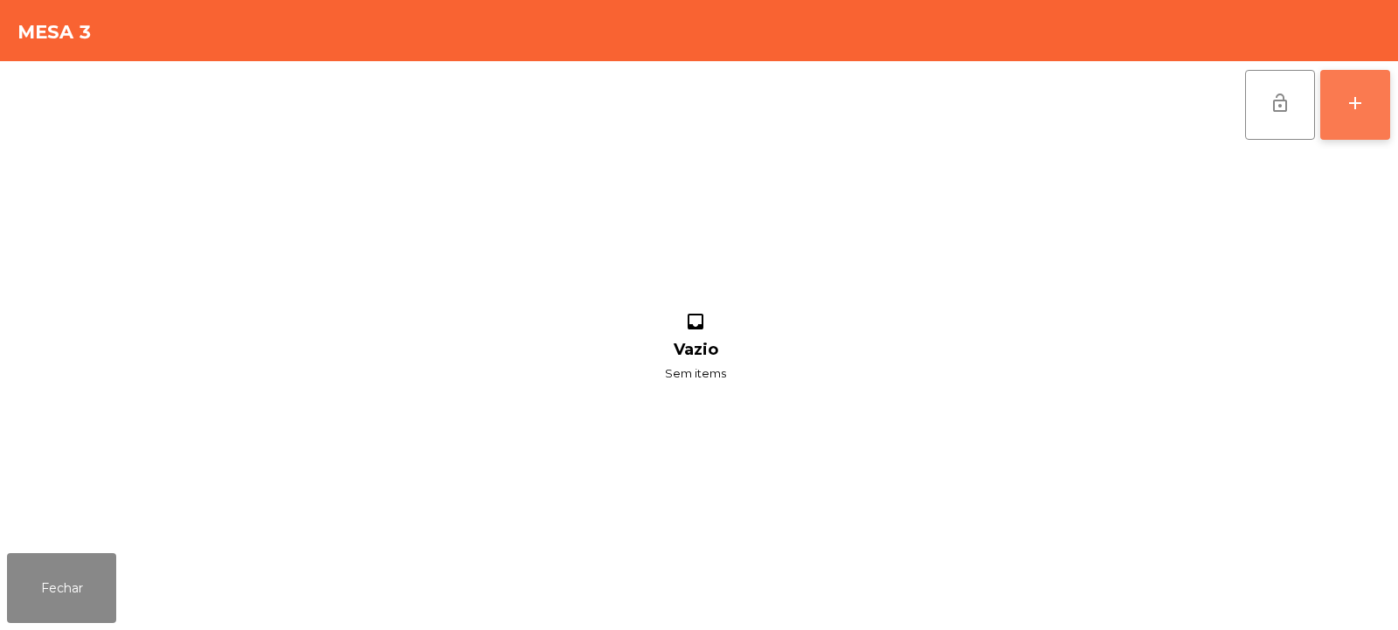
click at [1362, 107] on div "add" at bounding box center [1355, 103] width 21 height 21
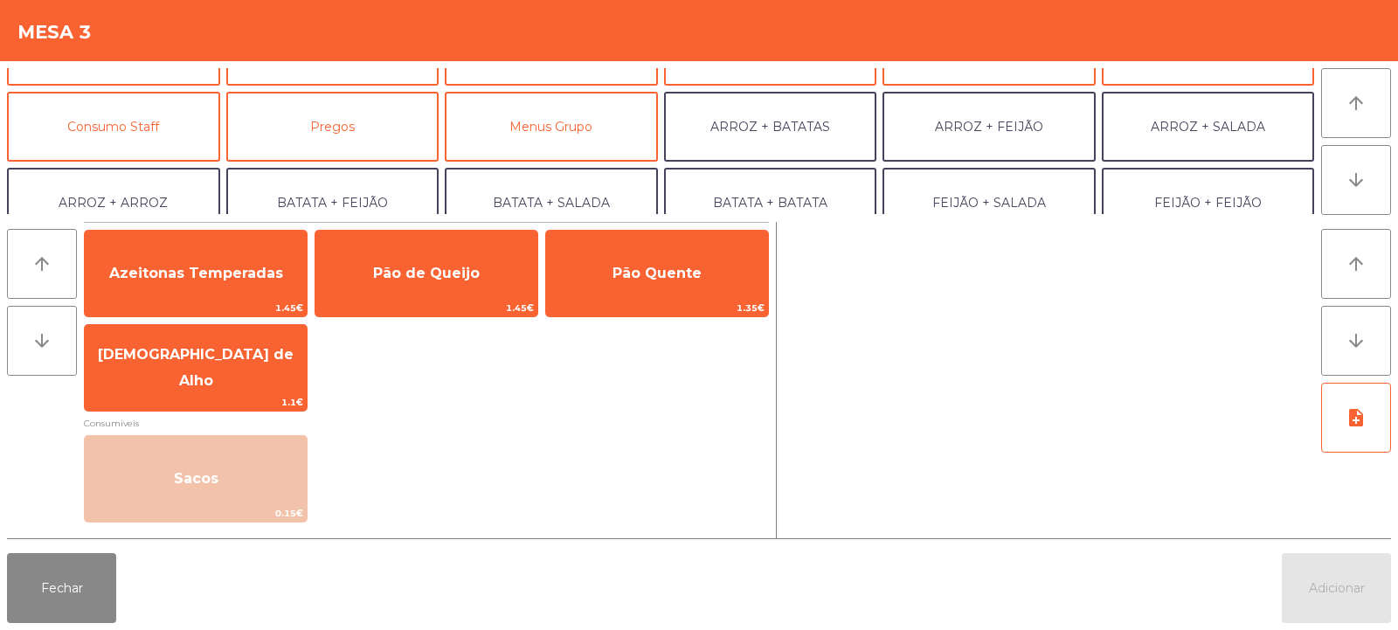
scroll to position [127, 0]
click at [121, 145] on button "Consumo Staff" at bounding box center [113, 129] width 213 height 70
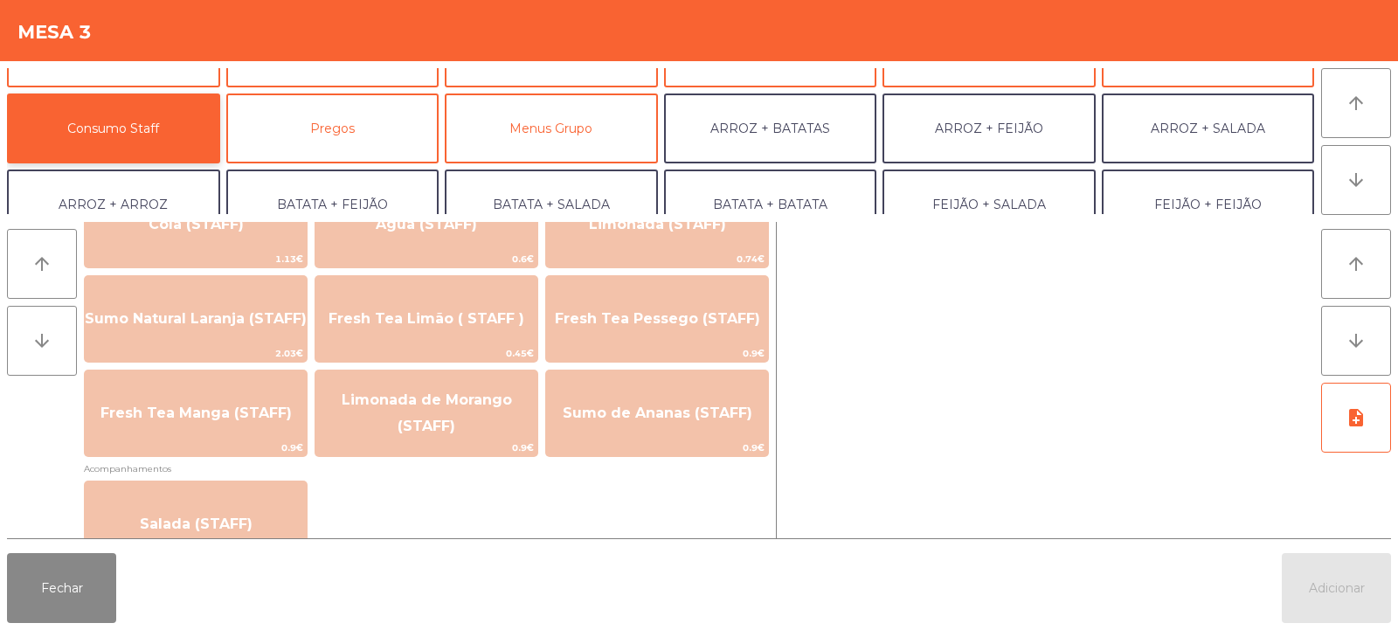
scroll to position [449, 0]
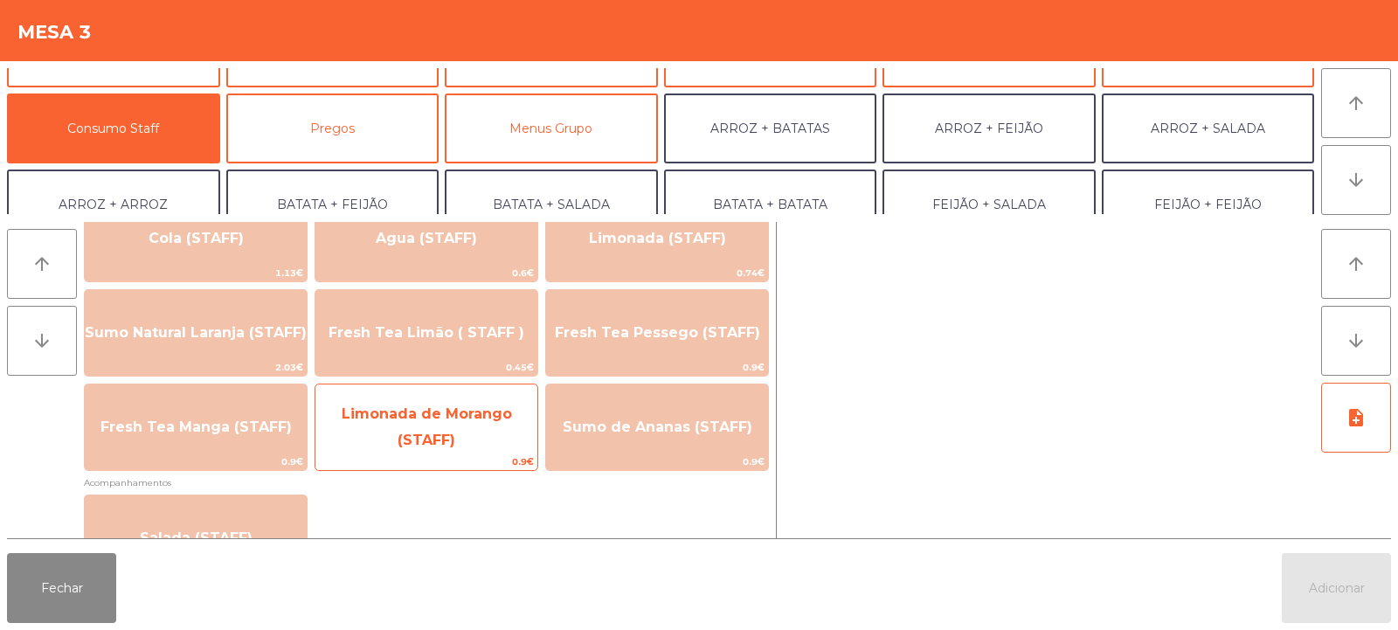
click at [446, 435] on span "Limonada de Morango (STAFF)" at bounding box center [427, 426] width 170 height 43
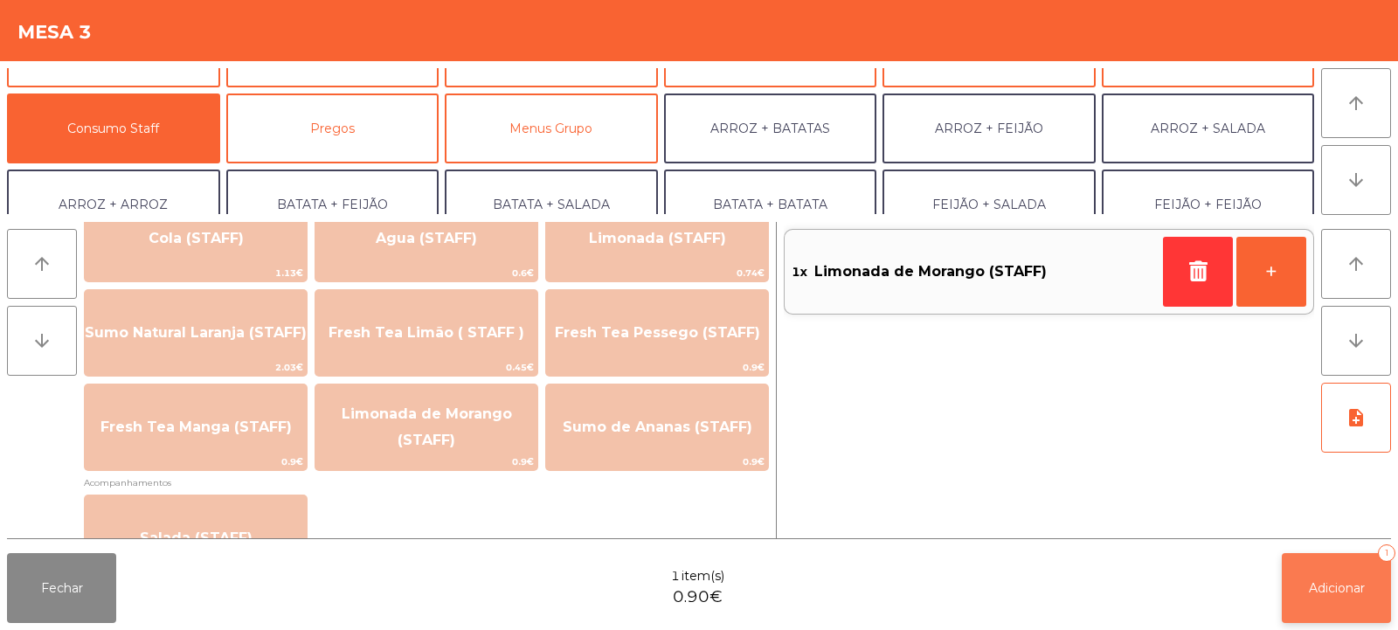
click at [1342, 580] on span "Adicionar" at bounding box center [1337, 588] width 56 height 16
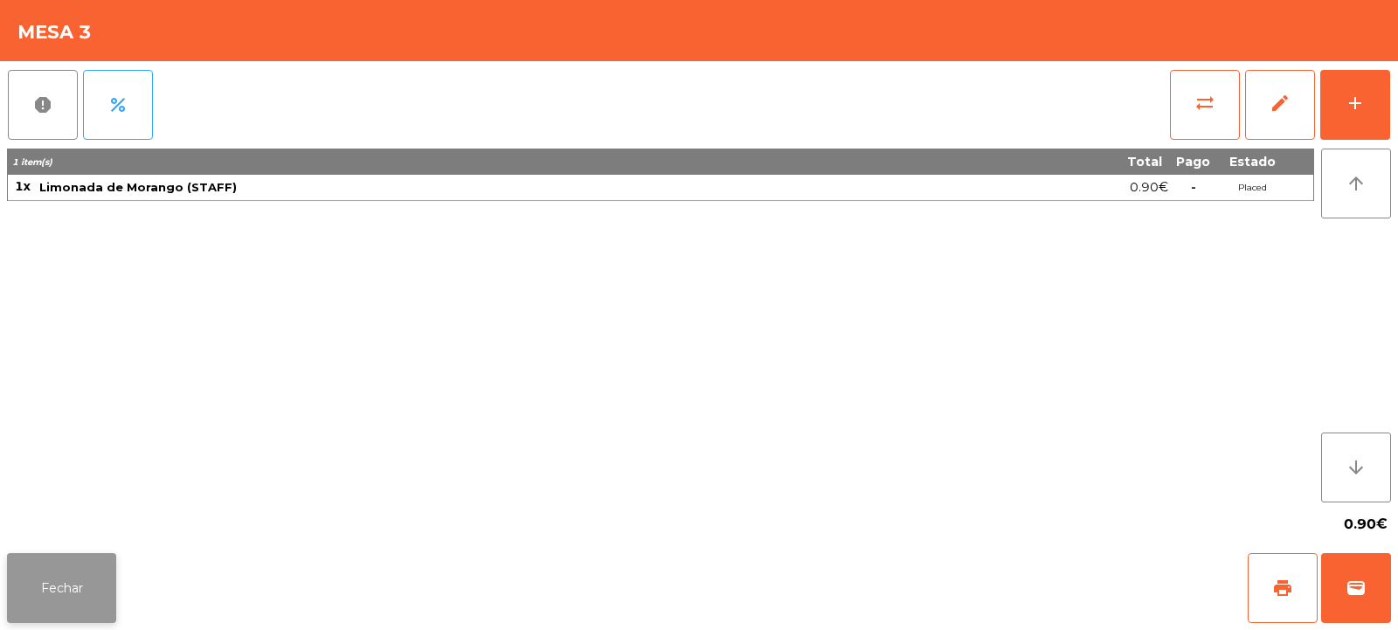
click at [108, 618] on button "Fechar" at bounding box center [61, 588] width 109 height 70
